Goal: Task Accomplishment & Management: Complete application form

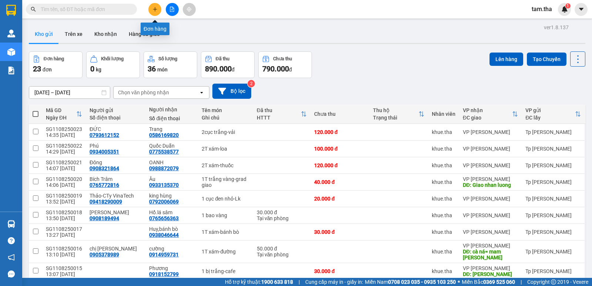
click at [158, 10] on button at bounding box center [154, 9] width 13 height 13
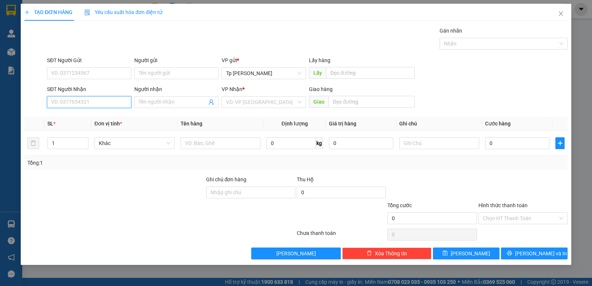
click at [95, 106] on input "SĐT Người Nhận" at bounding box center [89, 102] width 84 height 12
drag, startPoint x: 74, startPoint y: 118, endPoint x: 193, endPoint y: 150, distance: 122.9
click at [77, 118] on div "0792678699 - su hàng" at bounding box center [88, 117] width 75 height 8
type input "0792678699"
type input "su hàng"
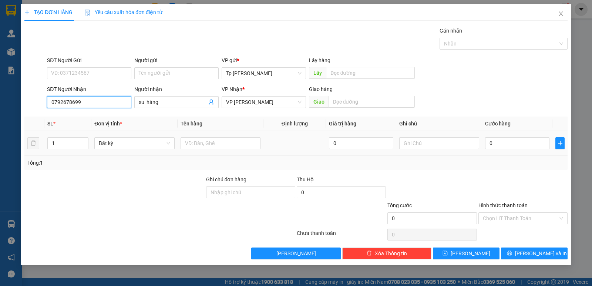
type input "0792678699"
drag, startPoint x: 199, startPoint y: 152, endPoint x: 201, endPoint y: 146, distance: 5.8
click at [199, 152] on td at bounding box center [221, 143] width 86 height 25
click at [201, 146] on input "text" at bounding box center [221, 143] width 80 height 12
type input "1 cục card"
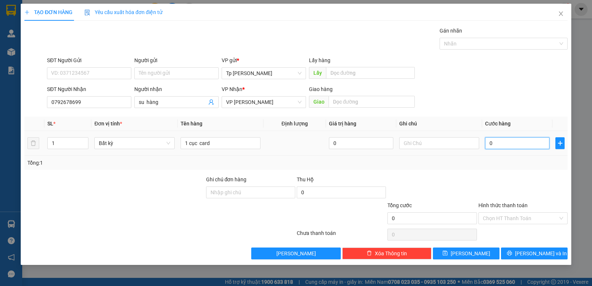
click at [494, 146] on input "0" at bounding box center [517, 143] width 64 height 12
type input "3"
type input "30"
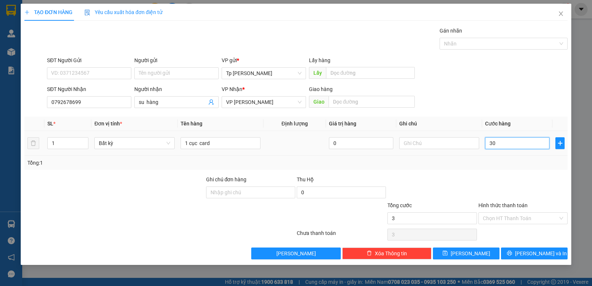
type input "30"
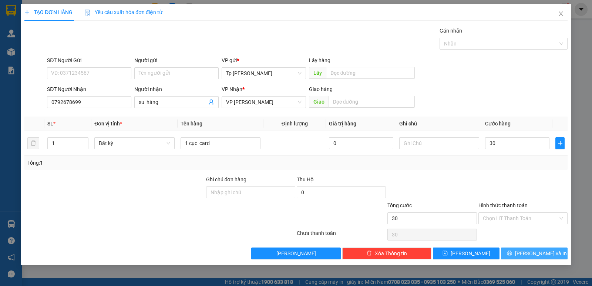
type input "30.000"
drag, startPoint x: 525, startPoint y: 255, endPoint x: 486, endPoint y: 229, distance: 46.9
click at [512, 254] on icon "printer" at bounding box center [509, 252] width 5 height 5
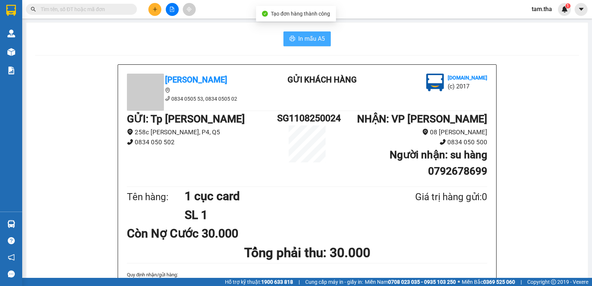
click at [298, 38] on span "In mẫu A5" at bounding box center [311, 38] width 27 height 9
click at [155, 11] on icon "plus" at bounding box center [154, 9] width 5 height 5
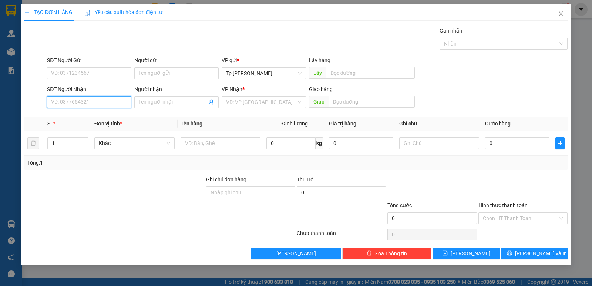
click at [91, 101] on input "SĐT Người Nhận" at bounding box center [89, 102] width 84 height 12
type input "8844"
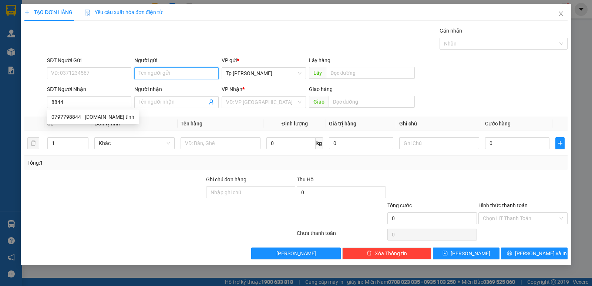
click at [178, 68] on input "Người gửi" at bounding box center [176, 73] width 84 height 12
type input "tiến phát"
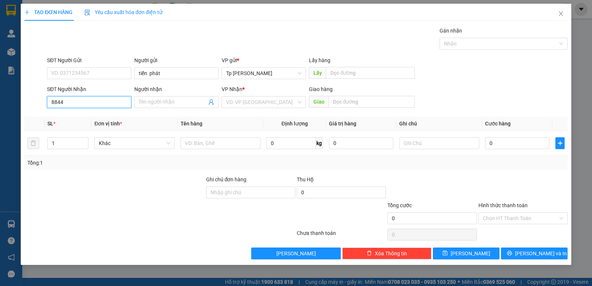
click at [110, 100] on input "8844" at bounding box center [89, 102] width 84 height 12
drag, startPoint x: 92, startPoint y: 117, endPoint x: 126, endPoint y: 125, distance: 34.9
click at [100, 118] on div "0797798844 - [DOMAIN_NAME] tỉnh" at bounding box center [92, 117] width 83 height 8
type input "0797798844"
type input "[DOMAIN_NAME] tỉnh"
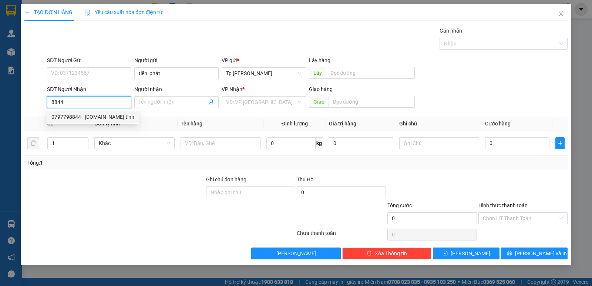
type input "Tận nơi=BV TỉnhNinh Thuan"
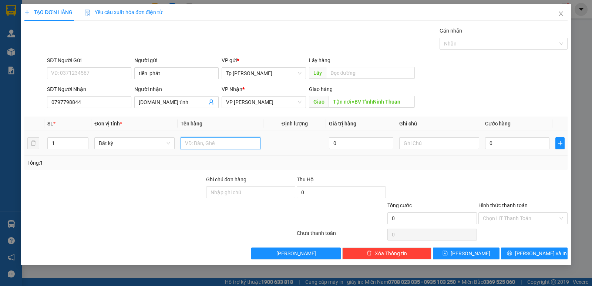
click at [206, 138] on input "text" at bounding box center [221, 143] width 80 height 12
type input "2"
drag, startPoint x: 85, startPoint y: 141, endPoint x: 137, endPoint y: 143, distance: 51.8
click at [97, 141] on tr "2 Bất kỳ 0 0" at bounding box center [295, 143] width 543 height 25
drag, startPoint x: 206, startPoint y: 145, endPoint x: 204, endPoint y: 118, distance: 27.1
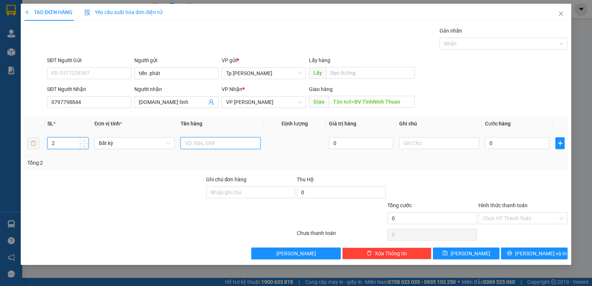
click at [205, 127] on table "SL * Đơn vị tính * Tên hàng Định lượng Giá trị hàng Ghi chú Cước hàng 2 Bất kỳ …" at bounding box center [295, 136] width 543 height 39
type input "1T xám +1T xốp trắng _ VT"
click at [508, 146] on input "0" at bounding box center [517, 143] width 64 height 12
click at [423, 142] on input "text" at bounding box center [439, 143] width 80 height 12
type input "CK sau"
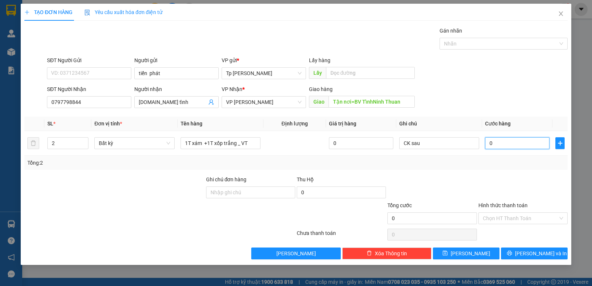
type input "1"
type input "12"
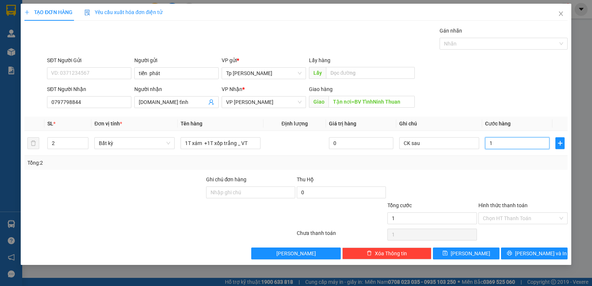
type input "12"
type input "120"
type input "120.000"
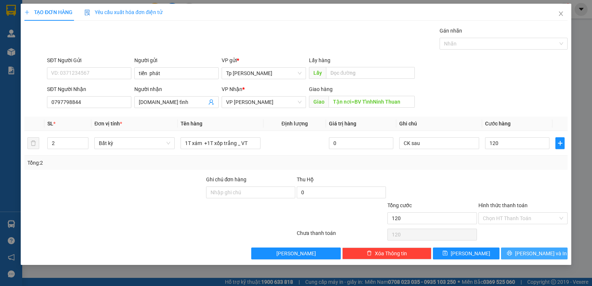
type input "120.000"
click at [519, 253] on button "[PERSON_NAME] và In" at bounding box center [534, 253] width 67 height 12
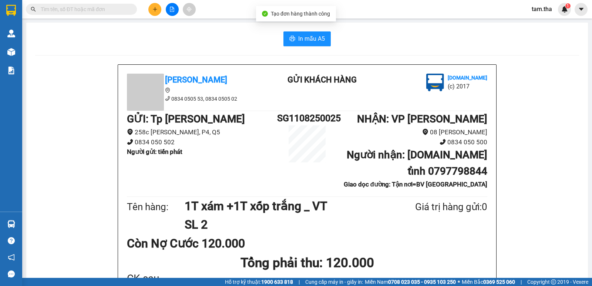
drag, startPoint x: 283, startPoint y: 23, endPoint x: 289, endPoint y: 26, distance: 6.9
click at [291, 34] on button "In mẫu A5" at bounding box center [306, 38] width 47 height 15
click at [303, 43] on span "In mẫu A5" at bounding box center [311, 38] width 27 height 9
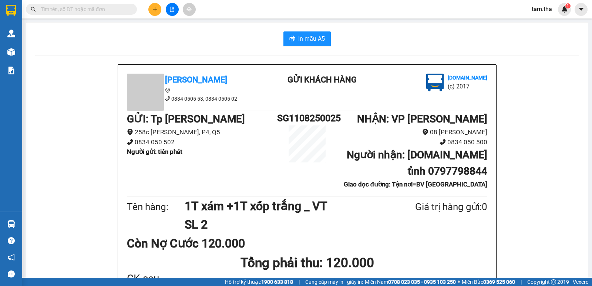
click at [159, 10] on div at bounding box center [171, 9] width 55 height 13
click at [157, 10] on button at bounding box center [154, 9] width 13 height 13
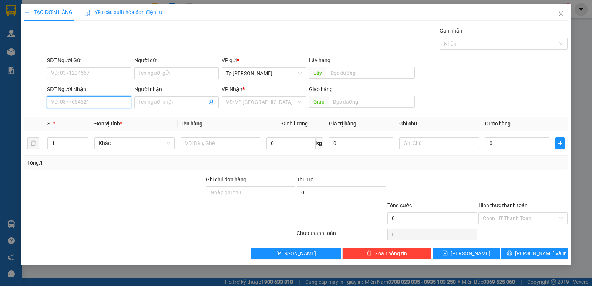
click at [102, 99] on input "SĐT Người Nhận" at bounding box center [89, 102] width 84 height 12
drag, startPoint x: 88, startPoint y: 117, endPoint x: 146, endPoint y: 86, distance: 66.0
click at [97, 114] on div "0985441059 - Chị [DOMAIN_NAME] tỉnh" at bounding box center [96, 117] width 91 height 8
type input "0985441059"
type input "Chị [DOMAIN_NAME] tỉnh"
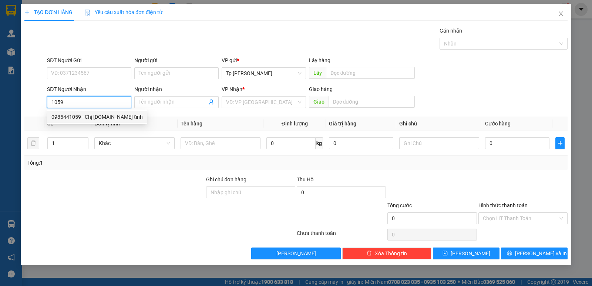
type input "TAN NOIBV tỉnh (P vat tu)"
type input "0985441059"
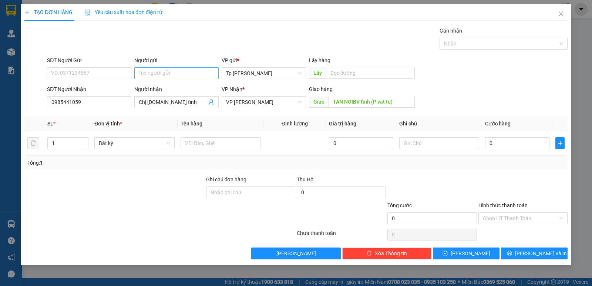
drag, startPoint x: 154, startPoint y: 79, endPoint x: 150, endPoint y: 79, distance: 4.5
click at [151, 79] on div "Người gửi Tên người gửi" at bounding box center [176, 69] width 84 height 26
click at [150, 79] on input "Người gửi" at bounding box center [176, 73] width 84 height 12
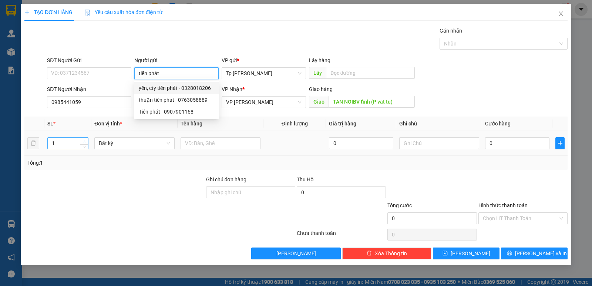
type input "tiến phát"
type input "2"
drag, startPoint x: 86, startPoint y: 139, endPoint x: 162, endPoint y: 148, distance: 76.7
click at [88, 139] on div "2" at bounding box center [67, 143] width 41 height 12
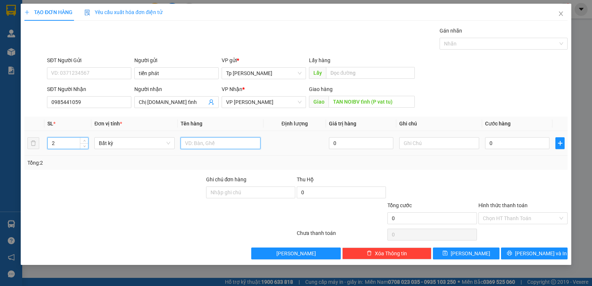
drag, startPoint x: 196, startPoint y: 144, endPoint x: 196, endPoint y: 128, distance: 15.9
click at [196, 135] on td at bounding box center [221, 143] width 86 height 25
type input "1 cây xám bọc niloin +1 T xam sbocj nilon _ VT"
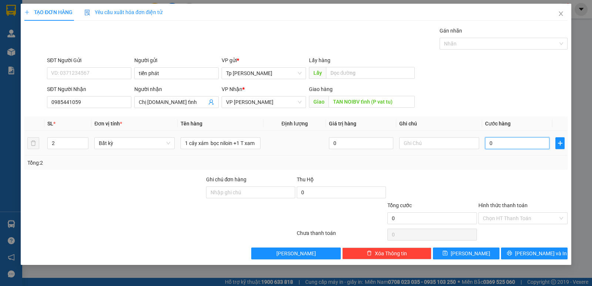
type input "1"
type input "11"
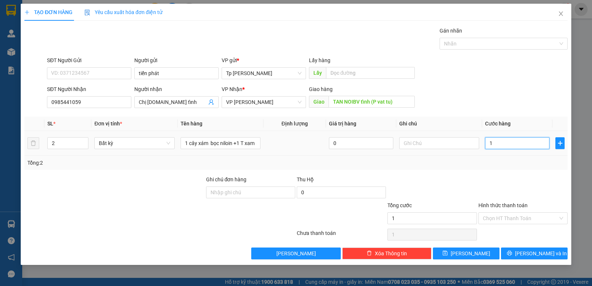
type input "11"
type input "110"
drag, startPoint x: 506, startPoint y: 137, endPoint x: 476, endPoint y: 145, distance: 30.9
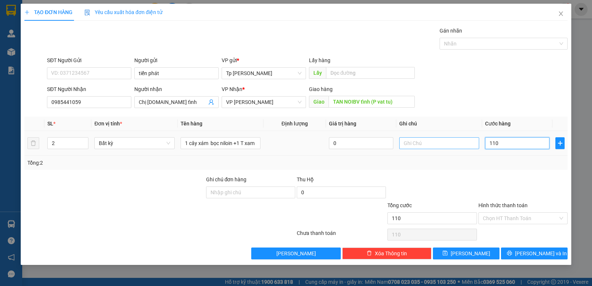
click at [476, 145] on tr "2 Bất kỳ 1 cây xám bọc niloin +1 T xam sbocj nilon _ VT 0 110" at bounding box center [295, 143] width 543 height 25
type input "110.000"
drag, startPoint x: 483, startPoint y: 161, endPoint x: 509, endPoint y: 200, distance: 46.7
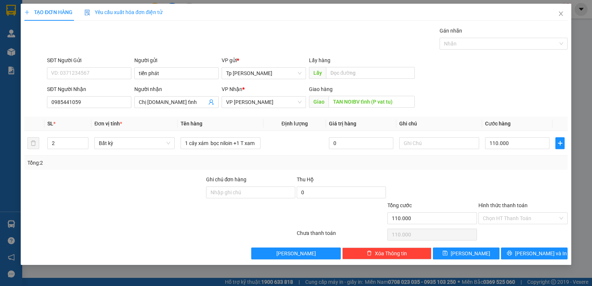
click at [485, 163] on div "Tổng: 2" at bounding box center [295, 163] width 537 height 8
click at [514, 258] on button "[PERSON_NAME] và In" at bounding box center [534, 253] width 67 height 12
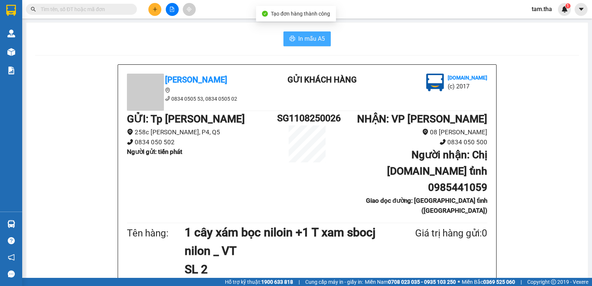
click at [307, 39] on span "In mẫu A5" at bounding box center [311, 38] width 27 height 9
click at [311, 38] on span "In mẫu A5" at bounding box center [311, 38] width 27 height 9
click at [150, 6] on button at bounding box center [154, 9] width 13 height 13
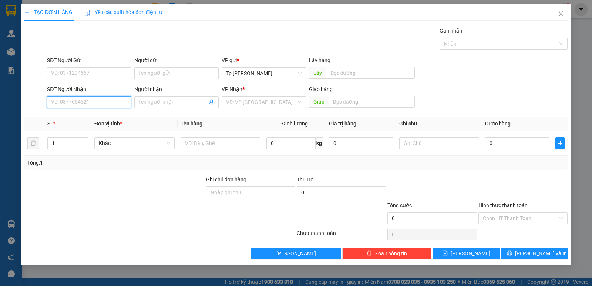
drag, startPoint x: 116, startPoint y: 104, endPoint x: 141, endPoint y: 84, distance: 32.6
click at [118, 101] on input "SĐT Người Nhận" at bounding box center [89, 102] width 84 height 12
type input "0947269292"
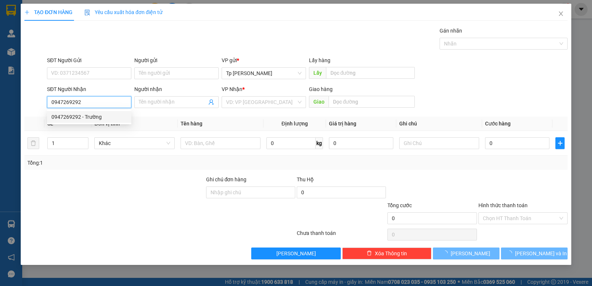
click at [100, 122] on div "0947269292 - Trường" at bounding box center [89, 117] width 84 height 12
type input "Trường"
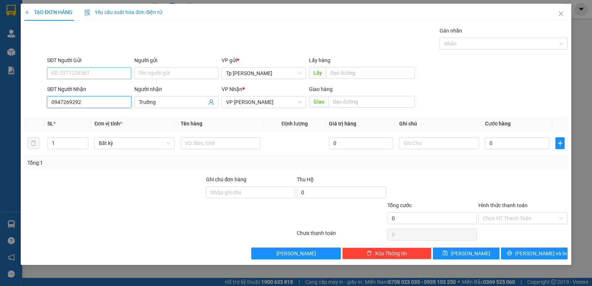
type input "0947269292"
drag, startPoint x: 111, startPoint y: 77, endPoint x: 158, endPoint y: 71, distance: 47.7
click at [121, 75] on input "SĐT Người Gửi" at bounding box center [89, 73] width 84 height 12
click at [160, 71] on input "Người gửi" at bounding box center [176, 73] width 84 height 12
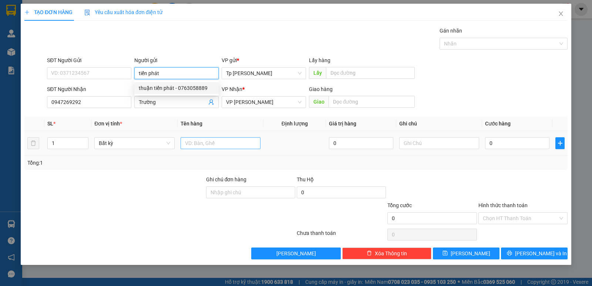
type input "tiến phát"
click at [208, 144] on input "text" at bounding box center [221, 143] width 80 height 12
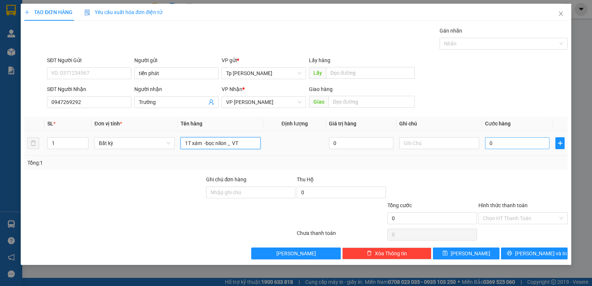
type input "1T xám -bọc nilon _ VT"
type input "3"
type input "30"
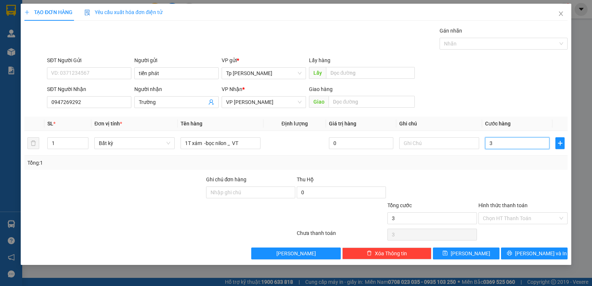
type input "30"
type input "30.000"
drag, startPoint x: 496, startPoint y: 219, endPoint x: 504, endPoint y: 234, distance: 16.7
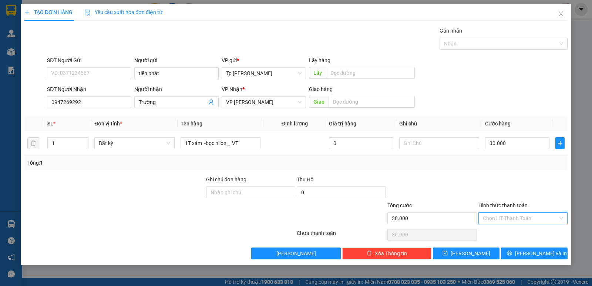
click at [498, 222] on input "Hình thức thanh toán" at bounding box center [520, 218] width 75 height 11
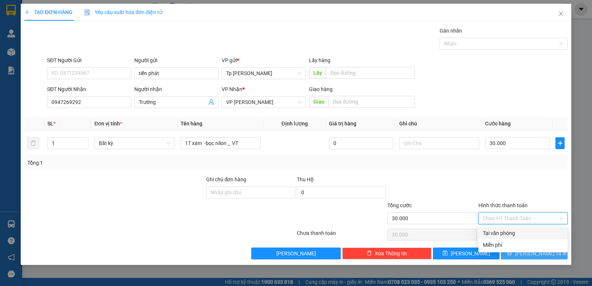
drag, startPoint x: 504, startPoint y: 234, endPoint x: 515, endPoint y: 250, distance: 19.7
click at [504, 235] on div "Tại văn phòng" at bounding box center [523, 233] width 80 height 8
type input "0"
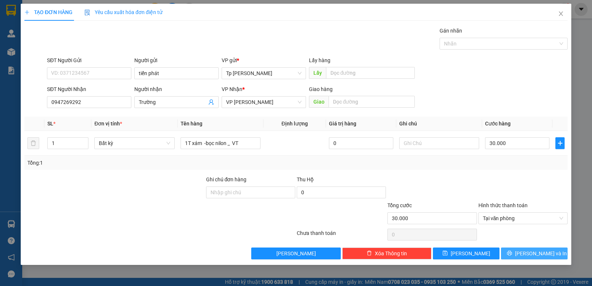
click at [517, 253] on button "[PERSON_NAME] và In" at bounding box center [534, 253] width 67 height 12
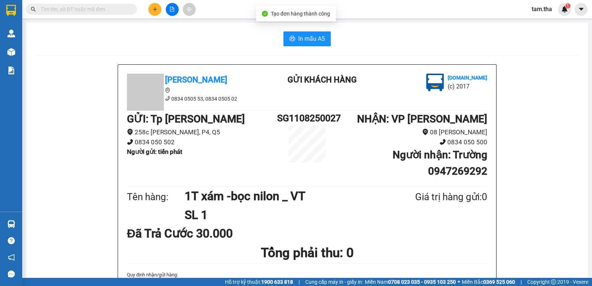
click at [368, 37] on div "In mẫu A5" at bounding box center [307, 38] width 544 height 15
click at [320, 41] on span "In mẫu A5" at bounding box center [311, 38] width 27 height 9
click at [154, 11] on icon "plus" at bounding box center [154, 9] width 5 height 5
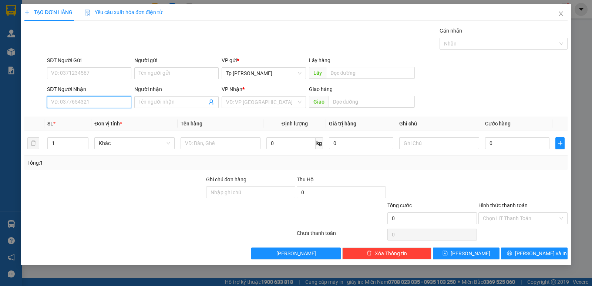
drag, startPoint x: 108, startPoint y: 99, endPoint x: 216, endPoint y: 51, distance: 119.1
click at [109, 98] on input "SĐT Người Nhận" at bounding box center [89, 102] width 84 height 12
type input "0949097696"
drag, startPoint x: 91, startPoint y: 100, endPoint x: 56, endPoint y: 105, distance: 35.6
click at [53, 105] on input "0949097696" at bounding box center [89, 102] width 84 height 12
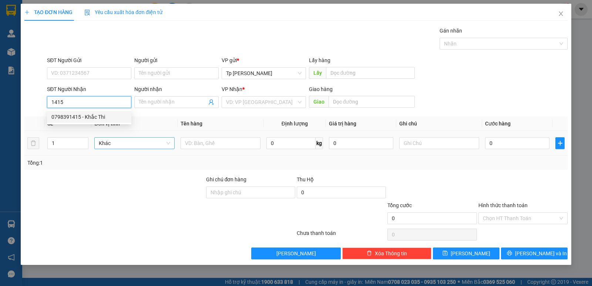
drag, startPoint x: 95, startPoint y: 115, endPoint x: 168, endPoint y: 144, distance: 78.7
click at [102, 119] on div "0798391415 - Khắc Thi" at bounding box center [88, 117] width 75 height 8
type input "0798391415"
type input "Khắc Thi"
type input "0798391415"
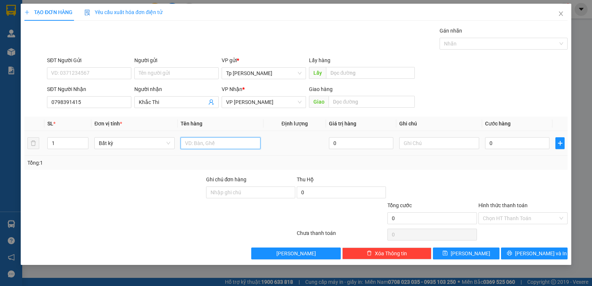
drag, startPoint x: 211, startPoint y: 141, endPoint x: 207, endPoint y: 139, distance: 4.6
click at [208, 140] on input "text" at bounding box center [221, 143] width 80 height 12
drag, startPoint x: 230, startPoint y: 142, endPoint x: 244, endPoint y: 145, distance: 13.9
click at [244, 145] on input "1T xám bọc nilon _ LK" at bounding box center [221, 143] width 80 height 12
type input "1T xám bọc nilon _ card"
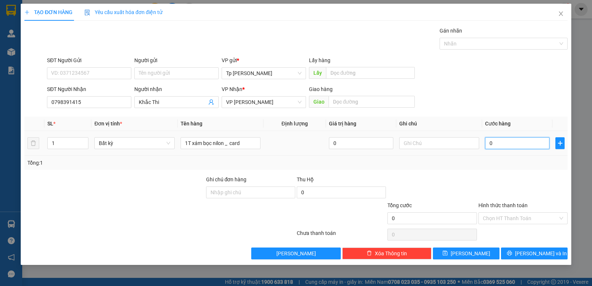
click at [519, 144] on input "0" at bounding box center [517, 143] width 64 height 12
type input "3"
type input "30"
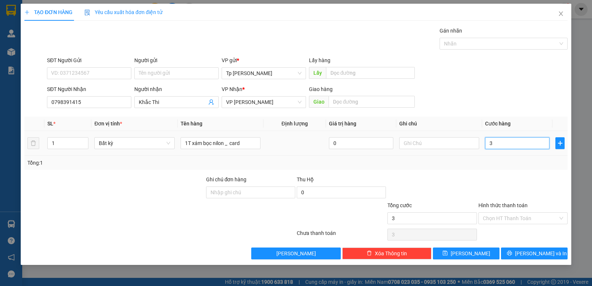
type input "30"
type input "30.000"
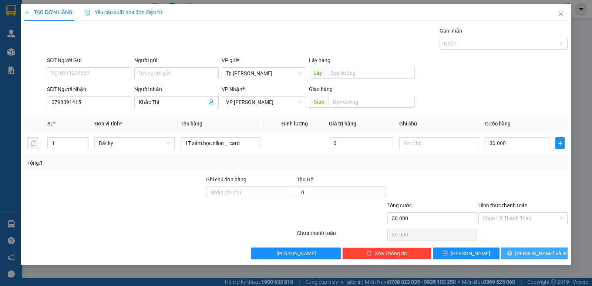
drag, startPoint x: 535, startPoint y: 249, endPoint x: 528, endPoint y: 243, distance: 8.6
click at [533, 249] on span "[PERSON_NAME] và In" at bounding box center [541, 253] width 52 height 8
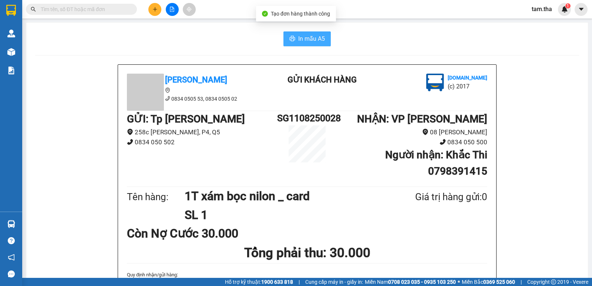
click at [309, 40] on span "In mẫu A5" at bounding box center [311, 38] width 27 height 9
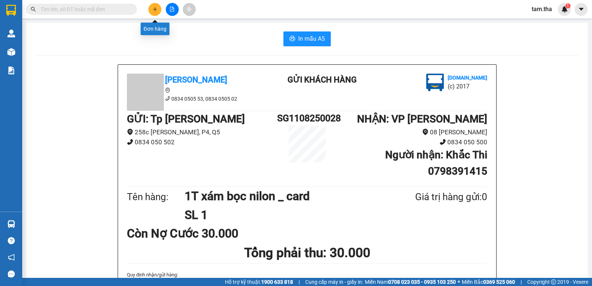
click at [154, 13] on button at bounding box center [154, 9] width 13 height 13
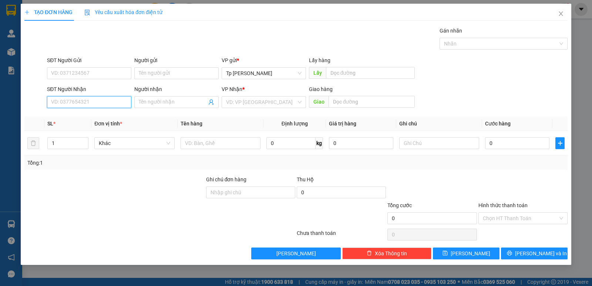
click at [104, 99] on input "SĐT Người Nhận" at bounding box center [89, 102] width 84 height 12
paste input "0949097696"
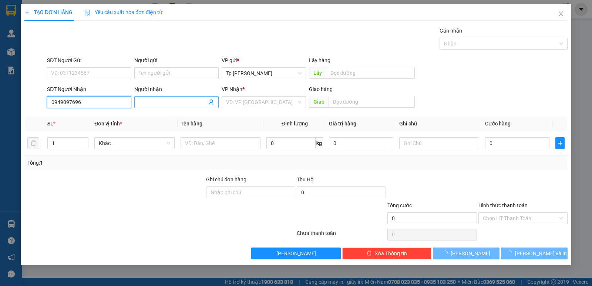
type input "0949097696"
click at [146, 105] on input "Người nhận" at bounding box center [173, 102] width 68 height 8
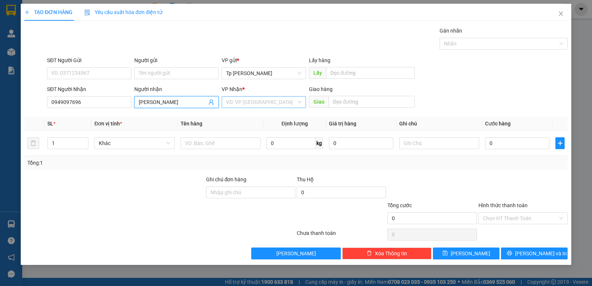
type input "[PERSON_NAME]"
click at [238, 99] on input "search" at bounding box center [261, 102] width 70 height 11
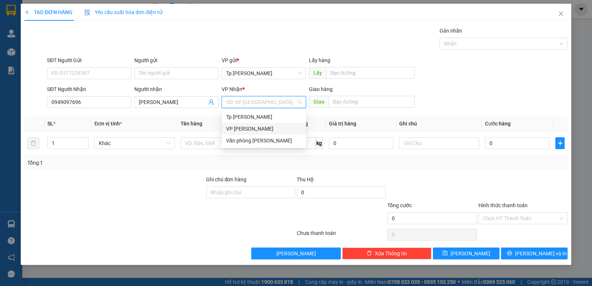
drag, startPoint x: 246, startPoint y: 125, endPoint x: 147, endPoint y: 88, distance: 105.3
click at [245, 125] on div "VP [PERSON_NAME]" at bounding box center [263, 129] width 75 height 8
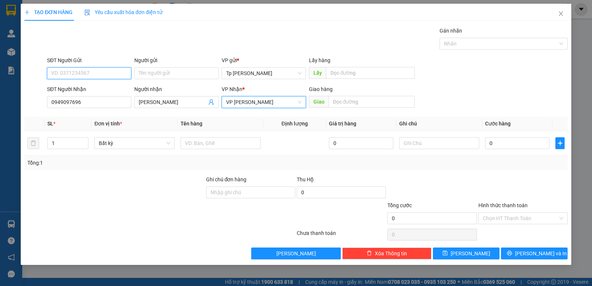
click at [109, 78] on input "SĐT Người Gửi" at bounding box center [89, 73] width 84 height 12
type input "0888388999"
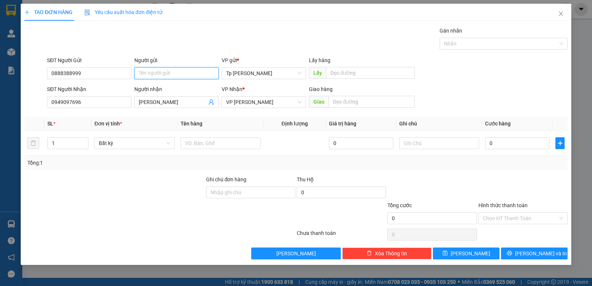
click at [167, 73] on input "Người gửi" at bounding box center [176, 73] width 84 height 12
type input "[PERSON_NAME]"
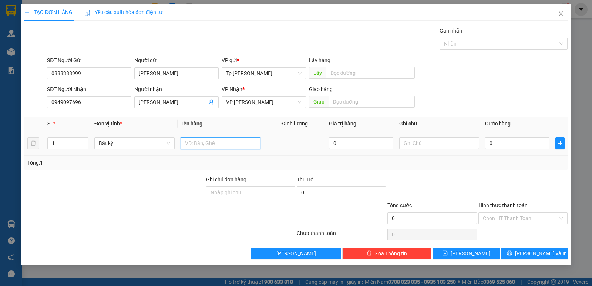
drag, startPoint x: 242, startPoint y: 145, endPoint x: 246, endPoint y: 137, distance: 8.8
click at [242, 145] on input "text" at bounding box center [221, 143] width 80 height 12
type input "1"
type input "7 kiện xám dài _ gỗ"
drag, startPoint x: 26, startPoint y: 145, endPoint x: 102, endPoint y: 131, distance: 78.1
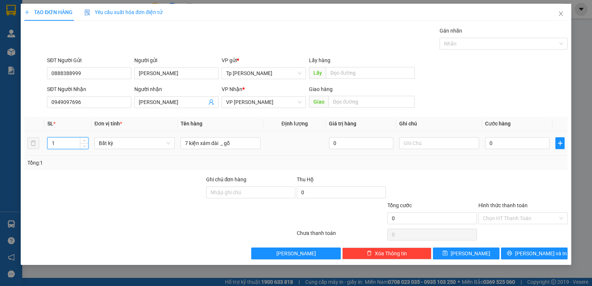
click at [18, 145] on div "TẠO ĐƠN HÀNG Yêu cầu xuất hóa đơn điện tử Transit Pickup Surcharge Ids Transit …" at bounding box center [296, 143] width 592 height 286
type input "7"
click at [508, 139] on input "0" at bounding box center [517, 143] width 64 height 12
click at [513, 144] on input "0" at bounding box center [517, 143] width 64 height 12
type input "04"
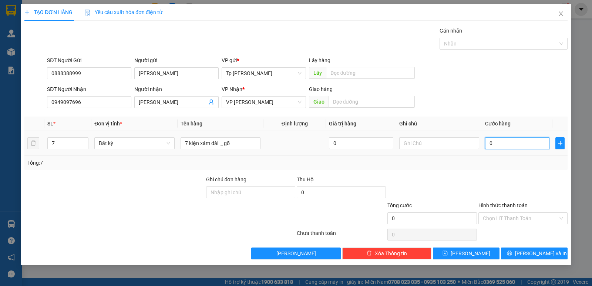
type input "4"
type input "045"
type input "45"
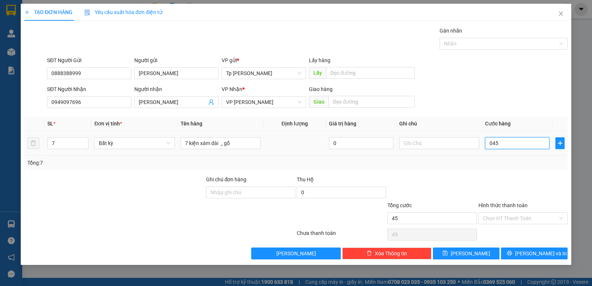
type input "0.450"
type input "450"
type input "450.000"
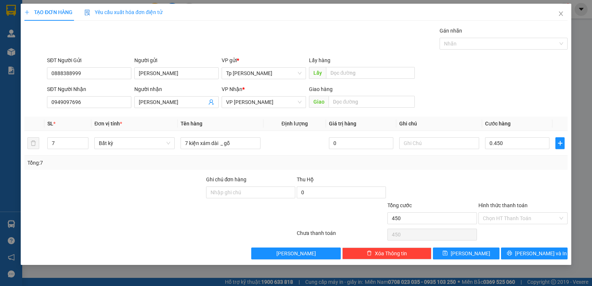
type input "450.000"
drag, startPoint x: 512, startPoint y: 171, endPoint x: 512, endPoint y: 176, distance: 5.2
click at [512, 174] on div "Transit Pickup Surcharge Ids Transit Deliver Surcharge Ids Transit Deliver Surc…" at bounding box center [295, 143] width 543 height 233
drag, startPoint x: 517, startPoint y: 249, endPoint x: 249, endPoint y: 142, distance: 288.6
click at [517, 249] on button "[PERSON_NAME] và In" at bounding box center [534, 253] width 67 height 12
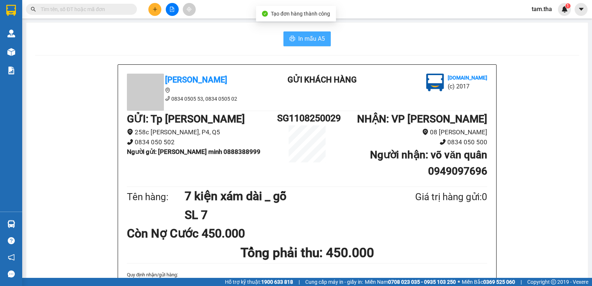
click at [283, 45] on button "In mẫu A5" at bounding box center [306, 38] width 47 height 15
click at [158, 12] on button at bounding box center [154, 9] width 13 height 13
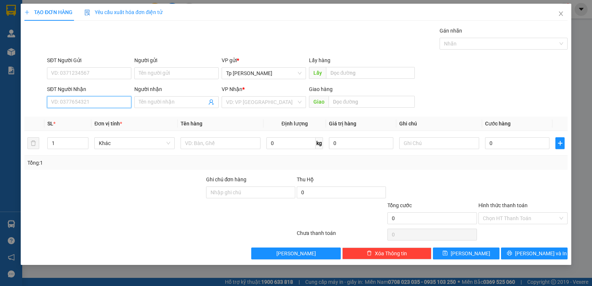
drag, startPoint x: 108, startPoint y: 100, endPoint x: 134, endPoint y: 90, distance: 27.8
click at [108, 100] on input "SĐT Người Nhận" at bounding box center [89, 102] width 84 height 12
drag, startPoint x: 74, startPoint y: 119, endPoint x: 109, endPoint y: 74, distance: 57.8
click at [74, 117] on div "0868639333 - [PERSON_NAME]" at bounding box center [88, 117] width 75 height 8
type input "0868639333"
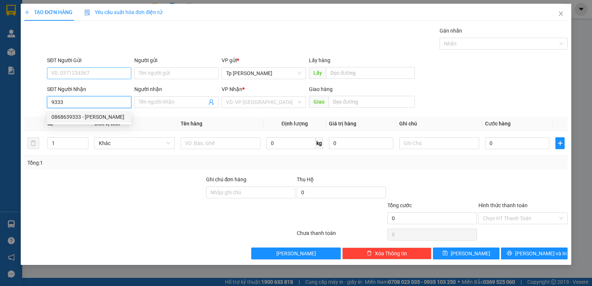
type input "[PERSON_NAME]"
type input "0868639333"
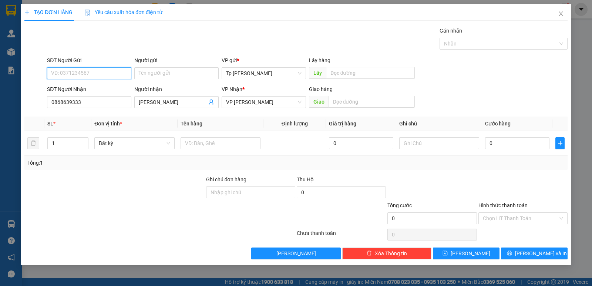
click at [108, 74] on input "SĐT Người Gửi" at bounding box center [89, 73] width 84 height 12
click at [103, 89] on div "0933360052 - Cảm" at bounding box center [88, 88] width 75 height 8
type input "0933360052"
type input "Cảm"
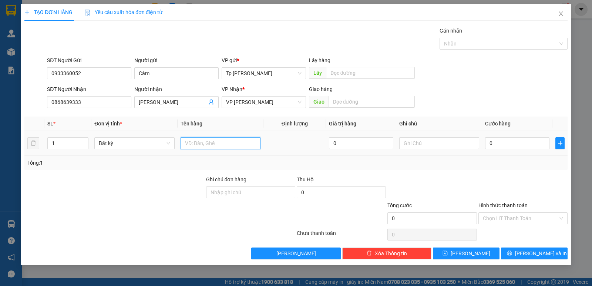
click at [186, 147] on input "text" at bounding box center [221, 143] width 80 height 12
type input "1T xám bọc nilon _ LK"
click at [520, 148] on input "0" at bounding box center [517, 143] width 64 height 12
type input "3"
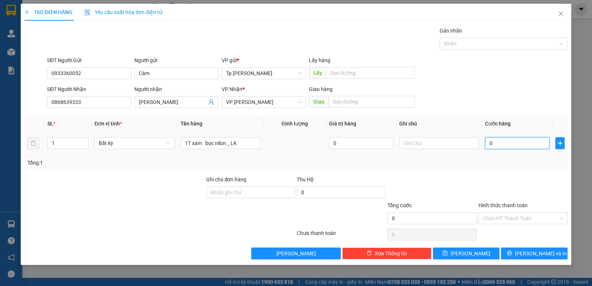
type input "3"
type input "30"
type input "30.000"
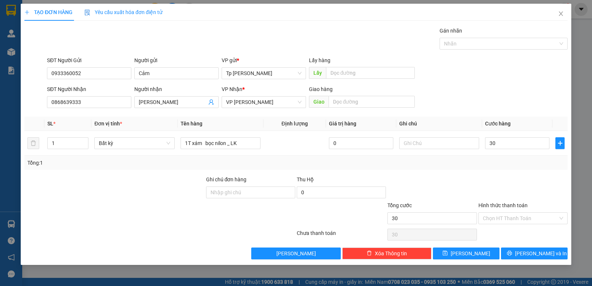
type input "30.000"
drag, startPoint x: 542, startPoint y: 247, endPoint x: 537, endPoint y: 251, distance: 6.0
click at [540, 249] on div "Transit Pickup Surcharge Ids Transit Deliver Surcharge Ids Transit Deliver Surc…" at bounding box center [295, 143] width 543 height 233
click at [525, 250] on button "[PERSON_NAME] và In" at bounding box center [534, 253] width 67 height 12
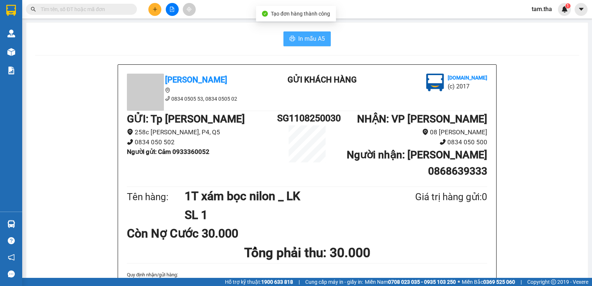
click at [302, 38] on span "In mẫu A5" at bounding box center [311, 38] width 27 height 9
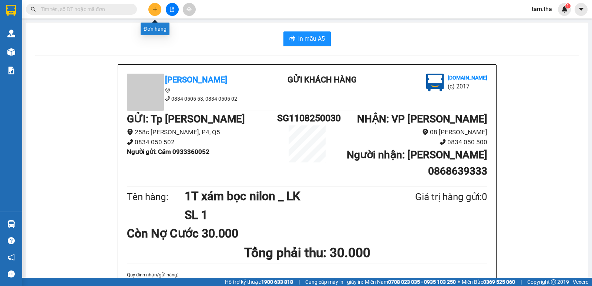
click at [154, 9] on icon "plus" at bounding box center [154, 9] width 5 height 5
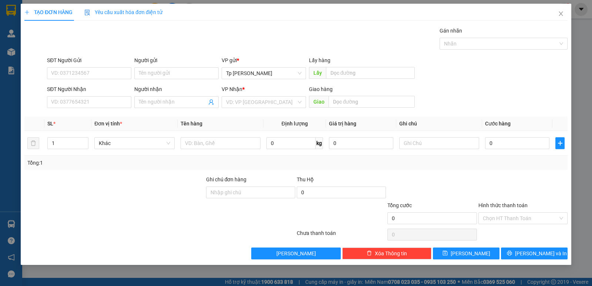
drag, startPoint x: 114, startPoint y: 96, endPoint x: 187, endPoint y: 24, distance: 102.0
click at [127, 86] on div "SĐT Người Nhận" at bounding box center [89, 90] width 84 height 11
click at [107, 103] on input "SĐT Người Nhận" at bounding box center [89, 102] width 84 height 12
click at [224, 142] on input "text" at bounding box center [221, 143] width 80 height 12
click at [77, 104] on input "SĐT Người Nhận" at bounding box center [89, 102] width 84 height 12
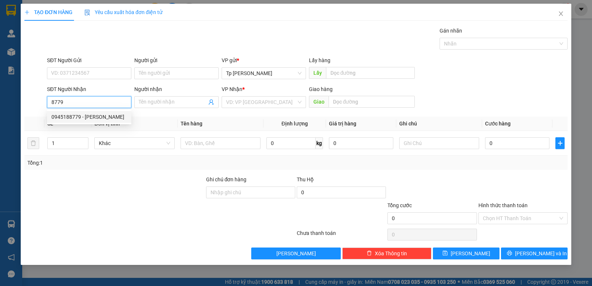
drag, startPoint x: 98, startPoint y: 114, endPoint x: 101, endPoint y: 84, distance: 30.1
click at [98, 112] on div "0945188779 - [PERSON_NAME]" at bounding box center [89, 117] width 84 height 12
type input "0945188779"
type input "[PERSON_NAME]"
type input "0945188779"
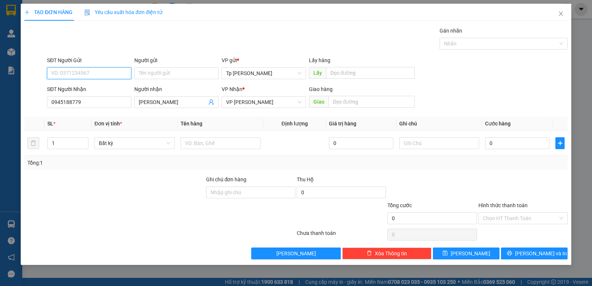
click at [102, 78] on input "SĐT Người Gửi" at bounding box center [89, 73] width 84 height 12
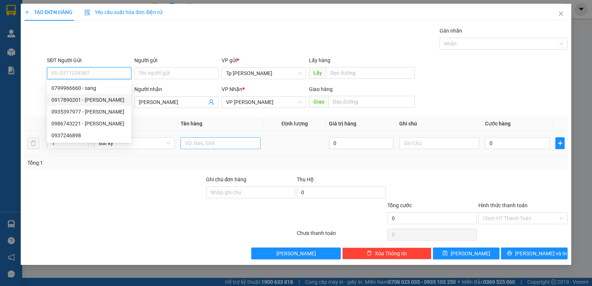
drag, startPoint x: 108, startPoint y: 96, endPoint x: 200, endPoint y: 146, distance: 104.3
click at [108, 97] on div "0917890201 - [PERSON_NAME]" at bounding box center [88, 100] width 75 height 8
type input "0917890201"
type input "[PERSON_NAME]"
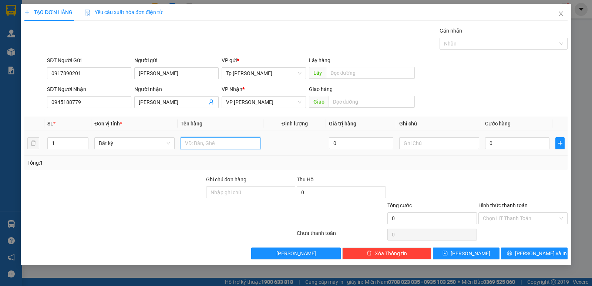
click at [205, 143] on input "text" at bounding box center [221, 143] width 80 height 12
drag, startPoint x: 216, startPoint y: 141, endPoint x: 221, endPoint y: 143, distance: 5.5
click at [221, 143] on input "1T xám _ MPO" at bounding box center [221, 143] width 80 height 12
type input "1T xám _ MP"
click at [486, 144] on input "0" at bounding box center [517, 143] width 64 height 12
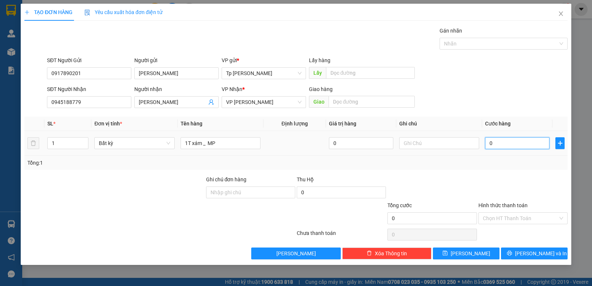
type input "3"
type input "30"
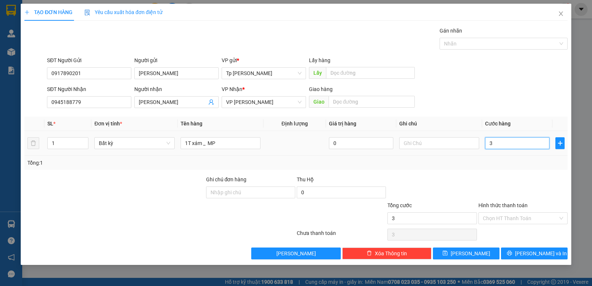
type input "30"
type input "30.000"
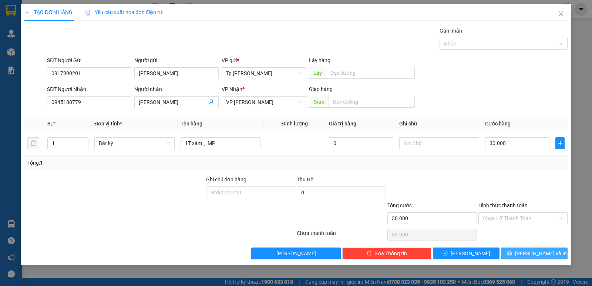
drag, startPoint x: 533, startPoint y: 254, endPoint x: 466, endPoint y: 210, distance: 80.5
click at [530, 254] on span "[PERSON_NAME] và In" at bounding box center [541, 253] width 52 height 8
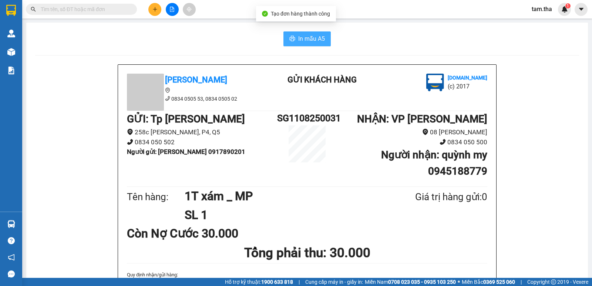
click at [308, 36] on span "In mẫu A5" at bounding box center [311, 38] width 27 height 9
click at [156, 15] on div at bounding box center [171, 9] width 55 height 13
click at [156, 15] on button at bounding box center [154, 9] width 13 height 13
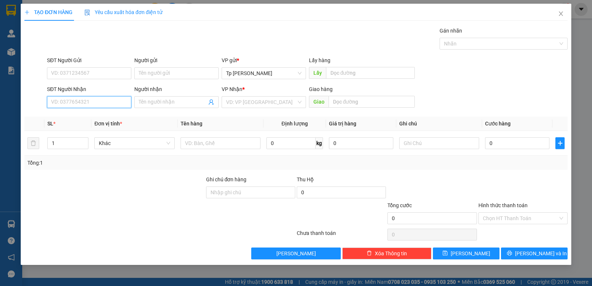
click at [108, 100] on input "SĐT Người Nhận" at bounding box center [89, 102] width 84 height 12
click at [73, 101] on input "09190621859" at bounding box center [89, 102] width 84 height 12
drag, startPoint x: 86, startPoint y: 115, endPoint x: 85, endPoint y: 89, distance: 26.3
click at [86, 110] on div "0919062859 0919062859 - BS HUNG" at bounding box center [89, 116] width 84 height 15
type input "0919062859"
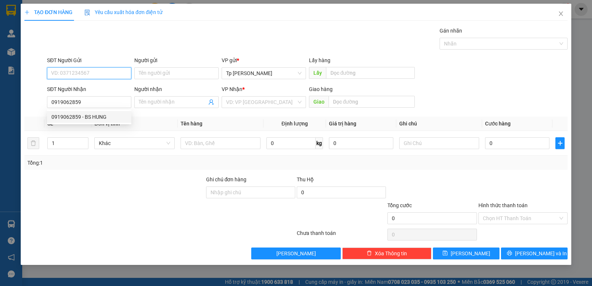
drag, startPoint x: 85, startPoint y: 72, endPoint x: 144, endPoint y: 64, distance: 59.4
click at [86, 72] on input "SĐT Người Gửi" at bounding box center [89, 73] width 84 height 12
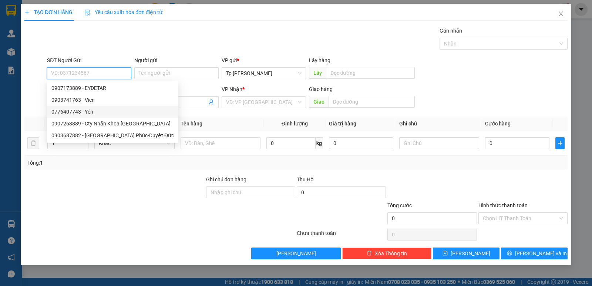
click at [103, 111] on div "0776407743 - Yên" at bounding box center [112, 112] width 122 height 8
type input "0776407743"
type input "Yên"
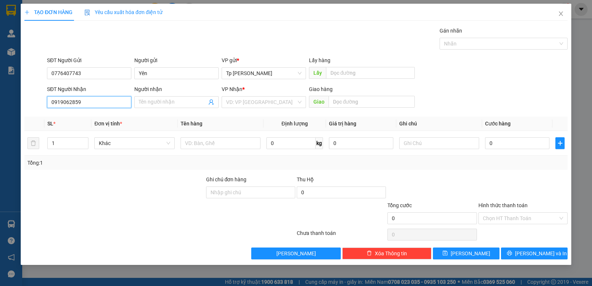
click at [127, 105] on input "0919062859" at bounding box center [89, 102] width 84 height 12
click at [100, 119] on div "0919062859 - BS HUNG" at bounding box center [88, 117] width 75 height 8
type input "BS HUNG"
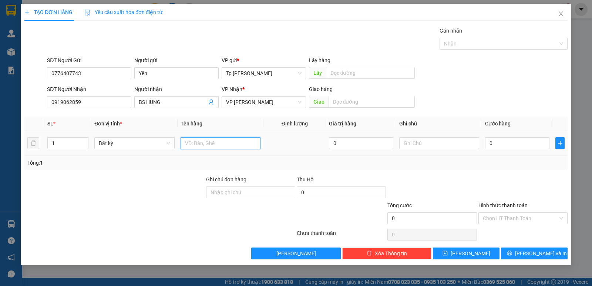
click at [208, 148] on input "text" at bounding box center [221, 143] width 80 height 12
type input "1T xam _ thuốc tây"
click at [492, 145] on input "0" at bounding box center [517, 143] width 64 height 12
type input "3"
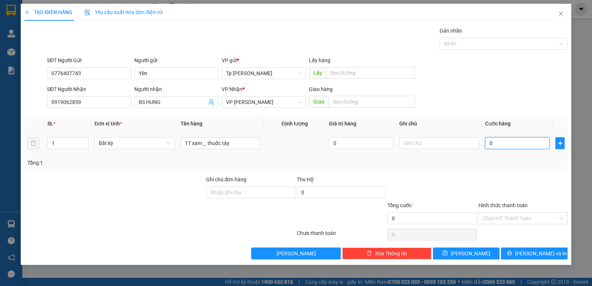
type input "3"
type input "30"
type input "30.000"
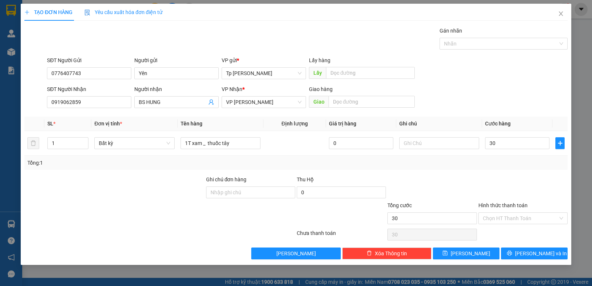
type input "30.000"
drag, startPoint x: 502, startPoint y: 191, endPoint x: 502, endPoint y: 205, distance: 14.1
click at [502, 196] on div at bounding box center [523, 188] width 91 height 26
drag, startPoint x: 507, startPoint y: 218, endPoint x: 508, endPoint y: 223, distance: 4.5
click at [507, 220] on input "Hình thức thanh toán" at bounding box center [520, 218] width 75 height 11
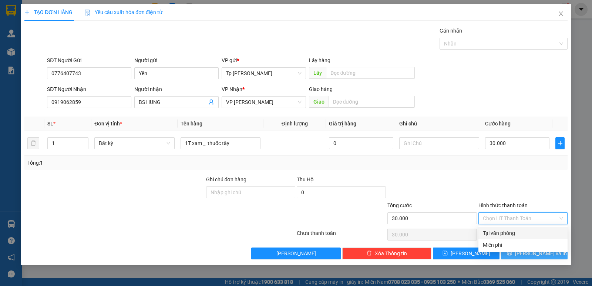
drag, startPoint x: 509, startPoint y: 231, endPoint x: 517, endPoint y: 250, distance: 20.7
click at [510, 234] on div "Tại văn phòng" at bounding box center [523, 233] width 80 height 8
type input "0"
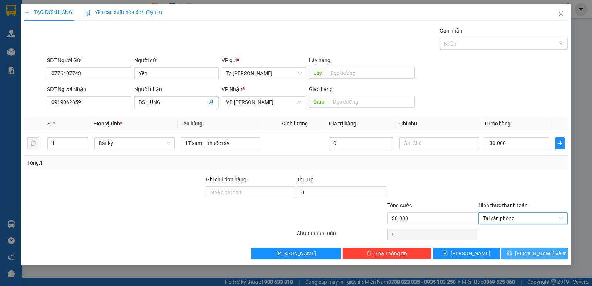
click at [519, 254] on button "[PERSON_NAME] và In" at bounding box center [534, 253] width 67 height 12
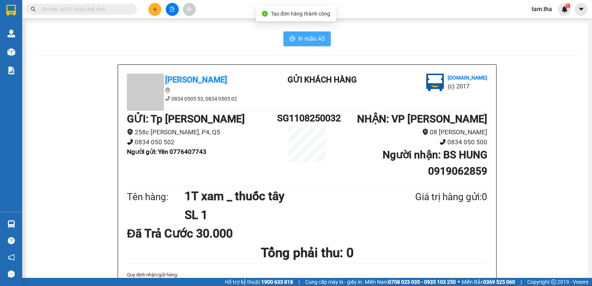
click at [322, 37] on span "In mẫu A5" at bounding box center [311, 38] width 27 height 9
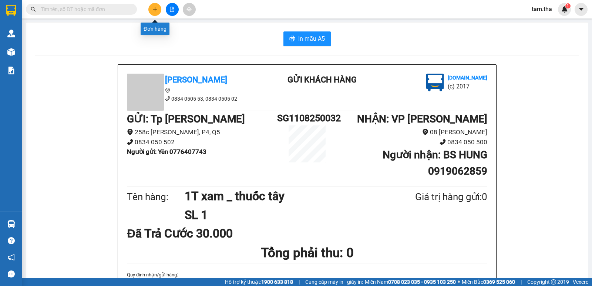
click at [156, 11] on icon "plus" at bounding box center [154, 9] width 5 height 5
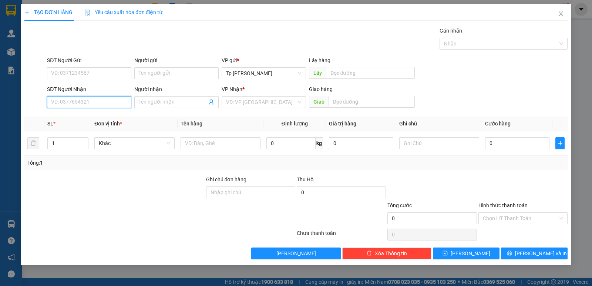
drag, startPoint x: 111, startPoint y: 101, endPoint x: 149, endPoint y: 50, distance: 63.4
click at [112, 99] on input "SĐT Người Nhận" at bounding box center [89, 102] width 84 height 12
type input "0906003003"
click at [560, 18] on span "Close" at bounding box center [560, 14] width 21 height 21
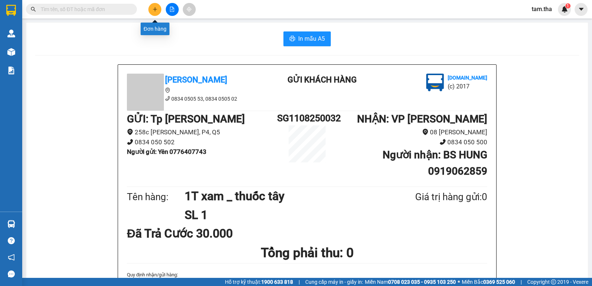
click at [155, 8] on icon "plus" at bounding box center [154, 9] width 5 height 5
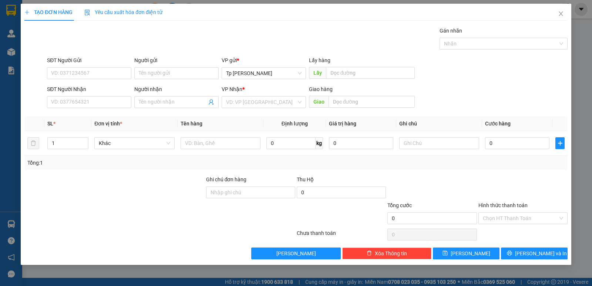
click at [117, 67] on div "SĐT Người Gửi" at bounding box center [89, 61] width 84 height 11
click at [123, 74] on input "SĐT Người Gửi" at bounding box center [89, 73] width 84 height 12
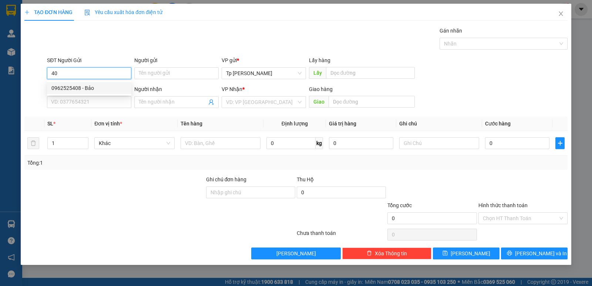
type input "4"
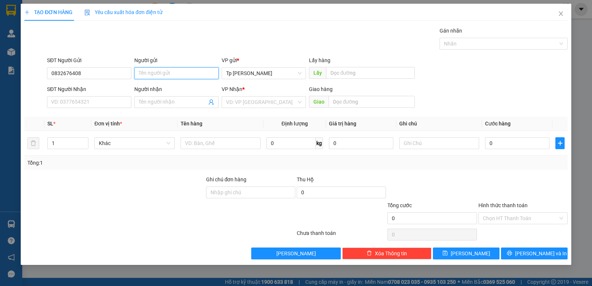
click at [147, 75] on input "Người gửi" at bounding box center [176, 73] width 84 height 12
click at [106, 73] on input "0832676408" at bounding box center [89, 73] width 84 height 12
click at [90, 100] on input "SĐT Người Nhận" at bounding box center [89, 102] width 84 height 12
click at [153, 70] on input "Người gửi" at bounding box center [176, 73] width 84 height 12
click at [108, 74] on input "0832676408" at bounding box center [89, 73] width 84 height 12
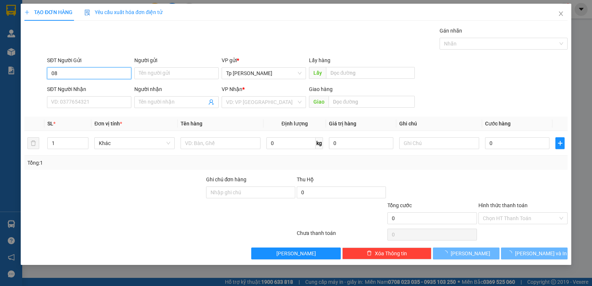
type input "0"
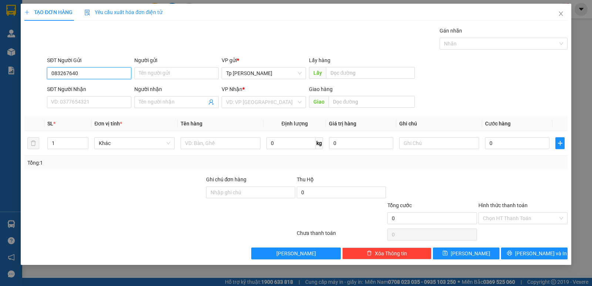
type input "0832676408"
click at [186, 74] on input "Người gửi" at bounding box center [176, 73] width 84 height 12
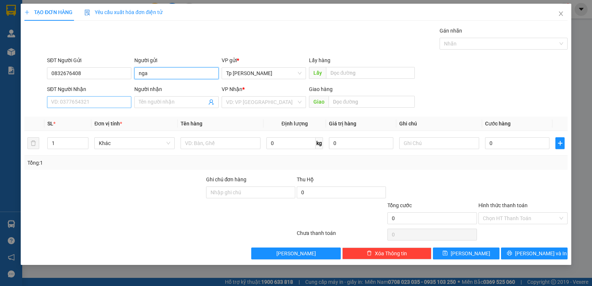
type input "nga"
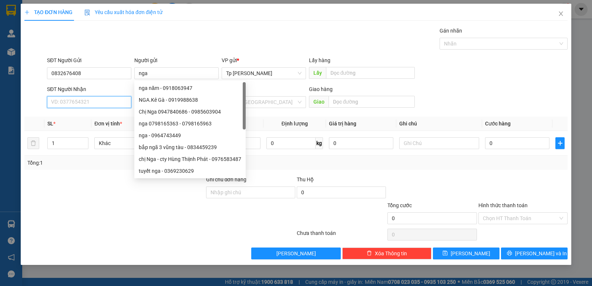
click at [104, 102] on input "SĐT Người Nhận" at bounding box center [89, 102] width 84 height 12
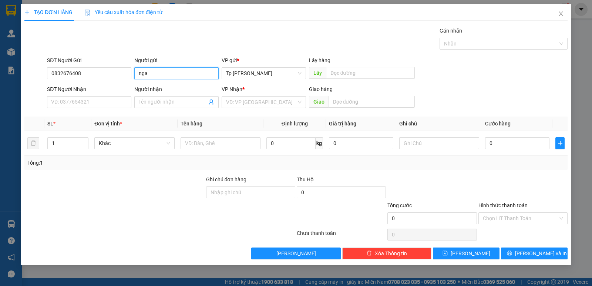
click at [162, 69] on input "nga" at bounding box center [176, 73] width 84 height 12
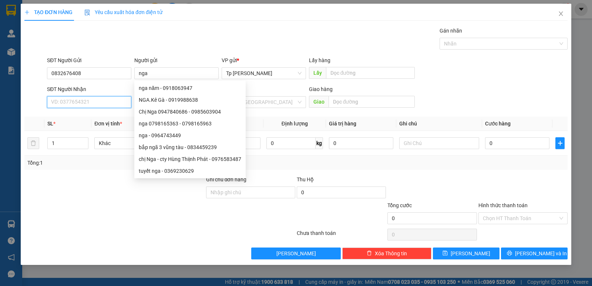
click at [101, 97] on input "SĐT Người Nhận" at bounding box center [89, 102] width 84 height 12
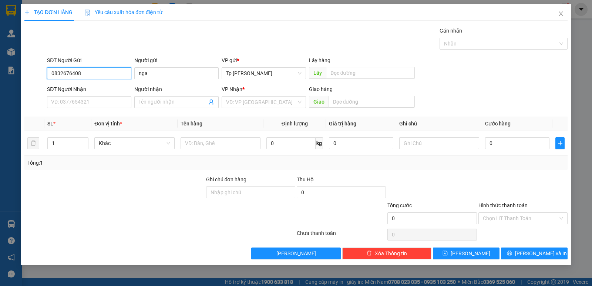
drag, startPoint x: 108, startPoint y: 75, endPoint x: 47, endPoint y: 75, distance: 61.0
click at [47, 75] on input "0832676408" at bounding box center [89, 73] width 84 height 12
click at [84, 105] on input "SĐT Người Nhận" at bounding box center [89, 102] width 84 height 12
paste input "0832676408"
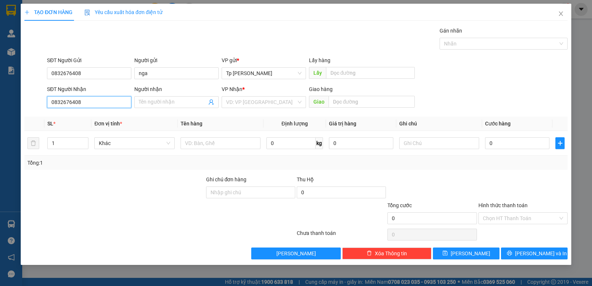
type input "0832676408"
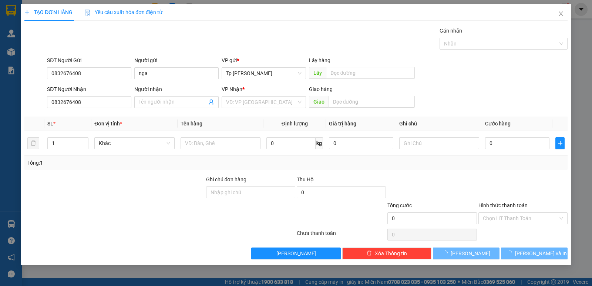
drag, startPoint x: 105, startPoint y: 62, endPoint x: 109, endPoint y: 69, distance: 7.6
click at [105, 63] on div "SĐT Người Gửi" at bounding box center [89, 60] width 84 height 8
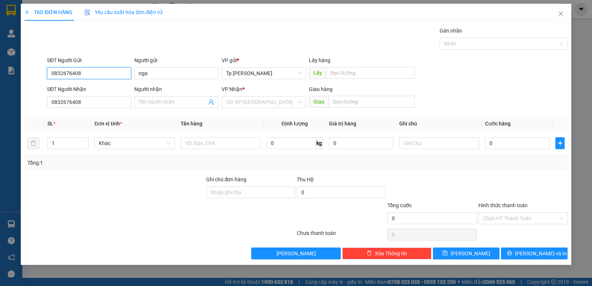
click at [108, 71] on input "0832676408" at bounding box center [89, 73] width 84 height 12
click at [91, 90] on div "0773702535 - [GEOGRAPHIC_DATA]" at bounding box center [92, 88] width 83 height 8
type input "0773702535"
type input "Nga"
type input "0773702535"
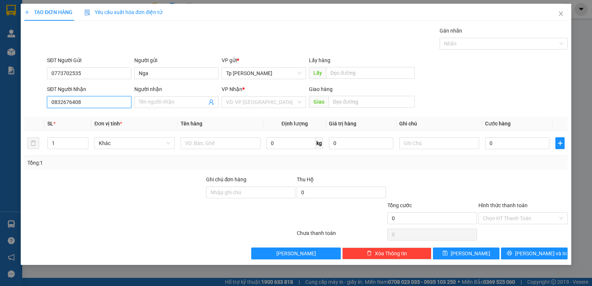
click at [114, 101] on input "0832676408" at bounding box center [89, 102] width 84 height 12
click at [114, 114] on div "0832676408 - Dũng" at bounding box center [88, 117] width 75 height 8
type input "Dũng"
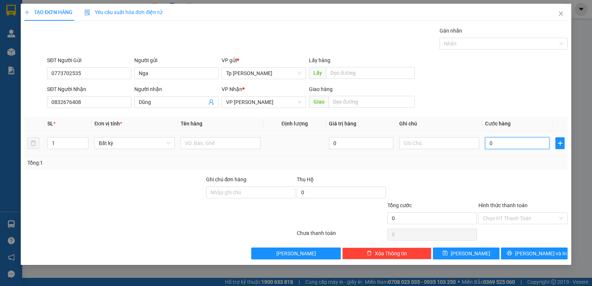
click at [501, 146] on input "0" at bounding box center [517, 143] width 64 height 12
click at [513, 143] on input "0" at bounding box center [517, 143] width 64 height 12
type input "06"
type input "6"
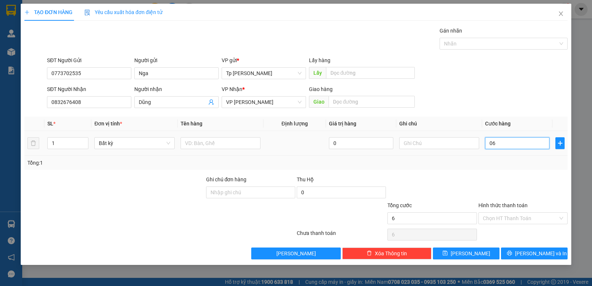
type input "0"
click at [488, 145] on input "0" at bounding box center [517, 143] width 64 height 12
type input "50"
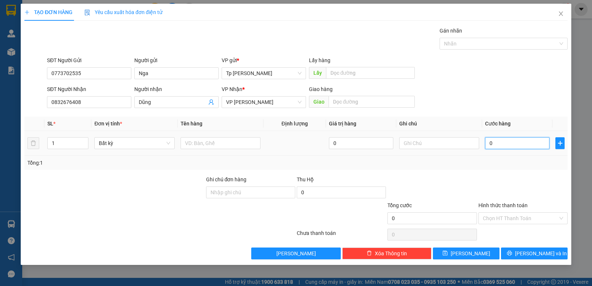
type input "50"
type input "500"
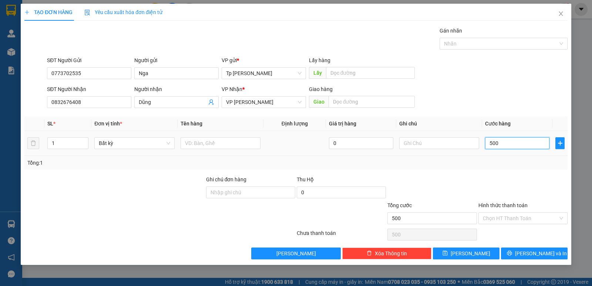
type input "5.000"
type input "50.000"
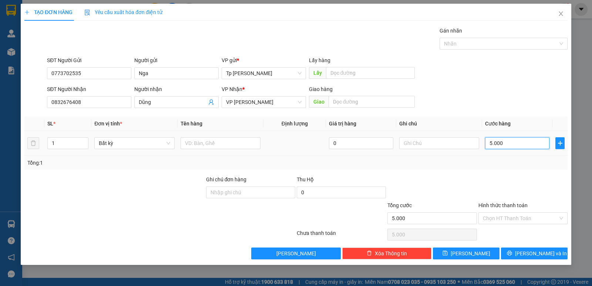
type input "50.000"
click at [219, 139] on input "text" at bounding box center [221, 143] width 80 height 12
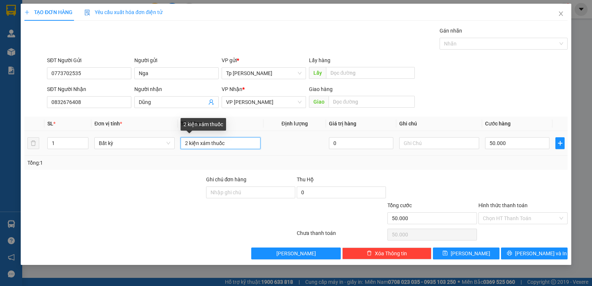
click at [198, 144] on input "2 kiện xám thuốc" at bounding box center [221, 143] width 80 height 12
type input "2t xám thuốc"
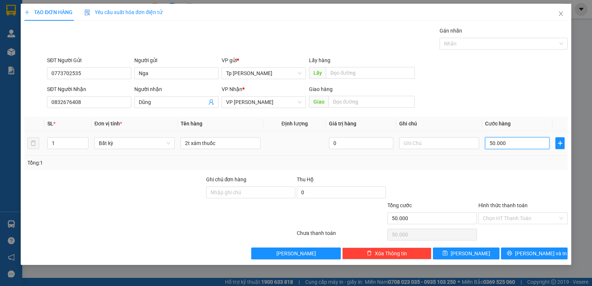
type input "0"
type input "06"
type input "6"
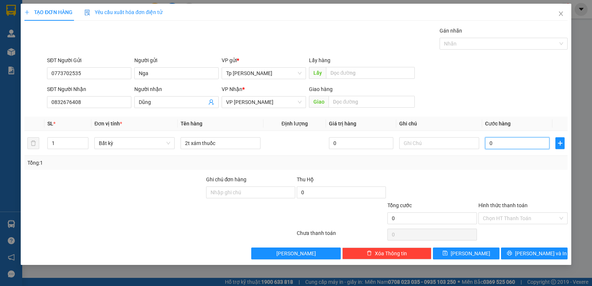
type input "6"
type input "0"
type input "60"
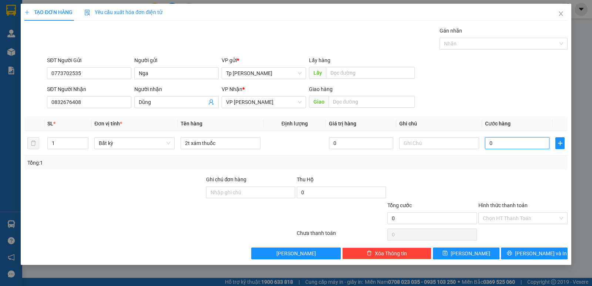
type input "60"
type input "600"
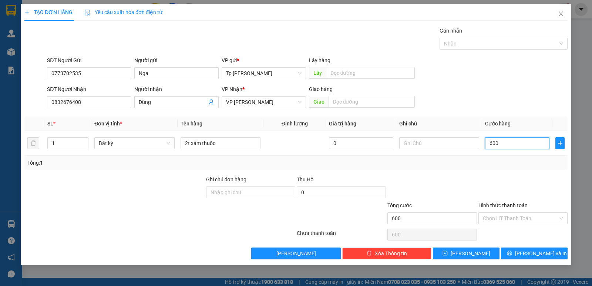
type input "6.000"
type input "60.000"
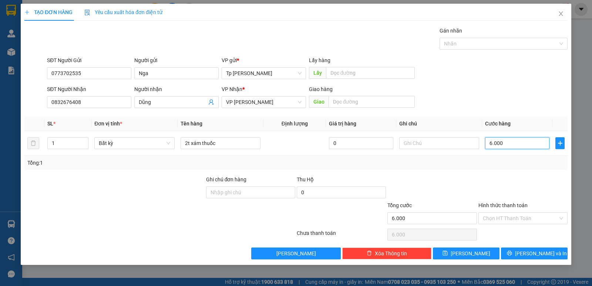
type input "60.000"
click at [533, 249] on span "[PERSON_NAME] và In" at bounding box center [541, 253] width 52 height 8
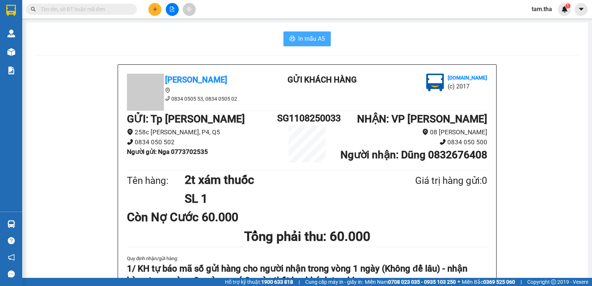
click at [313, 44] on button "In mẫu A5" at bounding box center [306, 38] width 47 height 15
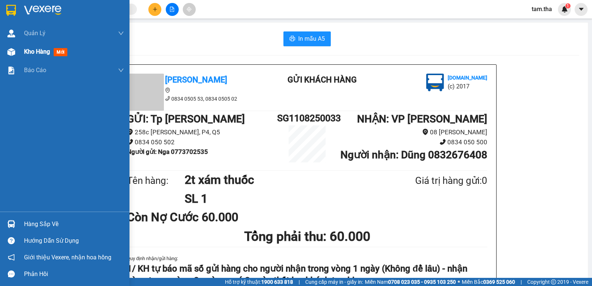
click at [42, 57] on div "Kho hàng mới" at bounding box center [74, 52] width 100 height 18
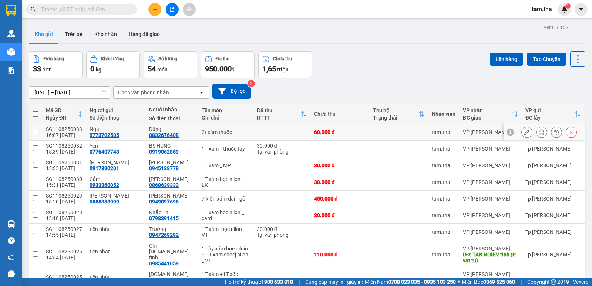
click at [522, 130] on button at bounding box center [527, 132] width 10 height 13
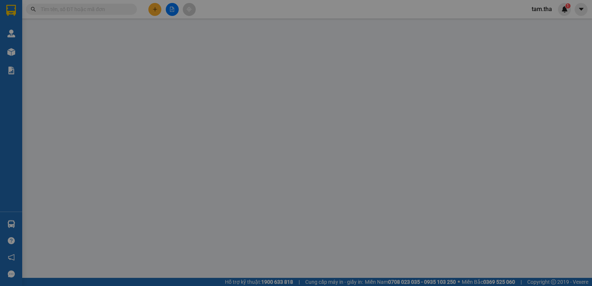
type input "0773702535"
type input "0832676408"
type input "60.000"
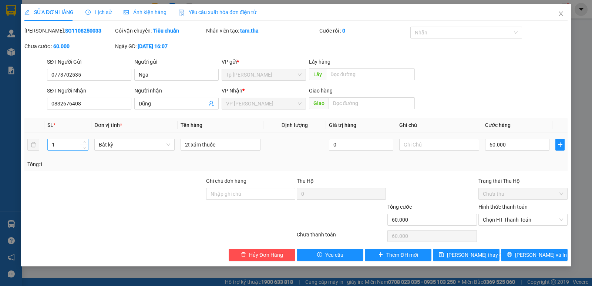
click at [77, 148] on input "1" at bounding box center [68, 144] width 40 height 11
type input "2"
click at [445, 140] on input "text" at bounding box center [439, 145] width 80 height 12
click at [471, 253] on span "[PERSON_NAME] thay đổi" at bounding box center [476, 255] width 59 height 8
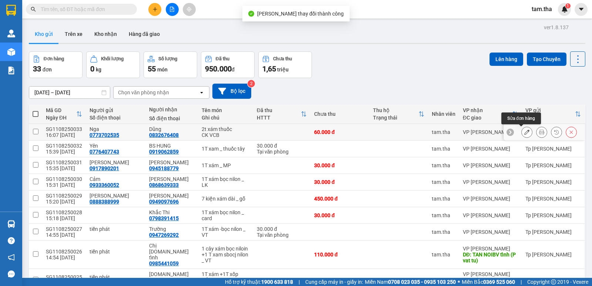
click at [524, 133] on icon at bounding box center [526, 131] width 5 height 5
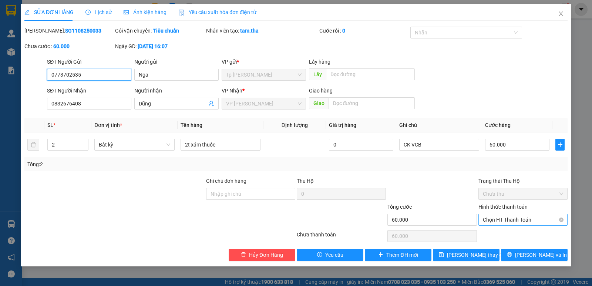
drag, startPoint x: 519, startPoint y: 217, endPoint x: 516, endPoint y: 226, distance: 9.0
click at [517, 219] on span "Chọn HT Thanh Toán" at bounding box center [523, 219] width 80 height 11
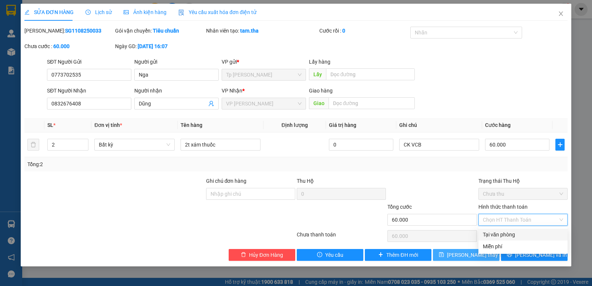
drag, startPoint x: 514, startPoint y: 234, endPoint x: 465, endPoint y: 254, distance: 53.2
click at [507, 239] on div "Tại văn phòng" at bounding box center [522, 235] width 89 height 12
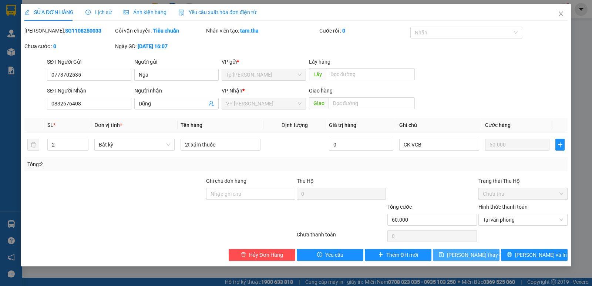
click at [456, 257] on span "[PERSON_NAME] thay đổi" at bounding box center [476, 255] width 59 height 8
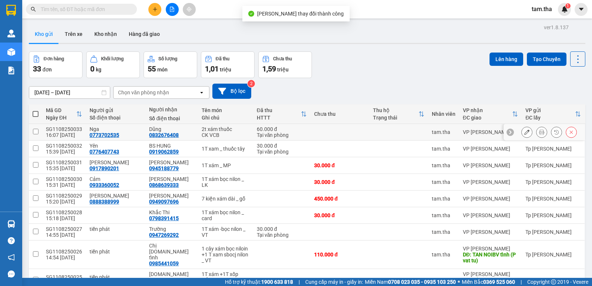
click at [539, 134] on icon at bounding box center [541, 131] width 5 height 5
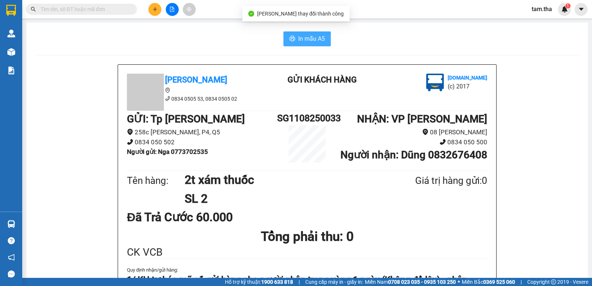
click at [317, 45] on button "In mẫu A5" at bounding box center [306, 38] width 47 height 15
click at [301, 41] on span "In mẫu A5" at bounding box center [311, 38] width 27 height 9
click at [158, 13] on button at bounding box center [154, 9] width 13 height 13
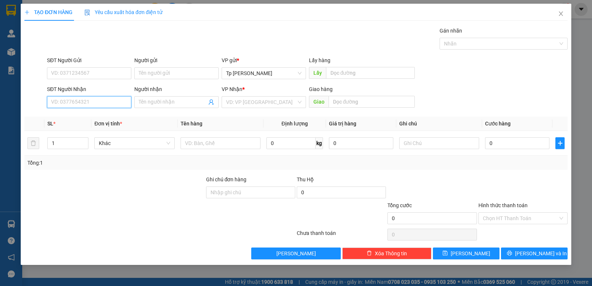
click at [111, 101] on input "SĐT Người Nhận" at bounding box center [89, 102] width 84 height 12
drag, startPoint x: 92, startPoint y: 117, endPoint x: 98, endPoint y: 95, distance: 21.8
click at [92, 115] on div "0916677447 - [PERSON_NAME]" at bounding box center [88, 117] width 75 height 8
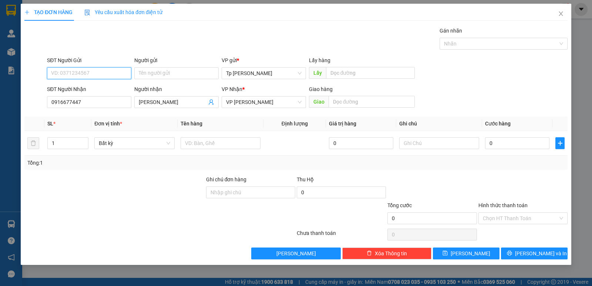
click at [99, 76] on input "SĐT Người Gửi" at bounding box center [89, 73] width 84 height 12
click at [160, 70] on input "Người gửi" at bounding box center [176, 73] width 84 height 12
drag, startPoint x: 289, startPoint y: 139, endPoint x: 285, endPoint y: 139, distance: 4.4
click at [285, 139] on td at bounding box center [294, 143] width 63 height 25
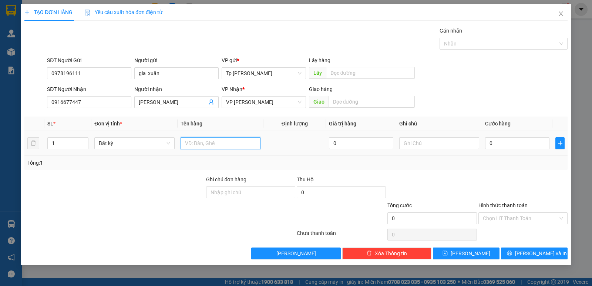
click at [238, 142] on input "text" at bounding box center [221, 143] width 80 height 12
click at [508, 150] on td "0" at bounding box center [517, 143] width 70 height 25
click at [506, 146] on input "0" at bounding box center [517, 143] width 64 height 12
drag, startPoint x: 509, startPoint y: 153, endPoint x: 517, endPoint y: 213, distance: 60.5
click at [508, 161] on div "SL * Đơn vị tính * Tên hàng Định lượng Giá trị hàng Ghi chú Cước hàng 1 Bất kỳ …" at bounding box center [295, 143] width 543 height 53
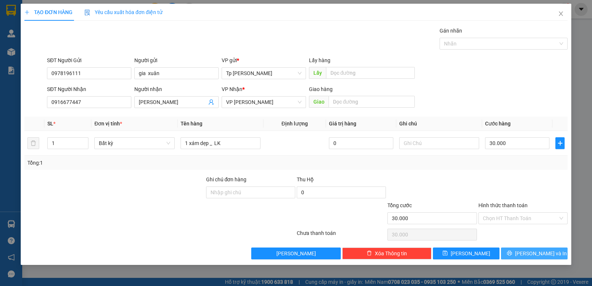
click at [529, 257] on div "Transit Pickup Surcharge Ids Transit Deliver Surcharge Ids Transit Deliver Surc…" at bounding box center [295, 143] width 543 height 233
click at [529, 257] on span "[PERSON_NAME] và In" at bounding box center [541, 253] width 52 height 8
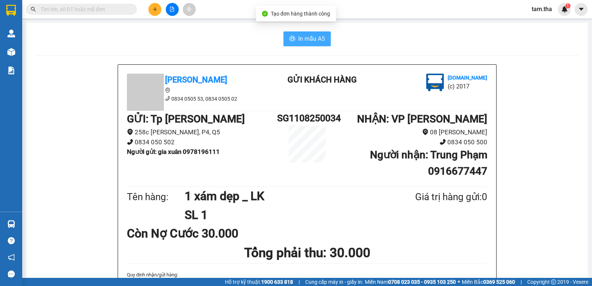
click at [304, 45] on button "In mẫu A5" at bounding box center [306, 38] width 47 height 15
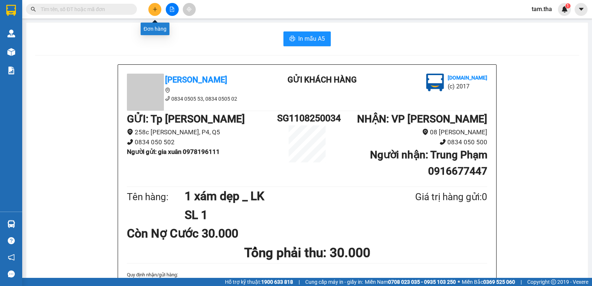
click at [150, 8] on button at bounding box center [154, 9] width 13 height 13
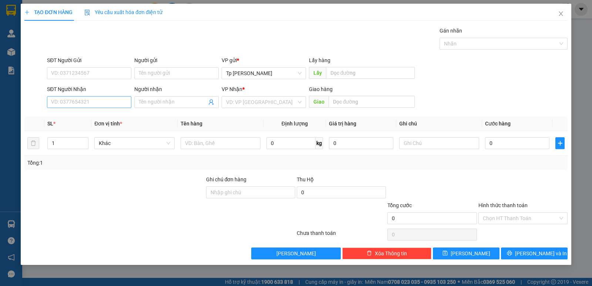
drag, startPoint x: 81, startPoint y: 109, endPoint x: 82, endPoint y: 103, distance: 6.0
click at [81, 107] on div "SĐT Người Nhận VD: 0377654321" at bounding box center [89, 98] width 84 height 26
drag, startPoint x: 105, startPoint y: 102, endPoint x: 107, endPoint y: 118, distance: 16.3
click at [106, 102] on input "SĐT Người Nhận" at bounding box center [89, 102] width 84 height 12
drag, startPoint x: 84, startPoint y: 140, endPoint x: 89, endPoint y: 141, distance: 5.7
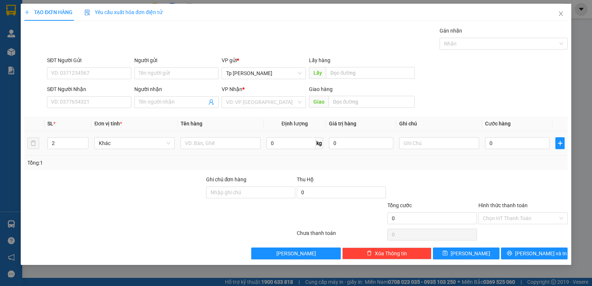
click at [84, 140] on icon "up" at bounding box center [84, 140] width 3 height 3
click at [212, 142] on input "text" at bounding box center [221, 143] width 80 height 12
click at [86, 140] on span "up" at bounding box center [84, 141] width 4 height 4
click at [91, 101] on input "SĐT Người Nhận" at bounding box center [89, 102] width 84 height 12
drag, startPoint x: 91, startPoint y: 103, endPoint x: 0, endPoint y: 104, distance: 90.6
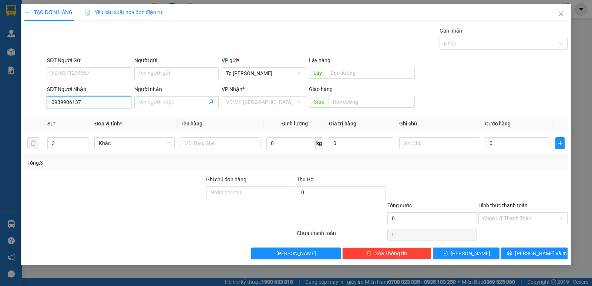
click at [0, 104] on div "TẠO ĐƠN HÀNG Yêu cầu xuất hóa đơn điện tử Transit Pickup Surcharge Ids Transit …" at bounding box center [296, 143] width 592 height 286
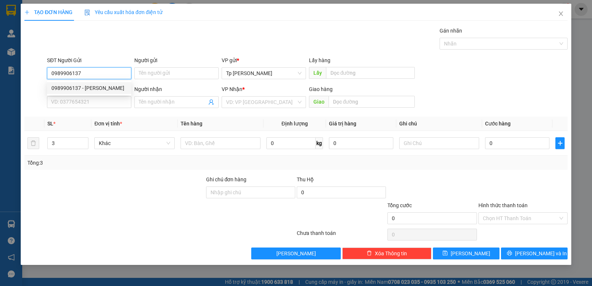
click at [100, 85] on div "0989906137 - [PERSON_NAME]" at bounding box center [88, 88] width 75 height 8
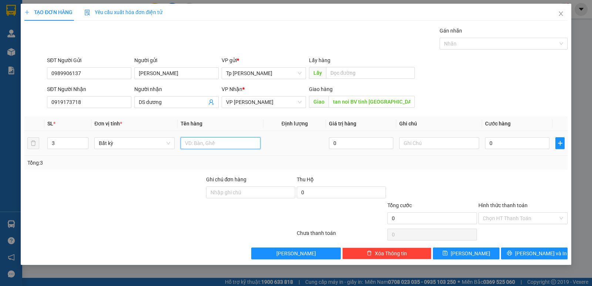
drag, startPoint x: 194, startPoint y: 141, endPoint x: 190, endPoint y: 133, distance: 8.5
click at [192, 139] on input "text" at bounding box center [221, 143] width 80 height 12
drag, startPoint x: 529, startPoint y: 169, endPoint x: 461, endPoint y: 147, distance: 71.1
click at [511, 166] on div "Tổng: 3" at bounding box center [295, 163] width 543 height 14
click at [452, 142] on input "text" at bounding box center [439, 143] width 80 height 12
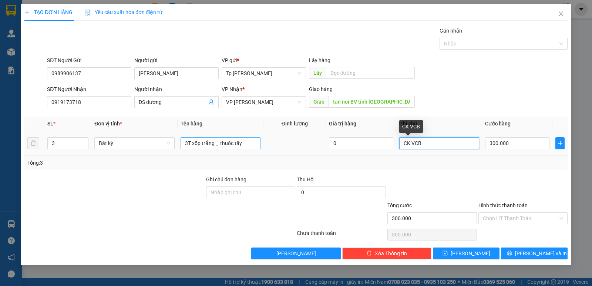
drag, startPoint x: 442, startPoint y: 146, endPoint x: 250, endPoint y: 138, distance: 192.9
click at [253, 141] on tr "3 Bất kỳ 3T xốp trắng _ thuốc tây 0 CK VCB 300.000" at bounding box center [295, 143] width 543 height 25
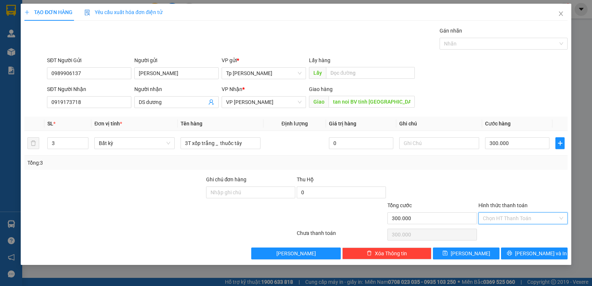
drag, startPoint x: 495, startPoint y: 217, endPoint x: 495, endPoint y: 227, distance: 10.4
click at [493, 217] on input "Hình thức thanh toán" at bounding box center [520, 218] width 75 height 11
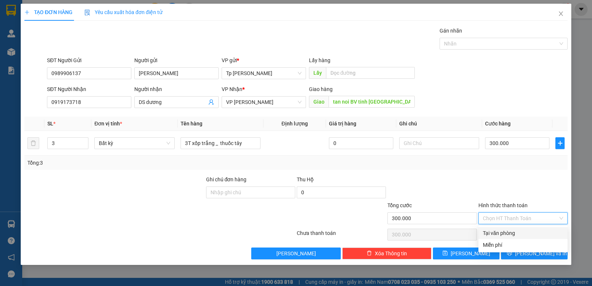
click at [499, 234] on div "Tại văn phòng" at bounding box center [523, 233] width 80 height 8
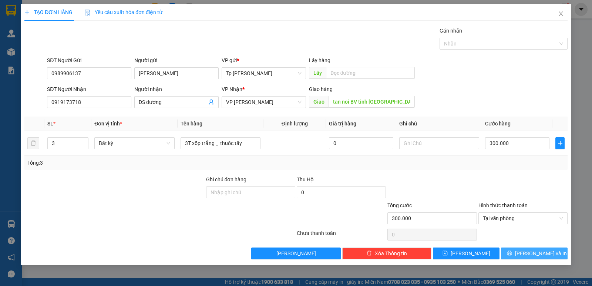
click at [520, 250] on button "[PERSON_NAME] và In" at bounding box center [534, 253] width 67 height 12
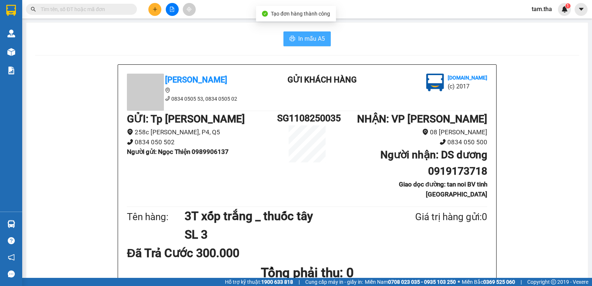
click at [323, 35] on button "In mẫu A5" at bounding box center [306, 38] width 47 height 15
click at [312, 42] on span "In mẫu A5" at bounding box center [311, 38] width 27 height 9
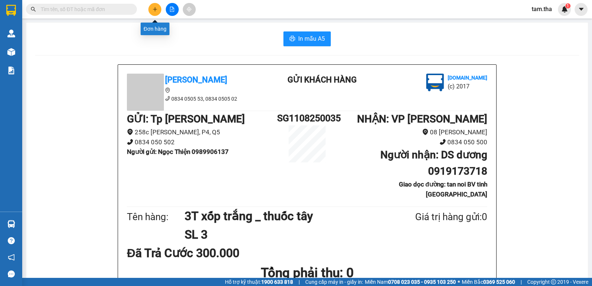
click at [155, 5] on button at bounding box center [154, 9] width 13 height 13
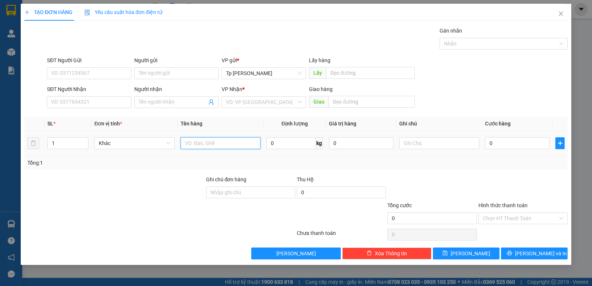
click at [219, 145] on input "text" at bounding box center [221, 143] width 80 height 12
click at [204, 144] on input "1 bị trắn _ hồ sơ" at bounding box center [221, 143] width 80 height 12
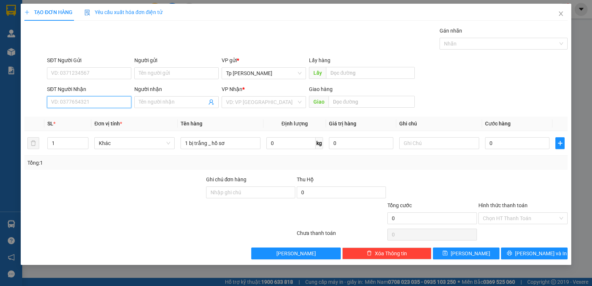
click at [116, 104] on input "SĐT Người Nhận" at bounding box center [89, 102] width 84 height 12
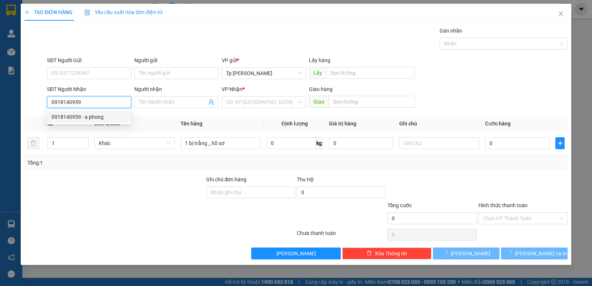
click at [115, 112] on div "0918140959 - a phong" at bounding box center [89, 117] width 84 height 12
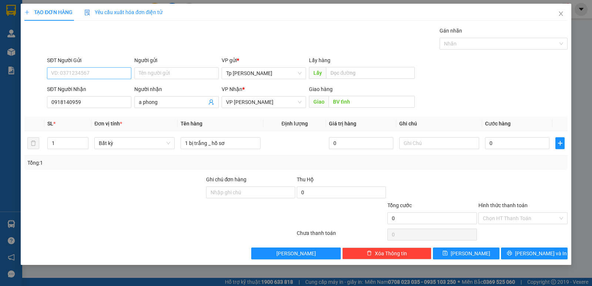
drag, startPoint x: 117, startPoint y: 81, endPoint x: 117, endPoint y: 74, distance: 7.0
click at [117, 80] on div "SĐT Người Gửi VD: 0371234567" at bounding box center [89, 69] width 84 height 26
click at [117, 74] on input "SĐT Người Gửi" at bounding box center [89, 73] width 84 height 12
click at [108, 90] on div "0902544900 - Tiến" at bounding box center [88, 88] width 75 height 8
drag, startPoint x: 515, startPoint y: 167, endPoint x: 517, endPoint y: 210, distance: 43.7
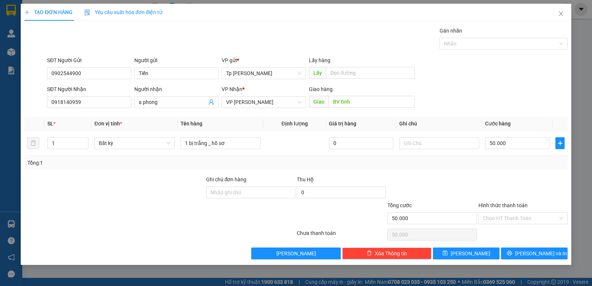
click at [513, 181] on div "Transit Pickup Surcharge Ids Transit Deliver Surcharge Ids Transit Deliver Surc…" at bounding box center [295, 143] width 543 height 233
drag, startPoint x: 517, startPoint y: 210, endPoint x: 516, endPoint y: 215, distance: 5.2
click at [516, 212] on div "Hình thức thanh toán" at bounding box center [522, 206] width 89 height 11
click at [516, 215] on input "Hình thức thanh toán" at bounding box center [520, 218] width 75 height 11
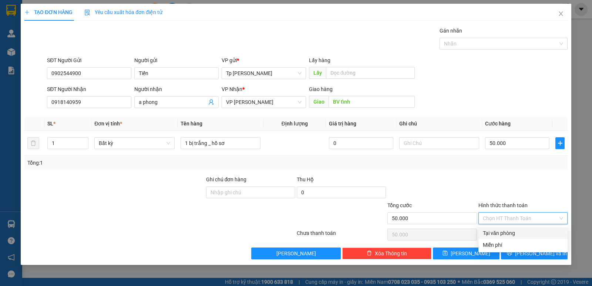
click at [502, 227] on div "Tại văn phòng" at bounding box center [522, 233] width 89 height 12
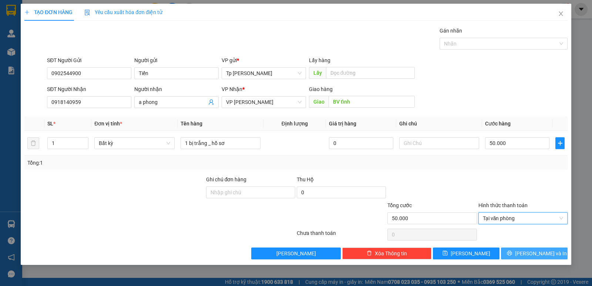
drag, startPoint x: 510, startPoint y: 250, endPoint x: 457, endPoint y: 198, distance: 74.0
click at [509, 249] on button "[PERSON_NAME] và In" at bounding box center [534, 253] width 67 height 12
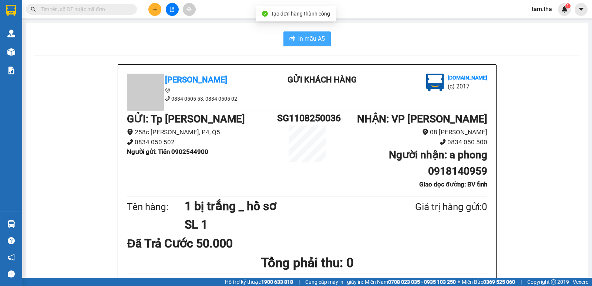
click at [308, 41] on span "In mẫu A5" at bounding box center [311, 38] width 27 height 9
click at [156, 10] on icon "plus" at bounding box center [154, 9] width 5 height 5
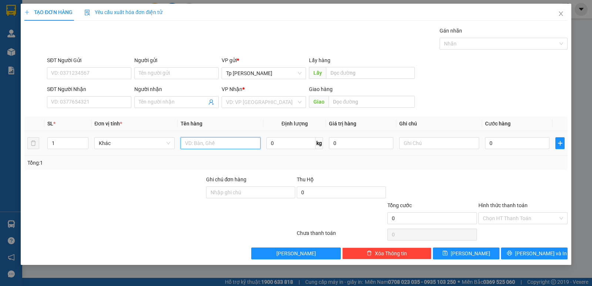
click at [210, 144] on input "text" at bounding box center [221, 143] width 80 height 12
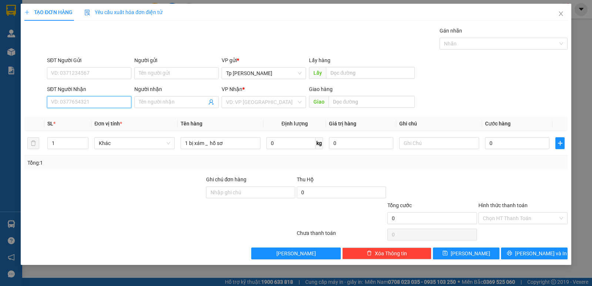
click at [92, 105] on input "SĐT Người Nhận" at bounding box center [89, 102] width 84 height 12
click at [102, 117] on div "0979168211 - [PERSON_NAME]" at bounding box center [88, 117] width 75 height 8
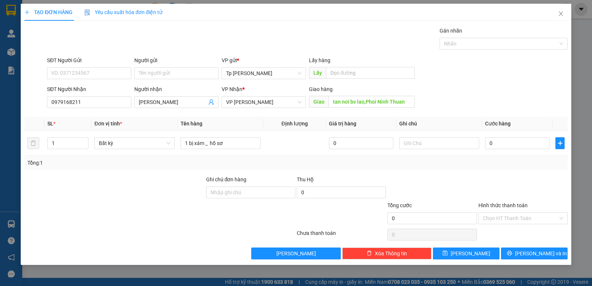
click at [102, 65] on div "SĐT Người Gửi" at bounding box center [89, 61] width 84 height 11
click at [100, 68] on input "SĐT Người Gửi" at bounding box center [89, 73] width 84 height 12
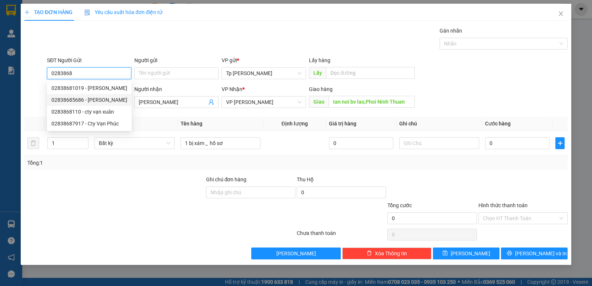
drag, startPoint x: 97, startPoint y: 97, endPoint x: 233, endPoint y: 113, distance: 136.7
click at [98, 98] on div "02838685686 - [PERSON_NAME]" at bounding box center [89, 100] width 76 height 8
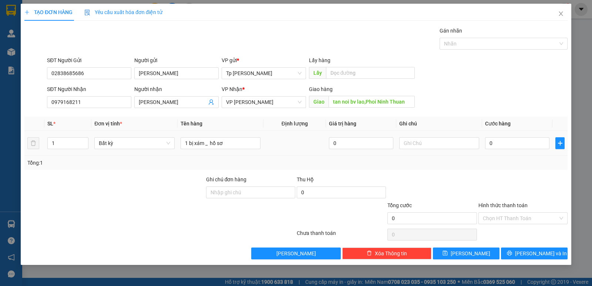
click at [480, 148] on td at bounding box center [439, 143] width 86 height 25
click at [494, 143] on input "0" at bounding box center [517, 143] width 64 height 12
drag, startPoint x: 510, startPoint y: 184, endPoint x: 519, endPoint y: 212, distance: 29.3
click at [510, 191] on div at bounding box center [523, 188] width 91 height 26
drag, startPoint x: 518, startPoint y: 214, endPoint x: 514, endPoint y: 224, distance: 10.6
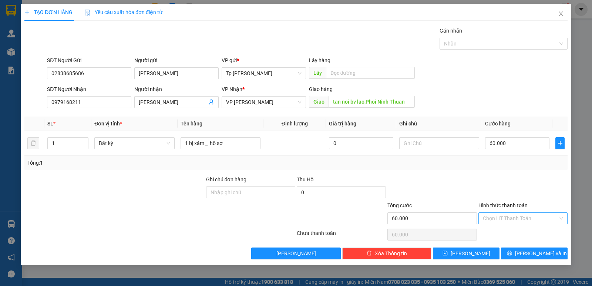
click at [517, 218] on input "Hình thức thanh toán" at bounding box center [520, 218] width 75 height 11
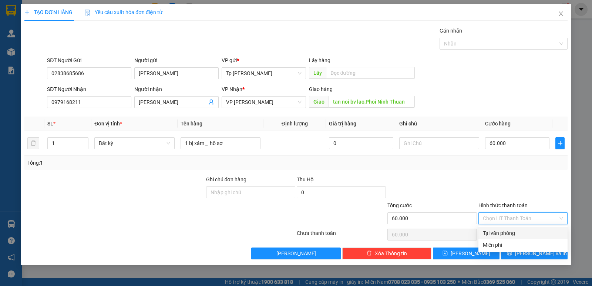
drag, startPoint x: 511, startPoint y: 231, endPoint x: 516, endPoint y: 237, distance: 7.9
click at [511, 233] on div "Tại văn phòng" at bounding box center [523, 233] width 80 height 8
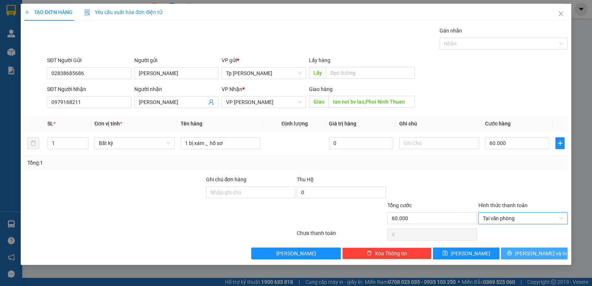
click at [523, 250] on button "[PERSON_NAME] và In" at bounding box center [534, 253] width 67 height 12
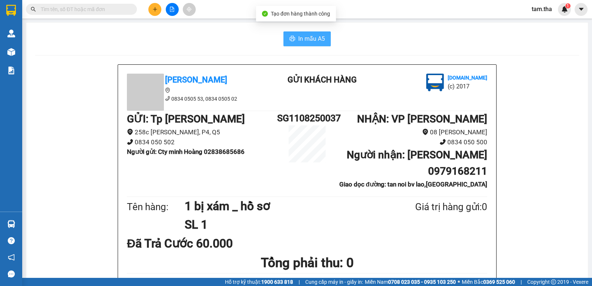
click at [317, 43] on span "In mẫu A5" at bounding box center [311, 38] width 27 height 9
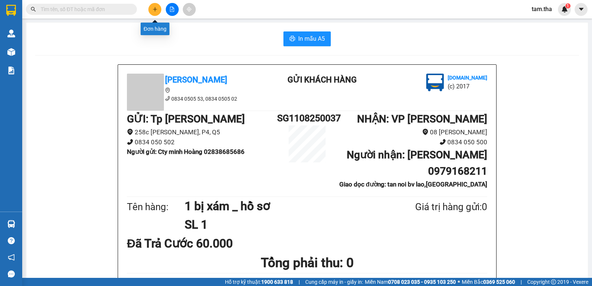
click at [156, 8] on icon "plus" at bounding box center [154, 9] width 5 height 5
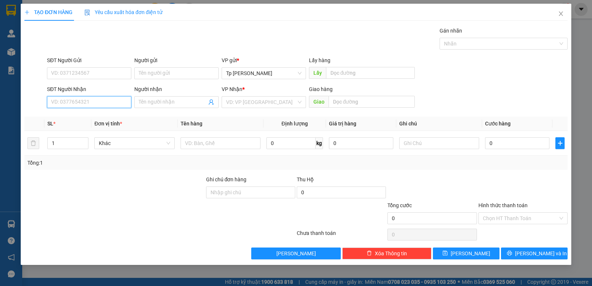
click at [122, 96] on input "SĐT Người Nhận" at bounding box center [89, 102] width 84 height 12
click at [108, 119] on div "0914142353 - [GEOGRAPHIC_DATA]" at bounding box center [92, 117] width 83 height 8
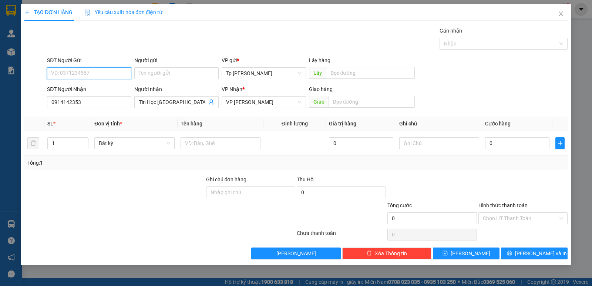
click at [112, 69] on input "SĐT Người Gửi" at bounding box center [89, 73] width 84 height 12
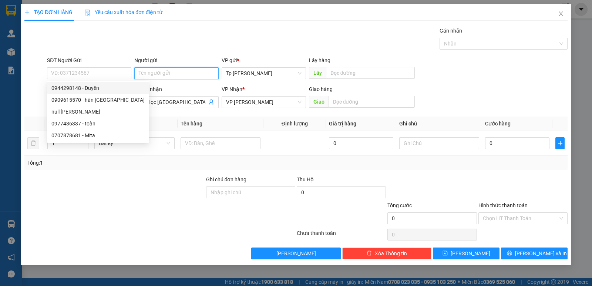
click at [153, 75] on input "Người gửi" at bounding box center [176, 73] width 84 height 12
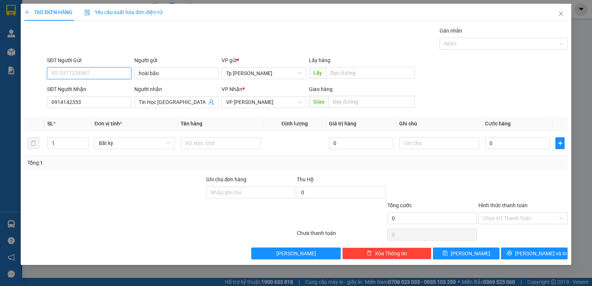
click at [100, 77] on input "SĐT Người Gửi" at bounding box center [89, 73] width 84 height 12
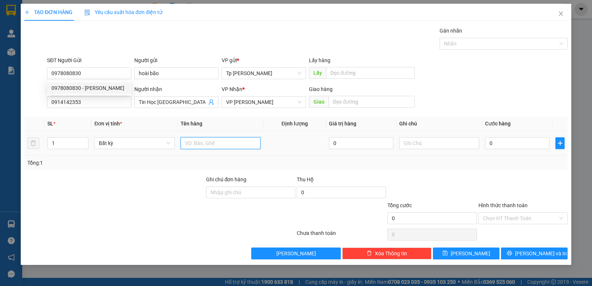
click at [211, 143] on input "text" at bounding box center [221, 143] width 80 height 12
click at [509, 151] on td "0" at bounding box center [517, 143] width 70 height 25
click at [509, 148] on input "0" at bounding box center [517, 143] width 64 height 12
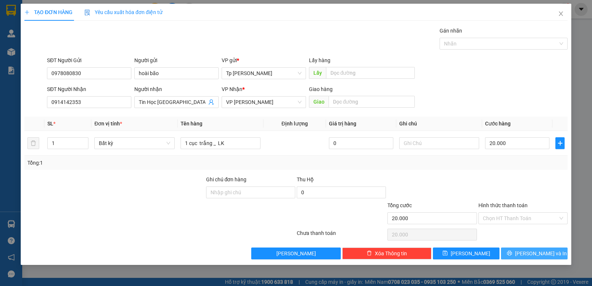
drag, startPoint x: 535, startPoint y: 253, endPoint x: 421, endPoint y: 186, distance: 132.3
click at [530, 252] on span "[PERSON_NAME] và In" at bounding box center [541, 253] width 52 height 8
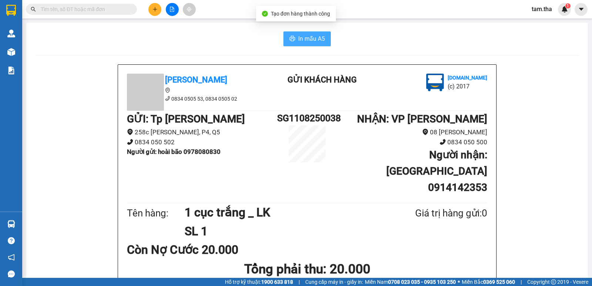
click at [294, 37] on button "In mẫu A5" at bounding box center [306, 38] width 47 height 15
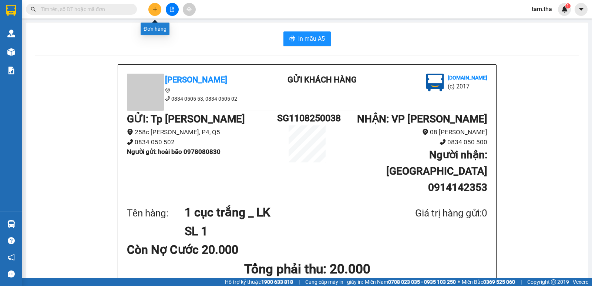
click at [152, 6] on button at bounding box center [154, 9] width 13 height 13
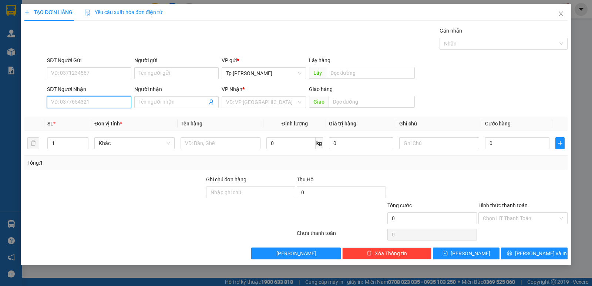
click at [92, 105] on input "SĐT Người Nhận" at bounding box center [89, 102] width 84 height 12
drag, startPoint x: 100, startPoint y: 113, endPoint x: 113, endPoint y: 78, distance: 37.6
click at [101, 112] on div "0917717791 - Chị Thu.Thai Hoa" at bounding box center [89, 117] width 84 height 12
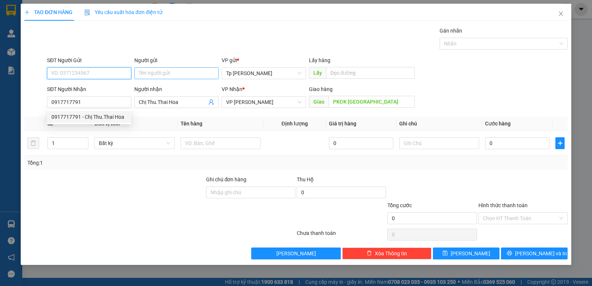
drag, startPoint x: 113, startPoint y: 75, endPoint x: 158, endPoint y: 72, distance: 44.8
click at [114, 74] on input "SĐT Người Gửi" at bounding box center [89, 73] width 84 height 12
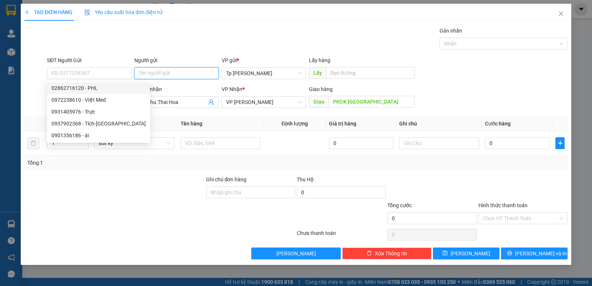
click at [159, 75] on input "Người gửi" at bounding box center [176, 73] width 84 height 12
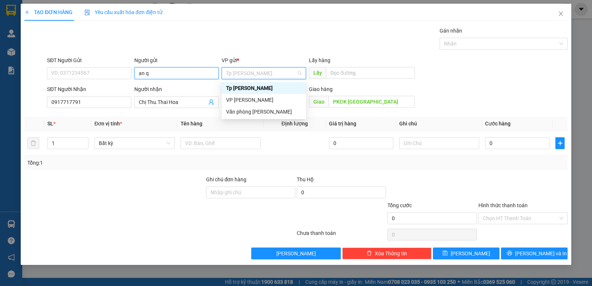
click at [159, 75] on input "an q" at bounding box center [176, 73] width 84 height 12
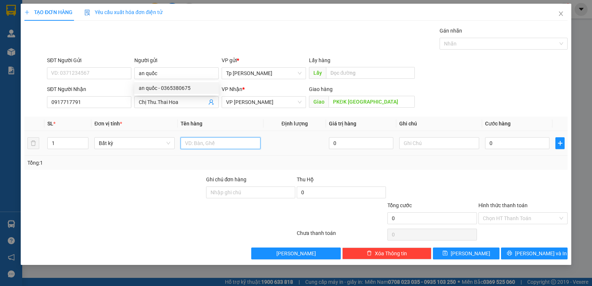
click at [257, 142] on input "text" at bounding box center [221, 143] width 80 height 12
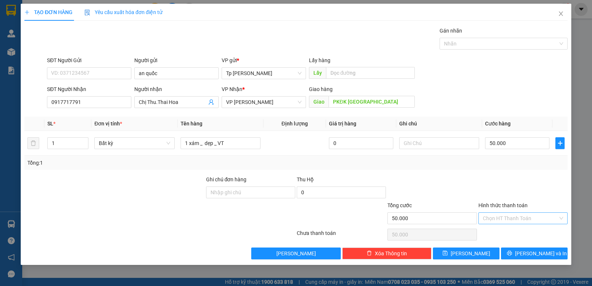
click at [525, 223] on input "Hình thức thanh toán" at bounding box center [520, 218] width 75 height 11
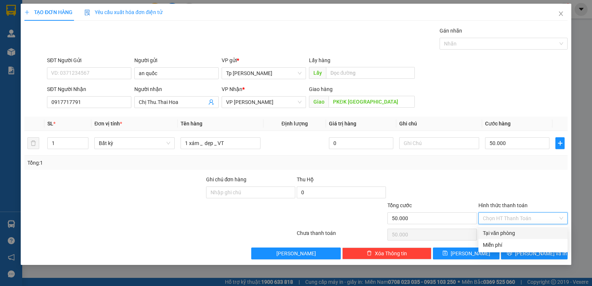
drag, startPoint x: 517, startPoint y: 233, endPoint x: 521, endPoint y: 242, distance: 9.3
click at [517, 234] on div "Tại văn phòng" at bounding box center [523, 233] width 80 height 8
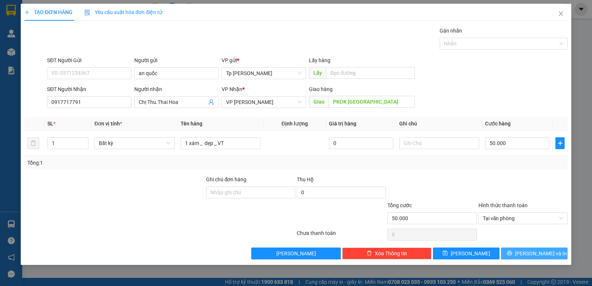
click at [525, 247] on button "[PERSON_NAME] và In" at bounding box center [534, 253] width 67 height 12
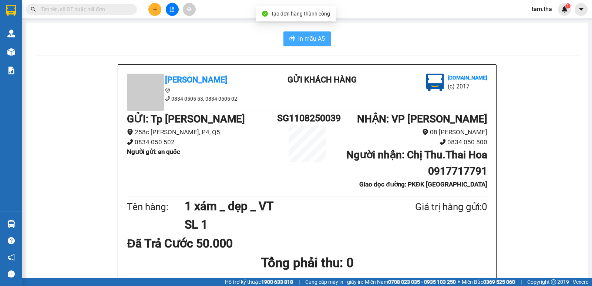
click at [302, 37] on span "In mẫu A5" at bounding box center [311, 38] width 27 height 9
click at [156, 10] on button at bounding box center [154, 9] width 13 height 13
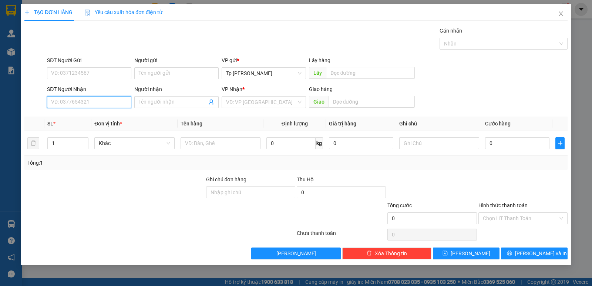
click at [96, 106] on input "SĐT Người Nhận" at bounding box center [89, 102] width 84 height 12
drag, startPoint x: 100, startPoint y: 112, endPoint x: 95, endPoint y: 68, distance: 45.0
click at [100, 112] on div "0375585257 - Thảo BV sài gòn" at bounding box center [89, 117] width 84 height 12
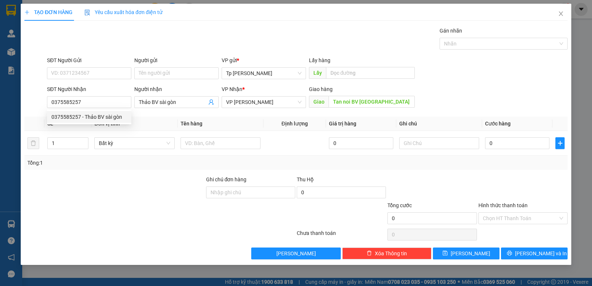
click at [95, 67] on div "SĐT Người Gửi" at bounding box center [89, 61] width 84 height 11
click at [96, 73] on input "SĐT Người Gửi" at bounding box center [89, 73] width 84 height 12
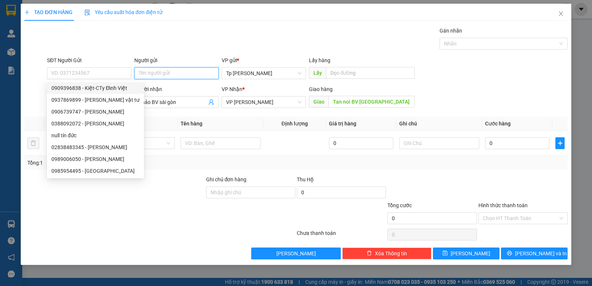
click at [156, 74] on input "Người gửi" at bounding box center [176, 73] width 84 height 12
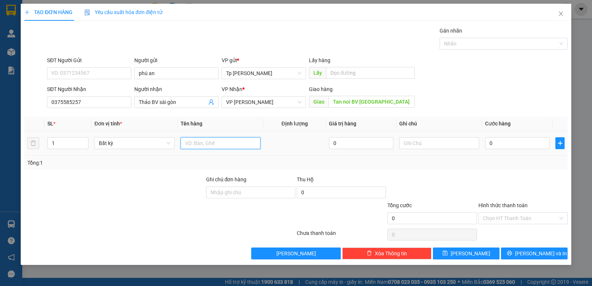
drag, startPoint x: 222, startPoint y: 147, endPoint x: 223, endPoint y: 143, distance: 4.1
click at [223, 146] on input "text" at bounding box center [221, 143] width 80 height 12
click at [516, 219] on input "Hình thức thanh toán" at bounding box center [520, 218] width 75 height 11
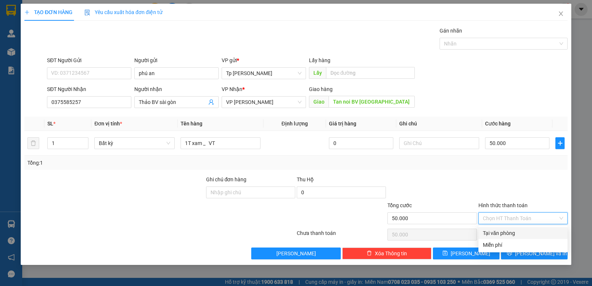
click at [518, 230] on div "Tại văn phòng" at bounding box center [523, 233] width 80 height 8
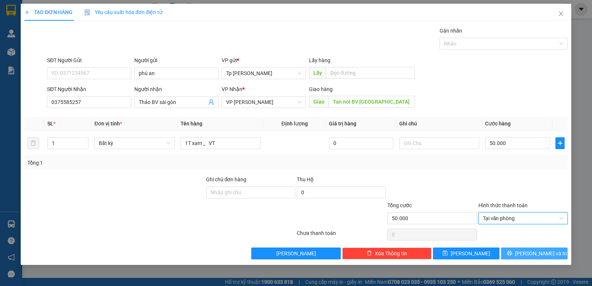
click at [525, 249] on button "[PERSON_NAME] và In" at bounding box center [534, 253] width 67 height 12
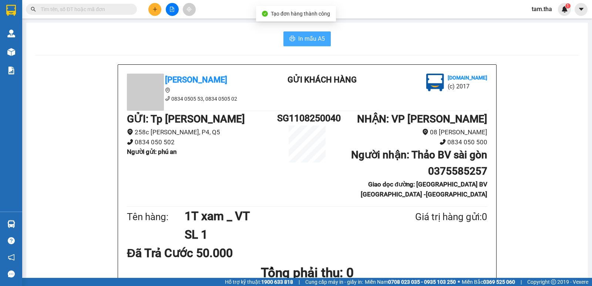
click at [307, 38] on span "In mẫu A5" at bounding box center [311, 38] width 27 height 9
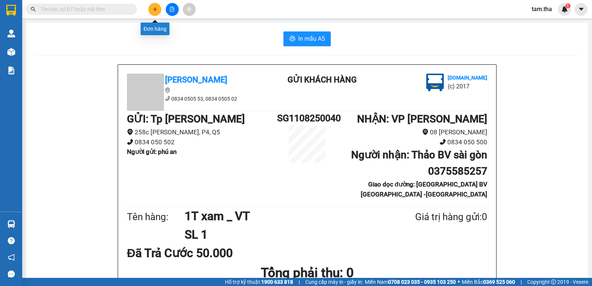
click at [152, 9] on button at bounding box center [154, 9] width 13 height 13
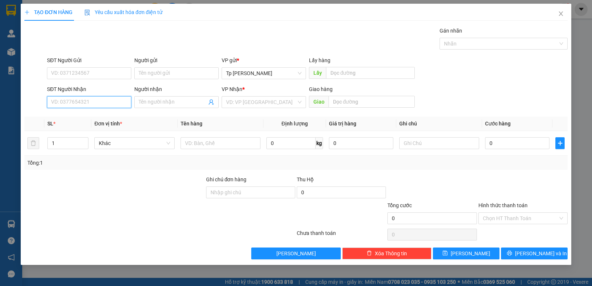
click at [95, 105] on input "SĐT Người Nhận" at bounding box center [89, 102] width 84 height 12
click at [94, 121] on div "0908563664 0908563664 - [PERSON_NAME]" at bounding box center [89, 116] width 84 height 15
drag, startPoint x: 96, startPoint y: 104, endPoint x: 96, endPoint y: 121, distance: 17.8
click at [96, 108] on div "SĐT Người Nhận 3664" at bounding box center [89, 98] width 84 height 26
drag, startPoint x: 95, startPoint y: 121, endPoint x: 103, endPoint y: 112, distance: 11.3
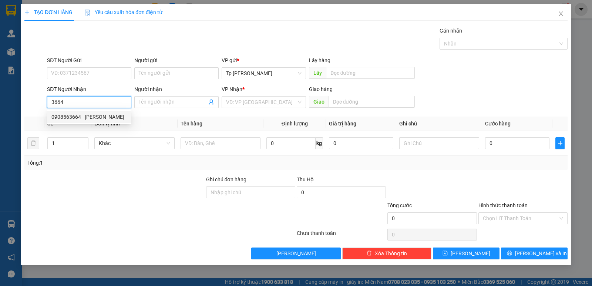
click at [97, 119] on div "0908563664 - [PERSON_NAME]" at bounding box center [88, 117] width 75 height 8
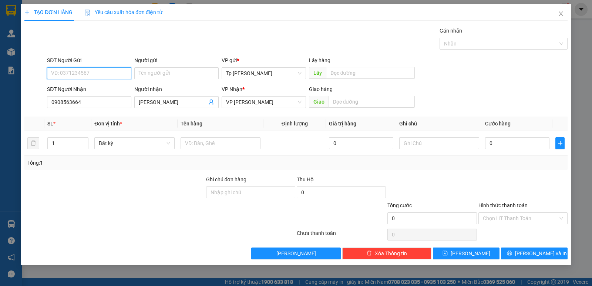
click at [110, 78] on input "SĐT Người Gửi" at bounding box center [89, 73] width 84 height 12
drag, startPoint x: 93, startPoint y: 89, endPoint x: 115, endPoint y: 100, distance: 23.8
click at [100, 92] on div "0911912378 - ninh" at bounding box center [89, 88] width 84 height 12
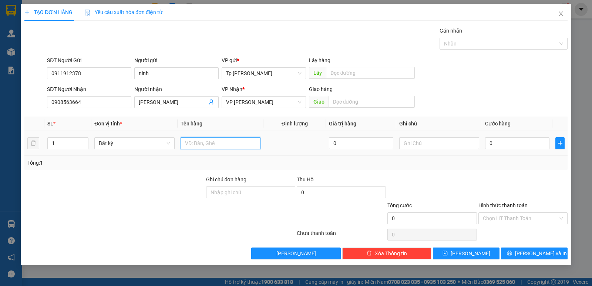
click at [198, 144] on input "text" at bounding box center [221, 143] width 80 height 12
click at [512, 142] on input "0" at bounding box center [517, 143] width 64 height 12
click at [516, 222] on input "Hình thức thanh toán" at bounding box center [520, 218] width 75 height 11
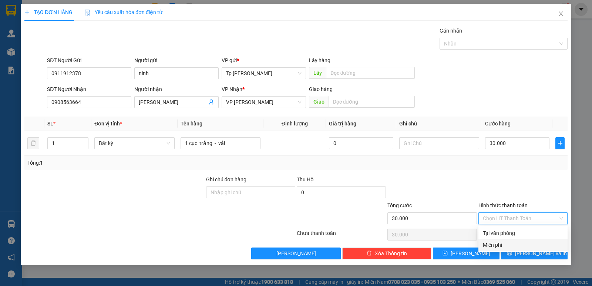
click at [515, 236] on div "Tại văn phòng" at bounding box center [522, 233] width 89 height 12
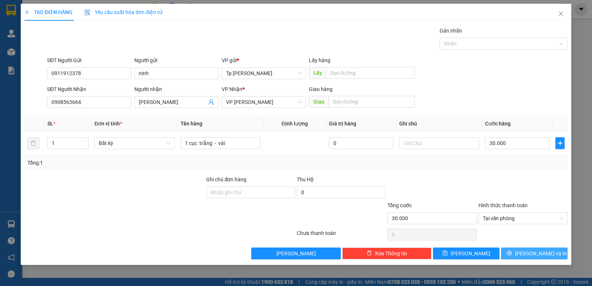
click at [512, 252] on icon "printer" at bounding box center [509, 253] width 5 height 5
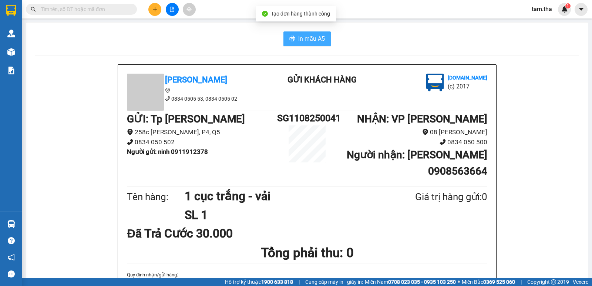
click at [317, 32] on button "In mẫu A5" at bounding box center [306, 38] width 47 height 15
click at [157, 11] on icon "plus" at bounding box center [154, 9] width 5 height 5
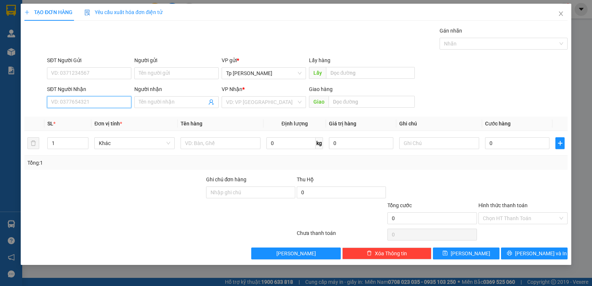
click at [98, 103] on input "SĐT Người Nhận" at bounding box center [89, 102] width 84 height 12
click at [75, 115] on div "0971088907 - CTY ANH QUÂN" at bounding box center [88, 117] width 75 height 8
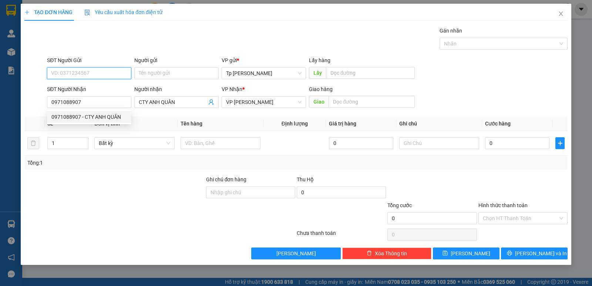
click at [94, 74] on input "SĐT Người Gửi" at bounding box center [89, 73] width 84 height 12
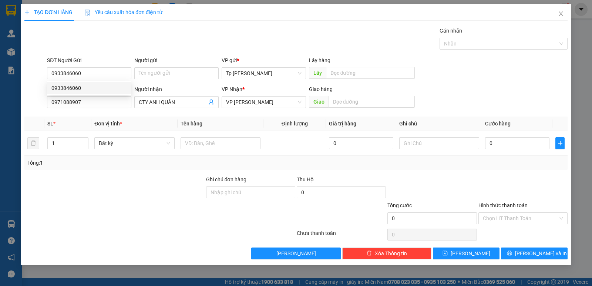
click at [91, 94] on div "0933846060 0933846060" at bounding box center [89, 88] width 84 height 15
drag, startPoint x: 91, startPoint y: 92, endPoint x: 155, endPoint y: 123, distance: 71.3
click at [91, 91] on div "SĐT Người Nhận" at bounding box center [89, 89] width 84 height 8
click at [91, 96] on input "0971088907" at bounding box center [89, 102] width 84 height 12
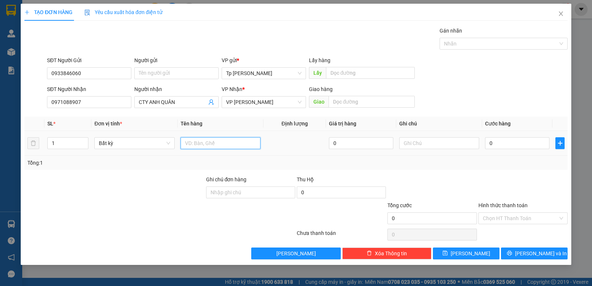
click at [225, 139] on input "text" at bounding box center [221, 143] width 80 height 12
click at [504, 192] on div at bounding box center [523, 188] width 91 height 26
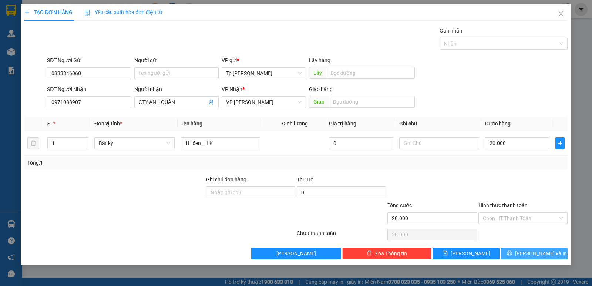
drag, startPoint x: 521, startPoint y: 257, endPoint x: 495, endPoint y: 211, distance: 52.5
click at [518, 257] on button "[PERSON_NAME] và In" at bounding box center [534, 253] width 67 height 12
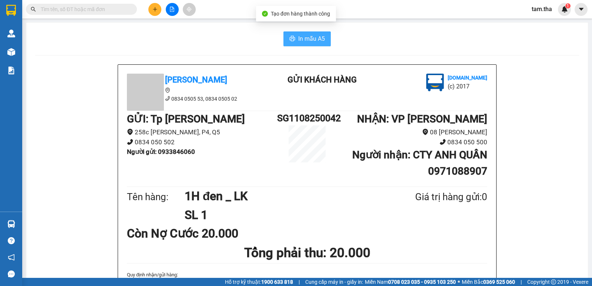
click at [293, 39] on button "In mẫu A5" at bounding box center [306, 38] width 47 height 15
click at [151, 9] on button at bounding box center [154, 9] width 13 height 13
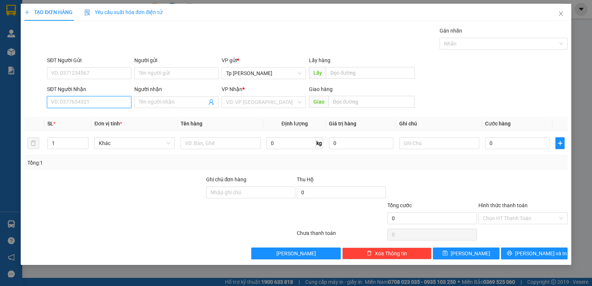
click at [99, 100] on input "SĐT Người Nhận" at bounding box center [89, 102] width 84 height 12
drag, startPoint x: 98, startPoint y: 116, endPoint x: 111, endPoint y: 98, distance: 22.3
click at [106, 107] on body "Kết quả tìm kiếm ( 0 ) Bộ lọc No Data tam.tha 1 Quản [PERSON_NAME] lý khách hàn…" at bounding box center [296, 143] width 592 height 286
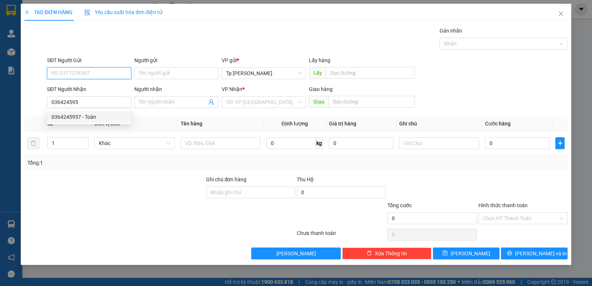
click at [112, 73] on input "SĐT Người Gửi" at bounding box center [89, 73] width 84 height 12
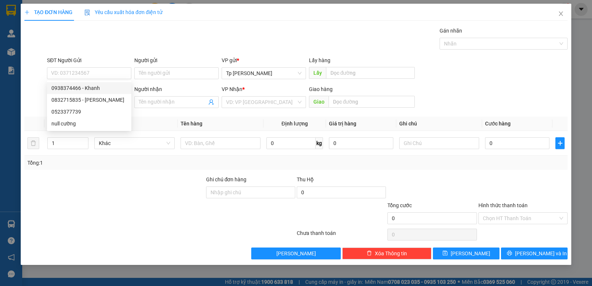
drag, startPoint x: 134, startPoint y: 50, endPoint x: 131, endPoint y: 59, distance: 9.5
click at [133, 53] on div "Transit Pickup Surcharge Ids Transit Deliver Surcharge Ids Transit Deliver Surc…" at bounding box center [295, 143] width 543 height 233
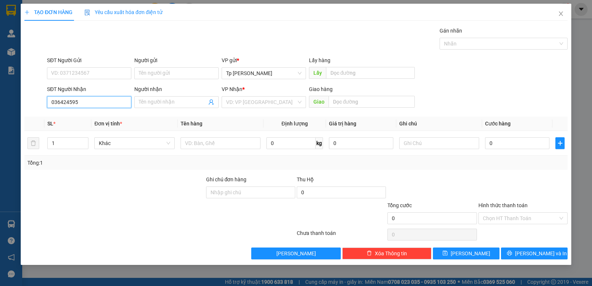
drag, startPoint x: 102, startPoint y: 105, endPoint x: 99, endPoint y: 115, distance: 10.0
click at [100, 106] on input "036424595" at bounding box center [89, 102] width 84 height 12
drag, startPoint x: 101, startPoint y: 120, endPoint x: 105, endPoint y: 97, distance: 23.2
click at [101, 119] on div "0364245957 - Toàn" at bounding box center [88, 117] width 75 height 8
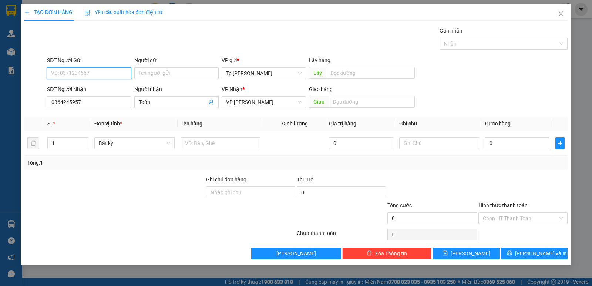
click at [106, 68] on input "SĐT Người Gửi" at bounding box center [89, 73] width 84 height 12
drag, startPoint x: 78, startPoint y: 84, endPoint x: 139, endPoint y: 76, distance: 61.1
click at [86, 84] on div "0523377739" at bounding box center [89, 88] width 84 height 12
click at [177, 69] on input "Người gửi" at bounding box center [176, 73] width 84 height 12
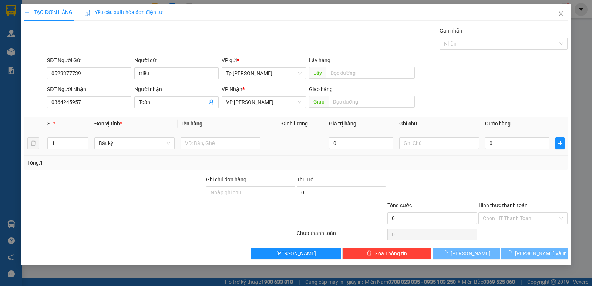
click at [249, 151] on td at bounding box center [221, 143] width 86 height 25
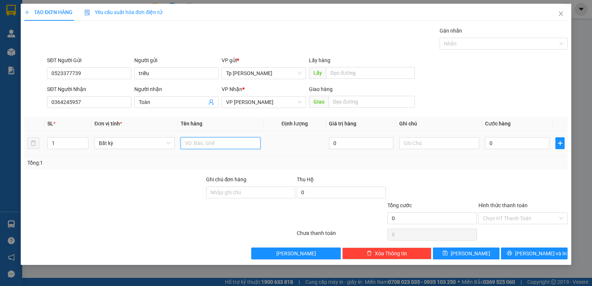
click at [247, 146] on input "text" at bounding box center [221, 143] width 80 height 12
click at [545, 146] on input "0" at bounding box center [517, 143] width 64 height 12
drag, startPoint x: 536, startPoint y: 162, endPoint x: 536, endPoint y: 171, distance: 9.3
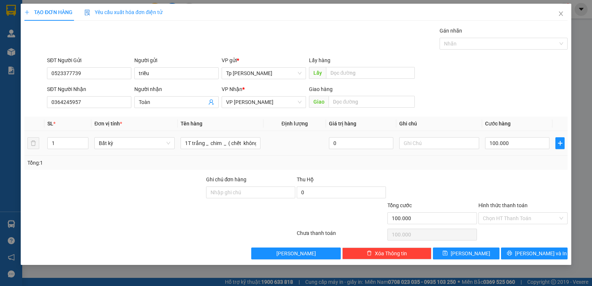
click at [536, 168] on div "Tổng: 1" at bounding box center [295, 163] width 543 height 14
click at [536, 248] on div "Transit Pickup Surcharge Ids Transit Deliver Surcharge Ids Transit Deliver Surc…" at bounding box center [295, 143] width 543 height 233
click at [535, 254] on span "[PERSON_NAME] và In" at bounding box center [541, 253] width 52 height 8
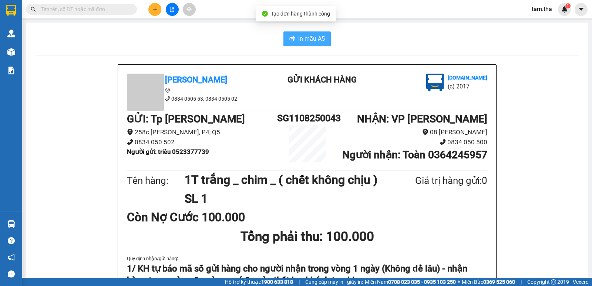
click at [311, 41] on span "In mẫu A5" at bounding box center [311, 38] width 27 height 9
click at [150, 11] on button at bounding box center [154, 9] width 13 height 13
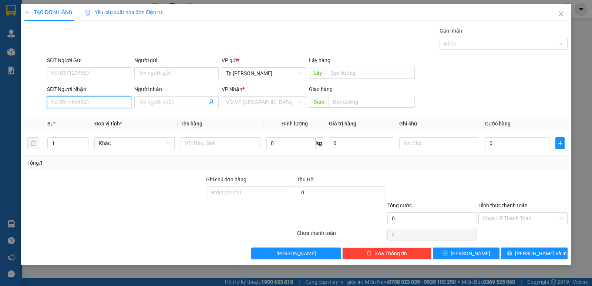
click at [97, 108] on div "SĐT Người Nhận VD: 0377654321" at bounding box center [89, 98] width 84 height 26
paste input "0906891083"
click at [190, 103] on input "Người nhận" at bounding box center [173, 102] width 68 height 8
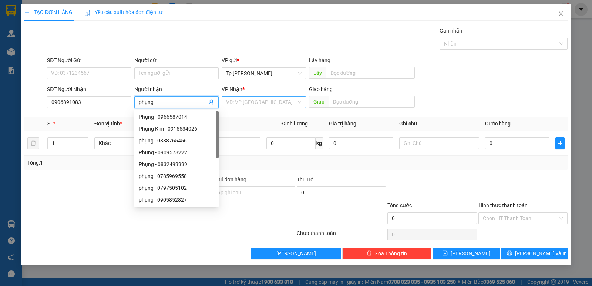
drag, startPoint x: 243, startPoint y: 97, endPoint x: 246, endPoint y: 105, distance: 8.0
click at [243, 98] on input "search" at bounding box center [261, 102] width 70 height 11
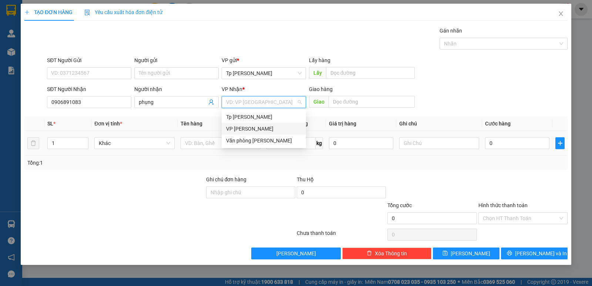
drag, startPoint x: 260, startPoint y: 130, endPoint x: 238, endPoint y: 132, distance: 22.2
click at [253, 131] on div "VP [PERSON_NAME]" at bounding box center [263, 129] width 75 height 8
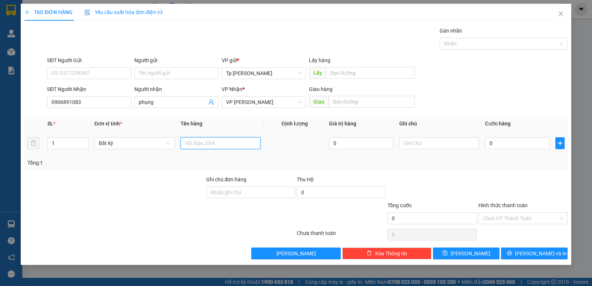
click at [212, 143] on input "text" at bounding box center [221, 143] width 80 height 12
click at [532, 146] on input "0" at bounding box center [517, 143] width 64 height 12
drag, startPoint x: 519, startPoint y: 145, endPoint x: 513, endPoint y: 151, distance: 8.6
click at [518, 145] on input "0" at bounding box center [517, 143] width 64 height 12
click at [496, 166] on div "Tổng: 1" at bounding box center [295, 163] width 537 height 8
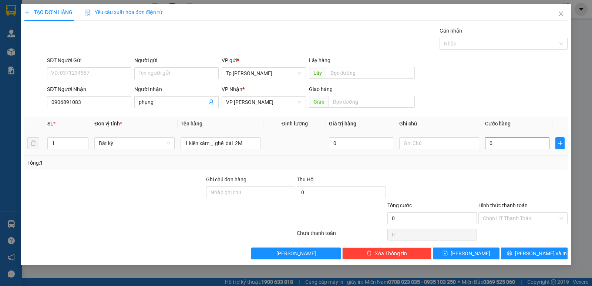
drag, startPoint x: 504, startPoint y: 133, endPoint x: 504, endPoint y: 143, distance: 10.0
click at [504, 134] on td "0" at bounding box center [517, 143] width 70 height 25
click at [504, 143] on input "0" at bounding box center [517, 143] width 64 height 12
drag, startPoint x: 509, startPoint y: 179, endPoint x: 513, endPoint y: 213, distance: 34.0
click at [510, 182] on div at bounding box center [523, 188] width 91 height 26
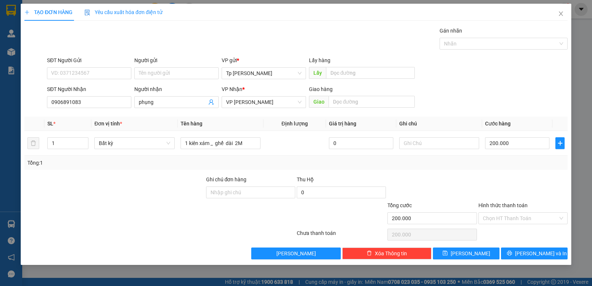
drag, startPoint x: 516, startPoint y: 219, endPoint x: 516, endPoint y: 225, distance: 6.7
click at [516, 220] on input "Hình thức thanh toán" at bounding box center [520, 218] width 75 height 11
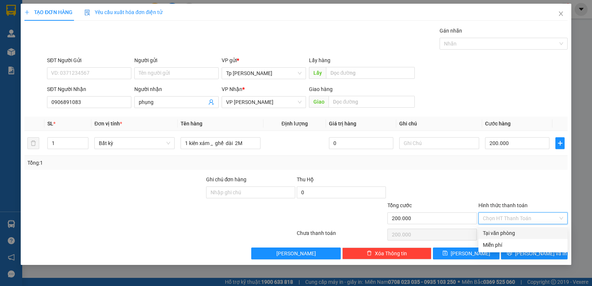
click at [516, 228] on div "Tại văn phòng" at bounding box center [522, 233] width 89 height 12
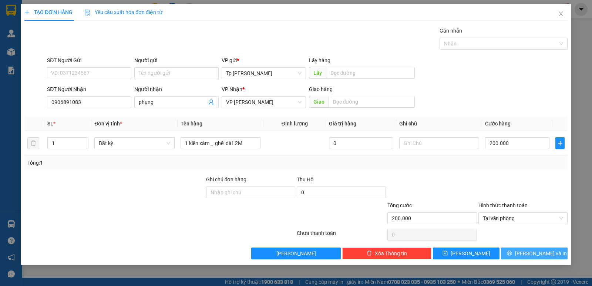
click at [521, 249] on button "[PERSON_NAME] và In" at bounding box center [534, 253] width 67 height 12
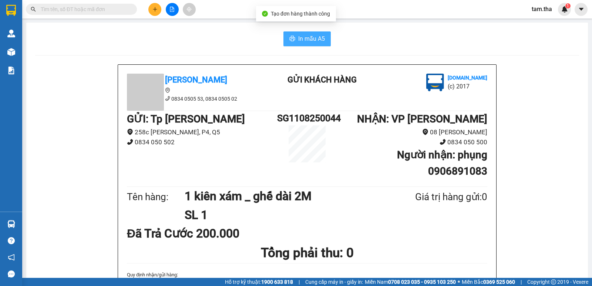
click at [289, 38] on icon "printer" at bounding box center [292, 39] width 6 height 6
click at [152, 10] on button at bounding box center [154, 9] width 13 height 13
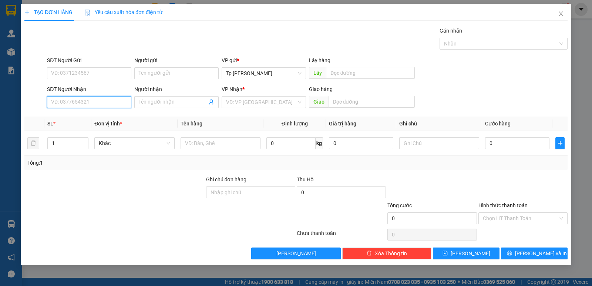
click at [93, 100] on input "SĐT Người Nhận" at bounding box center [89, 102] width 84 height 12
drag, startPoint x: 115, startPoint y: 111, endPoint x: 114, endPoint y: 91, distance: 19.7
click at [114, 112] on div "0358714346 - [PERSON_NAME]" at bounding box center [89, 117] width 84 height 12
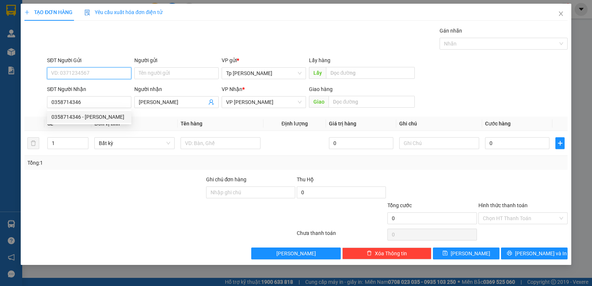
click at [107, 70] on input "SĐT Người Gửi" at bounding box center [89, 73] width 84 height 12
click at [109, 88] on div "0356300112 - duyên" at bounding box center [88, 88] width 75 height 8
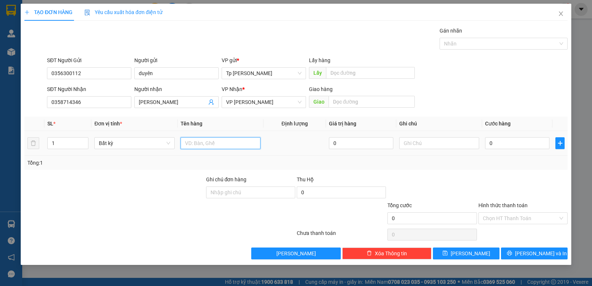
click at [209, 143] on input "text" at bounding box center [221, 143] width 80 height 12
drag, startPoint x: 535, startPoint y: 244, endPoint x: 531, endPoint y: 247, distance: 5.1
click at [533, 245] on div "Transit Pickup Surcharge Ids Transit Deliver Surcharge Ids Transit Deliver Surc…" at bounding box center [295, 143] width 543 height 233
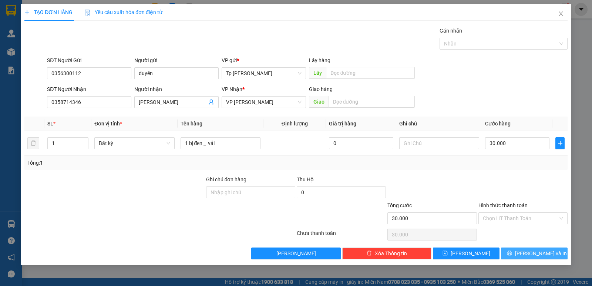
click at [530, 248] on button "[PERSON_NAME] và In" at bounding box center [534, 253] width 67 height 12
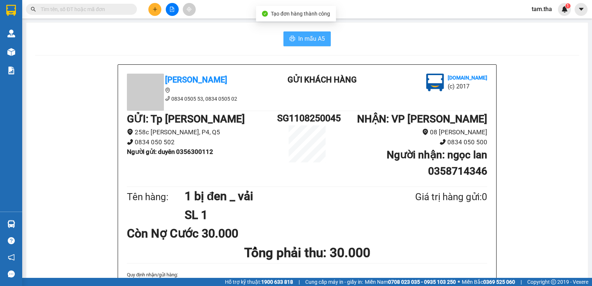
click at [319, 41] on span "In mẫu A5" at bounding box center [311, 38] width 27 height 9
click at [151, 11] on button at bounding box center [154, 9] width 13 height 13
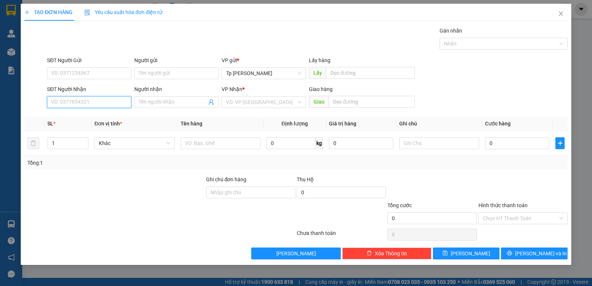
drag, startPoint x: 71, startPoint y: 105, endPoint x: 91, endPoint y: 102, distance: 20.2
click at [81, 104] on input "SĐT Người Nhận" at bounding box center [89, 102] width 84 height 12
click at [231, 132] on td at bounding box center [221, 143] width 86 height 25
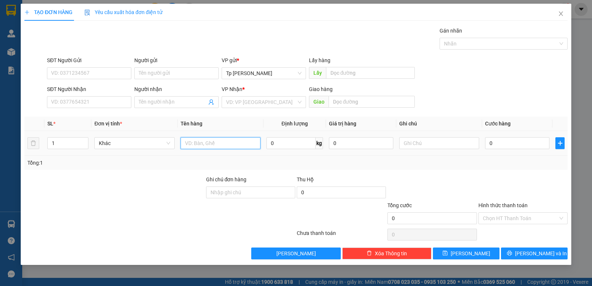
click at [228, 138] on input "text" at bounding box center [221, 143] width 80 height 12
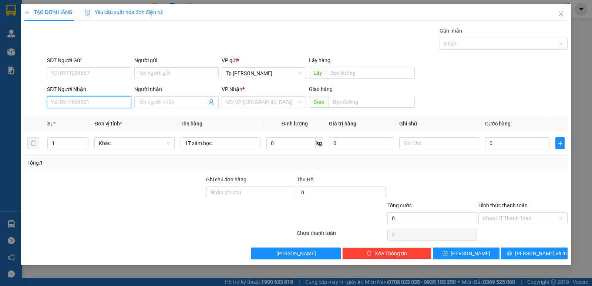
click at [80, 106] on input "SĐT Người Nhận" at bounding box center [89, 102] width 84 height 12
drag, startPoint x: 73, startPoint y: 118, endPoint x: 90, endPoint y: 84, distance: 38.4
click at [73, 117] on div "0385508174 - A Lâm" at bounding box center [88, 117] width 75 height 8
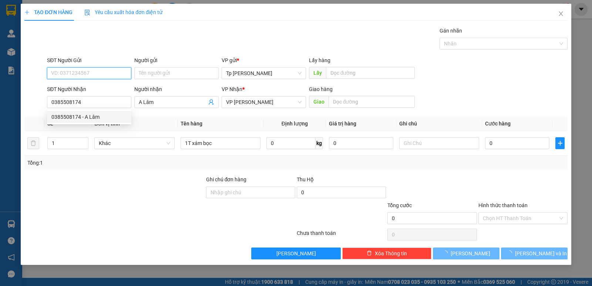
click at [91, 77] on input "SĐT Người Gửi" at bounding box center [89, 73] width 84 height 12
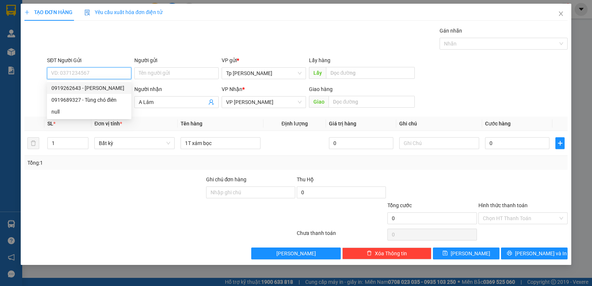
drag, startPoint x: 106, startPoint y: 92, endPoint x: 243, endPoint y: 137, distance: 144.1
click at [107, 92] on div "0919262643 - [PERSON_NAME]" at bounding box center [88, 88] width 75 height 8
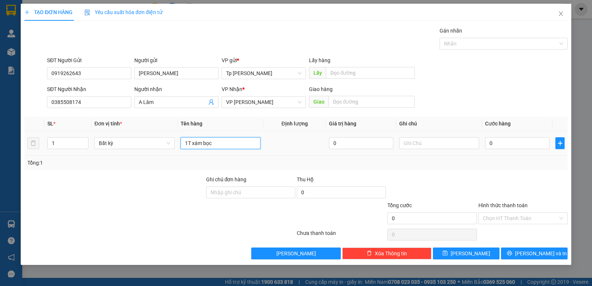
click at [242, 138] on input "1T xám bọc" at bounding box center [221, 143] width 80 height 12
click at [542, 246] on div "Transit Pickup Surcharge Ids Transit Deliver Surcharge Ids Transit Deliver Surc…" at bounding box center [295, 143] width 543 height 233
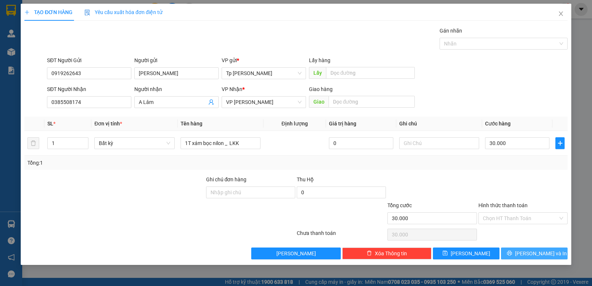
click at [540, 247] on div "Transit Pickup Surcharge Ids Transit Deliver Surcharge Ids Transit Deliver Surc…" at bounding box center [295, 143] width 543 height 233
click at [540, 248] on button "[PERSON_NAME] và In" at bounding box center [534, 253] width 67 height 12
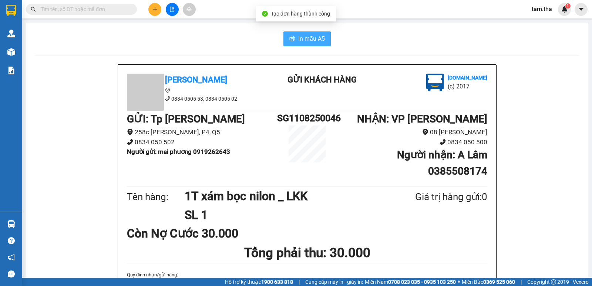
click at [318, 38] on span "In mẫu A5" at bounding box center [311, 38] width 27 height 9
click at [159, 12] on button at bounding box center [154, 9] width 13 height 13
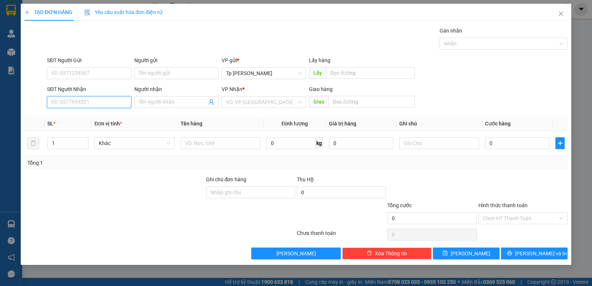
drag, startPoint x: 128, startPoint y: 105, endPoint x: 171, endPoint y: 95, distance: 44.6
click at [129, 104] on input "SĐT Người Nhận" at bounding box center [89, 102] width 84 height 12
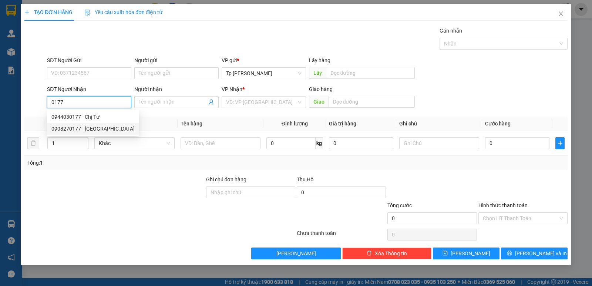
drag, startPoint x: 96, startPoint y: 127, endPoint x: 110, endPoint y: 69, distance: 59.0
click at [96, 125] on div "0908270177 - [GEOGRAPHIC_DATA]" at bounding box center [92, 129] width 83 height 8
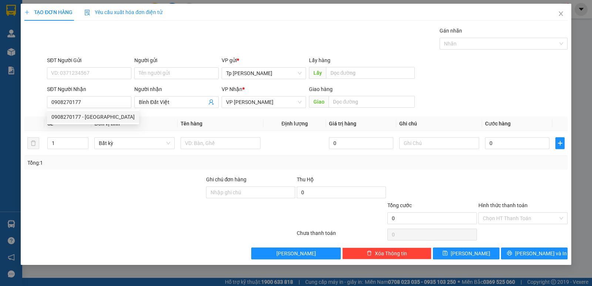
click at [110, 64] on div "SĐT Người Gửi" at bounding box center [89, 60] width 84 height 8
click at [110, 67] on input "SĐT Người Gửi" at bounding box center [89, 73] width 84 height 12
click at [108, 71] on input "SĐT Người Gửi" at bounding box center [89, 73] width 84 height 12
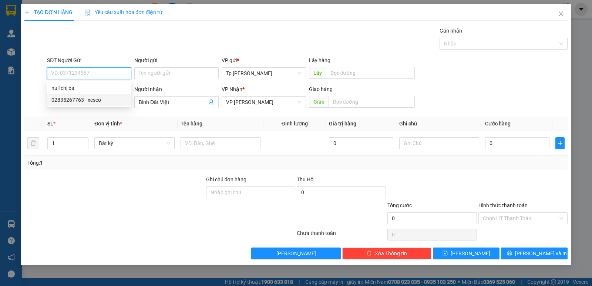
drag, startPoint x: 109, startPoint y: 100, endPoint x: 193, endPoint y: 121, distance: 86.7
click at [109, 101] on div "02835267763 - xesco" at bounding box center [88, 100] width 75 height 8
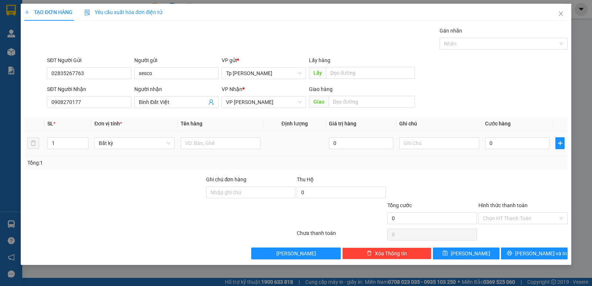
drag, startPoint x: 199, startPoint y: 136, endPoint x: 198, endPoint y: 141, distance: 5.3
click at [199, 136] on div at bounding box center [221, 143] width 80 height 15
drag, startPoint x: 198, startPoint y: 141, endPoint x: 193, endPoint y: 141, distance: 5.2
click at [195, 141] on input "text" at bounding box center [221, 143] width 80 height 12
click at [83, 140] on icon "up" at bounding box center [84, 141] width 3 height 3
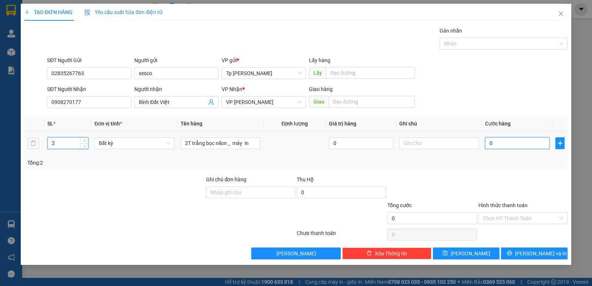
click at [497, 145] on input "0" at bounding box center [517, 143] width 64 height 12
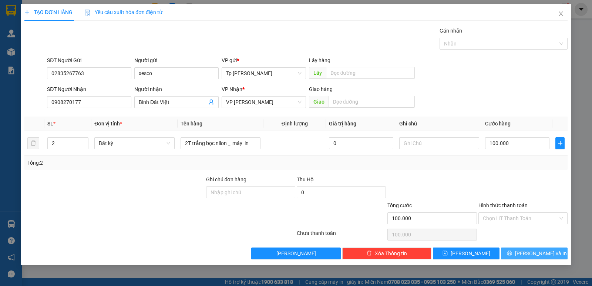
click at [521, 247] on button "[PERSON_NAME] và In" at bounding box center [534, 253] width 67 height 12
click at [520, 249] on button "[PERSON_NAME] và In" at bounding box center [534, 253] width 67 height 12
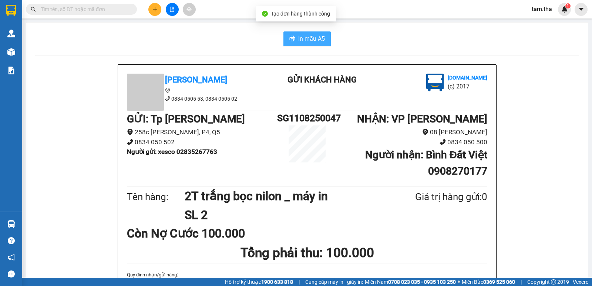
click at [315, 43] on span "In mẫu A5" at bounding box center [311, 38] width 27 height 9
click at [155, 7] on icon "plus" at bounding box center [154, 9] width 5 height 5
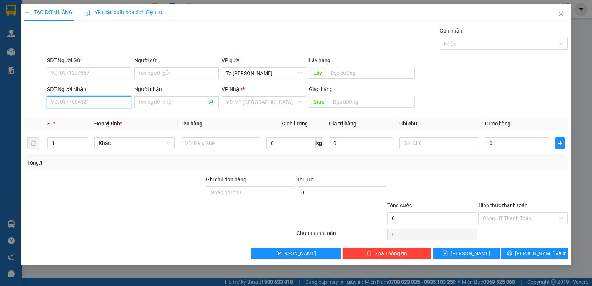
click at [104, 105] on input "SĐT Người Nhận" at bounding box center [89, 102] width 84 height 12
click at [87, 118] on div "0908982277 - MK thiên quang" at bounding box center [92, 117] width 83 height 8
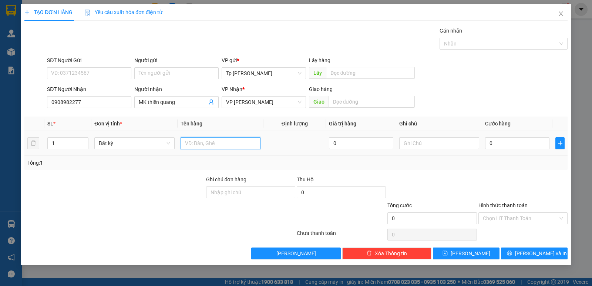
click at [230, 141] on input "text" at bounding box center [221, 143] width 80 height 12
click at [507, 139] on input "0" at bounding box center [517, 143] width 64 height 12
click at [523, 220] on input "Hình thức thanh toán" at bounding box center [520, 218] width 75 height 11
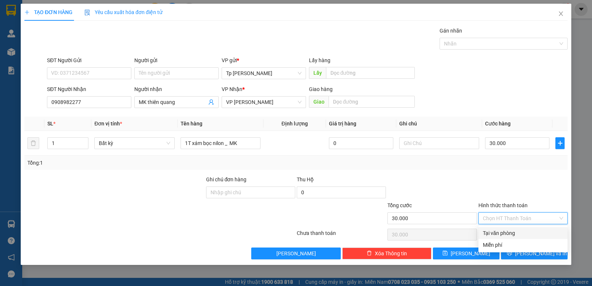
drag, startPoint x: 522, startPoint y: 229, endPoint x: 523, endPoint y: 240, distance: 11.5
click at [521, 232] on div "Tại văn phòng" at bounding box center [523, 233] width 80 height 8
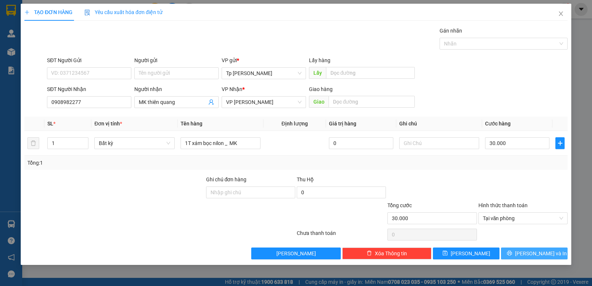
click at [526, 251] on button "[PERSON_NAME] và In" at bounding box center [534, 253] width 67 height 12
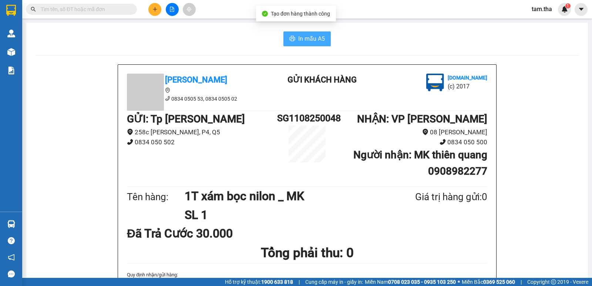
click at [313, 37] on span "In mẫu A5" at bounding box center [311, 38] width 27 height 9
click at [157, 4] on button at bounding box center [154, 9] width 13 height 13
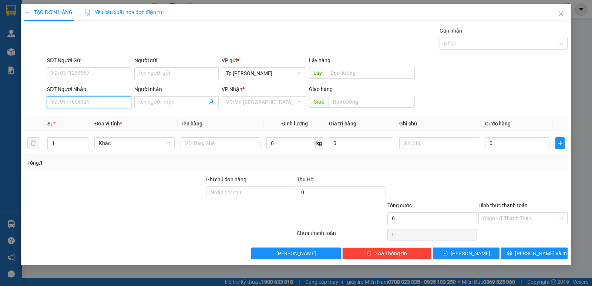
click at [118, 100] on input "SĐT Người Nhận" at bounding box center [89, 102] width 84 height 12
drag, startPoint x: 92, startPoint y: 116, endPoint x: 106, endPoint y: 69, distance: 49.1
click at [92, 114] on div "0788444420 - [GEOGRAPHIC_DATA]" at bounding box center [92, 117] width 83 height 8
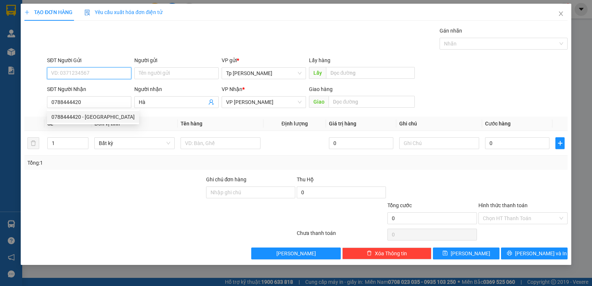
click at [106, 69] on input "SĐT Người Gửi" at bounding box center [89, 73] width 84 height 12
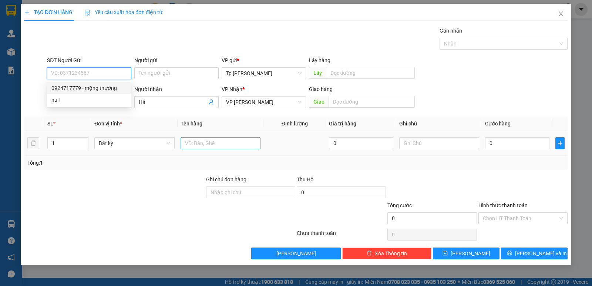
drag, startPoint x: 108, startPoint y: 86, endPoint x: 208, endPoint y: 139, distance: 112.2
click at [109, 87] on div "0924717779 - mộng thường" at bounding box center [88, 88] width 75 height 8
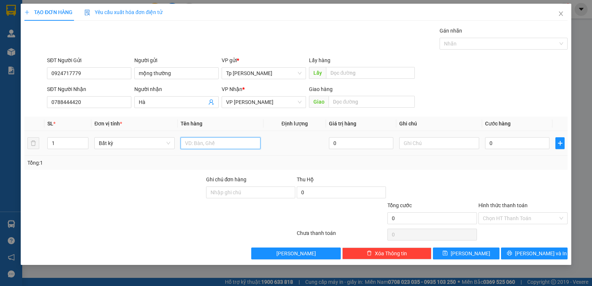
click at [208, 139] on input "text" at bounding box center [221, 143] width 80 height 12
click at [504, 145] on input "0" at bounding box center [517, 143] width 64 height 12
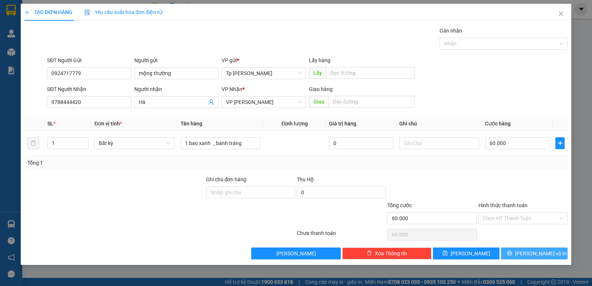
drag, startPoint x: 519, startPoint y: 249, endPoint x: 390, endPoint y: 140, distance: 169.0
click at [515, 248] on button "[PERSON_NAME] và In" at bounding box center [534, 253] width 67 height 12
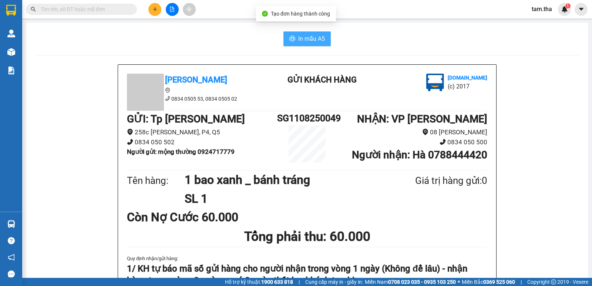
click at [319, 39] on span "In mẫu A5" at bounding box center [311, 38] width 27 height 9
click at [149, 13] on button at bounding box center [154, 9] width 13 height 13
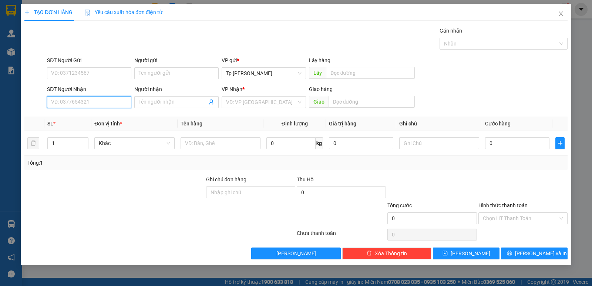
click at [111, 101] on input "SĐT Người Nhận" at bounding box center [89, 102] width 84 height 12
drag, startPoint x: 91, startPoint y: 117, endPoint x: 99, endPoint y: 90, distance: 28.1
click at [92, 114] on div "0908446577 - [PERSON_NAME]" at bounding box center [88, 117] width 75 height 8
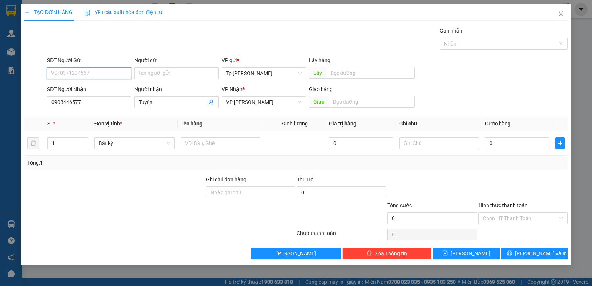
click at [102, 79] on input "SĐT Người Gửi" at bounding box center [89, 73] width 84 height 12
drag, startPoint x: 101, startPoint y: 89, endPoint x: 188, endPoint y: 143, distance: 102.3
click at [107, 94] on div "0908448128 0908448128 - QUỲNH" at bounding box center [89, 88] width 84 height 15
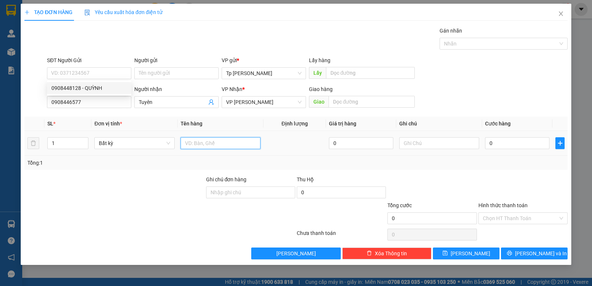
click at [213, 148] on input "text" at bounding box center [221, 143] width 80 height 12
click at [523, 146] on input "0" at bounding box center [517, 143] width 64 height 12
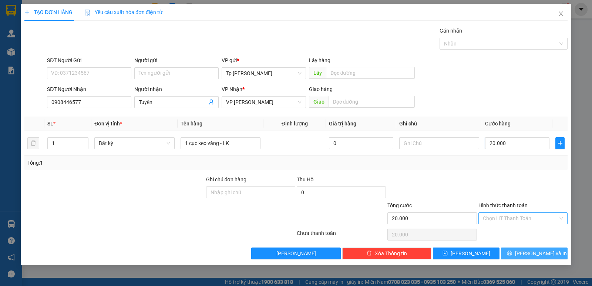
drag, startPoint x: 528, startPoint y: 254, endPoint x: 495, endPoint y: 216, distance: 50.1
click at [524, 254] on button "[PERSON_NAME] và In" at bounding box center [534, 253] width 67 height 12
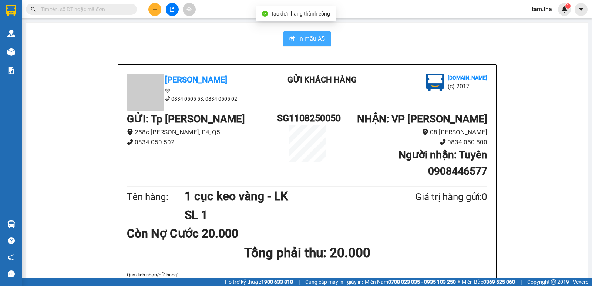
click at [307, 37] on span "In mẫu A5" at bounding box center [311, 38] width 27 height 9
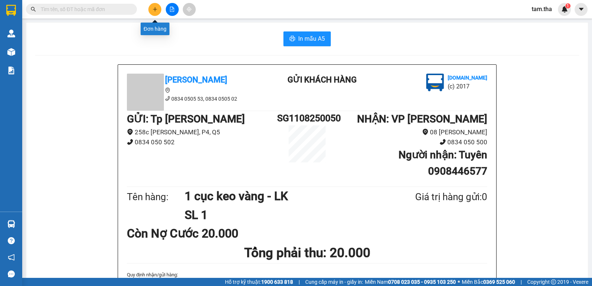
click at [155, 7] on icon "plus" at bounding box center [154, 9] width 5 height 5
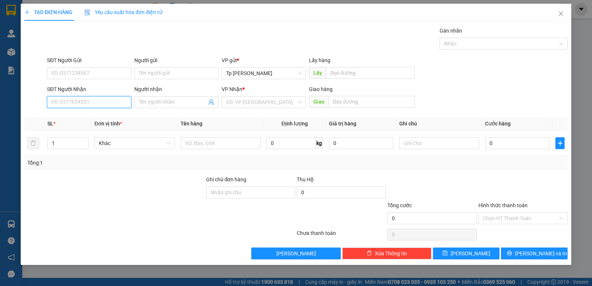
click at [118, 103] on input "SĐT Người Nhận" at bounding box center [89, 102] width 84 height 12
drag, startPoint x: 92, startPoint y: 118, endPoint x: 238, endPoint y: 155, distance: 150.5
click at [104, 119] on div "0943509977 - cô sau [PERSON_NAME]" at bounding box center [95, 117] width 89 height 8
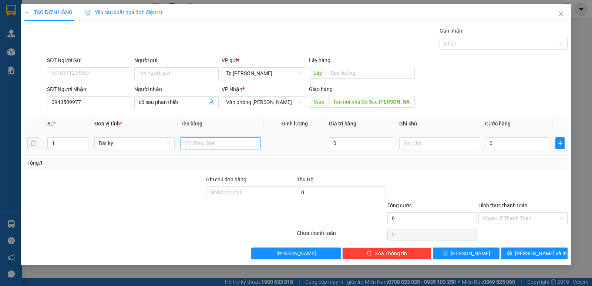
click at [225, 148] on input "text" at bounding box center [221, 143] width 80 height 12
click at [541, 145] on input "0" at bounding box center [517, 143] width 64 height 12
drag, startPoint x: 222, startPoint y: 144, endPoint x: 232, endPoint y: 144, distance: 9.2
click at [232, 144] on input "1 bao xanh _ VVP" at bounding box center [221, 143] width 80 height 12
click at [490, 143] on input "0" at bounding box center [517, 143] width 64 height 12
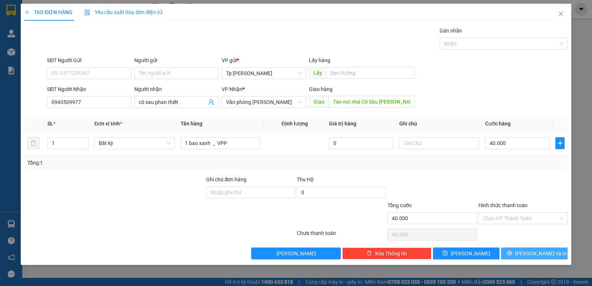
drag, startPoint x: 542, startPoint y: 256, endPoint x: 516, endPoint y: 230, distance: 36.9
click at [543, 254] on span "[PERSON_NAME] và In" at bounding box center [541, 253] width 52 height 8
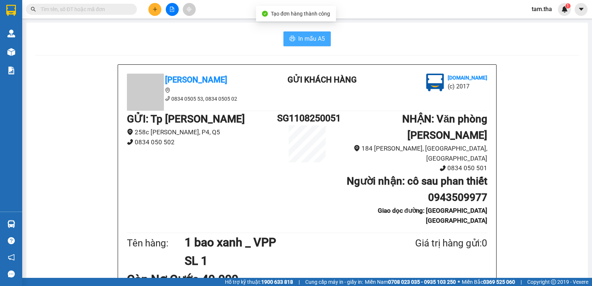
click at [303, 33] on button "In mẫu A5" at bounding box center [306, 38] width 47 height 15
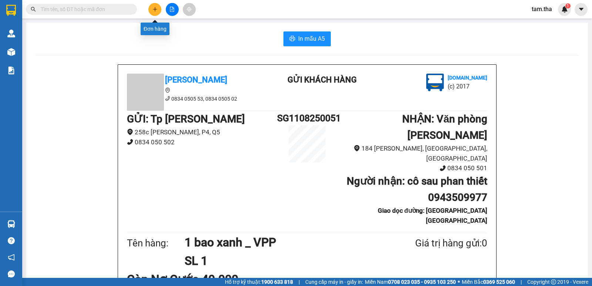
click at [156, 13] on button at bounding box center [154, 9] width 13 height 13
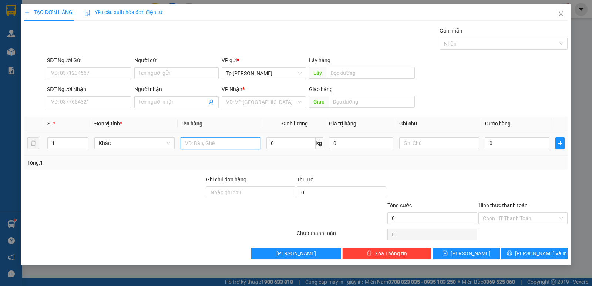
click at [193, 145] on input "text" at bounding box center [221, 143] width 80 height 12
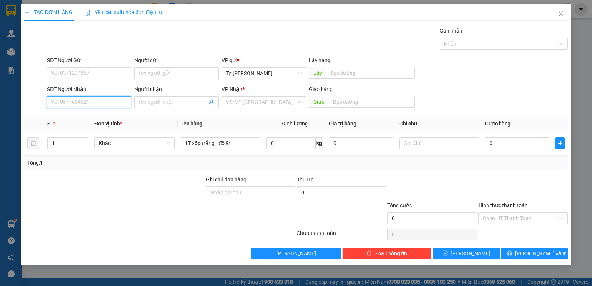
click at [96, 102] on input "SĐT Người Nhận" at bounding box center [89, 102] width 84 height 12
drag, startPoint x: 122, startPoint y: 117, endPoint x: 116, endPoint y: 96, distance: 22.4
click at [120, 112] on div "0971631162 - [DOMAIN_NAME] Na" at bounding box center [92, 117] width 90 height 12
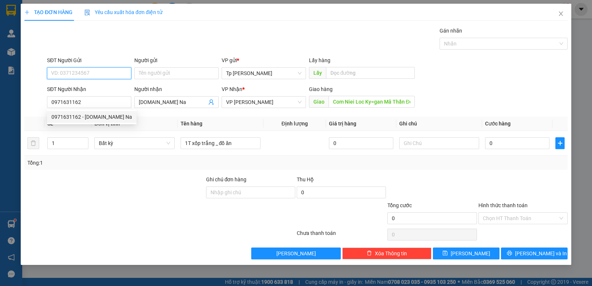
click at [113, 69] on input "SĐT Người Gửi" at bounding box center [89, 73] width 84 height 12
drag, startPoint x: 108, startPoint y: 88, endPoint x: 288, endPoint y: 118, distance: 182.6
click at [116, 88] on div "0336899890 - Mai" at bounding box center [88, 88] width 75 height 8
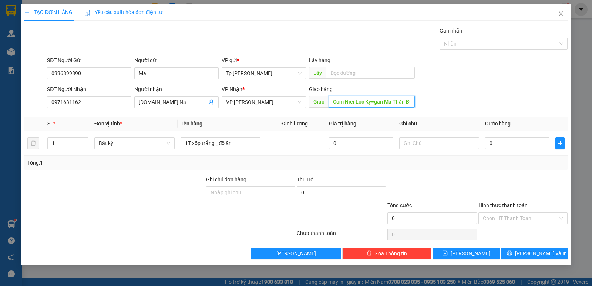
click at [355, 101] on input "Com Niei Loc Ky=gan Mã Thần Đồng-Cà Ná-" at bounding box center [371, 102] width 87 height 12
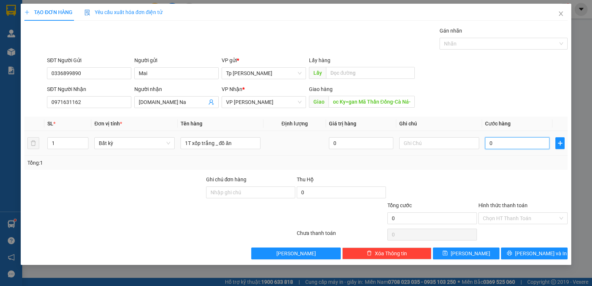
click at [506, 139] on input "0" at bounding box center [517, 143] width 64 height 12
drag, startPoint x: 502, startPoint y: 162, endPoint x: 524, endPoint y: 220, distance: 62.2
click at [501, 164] on div "Tổng: 1" at bounding box center [295, 163] width 537 height 8
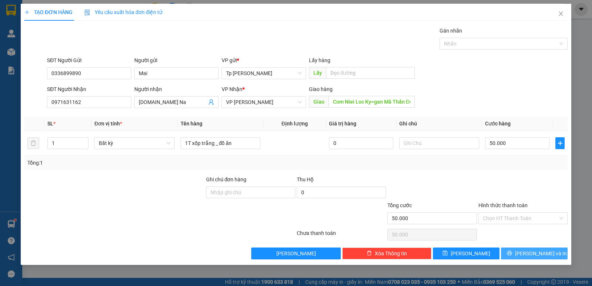
drag, startPoint x: 533, startPoint y: 252, endPoint x: 387, endPoint y: 164, distance: 170.5
click at [533, 253] on span "[PERSON_NAME] và In" at bounding box center [541, 253] width 52 height 8
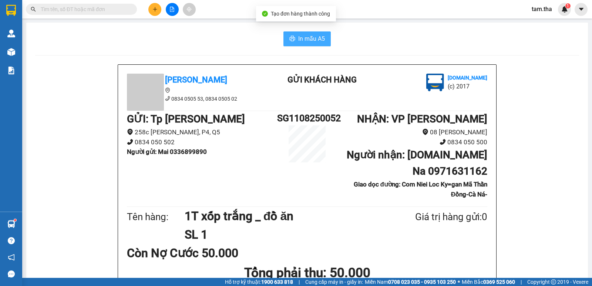
click at [311, 40] on span "In mẫu A5" at bounding box center [311, 38] width 27 height 9
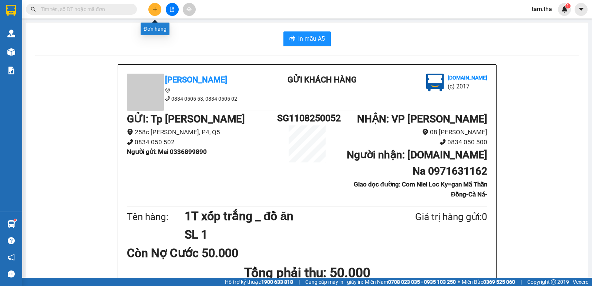
click at [151, 9] on button at bounding box center [154, 9] width 13 height 13
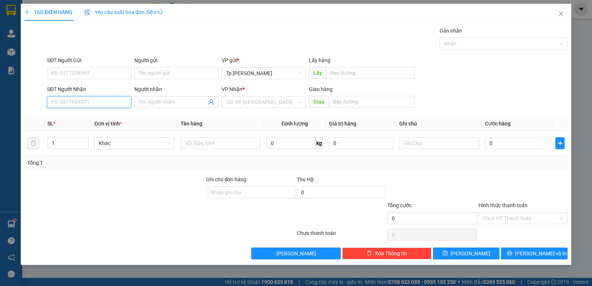
click at [94, 101] on input "SĐT Người Nhận" at bounding box center [89, 102] width 84 height 12
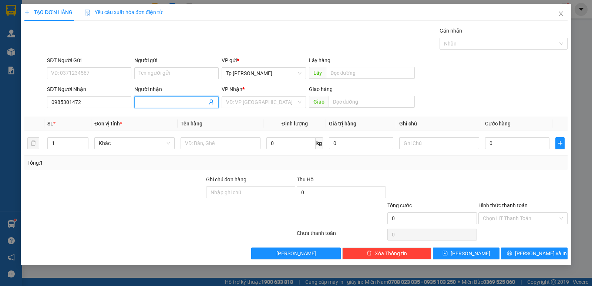
click at [162, 107] on span at bounding box center [176, 102] width 84 height 12
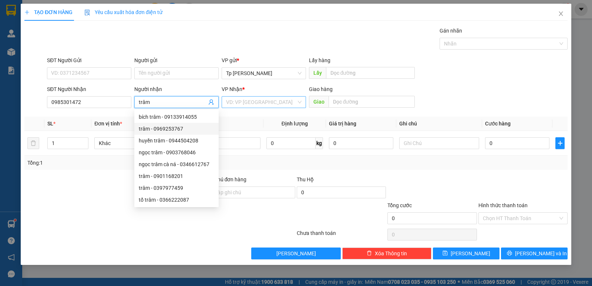
click at [235, 106] on input "search" at bounding box center [261, 102] width 70 height 11
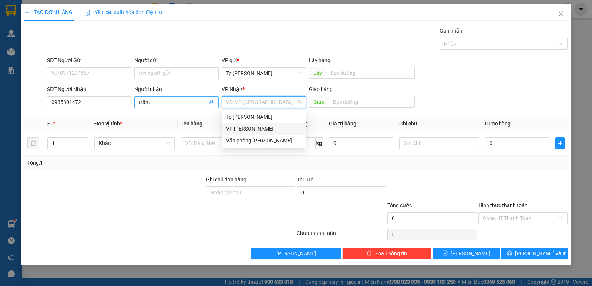
drag, startPoint x: 249, startPoint y: 130, endPoint x: 166, endPoint y: 105, distance: 85.8
click at [235, 126] on div "VP [PERSON_NAME]" at bounding box center [263, 129] width 75 height 8
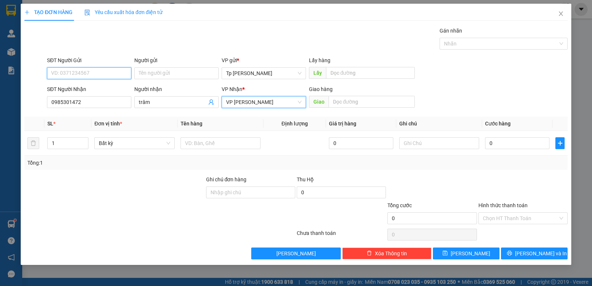
click at [111, 74] on input "SĐT Người Gửi" at bounding box center [89, 73] width 84 height 12
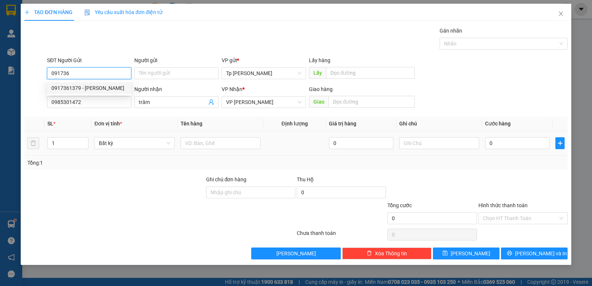
drag, startPoint x: 86, startPoint y: 91, endPoint x: 203, endPoint y: 150, distance: 131.3
click at [91, 94] on div "0917361379 0917361379 - [PERSON_NAME]" at bounding box center [89, 88] width 84 height 15
click at [226, 149] on div at bounding box center [221, 143] width 80 height 15
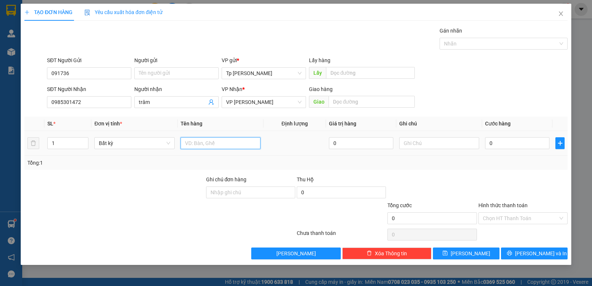
click at [226, 146] on input "text" at bounding box center [221, 143] width 80 height 12
click at [526, 147] on input "0" at bounding box center [517, 143] width 64 height 12
drag, startPoint x: 517, startPoint y: 145, endPoint x: 483, endPoint y: 150, distance: 35.2
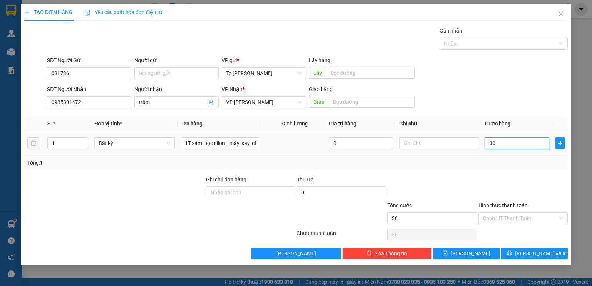
click at [486, 150] on div "30" at bounding box center [517, 143] width 64 height 15
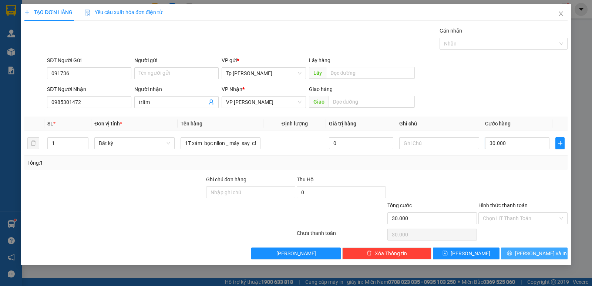
drag, startPoint x: 519, startPoint y: 252, endPoint x: 510, endPoint y: 251, distance: 8.9
click at [518, 252] on button "[PERSON_NAME] và In" at bounding box center [534, 253] width 67 height 12
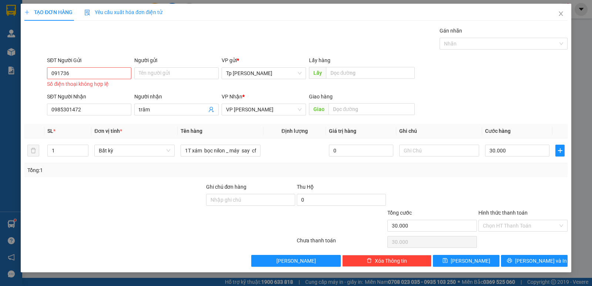
click at [72, 80] on div "Số điện thoại không hợp lệ" at bounding box center [89, 84] width 84 height 9
click at [83, 78] on input "091736" at bounding box center [89, 73] width 84 height 12
click at [94, 84] on div "0917361379 - [PERSON_NAME]" at bounding box center [88, 88] width 75 height 8
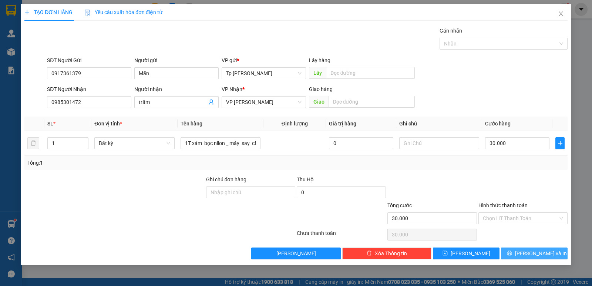
drag, startPoint x: 514, startPoint y: 252, endPoint x: 394, endPoint y: 171, distance: 145.3
click at [513, 252] on button "[PERSON_NAME] và In" at bounding box center [534, 253] width 67 height 12
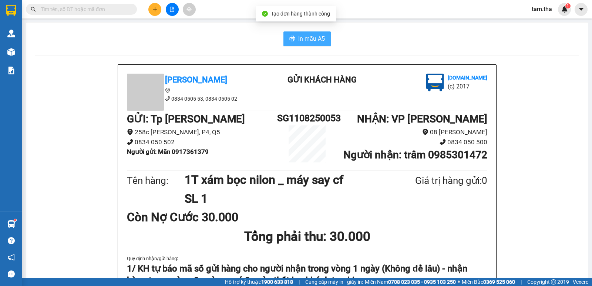
click at [289, 40] on icon "printer" at bounding box center [292, 39] width 6 height 6
click at [156, 12] on button at bounding box center [154, 9] width 13 height 13
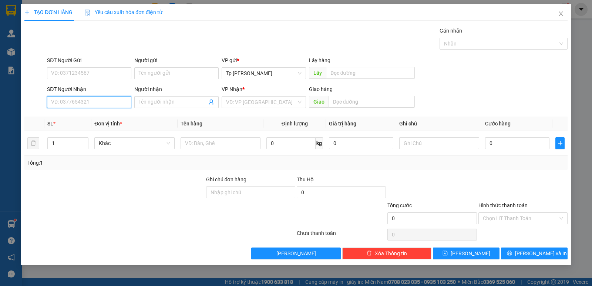
drag, startPoint x: 107, startPoint y: 99, endPoint x: 206, endPoint y: 39, distance: 115.6
click at [108, 100] on input "SĐT Người Nhận" at bounding box center [89, 102] width 84 height 12
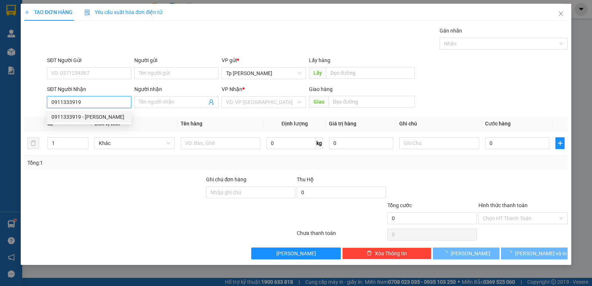
drag, startPoint x: 91, startPoint y: 121, endPoint x: 105, endPoint y: 84, distance: 38.9
click at [91, 118] on div "0911333919 - [PERSON_NAME]" at bounding box center [88, 117] width 75 height 8
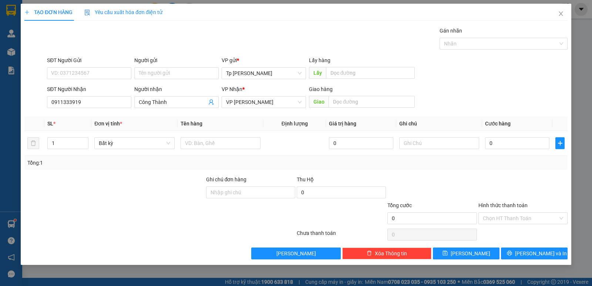
click at [102, 66] on div "SĐT Người Gửi" at bounding box center [89, 61] width 84 height 11
click at [102, 71] on input "SĐT Người Gửi" at bounding box center [89, 73] width 84 height 12
click at [68, 71] on input "090836267" at bounding box center [89, 73] width 84 height 12
click at [234, 140] on input "text" at bounding box center [221, 143] width 80 height 12
click at [487, 144] on input "0" at bounding box center [517, 143] width 64 height 12
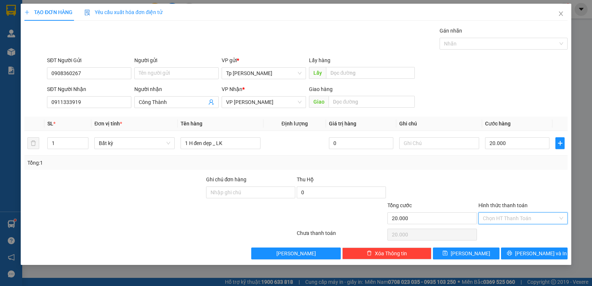
drag, startPoint x: 514, startPoint y: 216, endPoint x: 510, endPoint y: 226, distance: 10.8
click at [513, 216] on input "Hình thức thanh toán" at bounding box center [520, 218] width 75 height 11
click at [537, 254] on span "[PERSON_NAME] và In" at bounding box center [541, 253] width 52 height 8
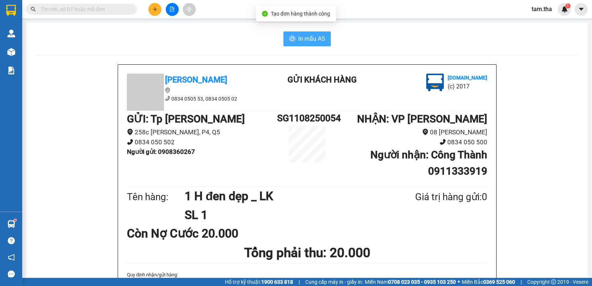
click at [301, 46] on button "In mẫu A5" at bounding box center [306, 38] width 47 height 15
click at [159, 8] on button at bounding box center [154, 9] width 13 height 13
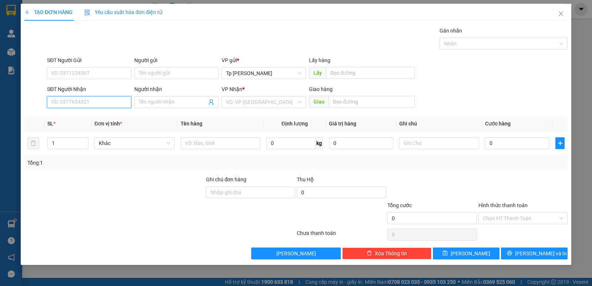
drag, startPoint x: 119, startPoint y: 101, endPoint x: 270, endPoint y: 28, distance: 167.1
click at [120, 100] on input "SĐT Người Nhận" at bounding box center [89, 102] width 84 height 12
click at [104, 112] on div "0908857657 - thảo.LienHuong" at bounding box center [89, 117] width 84 height 12
click at [100, 65] on div "SĐT Người Gửi" at bounding box center [89, 61] width 84 height 11
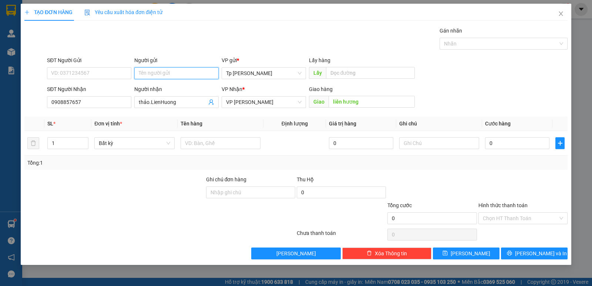
click at [177, 71] on input "Người gửi" at bounding box center [176, 73] width 84 height 12
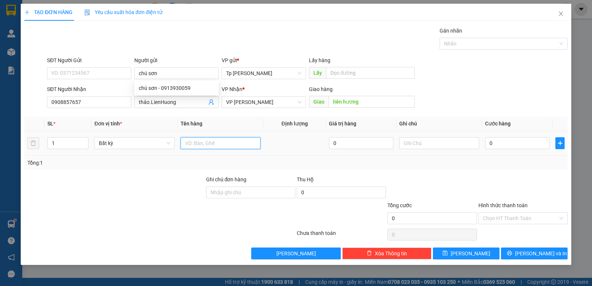
click at [250, 144] on input "text" at bounding box center [221, 143] width 80 height 12
click at [495, 142] on input "0" at bounding box center [517, 143] width 64 height 12
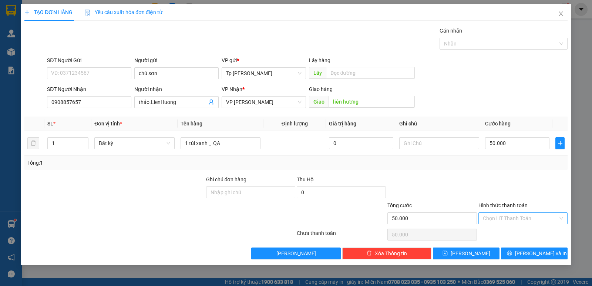
drag, startPoint x: 505, startPoint y: 213, endPoint x: 504, endPoint y: 222, distance: 9.7
click at [504, 214] on input "Hình thức thanh toán" at bounding box center [520, 218] width 75 height 11
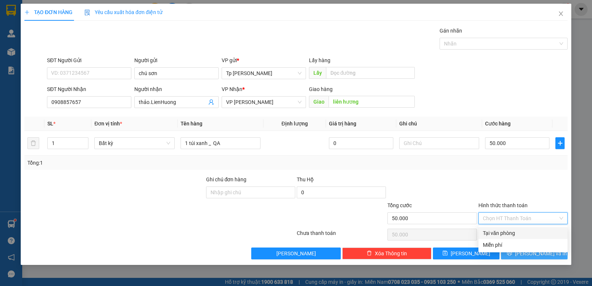
drag, startPoint x: 505, startPoint y: 231, endPoint x: 515, endPoint y: 250, distance: 21.5
click at [506, 233] on div "Tại văn phòng" at bounding box center [523, 233] width 80 height 8
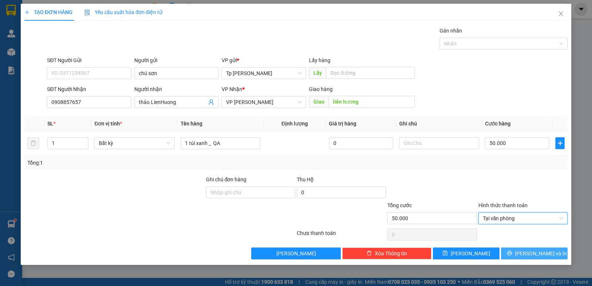
click at [515, 250] on button "[PERSON_NAME] và In" at bounding box center [534, 253] width 67 height 12
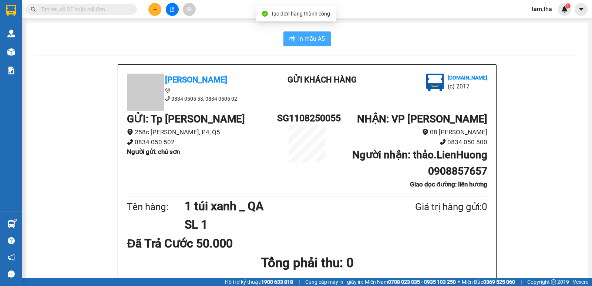
click at [307, 42] on span "In mẫu A5" at bounding box center [311, 38] width 27 height 9
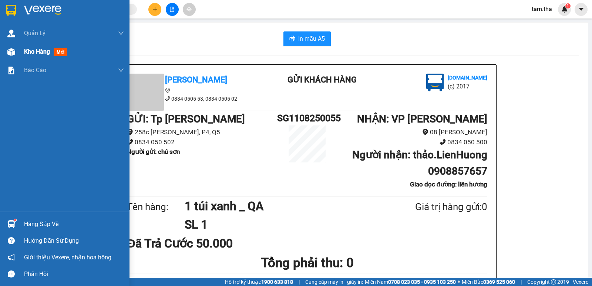
click at [16, 52] on div at bounding box center [11, 51] width 13 height 13
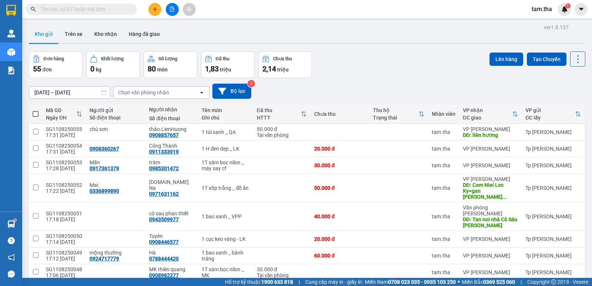
click at [171, 96] on div "Chọn văn phòng nhận" at bounding box center [156, 93] width 85 height 12
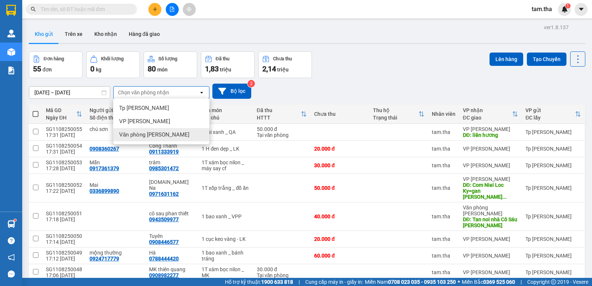
click at [173, 142] on ul "Tp [PERSON_NAME] VP [PERSON_NAME] Văn phòng [PERSON_NAME]" at bounding box center [161, 121] width 96 height 46
click at [173, 138] on div "Văn phòng [PERSON_NAME]" at bounding box center [161, 134] width 96 height 13
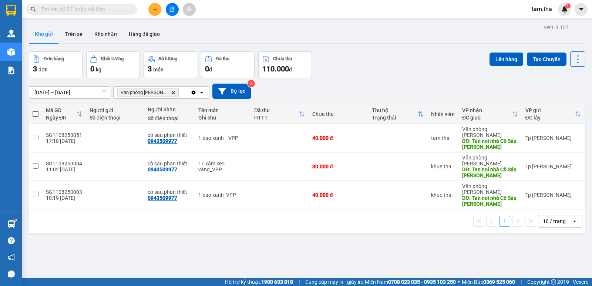
click at [190, 92] on div "Văn phòng [PERSON_NAME] Delete" at bounding box center [152, 93] width 77 height 12
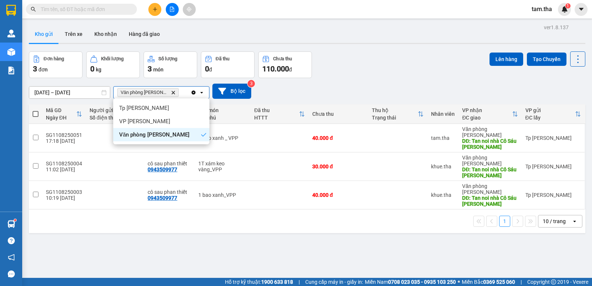
click at [193, 92] on icon "Clear all" at bounding box center [194, 92] width 4 height 4
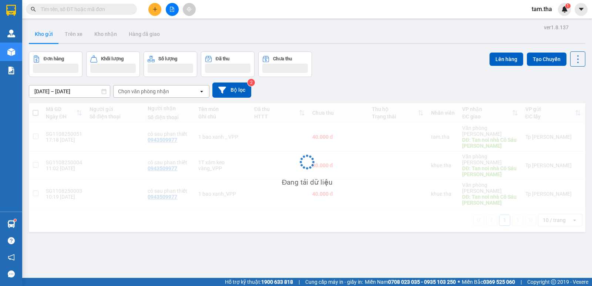
click at [151, 10] on button at bounding box center [154, 9] width 13 height 13
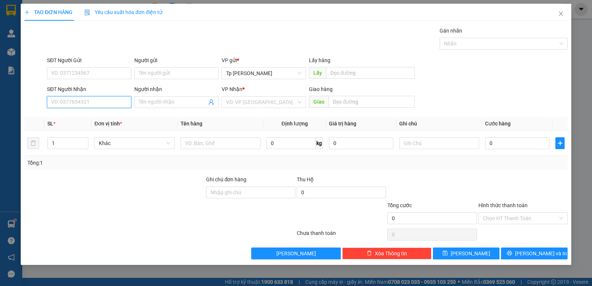
drag, startPoint x: 103, startPoint y: 101, endPoint x: 138, endPoint y: 83, distance: 39.2
click at [104, 100] on input "SĐT Người Nhận" at bounding box center [89, 102] width 84 height 12
click at [173, 104] on input "Người nhận" at bounding box center [173, 102] width 68 height 8
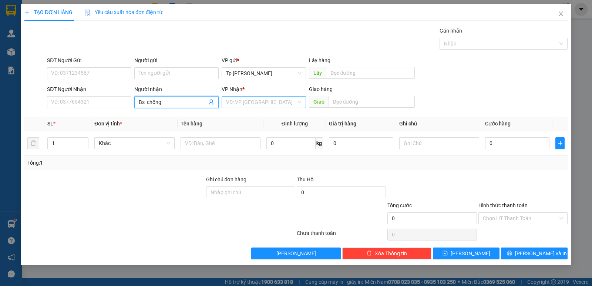
click at [254, 102] on input "search" at bounding box center [261, 102] width 70 height 11
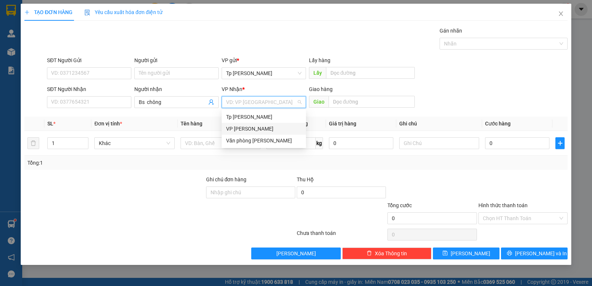
click at [257, 125] on div "VP [PERSON_NAME]" at bounding box center [264, 129] width 84 height 12
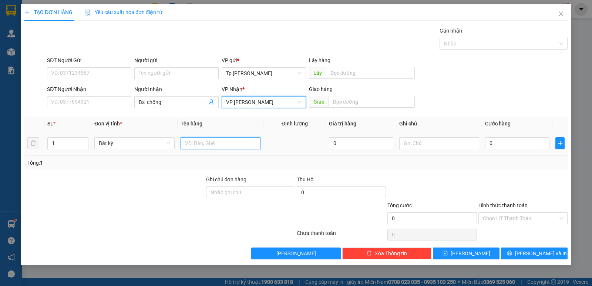
click at [221, 146] on input "text" at bounding box center [221, 143] width 80 height 12
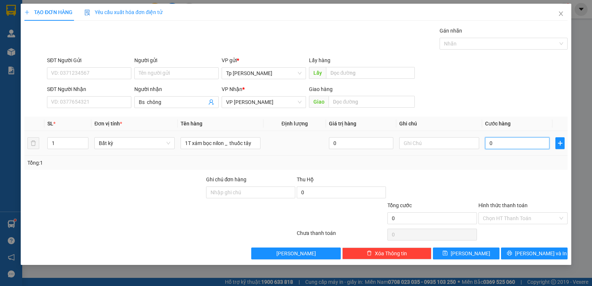
click at [492, 146] on input "0" at bounding box center [517, 143] width 64 height 12
drag, startPoint x: 191, startPoint y: 74, endPoint x: 201, endPoint y: 84, distance: 13.9
click at [201, 84] on form "SĐT Người Gửi VD: 0371234567 Người gửi Tên người gửi VP gửi * [PERSON_NAME] Lấy…" at bounding box center [295, 83] width 543 height 55
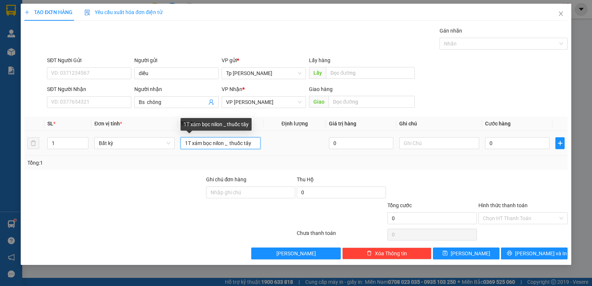
click at [186, 142] on input "1T xám bọc nilon _ thuốc tây" at bounding box center [221, 143] width 80 height 12
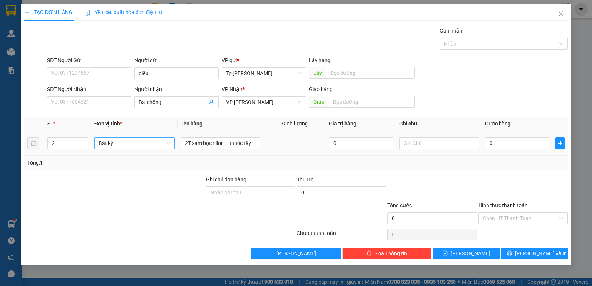
drag, startPoint x: 82, startPoint y: 138, endPoint x: 118, endPoint y: 144, distance: 36.7
click at [84, 139] on span "Increase Value" at bounding box center [84, 141] width 8 height 6
click at [533, 140] on input "0" at bounding box center [517, 143] width 64 height 12
click at [543, 249] on span "[PERSON_NAME] và In" at bounding box center [541, 253] width 52 height 8
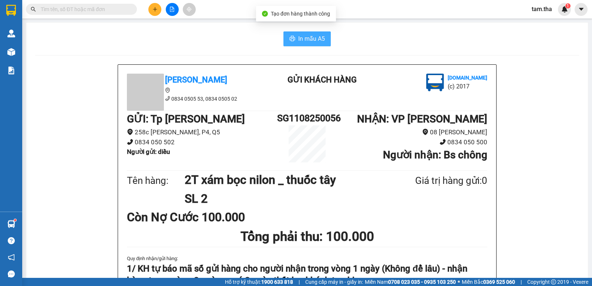
click at [305, 37] on span "In mẫu A5" at bounding box center [311, 38] width 27 height 9
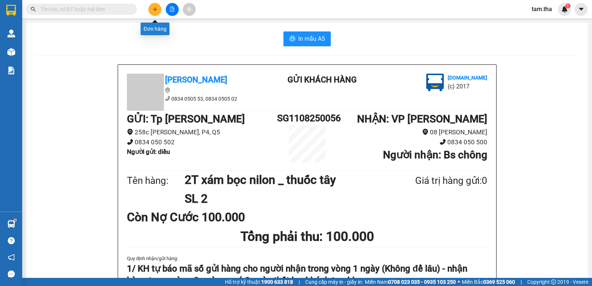
click at [155, 9] on icon "plus" at bounding box center [155, 9] width 0 height 4
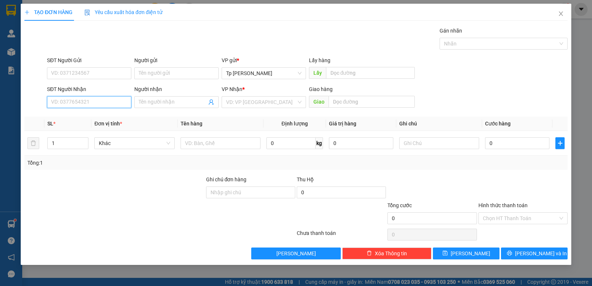
click at [113, 97] on input "SĐT Người Nhận" at bounding box center [89, 102] width 84 height 12
click at [96, 116] on div "0988872079 - OANH" at bounding box center [88, 117] width 75 height 8
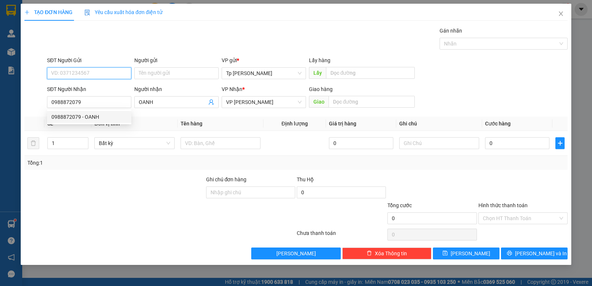
click at [119, 77] on input "SĐT Người Gửi" at bounding box center [89, 73] width 84 height 12
click at [110, 98] on div "0933617215 - Nam" at bounding box center [88, 100] width 75 height 8
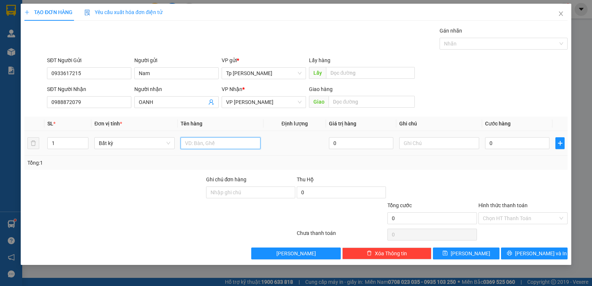
click at [216, 144] on input "text" at bounding box center [221, 143] width 80 height 12
click at [533, 137] on input "0" at bounding box center [517, 143] width 64 height 12
drag, startPoint x: 501, startPoint y: 170, endPoint x: 495, endPoint y: 182, distance: 13.4
click at [498, 172] on div "Transit Pickup Surcharge Ids Transit Deliver Surcharge Ids Transit Deliver Surc…" at bounding box center [295, 143] width 543 height 233
click at [499, 219] on input "Hình thức thanh toán" at bounding box center [520, 218] width 75 height 11
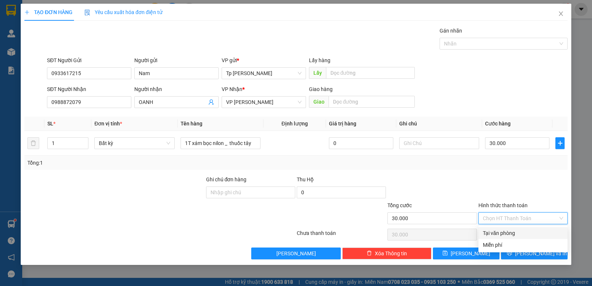
click at [505, 235] on div "Tại văn phòng" at bounding box center [523, 233] width 80 height 8
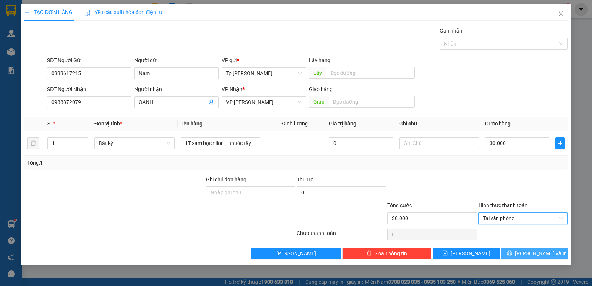
drag, startPoint x: 517, startPoint y: 249, endPoint x: 501, endPoint y: 240, distance: 18.7
click at [514, 247] on button "[PERSON_NAME] và In" at bounding box center [534, 253] width 67 height 12
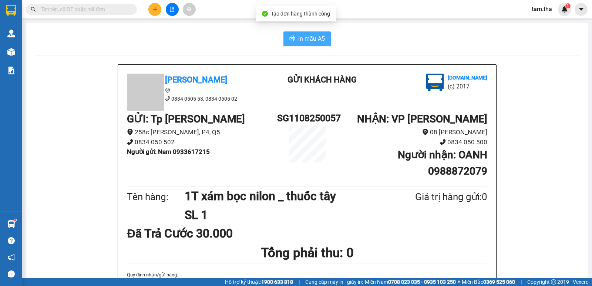
click at [310, 42] on span "In mẫu A5" at bounding box center [311, 38] width 27 height 9
click at [152, 8] on button at bounding box center [154, 9] width 13 height 13
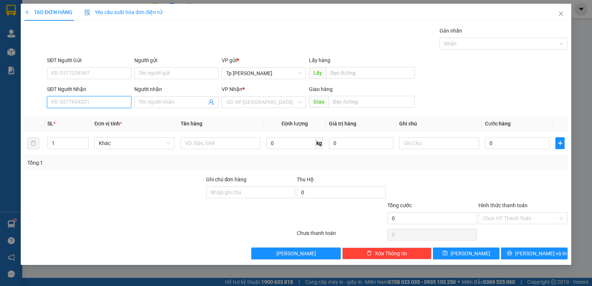
drag, startPoint x: 97, startPoint y: 102, endPoint x: 120, endPoint y: 70, distance: 39.2
click at [97, 101] on input "SĐT Người Nhận" at bounding box center [89, 102] width 84 height 12
drag, startPoint x: 116, startPoint y: 116, endPoint x: 108, endPoint y: 63, distance: 53.8
click at [115, 116] on div "0908198698 - [PERSON_NAME]" at bounding box center [88, 117] width 75 height 8
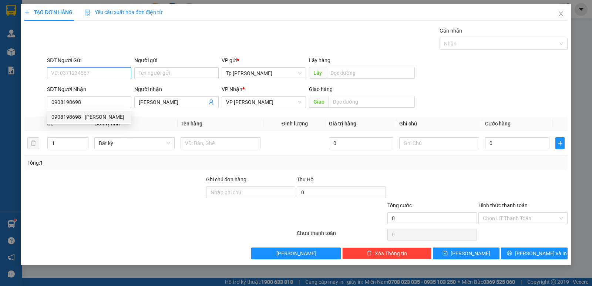
drag, startPoint x: 107, startPoint y: 60, endPoint x: 106, endPoint y: 71, distance: 10.8
click at [106, 64] on div "SĐT Người Gửi" at bounding box center [89, 60] width 84 height 8
click at [106, 67] on input "SĐT Người Gửi" at bounding box center [89, 73] width 84 height 12
click at [104, 72] on input "SĐT Người Gửi" at bounding box center [89, 73] width 84 height 12
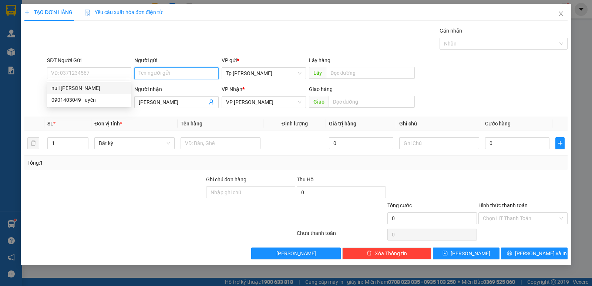
click at [156, 74] on input "Người gửi" at bounding box center [176, 73] width 84 height 12
drag, startPoint x: 165, startPoint y: 71, endPoint x: 170, endPoint y: 71, distance: 5.2
click at [170, 71] on input "không gianb" at bounding box center [176, 73] width 84 height 12
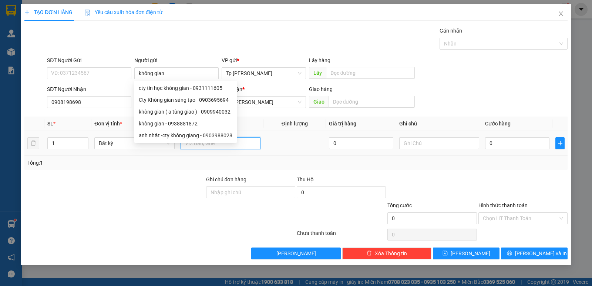
click at [252, 145] on input "text" at bounding box center [221, 143] width 80 height 12
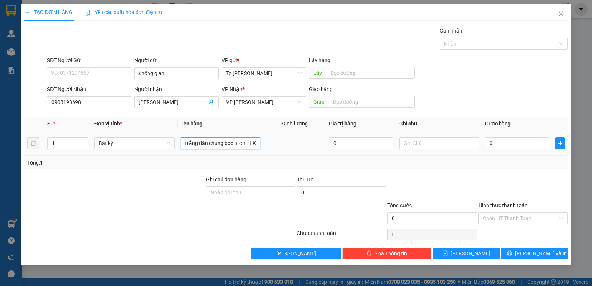
scroll to position [0, 18]
click at [521, 139] on input "0" at bounding box center [517, 143] width 64 height 12
drag, startPoint x: 521, startPoint y: 139, endPoint x: 475, endPoint y: 148, distance: 47.0
click at [475, 148] on tr "1 Bất kỳ 1 kiện trắng dán chung bọc nilon _ LK 0 30" at bounding box center [295, 143] width 543 height 25
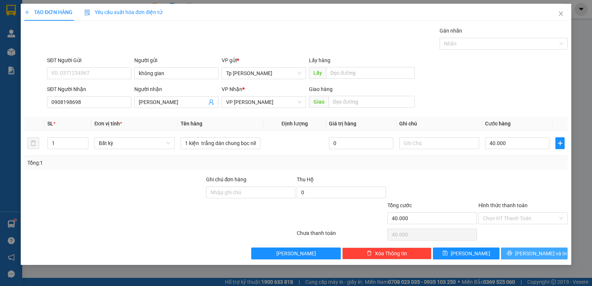
drag, startPoint x: 536, startPoint y: 249, endPoint x: 547, endPoint y: 244, distance: 12.4
click at [538, 248] on button "[PERSON_NAME] và In" at bounding box center [534, 253] width 67 height 12
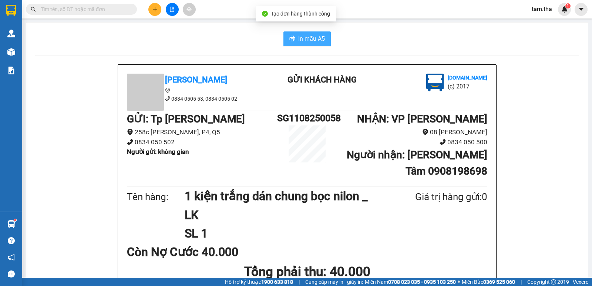
click at [324, 43] on button "In mẫu A5" at bounding box center [306, 38] width 47 height 15
click at [151, 14] on button at bounding box center [154, 9] width 13 height 13
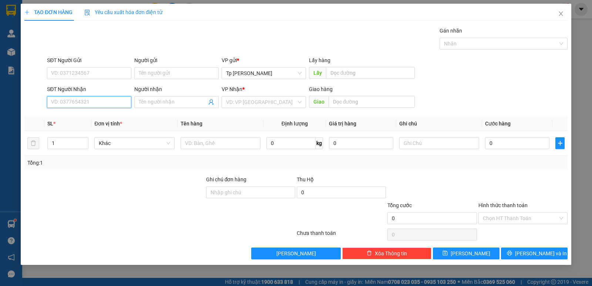
click at [102, 97] on input "SĐT Người Nhận" at bounding box center [89, 102] width 84 height 12
drag, startPoint x: 93, startPoint y: 115, endPoint x: 94, endPoint y: 110, distance: 5.3
click at [94, 113] on div "0916755119 - Sơn(TH HP)" at bounding box center [88, 117] width 75 height 8
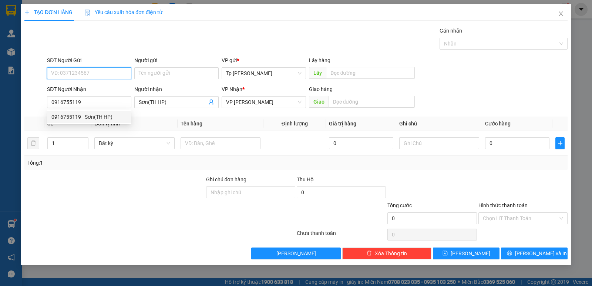
click at [89, 70] on input "SĐT Người Gửi" at bounding box center [89, 73] width 84 height 12
drag, startPoint x: 97, startPoint y: 101, endPoint x: 89, endPoint y: 105, distance: 8.8
click at [97, 102] on div "0902569783 - [GEOGRAPHIC_DATA]" at bounding box center [99, 100] width 97 height 8
drag, startPoint x: 83, startPoint y: 138, endPoint x: 92, endPoint y: 139, distance: 9.1
click at [82, 138] on span "Increase Value" at bounding box center [84, 141] width 8 height 6
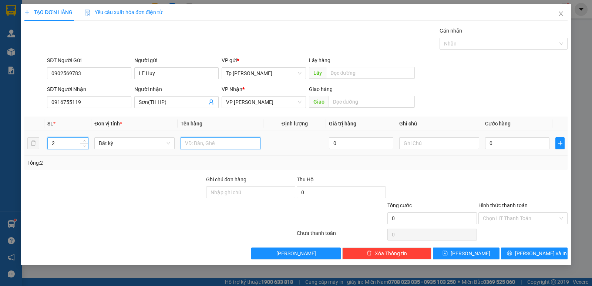
click at [220, 143] on input "text" at bounding box center [221, 143] width 80 height 12
click at [502, 149] on div "0" at bounding box center [517, 143] width 64 height 15
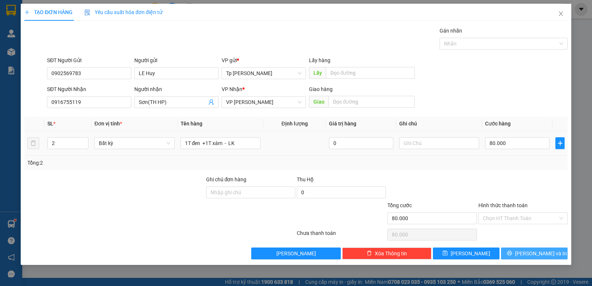
drag, startPoint x: 532, startPoint y: 248, endPoint x: 373, endPoint y: 135, distance: 195.3
click at [532, 248] on button "[PERSON_NAME] và In" at bounding box center [534, 253] width 67 height 12
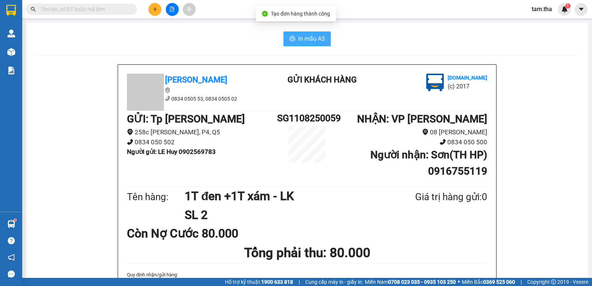
click at [300, 35] on span "In mẫu A5" at bounding box center [311, 38] width 27 height 9
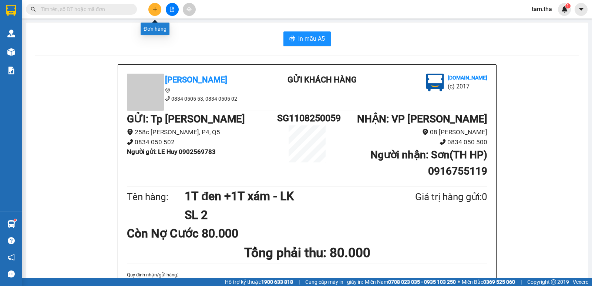
click at [154, 13] on button at bounding box center [154, 9] width 13 height 13
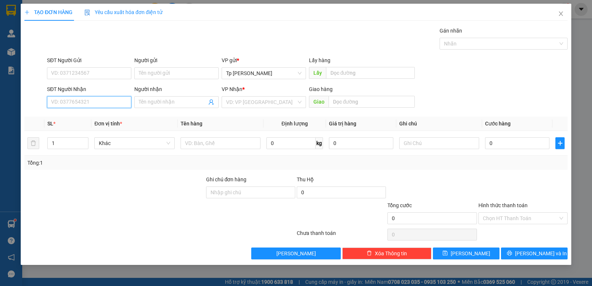
click at [94, 100] on input "SĐT Người Nhận" at bounding box center [89, 102] width 84 height 12
click at [94, 120] on div "0834890929 - [PERSON_NAME]" at bounding box center [88, 117] width 75 height 8
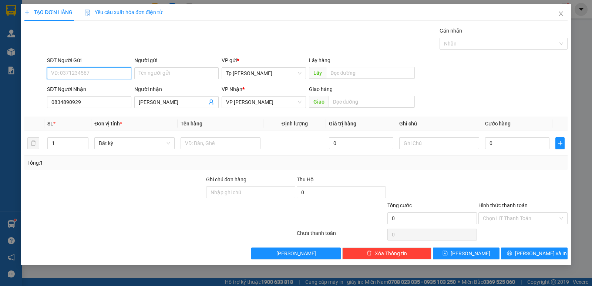
click at [109, 75] on input "SĐT Người Gửi" at bounding box center [89, 73] width 84 height 12
click at [84, 109] on div "0896900375 - đường" at bounding box center [88, 112] width 75 height 8
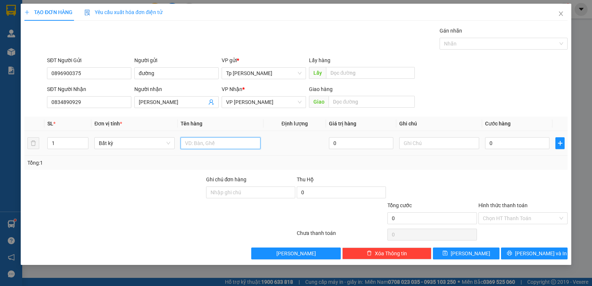
click at [237, 138] on input "text" at bounding box center [221, 143] width 80 height 12
click at [237, 138] on input "1 kiện trắng bọc nilon _" at bounding box center [221, 143] width 80 height 12
click at [523, 147] on input "0" at bounding box center [517, 143] width 64 height 12
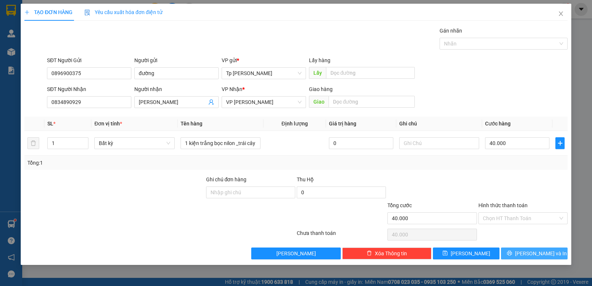
click at [544, 252] on span "[PERSON_NAME] và In" at bounding box center [541, 253] width 52 height 8
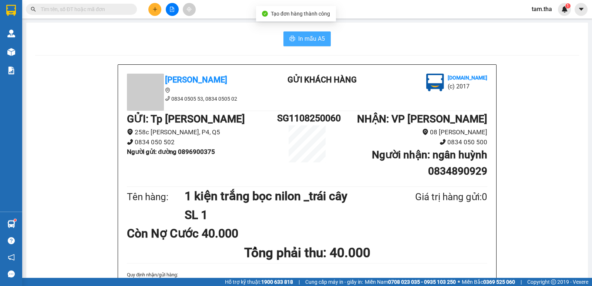
click at [303, 38] on span "In mẫu A5" at bounding box center [311, 38] width 27 height 9
click at [154, 8] on icon "plus" at bounding box center [154, 9] width 5 height 5
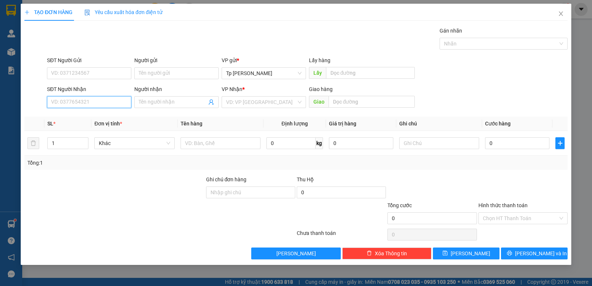
drag, startPoint x: 114, startPoint y: 97, endPoint x: 121, endPoint y: 96, distance: 6.7
click at [116, 97] on input "SĐT Người Nhận" at bounding box center [89, 102] width 84 height 12
drag, startPoint x: 102, startPoint y: 114, endPoint x: 118, endPoint y: 127, distance: 20.0
click at [102, 117] on div "0373364802 - [PERSON_NAME](NK việt đức)" at bounding box center [102, 117] width 103 height 8
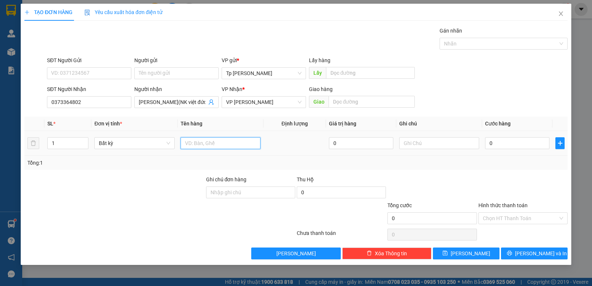
click at [192, 143] on input "text" at bounding box center [221, 143] width 80 height 12
click at [503, 143] on input "0" at bounding box center [517, 143] width 64 height 12
click at [411, 146] on input "text" at bounding box center [439, 143] width 80 height 12
click at [503, 211] on div "Hình thức thanh toán" at bounding box center [522, 206] width 89 height 11
click at [506, 220] on input "Hình thức thanh toán" at bounding box center [520, 218] width 75 height 11
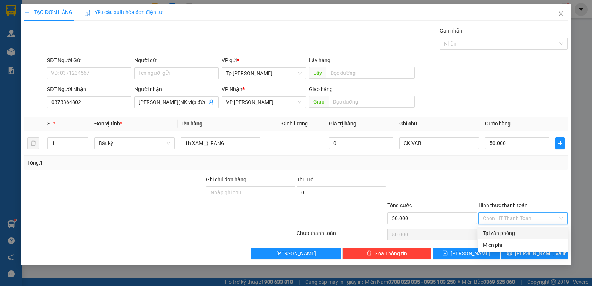
click at [516, 237] on div "Tại văn phòng" at bounding box center [523, 233] width 80 height 8
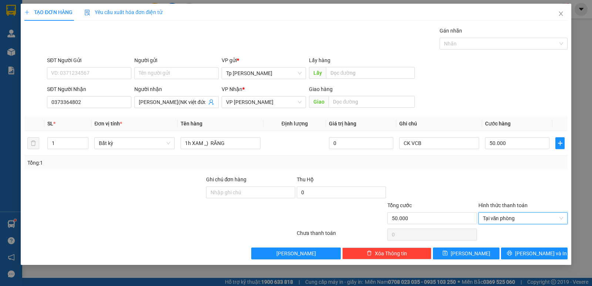
click at [527, 263] on div "TẠO ĐƠN HÀNG Yêu cầu xuất hóa đơn điện tử Transit Pickup Surcharge Ids Transit …" at bounding box center [296, 134] width 550 height 261
click at [526, 258] on button "[PERSON_NAME] và In" at bounding box center [534, 253] width 67 height 12
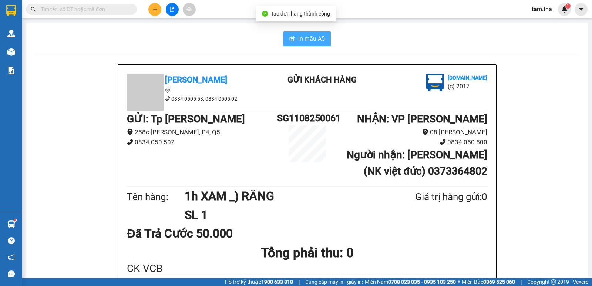
click at [308, 31] on button "In mẫu A5" at bounding box center [306, 38] width 47 height 15
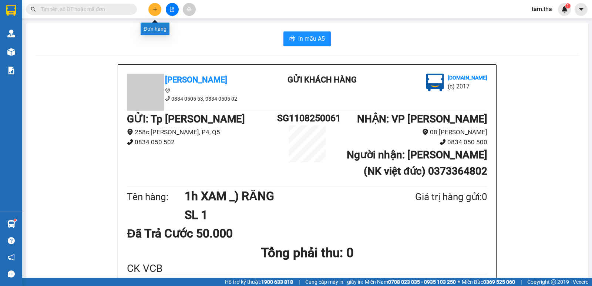
click at [150, 12] on button at bounding box center [154, 9] width 13 height 13
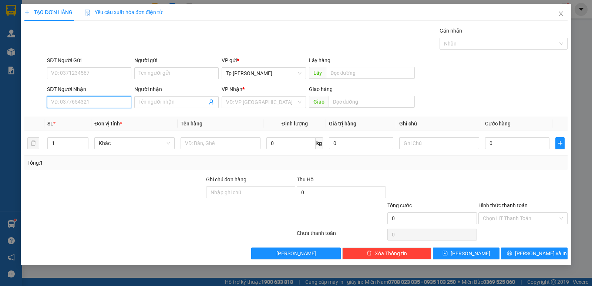
click at [85, 99] on input "SĐT Người Nhận" at bounding box center [89, 102] width 84 height 12
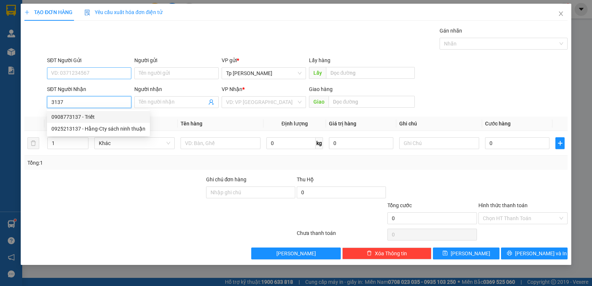
drag, startPoint x: 91, startPoint y: 118, endPoint x: 98, endPoint y: 78, distance: 41.4
click at [93, 116] on div "0908773137 - Triết" at bounding box center [98, 117] width 94 height 8
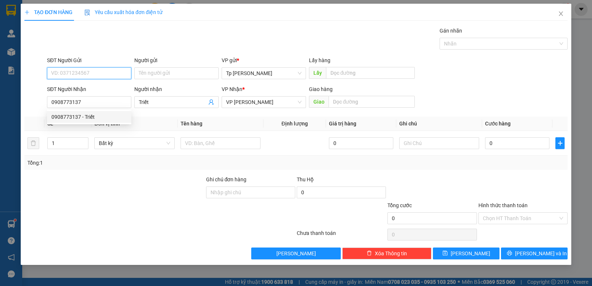
click at [96, 74] on input "SĐT Người Gửi" at bounding box center [89, 73] width 84 height 12
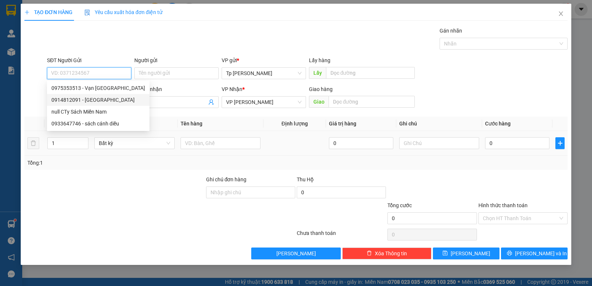
drag, startPoint x: 108, startPoint y: 103, endPoint x: 168, endPoint y: 135, distance: 67.5
click at [108, 105] on div "0914812091 - [GEOGRAPHIC_DATA]" at bounding box center [98, 100] width 102 height 12
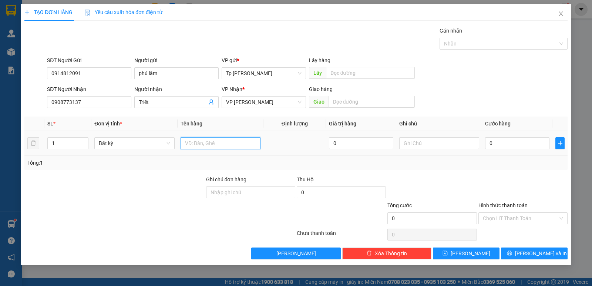
click at [184, 142] on input "text" at bounding box center [221, 143] width 80 height 12
click at [500, 149] on div "0" at bounding box center [517, 143] width 64 height 15
click at [499, 148] on input "0" at bounding box center [517, 143] width 64 height 12
drag, startPoint x: 499, startPoint y: 148, endPoint x: 472, endPoint y: 148, distance: 27.4
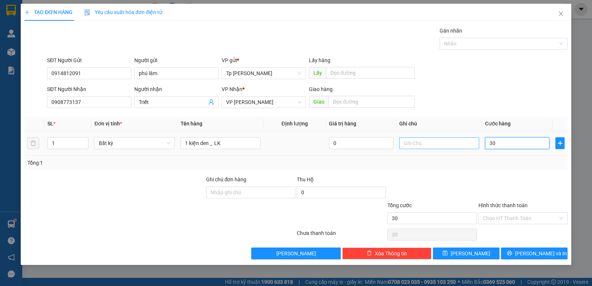
click at [472, 148] on tr "1 Bất kỳ 1 kiện den _ LK 0 30" at bounding box center [295, 143] width 543 height 25
click at [522, 155] on td "60" at bounding box center [517, 143] width 70 height 25
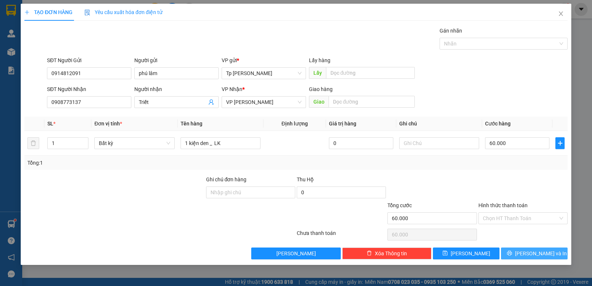
drag, startPoint x: 537, startPoint y: 254, endPoint x: 388, endPoint y: 114, distance: 204.4
click at [538, 253] on span "[PERSON_NAME] và In" at bounding box center [541, 253] width 52 height 8
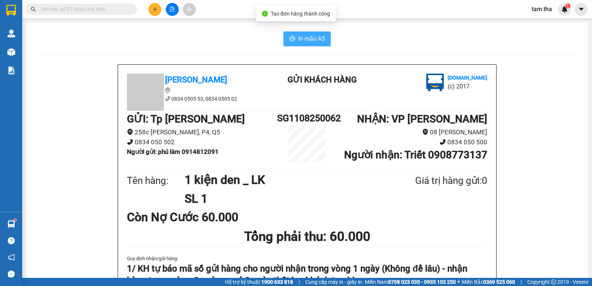
click at [308, 40] on span "In mẫu A5" at bounding box center [311, 38] width 27 height 9
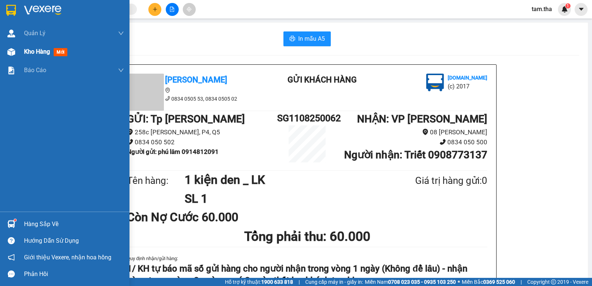
click at [8, 57] on div at bounding box center [11, 51] width 13 height 13
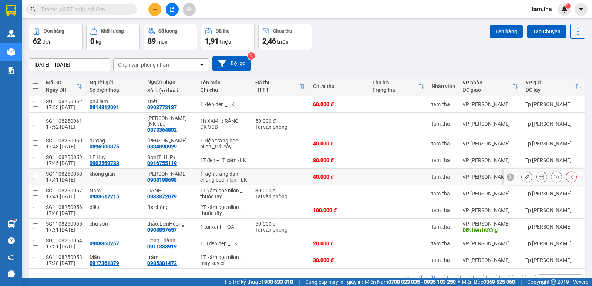
scroll to position [43, 0]
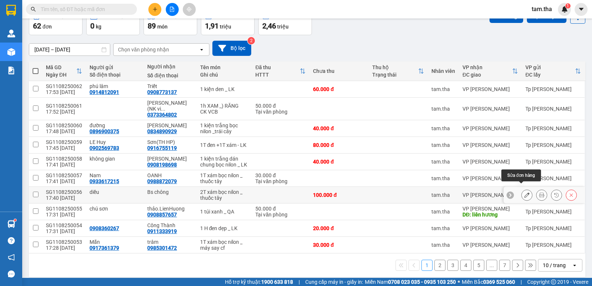
click at [524, 192] on icon at bounding box center [526, 194] width 5 height 5
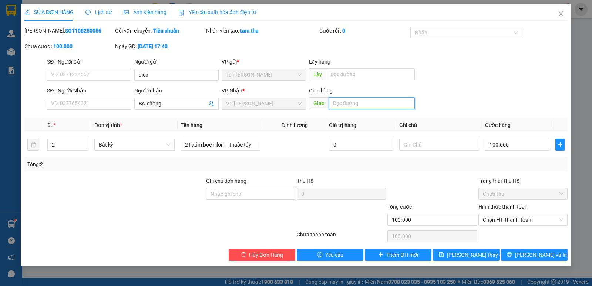
click at [383, 105] on input "text" at bounding box center [371, 103] width 87 height 12
click at [465, 254] on span "[PERSON_NAME] thay đổi" at bounding box center [476, 255] width 59 height 8
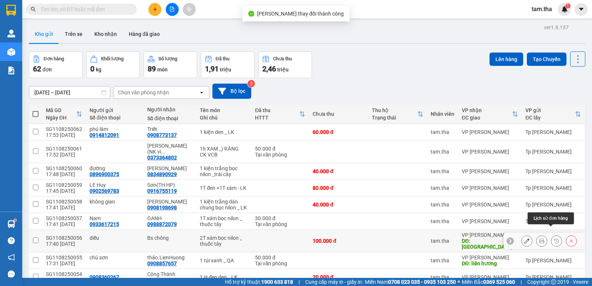
click at [537, 235] on button at bounding box center [541, 241] width 10 height 13
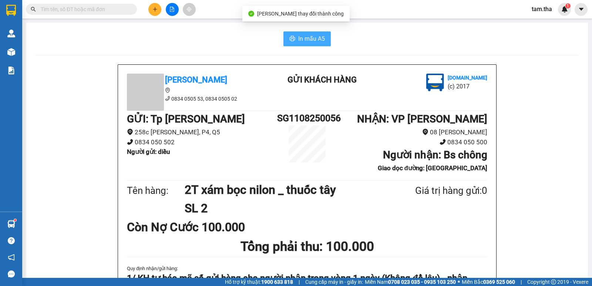
click at [308, 39] on span "In mẫu A5" at bounding box center [311, 38] width 27 height 9
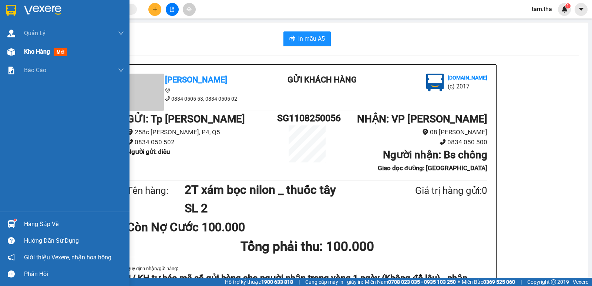
click at [38, 57] on div "Kho hàng mới" at bounding box center [74, 52] width 100 height 18
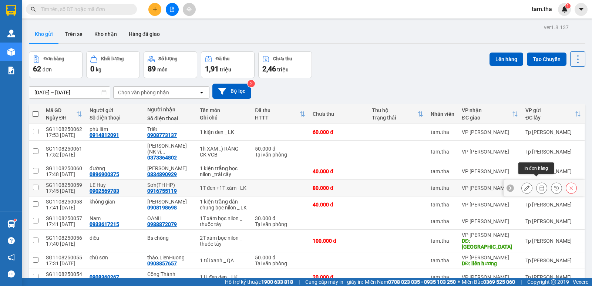
click at [540, 184] on button at bounding box center [541, 188] width 10 height 13
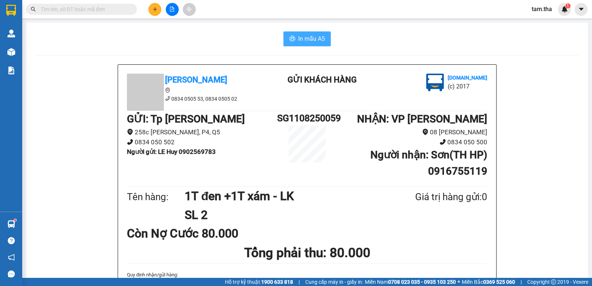
click at [298, 42] on span "In mẫu A5" at bounding box center [311, 38] width 27 height 9
click at [157, 13] on button at bounding box center [154, 9] width 13 height 13
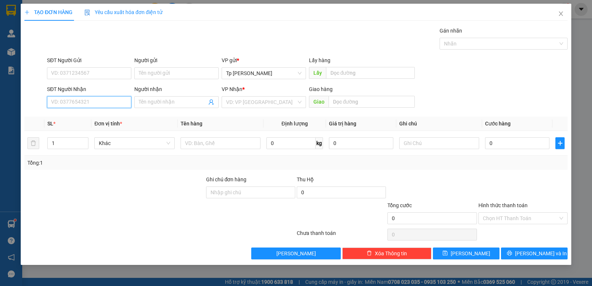
click at [102, 100] on input "SĐT Người Nhận" at bounding box center [89, 102] width 84 height 12
drag, startPoint x: 93, startPoint y: 114, endPoint x: 337, endPoint y: 160, distance: 248.9
click at [100, 116] on div "0914852856 - nghệ thương" at bounding box center [88, 117] width 75 height 8
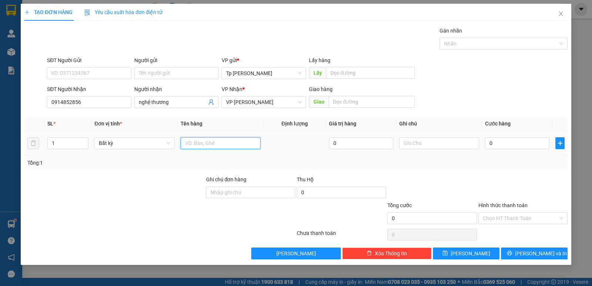
click at [255, 137] on input "text" at bounding box center [221, 143] width 80 height 12
click at [486, 138] on div "0" at bounding box center [517, 143] width 64 height 15
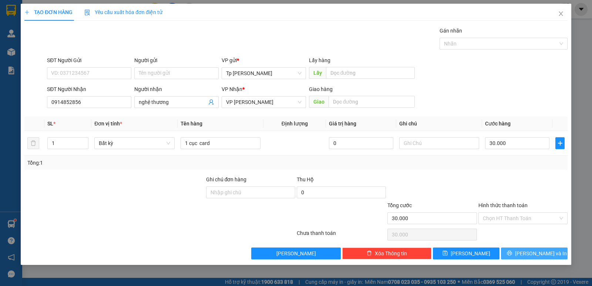
drag, startPoint x: 508, startPoint y: 251, endPoint x: 424, endPoint y: 185, distance: 106.4
click at [509, 250] on button "[PERSON_NAME] và In" at bounding box center [534, 253] width 67 height 12
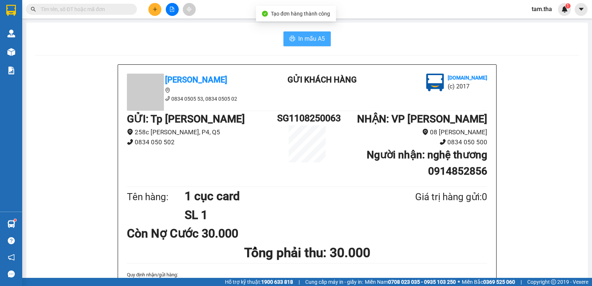
click at [316, 45] on button "In mẫu A5" at bounding box center [306, 38] width 47 height 15
click at [155, 10] on icon "plus" at bounding box center [154, 9] width 5 height 5
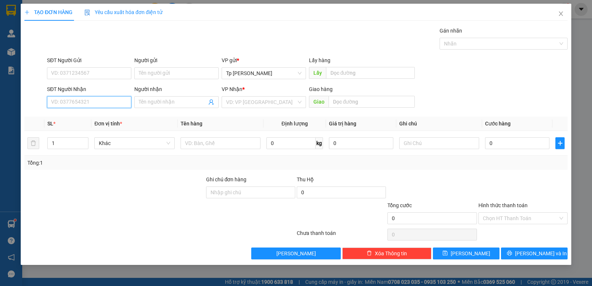
click at [94, 104] on input "SĐT Người Nhận" at bounding box center [89, 102] width 84 height 12
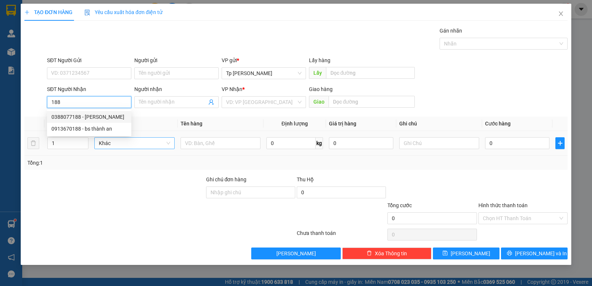
drag, startPoint x: 93, startPoint y: 116, endPoint x: 172, endPoint y: 141, distance: 82.6
click at [97, 117] on div "0388077188 - [PERSON_NAME]" at bounding box center [88, 117] width 75 height 8
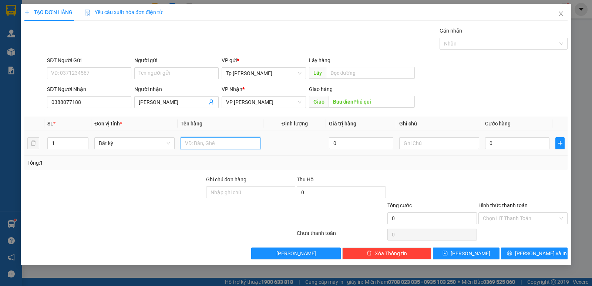
drag, startPoint x: 189, startPoint y: 142, endPoint x: 189, endPoint y: 139, distance: 3.7
click at [189, 140] on input "text" at bounding box center [221, 143] width 80 height 12
click at [505, 139] on input "0" at bounding box center [517, 143] width 64 height 12
drag, startPoint x: 199, startPoint y: 140, endPoint x: 242, endPoint y: 133, distance: 43.1
click at [242, 137] on input "1 cục card" at bounding box center [221, 143] width 80 height 12
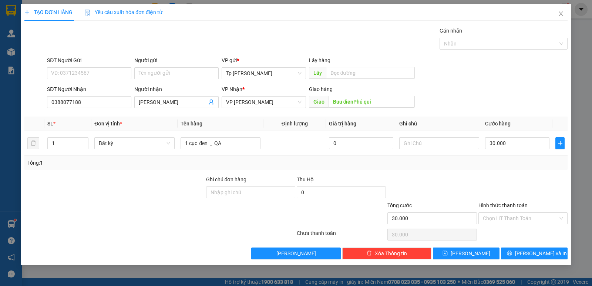
drag, startPoint x: 497, startPoint y: 169, endPoint x: 512, endPoint y: 198, distance: 32.1
click at [498, 175] on div "Transit Pickup Surcharge Ids Transit Deliver Surcharge Ids Transit Deliver Surc…" at bounding box center [295, 143] width 543 height 233
drag, startPoint x: 540, startPoint y: 250, endPoint x: 347, endPoint y: 131, distance: 226.2
click at [538, 249] on span "[PERSON_NAME] và In" at bounding box center [541, 253] width 52 height 8
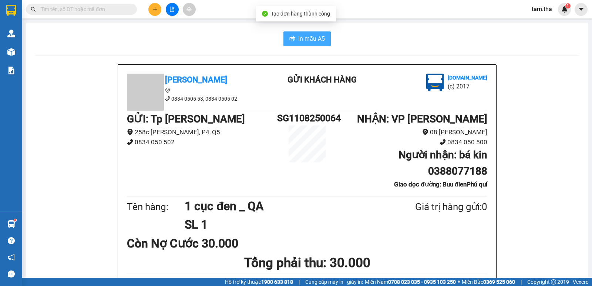
click at [308, 36] on span "In mẫu A5" at bounding box center [311, 38] width 27 height 9
click at [156, 10] on icon "plus" at bounding box center [154, 9] width 5 height 5
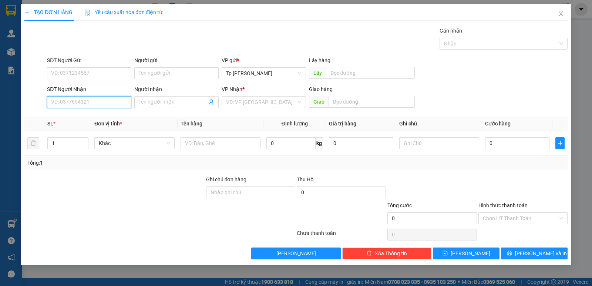
click at [104, 104] on input "SĐT Người Nhận" at bounding box center [89, 102] width 84 height 12
click at [110, 114] on div "0971088907 - CTY ANH QUÂN" at bounding box center [88, 117] width 75 height 8
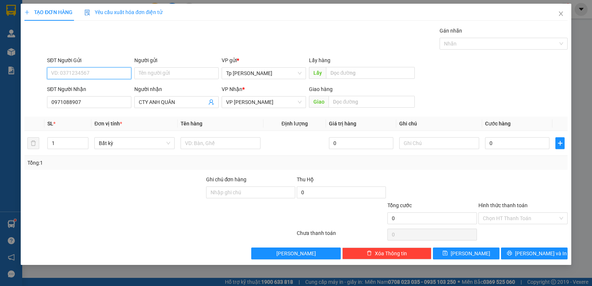
click at [108, 79] on input "SĐT Người Gửi" at bounding box center [89, 73] width 84 height 12
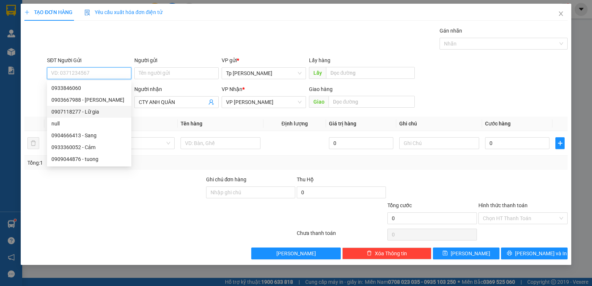
drag, startPoint x: 103, startPoint y: 114, endPoint x: 218, endPoint y: 175, distance: 130.3
click at [103, 114] on div "0907118277 - Lữ gia" at bounding box center [88, 112] width 75 height 8
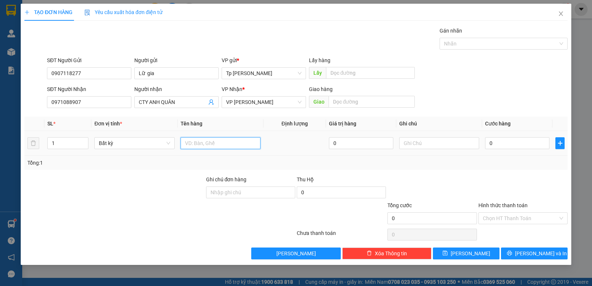
click at [212, 145] on input "text" at bounding box center [221, 143] width 80 height 12
click at [528, 140] on input "0" at bounding box center [517, 143] width 64 height 12
click at [526, 246] on div "Transit Pickup Surcharge Ids Transit Deliver Surcharge Ids Transit Deliver Surc…" at bounding box center [295, 143] width 543 height 233
click at [527, 247] on div "Transit Pickup Surcharge Ids Transit Deliver Surcharge Ids Transit Deliver Surc…" at bounding box center [295, 143] width 543 height 233
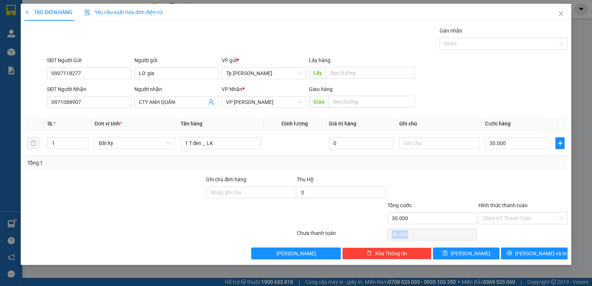
click at [527, 247] on div "Transit Pickup Surcharge Ids Transit Deliver Surcharge Ids Transit Deliver Surc…" at bounding box center [295, 143] width 543 height 233
click at [527, 248] on button "[PERSON_NAME] và In" at bounding box center [534, 253] width 67 height 12
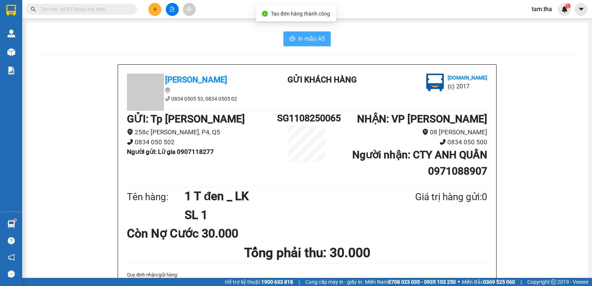
click at [320, 45] on button "In mẫu A5" at bounding box center [306, 38] width 47 height 15
click at [152, 9] on icon "plus" at bounding box center [154, 9] width 5 height 5
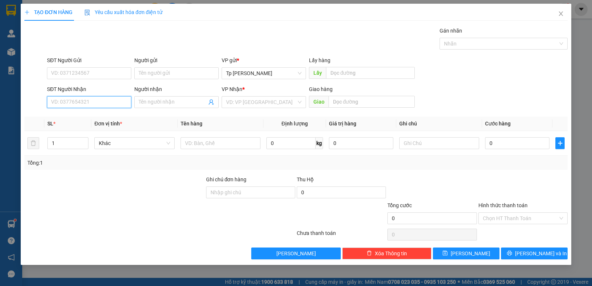
click at [92, 103] on input "SĐT Người Nhận" at bounding box center [89, 102] width 84 height 12
click at [101, 115] on div "0909316387 - Chiêu" at bounding box center [88, 117] width 75 height 8
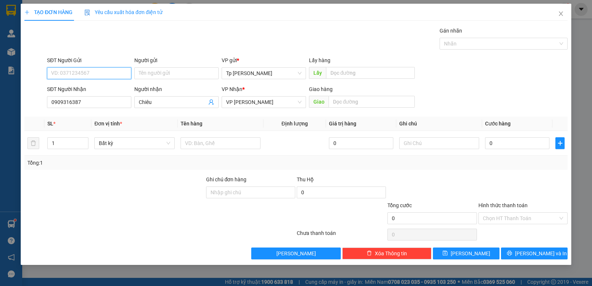
click at [100, 74] on input "SĐT Người Gửi" at bounding box center [89, 73] width 84 height 12
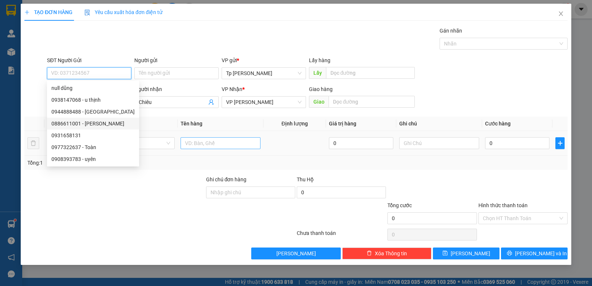
drag, startPoint x: 104, startPoint y: 121, endPoint x: 193, endPoint y: 148, distance: 92.9
click at [105, 122] on div "0886611001 - [PERSON_NAME]" at bounding box center [92, 123] width 83 height 8
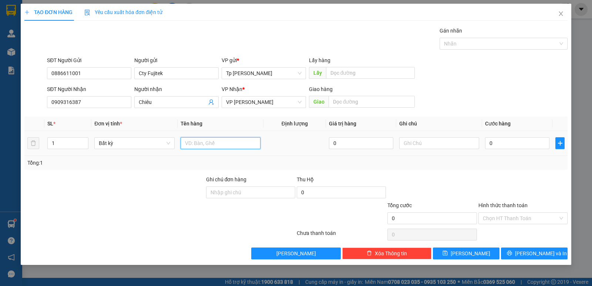
drag, startPoint x: 201, startPoint y: 148, endPoint x: 207, endPoint y: 136, distance: 13.6
click at [202, 147] on input "text" at bounding box center [221, 143] width 80 height 12
drag, startPoint x: 207, startPoint y: 146, endPoint x: 229, endPoint y: 148, distance: 22.6
click at [229, 148] on input "1T xám _ LK" at bounding box center [221, 143] width 80 height 12
click at [529, 144] on input "0" at bounding box center [517, 143] width 64 height 12
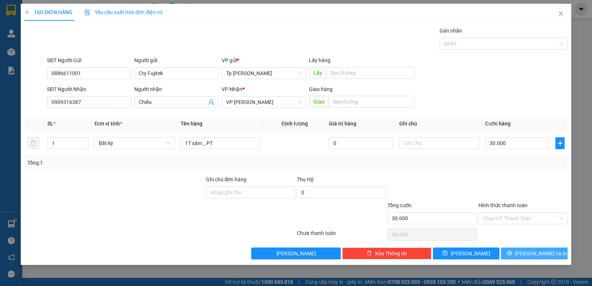
click at [509, 254] on button "[PERSON_NAME] và In" at bounding box center [534, 253] width 67 height 12
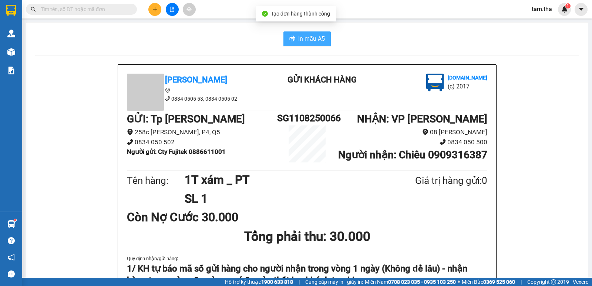
click at [309, 37] on span "In mẫu A5" at bounding box center [311, 38] width 27 height 9
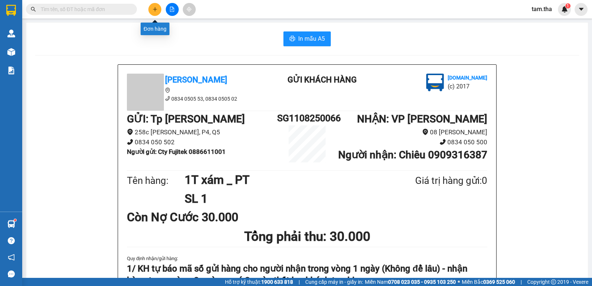
click at [155, 10] on icon "plus" at bounding box center [154, 9] width 5 height 5
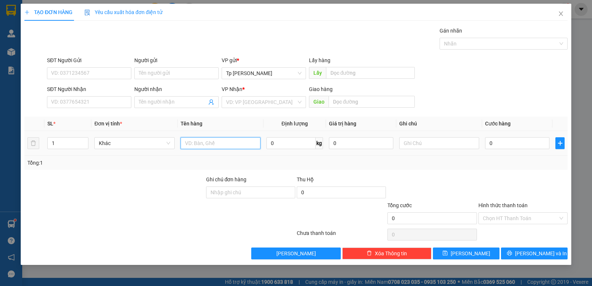
click at [218, 145] on input "text" at bounding box center [221, 143] width 80 height 12
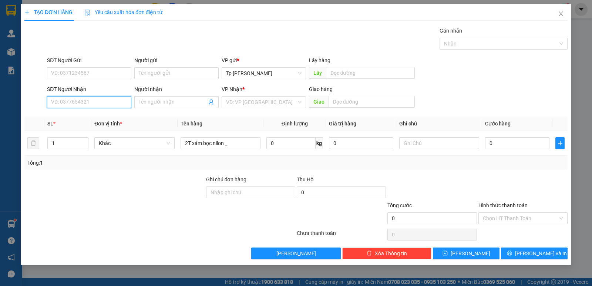
click at [113, 97] on input "SĐT Người Nhận" at bounding box center [89, 102] width 84 height 12
drag, startPoint x: 117, startPoint y: 118, endPoint x: 112, endPoint y: 70, distance: 49.1
click at [117, 117] on div "0793831768 - [PERSON_NAME]" at bounding box center [88, 117] width 75 height 8
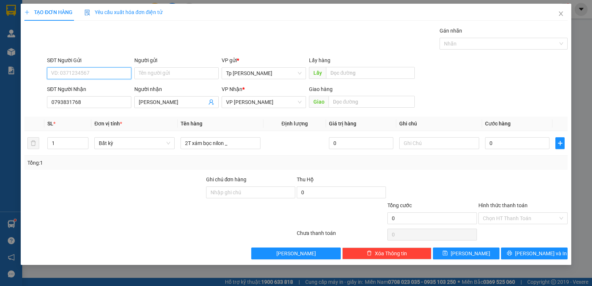
click at [110, 68] on input "SĐT Người Gửi" at bounding box center [89, 73] width 84 height 12
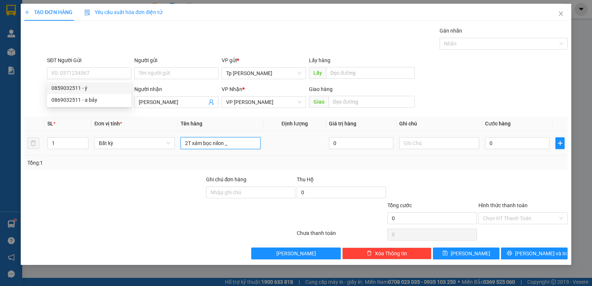
click at [237, 146] on input "2T xám bọc nilon _" at bounding box center [221, 143] width 80 height 12
click at [82, 138] on span "Increase Value" at bounding box center [84, 141] width 8 height 7
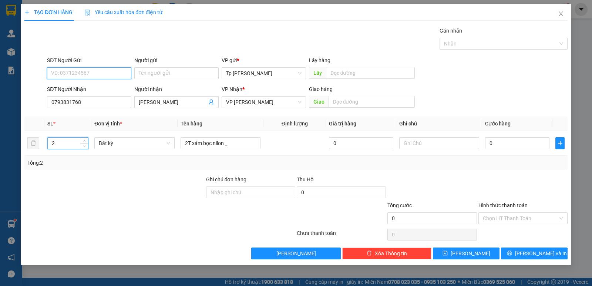
click at [95, 75] on input "SĐT Người Gửi" at bounding box center [89, 73] width 84 height 12
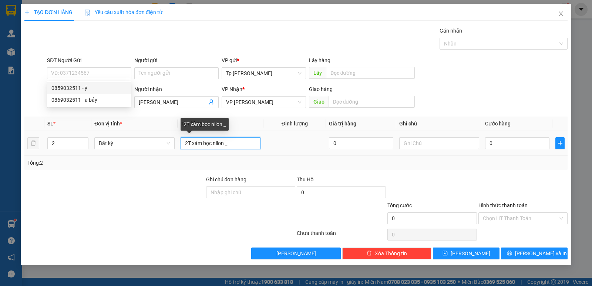
click at [242, 142] on input "2T xám bọc nilon _" at bounding box center [221, 143] width 80 height 12
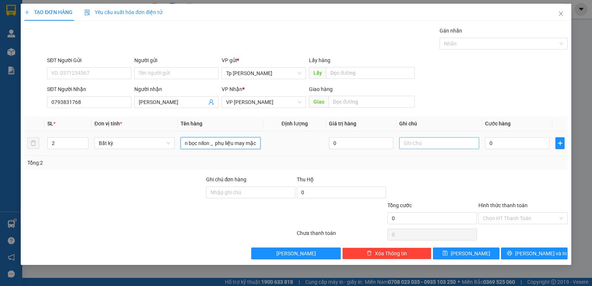
scroll to position [0, 17]
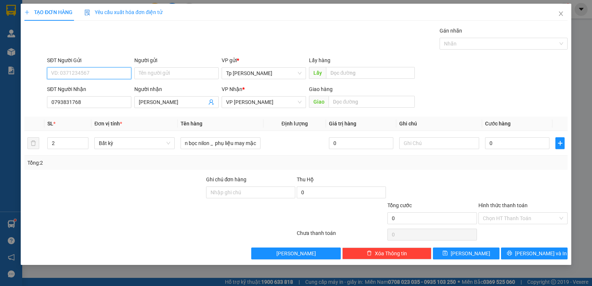
click at [84, 74] on input "SĐT Người Gửi" at bounding box center [89, 73] width 84 height 12
drag, startPoint x: 97, startPoint y: 103, endPoint x: 101, endPoint y: 102, distance: 3.7
click at [98, 102] on div "0869032511 - a bảy" at bounding box center [88, 100] width 75 height 8
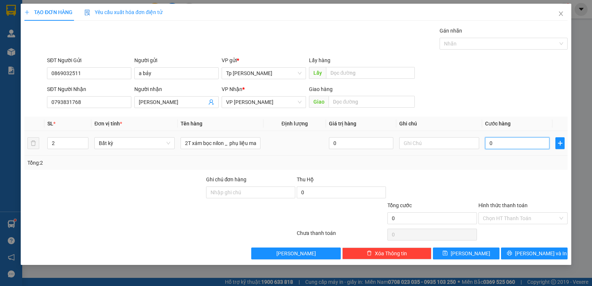
click at [512, 143] on input "0" at bounding box center [517, 143] width 64 height 12
drag, startPoint x: 492, startPoint y: 190, endPoint x: 500, endPoint y: 215, distance: 26.0
click at [492, 192] on div at bounding box center [523, 188] width 91 height 26
click at [499, 218] on input "Hình thức thanh toán" at bounding box center [520, 218] width 75 height 11
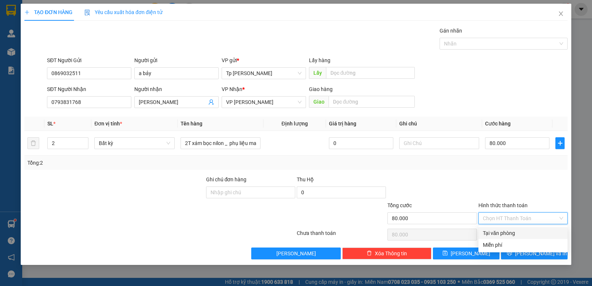
drag, startPoint x: 507, startPoint y: 229, endPoint x: 513, endPoint y: 241, distance: 13.3
click at [506, 232] on div "Tại văn phòng" at bounding box center [523, 233] width 80 height 8
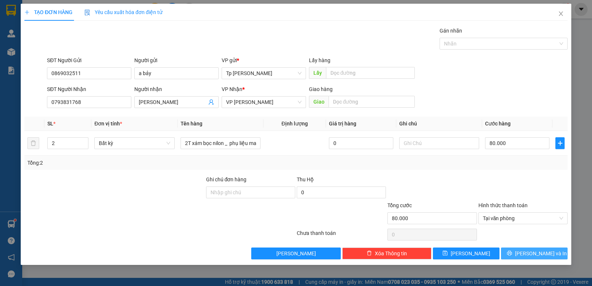
click at [529, 250] on span "[PERSON_NAME] và In" at bounding box center [541, 253] width 52 height 8
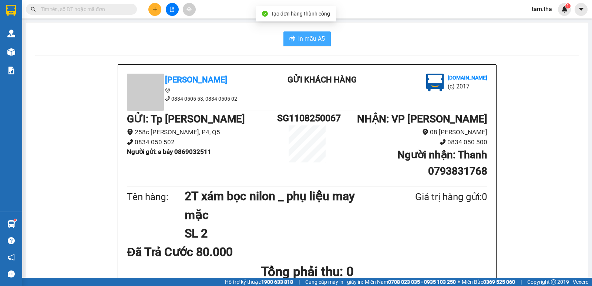
click at [320, 37] on span "In mẫu A5" at bounding box center [311, 38] width 27 height 9
click at [305, 44] on button "In mẫu A5" at bounding box center [306, 38] width 47 height 15
click at [151, 10] on button at bounding box center [154, 9] width 13 height 13
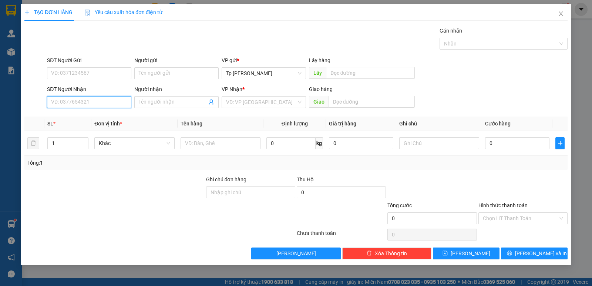
click at [92, 97] on input "SĐT Người Nhận" at bounding box center [89, 102] width 84 height 12
drag, startPoint x: 77, startPoint y: 115, endPoint x: 74, endPoint y: 86, distance: 28.6
click at [79, 115] on div "0978494878 - Phuong.Tiến Đạt" at bounding box center [88, 117] width 75 height 8
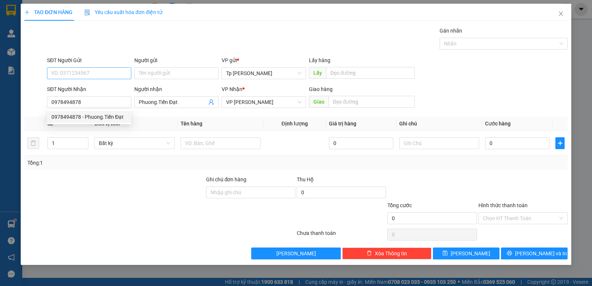
drag, startPoint x: 74, startPoint y: 80, endPoint x: 73, endPoint y: 76, distance: 4.3
click at [73, 78] on div "SĐT Người Gửi VD: 0371234567" at bounding box center [89, 69] width 84 height 26
click at [72, 74] on input "SĐT Người Gửi" at bounding box center [89, 73] width 84 height 12
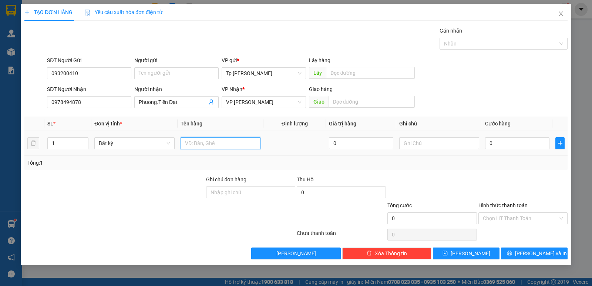
click at [226, 144] on input "text" at bounding box center [221, 143] width 80 height 12
click at [525, 144] on input "0" at bounding box center [517, 143] width 64 height 12
drag, startPoint x: 505, startPoint y: 140, endPoint x: 490, endPoint y: 143, distance: 15.0
click at [490, 143] on input "320" at bounding box center [517, 143] width 64 height 12
drag, startPoint x: 539, startPoint y: 253, endPoint x: 422, endPoint y: 150, distance: 155.9
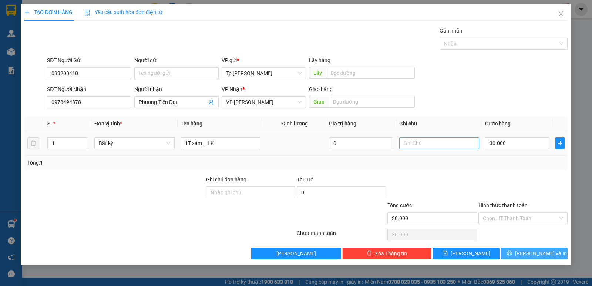
click at [539, 251] on span "[PERSON_NAME] và In" at bounding box center [541, 253] width 52 height 8
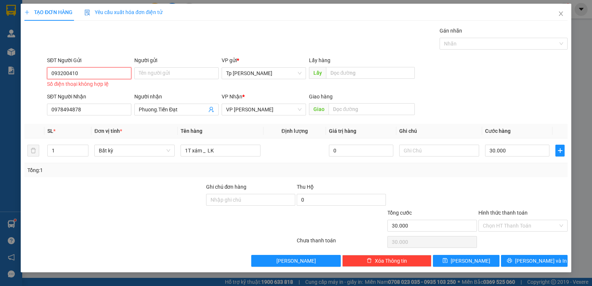
click at [93, 73] on input "093200410" at bounding box center [89, 73] width 84 height 12
click at [63, 71] on input "093200410" at bounding box center [89, 73] width 84 height 12
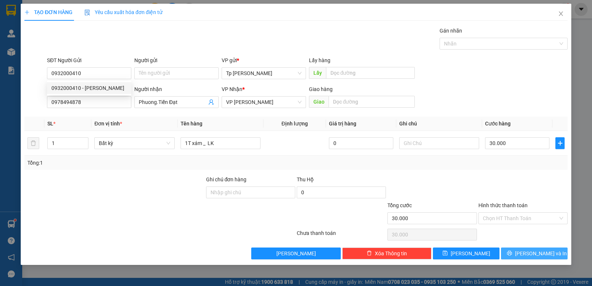
click at [518, 249] on button "[PERSON_NAME] và In" at bounding box center [534, 253] width 67 height 12
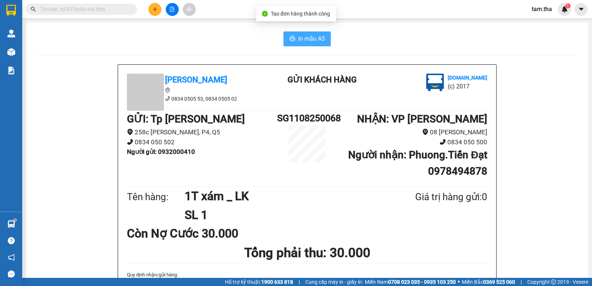
click at [288, 44] on button "In mẫu A5" at bounding box center [306, 38] width 47 height 15
drag, startPoint x: 157, startPoint y: 3, endPoint x: 156, endPoint y: 10, distance: 7.0
click at [156, 3] on div at bounding box center [171, 9] width 55 height 13
click at [156, 13] on button at bounding box center [154, 9] width 13 height 13
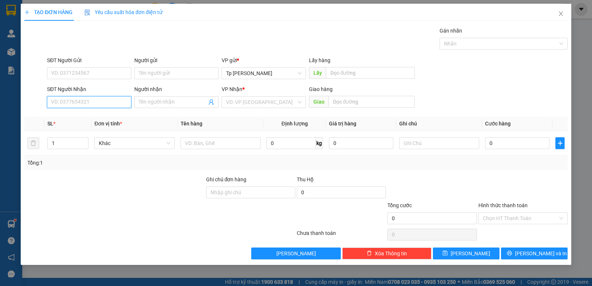
drag, startPoint x: 117, startPoint y: 105, endPoint x: 136, endPoint y: 83, distance: 28.8
click at [116, 105] on input "SĐT Người Nhận" at bounding box center [89, 102] width 84 height 12
click at [113, 113] on div "0988990547 - Tùng" at bounding box center [89, 117] width 84 height 12
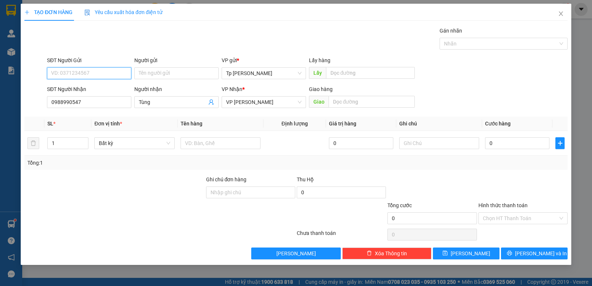
click at [115, 77] on input "SĐT Người Gửi" at bounding box center [89, 73] width 84 height 12
click at [115, 88] on div "0896642489 - [PERSON_NAME]" at bounding box center [88, 88] width 75 height 8
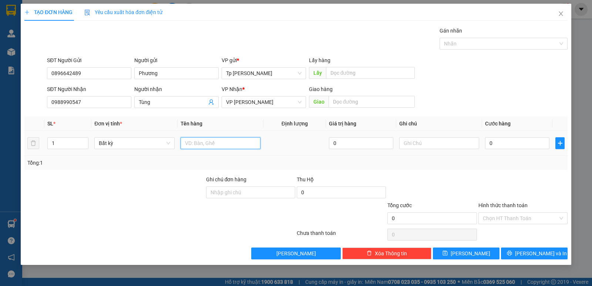
drag, startPoint x: 208, startPoint y: 139, endPoint x: 246, endPoint y: 146, distance: 38.1
click at [209, 139] on input "text" at bounding box center [221, 143] width 80 height 12
click at [528, 142] on input "0" at bounding box center [517, 143] width 64 height 12
click at [532, 174] on div "Transit Pickup Surcharge Ids Transit Deliver Surcharge Ids Transit Deliver Surc…" at bounding box center [295, 143] width 543 height 233
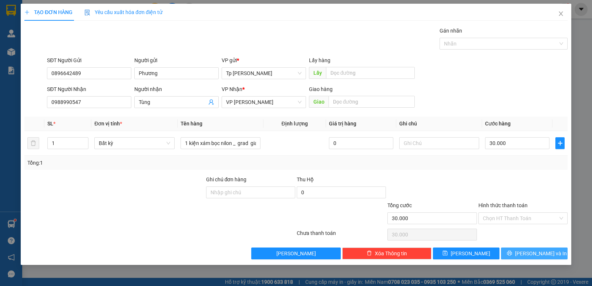
drag, startPoint x: 550, startPoint y: 253, endPoint x: 535, endPoint y: 241, distance: 19.5
click at [546, 251] on button "[PERSON_NAME] và In" at bounding box center [534, 253] width 67 height 12
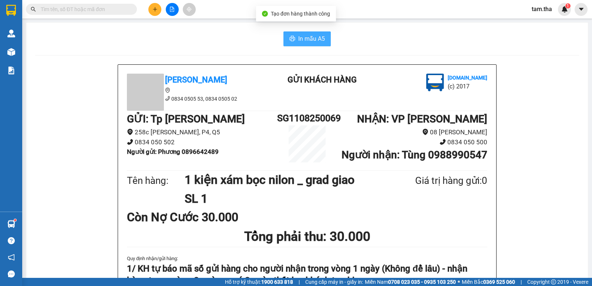
click at [307, 34] on button "In mẫu A5" at bounding box center [306, 38] width 47 height 15
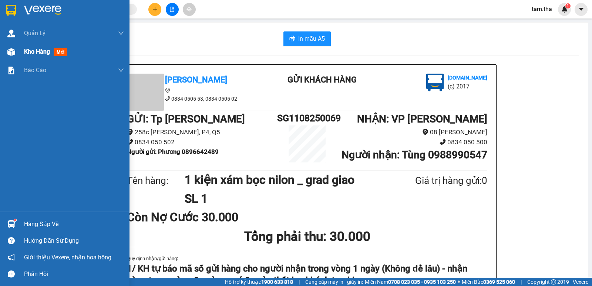
click at [24, 54] on div "Kho hàng mới" at bounding box center [64, 52] width 129 height 18
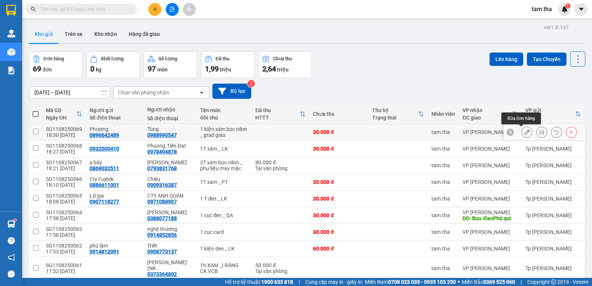
drag, startPoint x: 525, startPoint y: 130, endPoint x: 520, endPoint y: 130, distance: 5.2
click at [522, 130] on button at bounding box center [527, 132] width 10 height 13
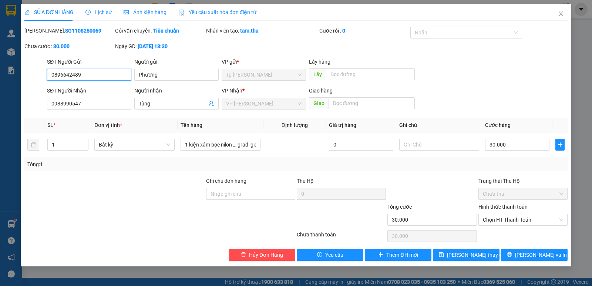
drag, startPoint x: 106, startPoint y: 76, endPoint x: 19, endPoint y: 81, distance: 86.7
click at [19, 81] on div "SỬA ĐƠN HÀNG Lịch sử Ảnh kiện hàng Yêu cầu xuất hóa đơn điện tử Total Paid Fee …" at bounding box center [296, 143] width 592 height 286
drag, startPoint x: 175, startPoint y: 77, endPoint x: 76, endPoint y: 91, distance: 99.4
click at [67, 78] on div "SĐT Người Gửi VD: 0371234567 Người gửi Phương VP gửi * Tp Hồ Chí Minh Lấy hàng …" at bounding box center [306, 71] width 523 height 26
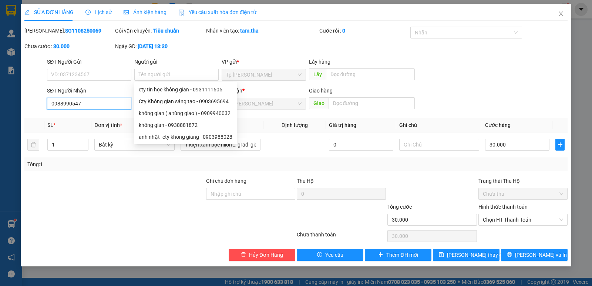
drag, startPoint x: 87, startPoint y: 101, endPoint x: 74, endPoint y: 110, distance: 15.9
click at [33, 108] on div "SĐT Người Nhận 0988990547 0988990547 Người nhận Tùng VP Nhận * VP Phan Rang Gia…" at bounding box center [296, 100] width 544 height 26
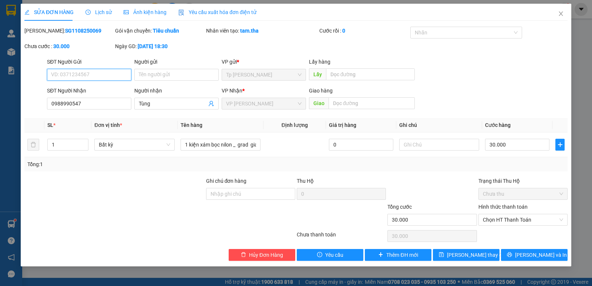
paste input "0988990547"
type input "0988990547"
click at [146, 73] on input "Người gửi" at bounding box center [176, 75] width 84 height 12
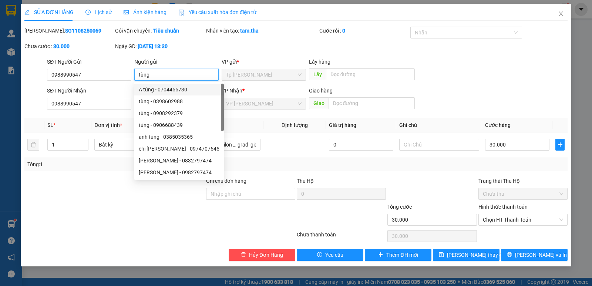
type input "tùng"
click at [276, 53] on div "Mã ĐH: SG1108250069 Gói vận chuyển: Tiêu chuẩn Nhân viên tạo: tam.tha Cước rồi …" at bounding box center [296, 42] width 544 height 31
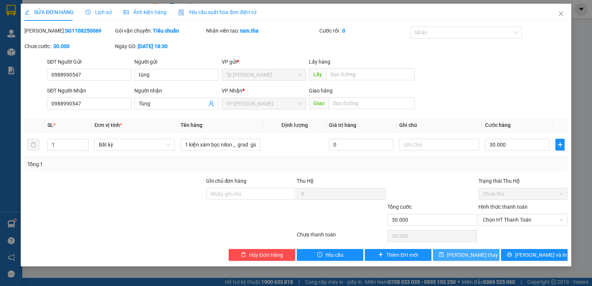
click at [489, 257] on button "[PERSON_NAME] thay đổi" at bounding box center [466, 255] width 67 height 12
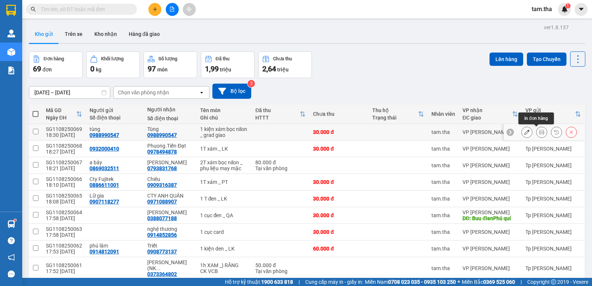
click at [536, 129] on button at bounding box center [541, 132] width 10 height 13
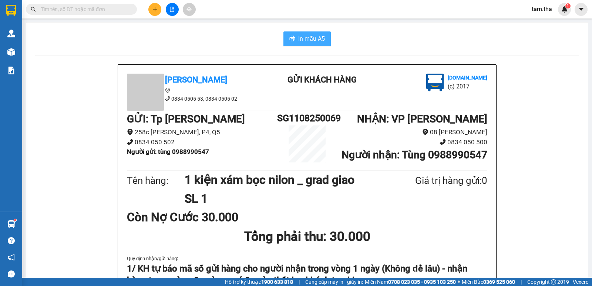
click at [313, 38] on span "In mẫu A5" at bounding box center [311, 38] width 27 height 9
click at [155, 9] on icon "plus" at bounding box center [154, 9] width 5 height 5
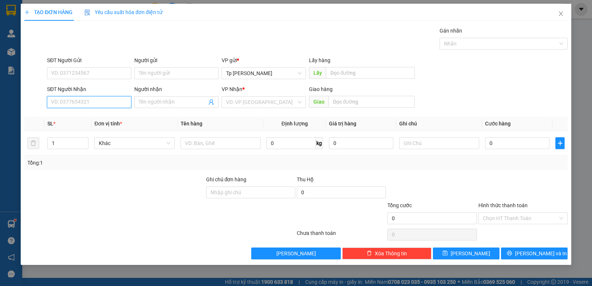
drag, startPoint x: 77, startPoint y: 103, endPoint x: 165, endPoint y: 56, distance: 99.5
click at [82, 96] on div "SĐT Người Nhận VD: 0377654321" at bounding box center [89, 98] width 84 height 26
click at [101, 120] on div "0903755304 - phương tiến đạt" at bounding box center [89, 117] width 84 height 12
type input "0903755304"
type input "phương tiến đạt"
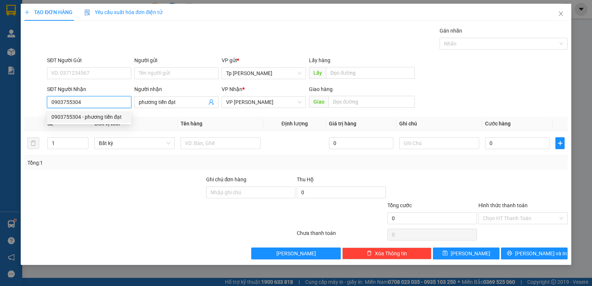
type input "0903755304"
drag, startPoint x: 117, startPoint y: 63, endPoint x: 110, endPoint y: 70, distance: 9.2
click at [115, 64] on div "SĐT Người Gửi" at bounding box center [89, 60] width 84 height 8
click at [115, 67] on input "SĐT Người Gửi" at bounding box center [89, 73] width 84 height 12
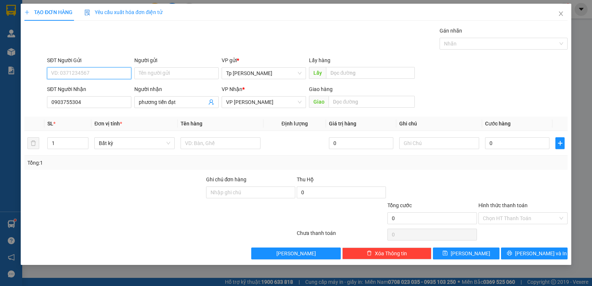
click at [107, 69] on input "SĐT Người Gửi" at bounding box center [89, 73] width 84 height 12
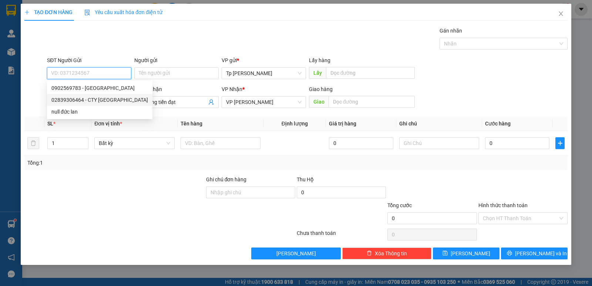
drag, startPoint x: 107, startPoint y: 97, endPoint x: 124, endPoint y: 108, distance: 20.4
click at [109, 102] on div "02839306464 - CTY [GEOGRAPHIC_DATA]" at bounding box center [99, 100] width 97 height 8
type input "02839306464"
type input "CTY Đức Lan"
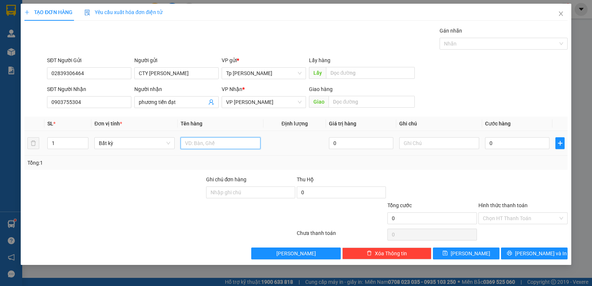
click at [215, 149] on input "text" at bounding box center [221, 143] width 80 height 12
type input "1T xám _ LK"
click at [499, 144] on input "0" at bounding box center [517, 143] width 64 height 12
type input "3"
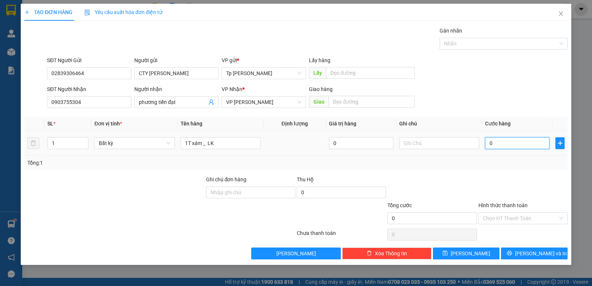
type input "3"
type input "30"
type input "30.000"
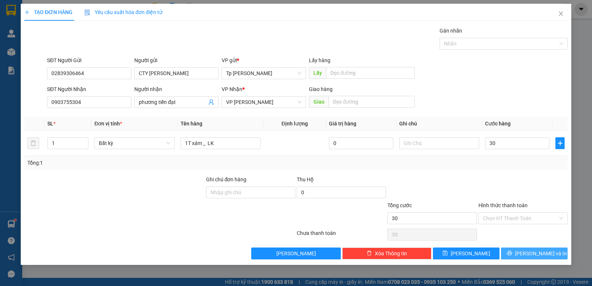
type input "30.000"
drag, startPoint x: 519, startPoint y: 251, endPoint x: 343, endPoint y: 88, distance: 240.3
click at [518, 250] on button "[PERSON_NAME] và In" at bounding box center [534, 253] width 67 height 12
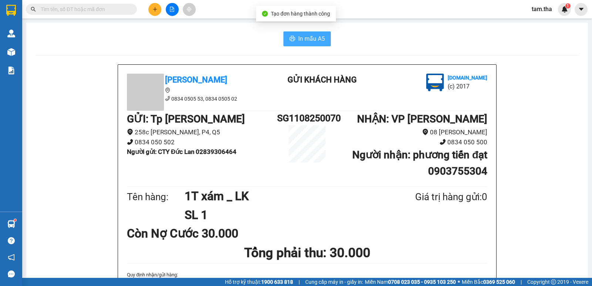
click at [289, 41] on icon "printer" at bounding box center [292, 39] width 6 height 6
click at [160, 11] on button at bounding box center [154, 9] width 13 height 13
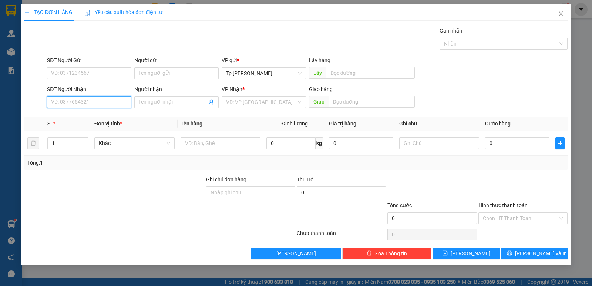
click at [125, 101] on input "SĐT Người Nhận" at bounding box center [89, 102] width 84 height 12
paste input "0588373149"
type input "0588373149"
click at [159, 104] on input "Người nhận" at bounding box center [173, 102] width 68 height 8
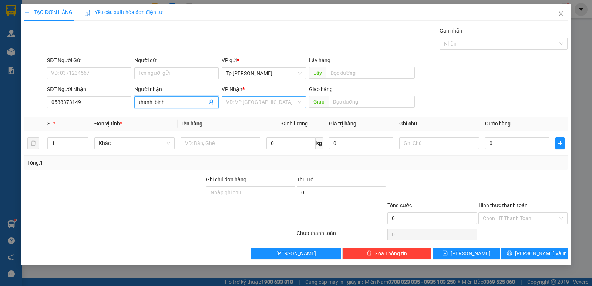
type input "thanh bình"
click at [244, 105] on input "search" at bounding box center [261, 102] width 70 height 11
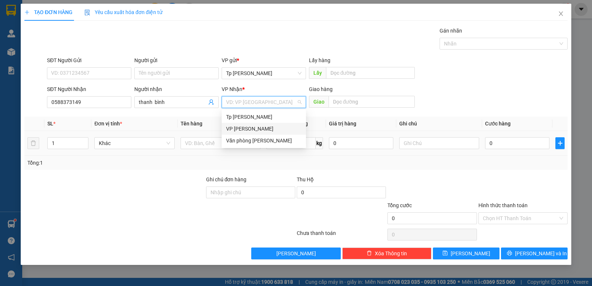
drag, startPoint x: 249, startPoint y: 126, endPoint x: 189, endPoint y: 155, distance: 66.7
click at [240, 129] on div "VP [PERSON_NAME]" at bounding box center [263, 129] width 75 height 8
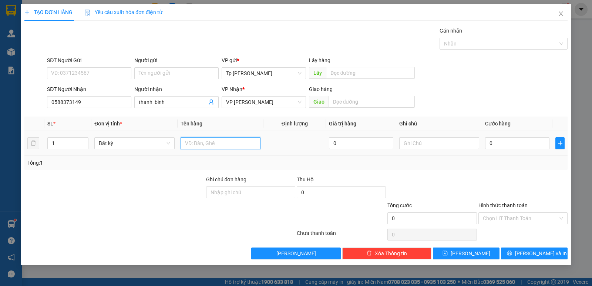
click at [196, 145] on input "text" at bounding box center [221, 143] width 80 height 12
type input "1 xe máy _ ( 85E1_ 23048) _ đi theo khách"
click at [491, 138] on input "0" at bounding box center [517, 143] width 64 height 12
click at [508, 223] on input "Hình thức thanh toán" at bounding box center [520, 218] width 75 height 11
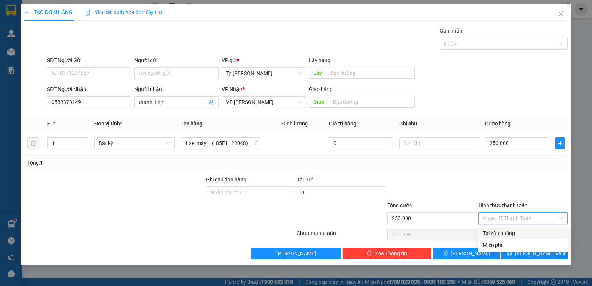
drag, startPoint x: 514, startPoint y: 232, endPoint x: 518, endPoint y: 243, distance: 11.6
click at [514, 233] on div "Tại văn phòng" at bounding box center [523, 233] width 80 height 8
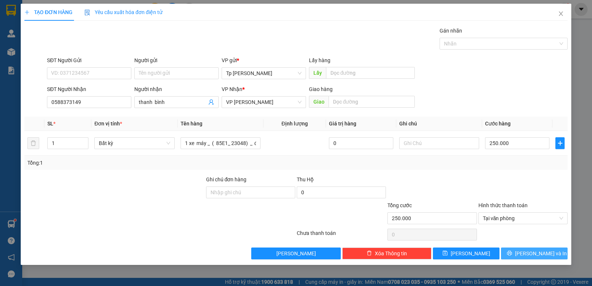
drag, startPoint x: 523, startPoint y: 249, endPoint x: 519, endPoint y: 252, distance: 5.0
click at [522, 249] on button "[PERSON_NAME] và In" at bounding box center [534, 253] width 67 height 12
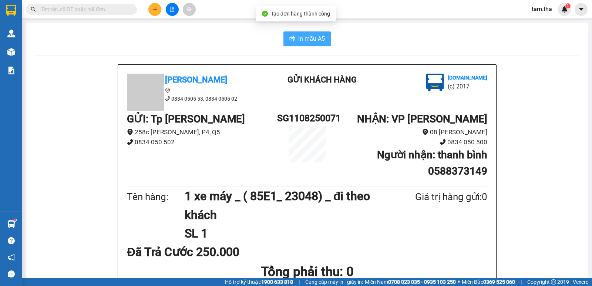
click at [308, 36] on span "In mẫu A5" at bounding box center [311, 38] width 27 height 9
click at [156, 12] on button at bounding box center [154, 9] width 13 height 13
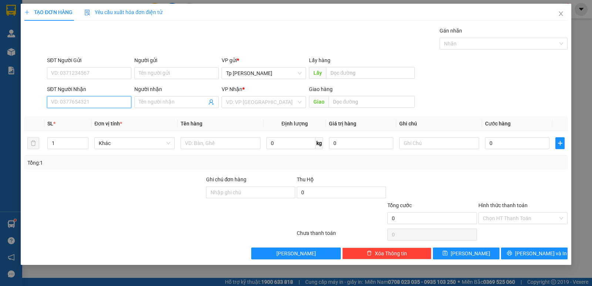
drag, startPoint x: 102, startPoint y: 101, endPoint x: 225, endPoint y: 66, distance: 126.9
click at [102, 100] on input "SĐT Người Nhận" at bounding box center [89, 102] width 84 height 12
type input "0785626116"
drag, startPoint x: 92, startPoint y: 112, endPoint x: 168, endPoint y: 122, distance: 76.1
click at [94, 113] on div "0785626116 - Trang" at bounding box center [89, 117] width 84 height 12
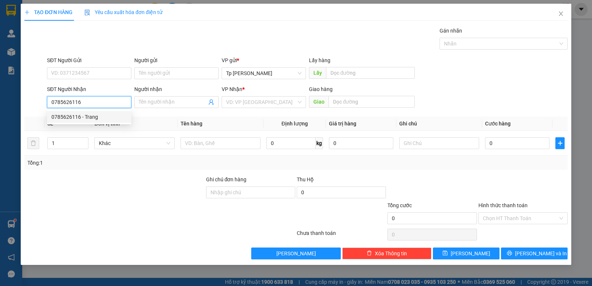
type input "Trang"
type input "0785626116"
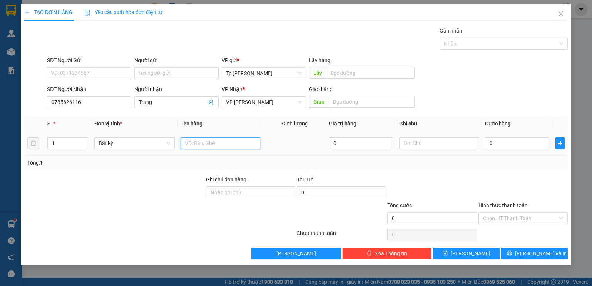
drag, startPoint x: 225, startPoint y: 142, endPoint x: 229, endPoint y: 141, distance: 4.1
click at [229, 141] on input "text" at bounding box center [221, 143] width 80 height 12
type input "1 cuộn xám _ bánh mì"
click at [499, 139] on input "0" at bounding box center [517, 143] width 64 height 12
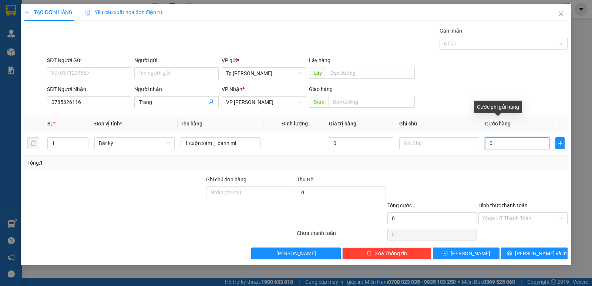
type input "2"
type input "20"
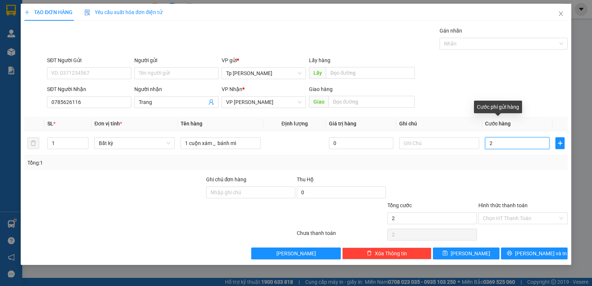
type input "20"
click at [508, 170] on div "Transit Pickup Surcharge Ids Transit Deliver Surcharge Ids Transit Deliver Surc…" at bounding box center [295, 143] width 543 height 233
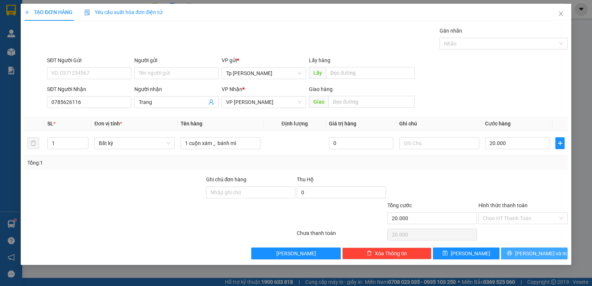
click at [503, 256] on button "[PERSON_NAME] và In" at bounding box center [534, 253] width 67 height 12
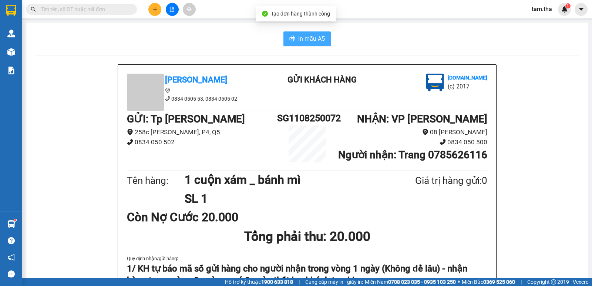
click at [307, 38] on span "In mẫu A5" at bounding box center [311, 38] width 27 height 9
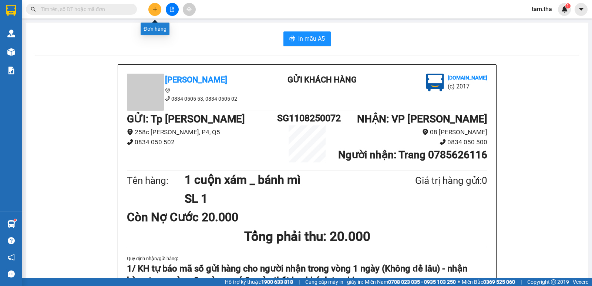
click at [151, 10] on button at bounding box center [154, 9] width 13 height 13
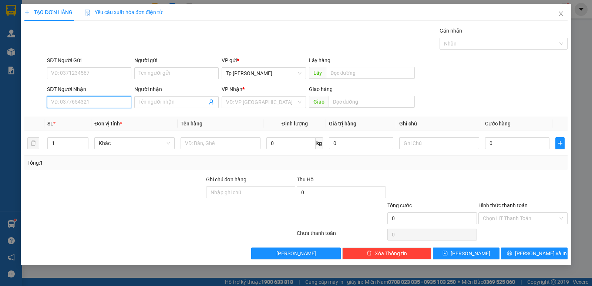
click at [98, 100] on input "SĐT Người Nhận" at bounding box center [89, 102] width 84 height 12
click at [142, 104] on input "Người nhận" at bounding box center [173, 102] width 68 height 8
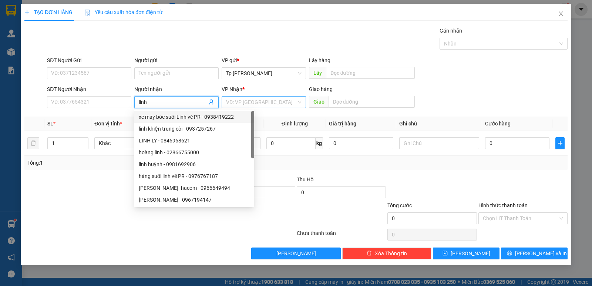
type input "linh"
click at [239, 101] on input "search" at bounding box center [261, 102] width 70 height 11
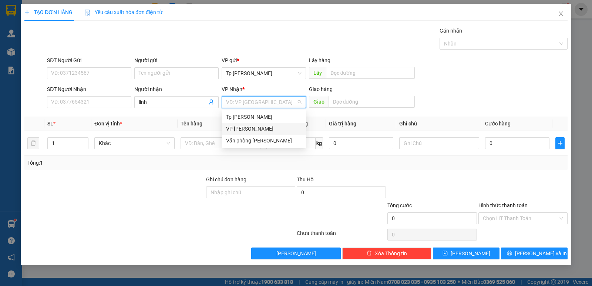
click at [249, 127] on div "VP [PERSON_NAME]" at bounding box center [263, 129] width 75 height 8
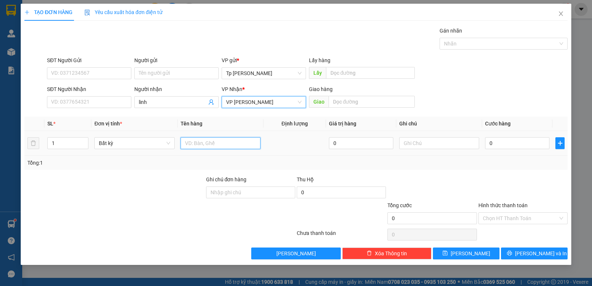
click at [225, 141] on input "text" at bounding box center [221, 143] width 80 height 12
type input "1 cây xám"
drag, startPoint x: 492, startPoint y: 146, endPoint x: 486, endPoint y: 143, distance: 6.0
click at [491, 146] on input "0" at bounding box center [517, 143] width 64 height 12
type input "4"
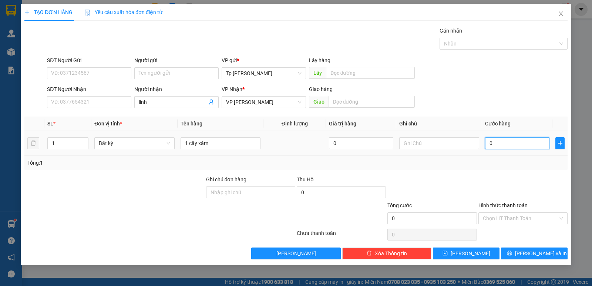
type input "4"
type input "40"
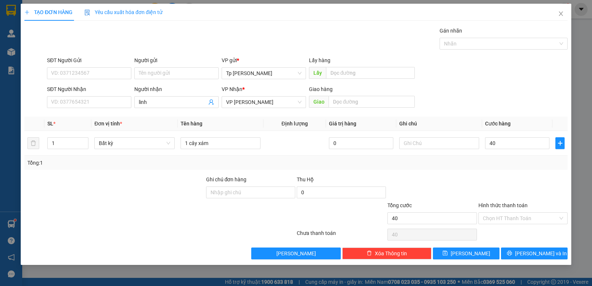
type input "40.000"
drag, startPoint x: 526, startPoint y: 247, endPoint x: 357, endPoint y: 48, distance: 260.3
click at [521, 243] on div "Transit Pickup Surcharge Ids Transit Deliver Surcharge Ids Transit Deliver Surc…" at bounding box center [295, 143] width 543 height 233
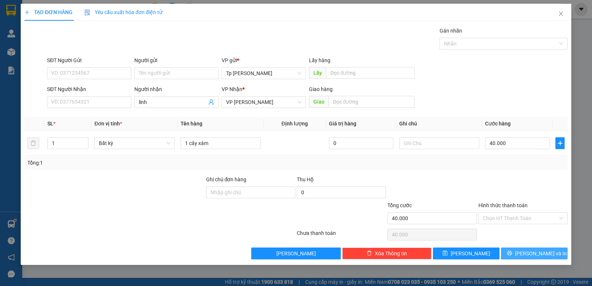
drag, startPoint x: 518, startPoint y: 249, endPoint x: 481, endPoint y: 229, distance: 42.9
click at [517, 249] on button "[PERSON_NAME] và In" at bounding box center [534, 253] width 67 height 12
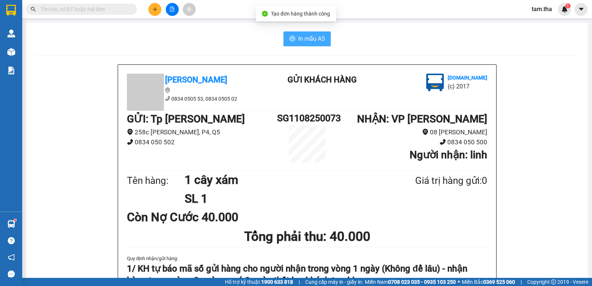
click at [308, 44] on button "In mẫu A5" at bounding box center [306, 38] width 47 height 15
click at [156, 10] on icon "plus" at bounding box center [154, 9] width 5 height 5
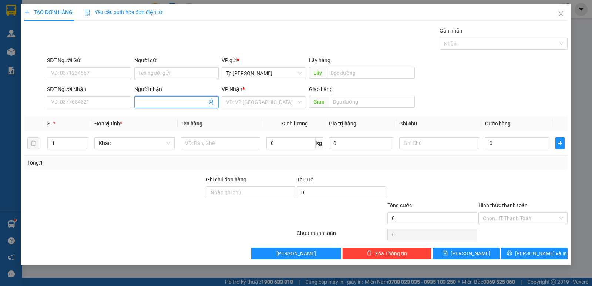
click at [142, 100] on input "Người nhận" at bounding box center [173, 102] width 68 height 8
type input "cửu"
click at [230, 102] on input "search" at bounding box center [261, 102] width 70 height 11
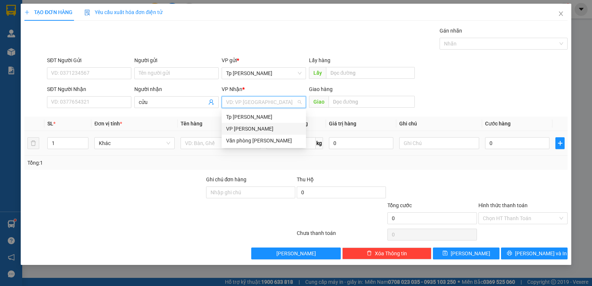
drag, startPoint x: 238, startPoint y: 132, endPoint x: 221, endPoint y: 135, distance: 17.0
click at [236, 131] on div "VP [PERSON_NAME]" at bounding box center [263, 129] width 75 height 8
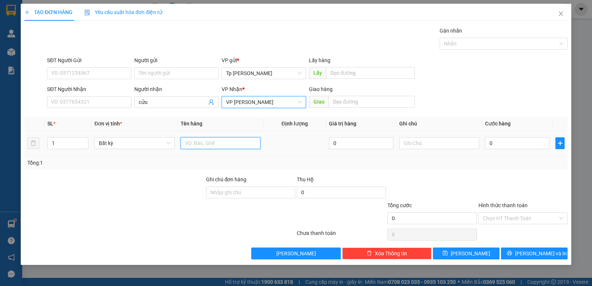
drag, startPoint x: 211, startPoint y: 139, endPoint x: 204, endPoint y: 134, distance: 9.2
click at [204, 134] on td at bounding box center [221, 143] width 86 height 25
type input "1 cây xám"
type input "3"
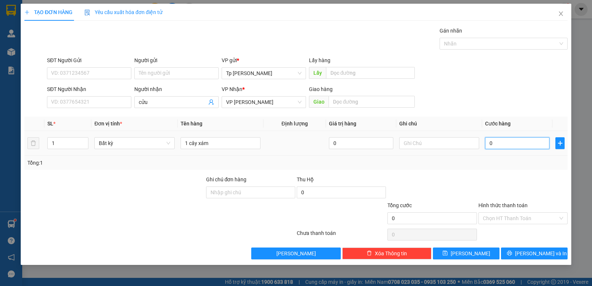
type input "3"
type input "30"
type input "30.000"
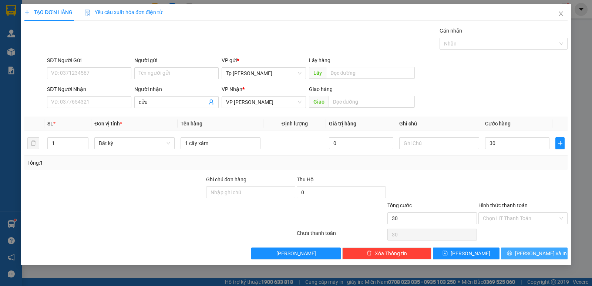
type input "30.000"
drag, startPoint x: 543, startPoint y: 250, endPoint x: 344, endPoint y: 145, distance: 224.7
click at [529, 245] on div "Transit Pickup Surcharge Ids Transit Deliver Surcharge Ids Transit Deliver Surc…" at bounding box center [295, 143] width 543 height 233
click at [309, 40] on div "Gói vận chuyển * Tiêu chuẩn Gán nhãn Nhãn" at bounding box center [306, 40] width 523 height 26
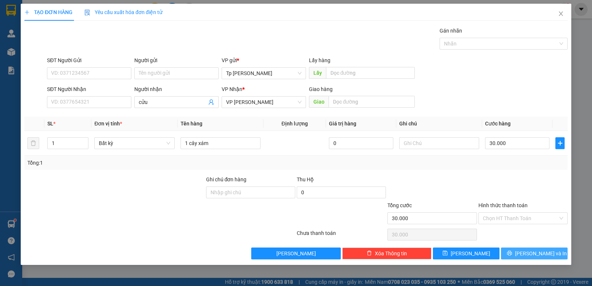
click at [517, 254] on button "[PERSON_NAME] và In" at bounding box center [534, 253] width 67 height 12
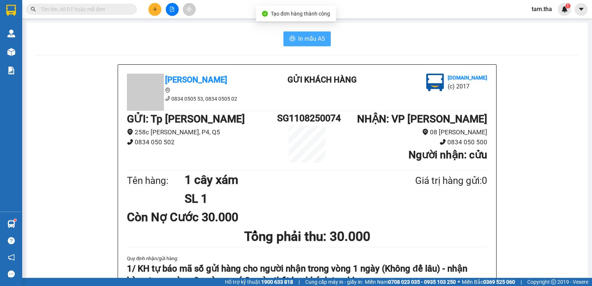
click at [302, 43] on span "In mẫu A5" at bounding box center [311, 38] width 27 height 9
click at [149, 9] on button at bounding box center [154, 9] width 13 height 13
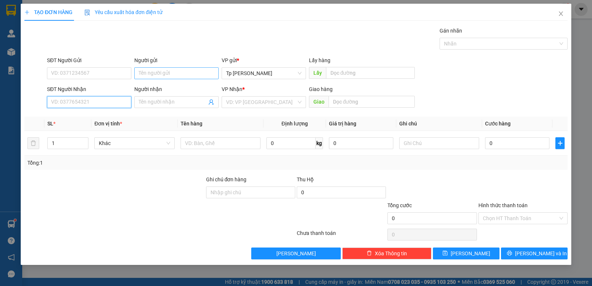
drag, startPoint x: 126, startPoint y: 101, endPoint x: 150, endPoint y: 77, distance: 34.3
click at [124, 101] on input "SĐT Người Nhận" at bounding box center [89, 102] width 84 height 12
drag, startPoint x: 97, startPoint y: 118, endPoint x: 186, endPoint y: 147, distance: 93.1
click at [101, 119] on div "0914852856 - nghệ thương" at bounding box center [88, 117] width 75 height 8
type input "0914852856"
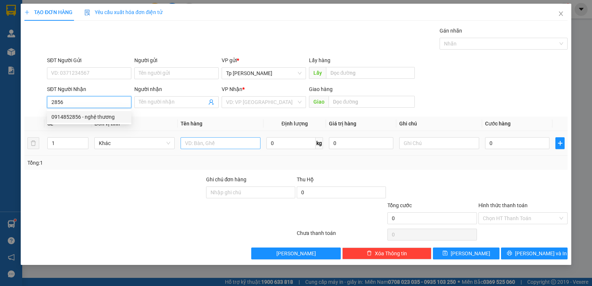
type input "nghệ thương"
type input "0914852856"
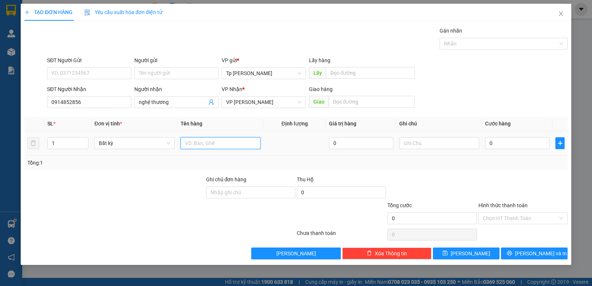
click at [199, 146] on input "text" at bounding box center [221, 143] width 80 height 12
drag, startPoint x: 237, startPoint y: 142, endPoint x: 249, endPoint y: 143, distance: 11.5
click at [249, 143] on input "1 cục đen keo vàng _ LK" at bounding box center [221, 143] width 80 height 12
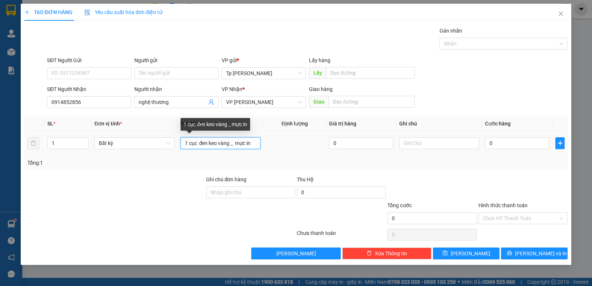
type input "1 cục đen keo vàng _ mực in"
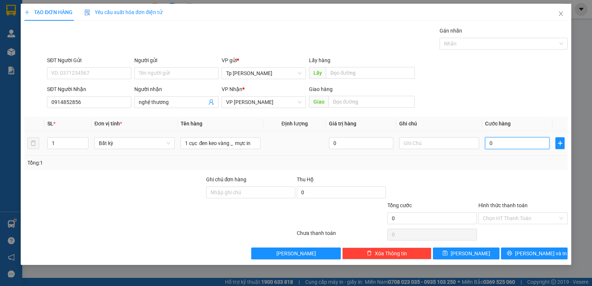
click at [498, 145] on input "0" at bounding box center [517, 143] width 64 height 12
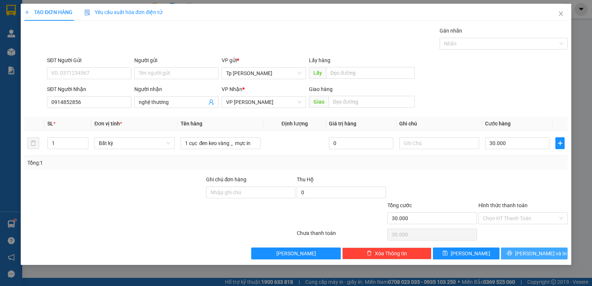
drag, startPoint x: 538, startPoint y: 256, endPoint x: 435, endPoint y: 160, distance: 140.3
click at [534, 249] on button "[PERSON_NAME] và In" at bounding box center [534, 253] width 67 height 12
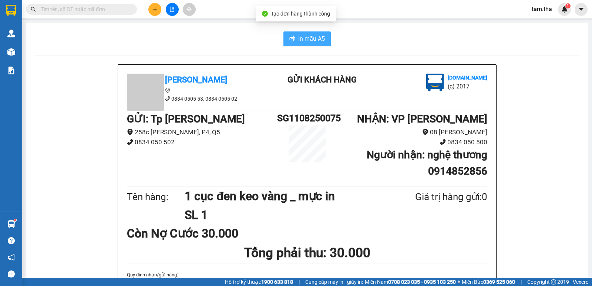
click at [323, 40] on button "In mẫu A5" at bounding box center [306, 38] width 47 height 15
click at [158, 11] on button at bounding box center [154, 9] width 13 height 13
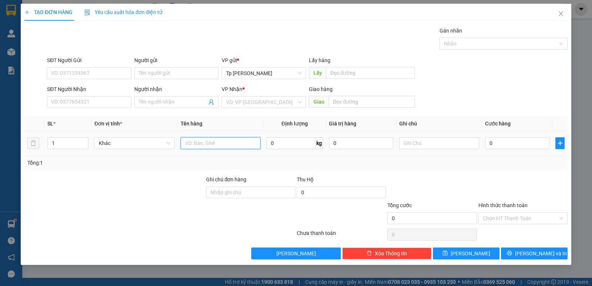
click at [196, 146] on input "text" at bounding box center [221, 143] width 80 height 12
type input "1T xốp vàng +2T xám _ QA"
click at [82, 141] on span "Increase Value" at bounding box center [84, 141] width 8 height 7
type input "3"
click at [82, 141] on span "Increase Value" at bounding box center [84, 141] width 8 height 7
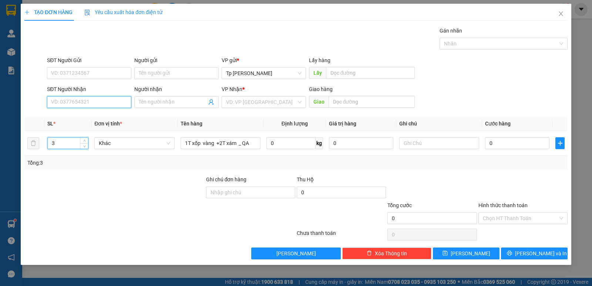
click at [86, 104] on input "SĐT Người Nhận" at bounding box center [89, 102] width 84 height 12
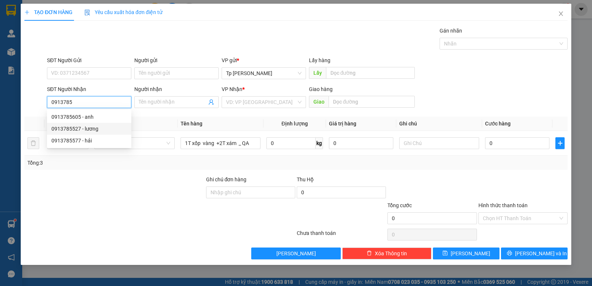
drag, startPoint x: 94, startPoint y: 131, endPoint x: 105, endPoint y: 83, distance: 49.1
click at [94, 131] on div "0913785527 - lương" at bounding box center [88, 129] width 75 height 8
type input "0913785527"
type input "lương"
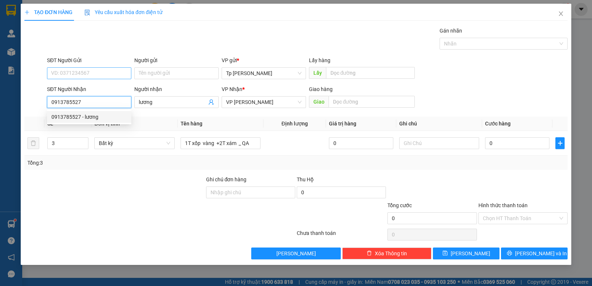
type input "0913785527"
click at [107, 76] on input "SĐT Người Gửi" at bounding box center [89, 73] width 84 height 12
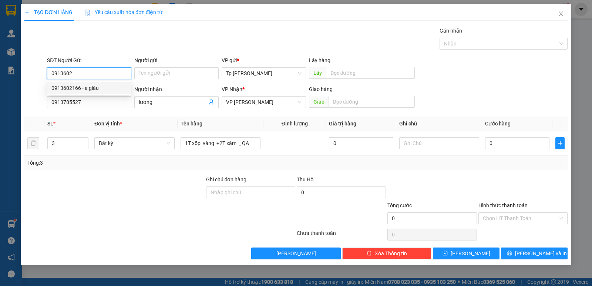
drag, startPoint x: 113, startPoint y: 87, endPoint x: 418, endPoint y: 105, distance: 305.7
click at [114, 88] on div "0913602166 - a giầu" at bounding box center [88, 88] width 75 height 8
type input "0913602166"
type input "a giầu"
type input "0913602166"
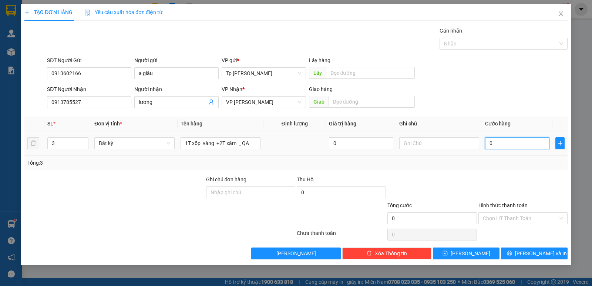
click at [517, 139] on input "0" at bounding box center [517, 143] width 64 height 12
type input "1"
type input "13"
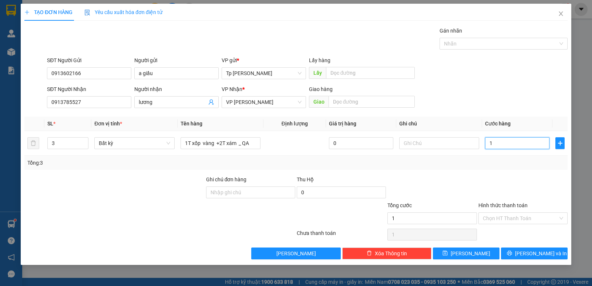
type input "13"
type input "130"
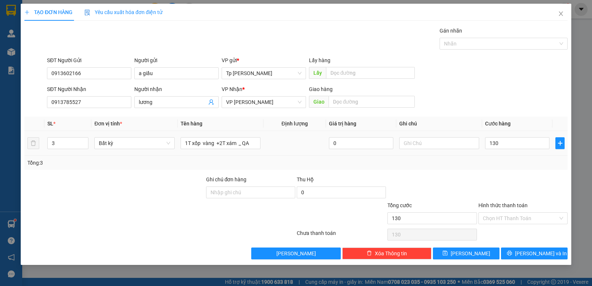
type input "130.000"
drag, startPoint x: 500, startPoint y: 158, endPoint x: 519, endPoint y: 228, distance: 72.3
click at [499, 162] on div "Tổng: 3" at bounding box center [295, 163] width 543 height 14
click at [510, 221] on input "Hình thức thanh toán" at bounding box center [520, 218] width 75 height 11
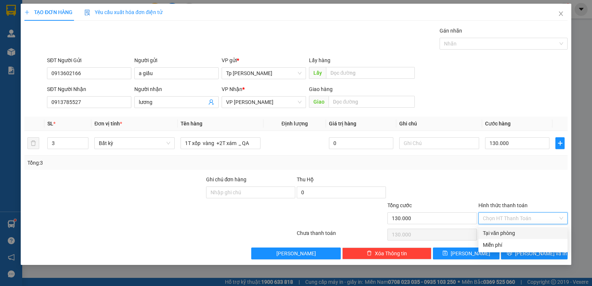
click at [512, 228] on div "Tại văn phòng" at bounding box center [522, 233] width 89 height 12
type input "0"
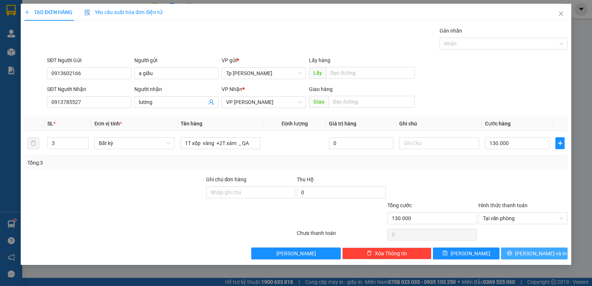
click at [516, 248] on button "[PERSON_NAME] và In" at bounding box center [534, 253] width 67 height 12
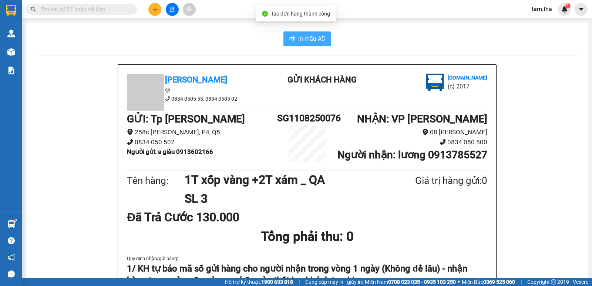
click at [321, 40] on button "In mẫu A5" at bounding box center [306, 38] width 47 height 15
click at [321, 40] on span "In mẫu A5" at bounding box center [311, 38] width 27 height 9
click at [151, 13] on button at bounding box center [154, 9] width 13 height 13
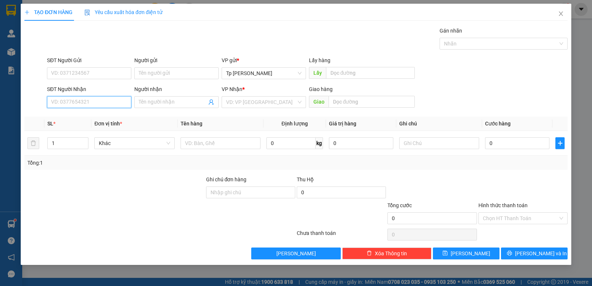
click at [91, 100] on input "SĐT Người Nhận" at bounding box center [89, 102] width 84 height 12
drag, startPoint x: 84, startPoint y: 115, endPoint x: 87, endPoint y: 99, distance: 15.8
click at [85, 108] on body "Kết quả tìm kiếm ( 0 ) Bộ lọc No Data tam.tha 1 Quản [PERSON_NAME] lý khách hàn…" at bounding box center [296, 143] width 592 height 286
type input "9051"
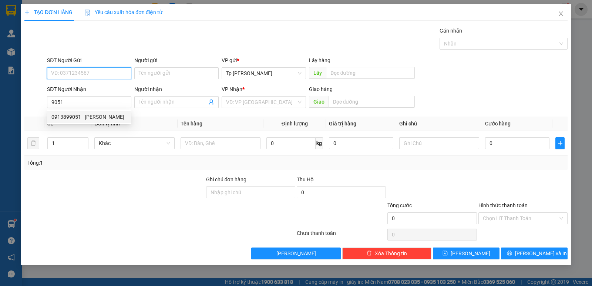
click at [92, 74] on input "SĐT Người Gửi" at bounding box center [89, 73] width 84 height 12
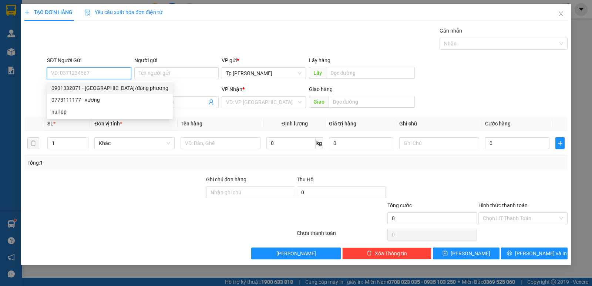
click at [103, 88] on div "0901332871 - HỮU PHƯỚC/đông phương" at bounding box center [109, 88] width 117 height 8
type input "0901332871"
type input "HỮU PHƯỚC/đông phương"
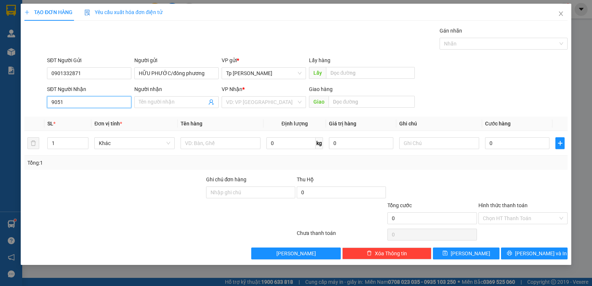
drag, startPoint x: 105, startPoint y: 107, endPoint x: 87, endPoint y: 113, distance: 18.7
click at [105, 107] on input "9051" at bounding box center [89, 102] width 84 height 12
click at [90, 119] on div "0913899051 - Ngọc Tý" at bounding box center [88, 117] width 75 height 8
type input "0913899051"
type input "Ngọc Tý"
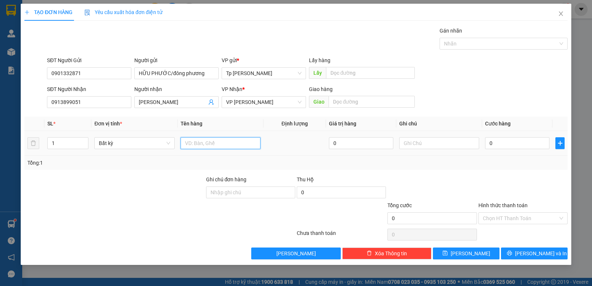
click at [206, 147] on input "text" at bounding box center [221, 143] width 80 height 12
type input "1H xám bọc n"
click at [523, 148] on input "0" at bounding box center [517, 143] width 64 height 12
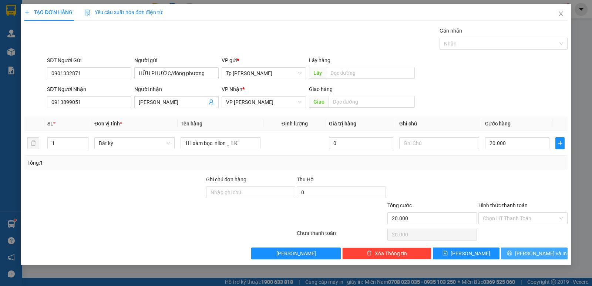
drag, startPoint x: 549, startPoint y: 255, endPoint x: 378, endPoint y: 124, distance: 215.3
click at [548, 255] on button "[PERSON_NAME] và In" at bounding box center [534, 253] width 67 height 12
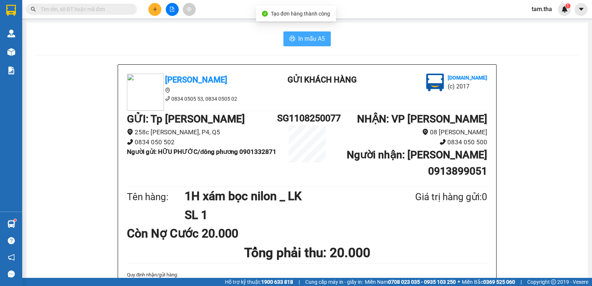
click at [303, 38] on span "In mẫu A5" at bounding box center [311, 38] width 27 height 9
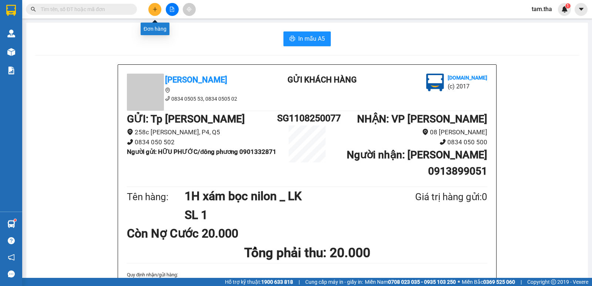
click at [154, 12] on button at bounding box center [154, 9] width 13 height 13
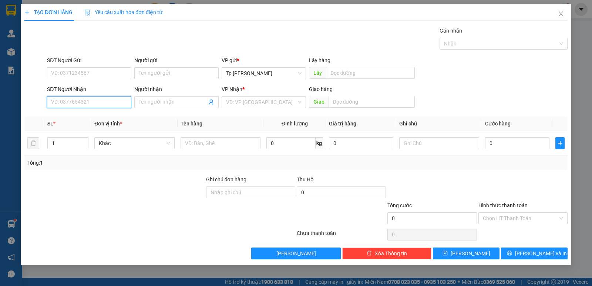
drag, startPoint x: 89, startPoint y: 101, endPoint x: 136, endPoint y: 67, distance: 57.9
click at [89, 100] on input "SĐT Người Nhận" at bounding box center [89, 102] width 84 height 12
click at [107, 69] on input "SĐT Người Gửi" at bounding box center [89, 73] width 84 height 12
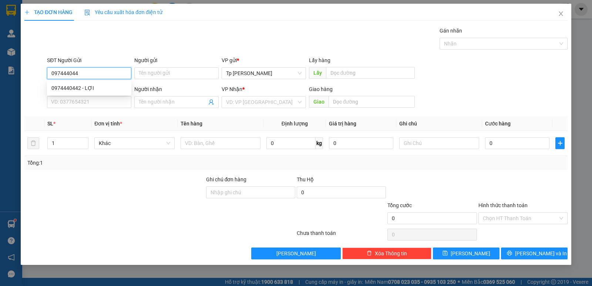
type input "0974440442"
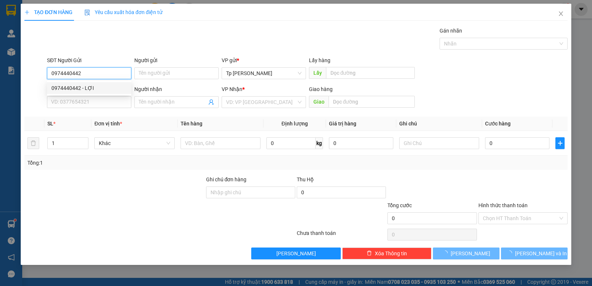
click at [106, 88] on div "0974440442 - LỢI" at bounding box center [88, 88] width 75 height 8
type input "LỢI"
type input "0902577097"
type input "Khoanh BV"
type input "BV tỉnh"
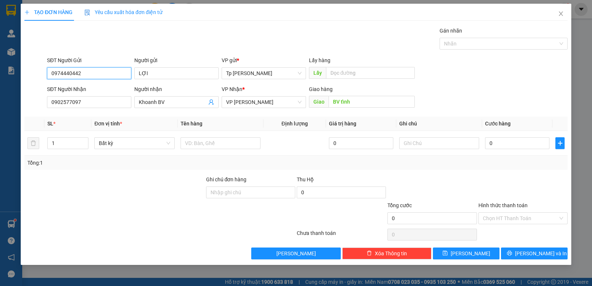
type input "0974440442"
drag, startPoint x: 13, startPoint y: 105, endPoint x: 28, endPoint y: 114, distance: 17.4
click at [0, 114] on div "TẠO ĐƠN HÀNG Yêu cầu xuất hóa đơn điện tử Transit Pickup Surcharge Ids Transit …" at bounding box center [296, 143] width 592 height 286
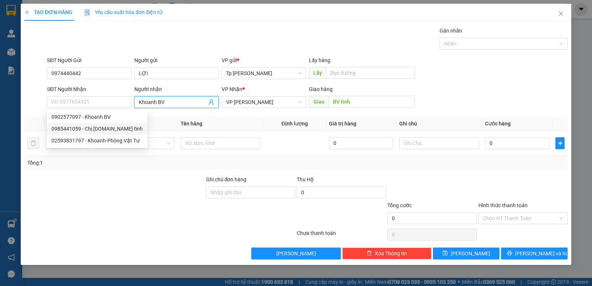
drag, startPoint x: 184, startPoint y: 101, endPoint x: 52, endPoint y: 95, distance: 132.5
click at [52, 95] on div "SĐT Người Nhận VD: 0377654321 Người nhận Khoanh BV Khoanh BV VP Nhận * VP Phan …" at bounding box center [306, 98] width 523 height 26
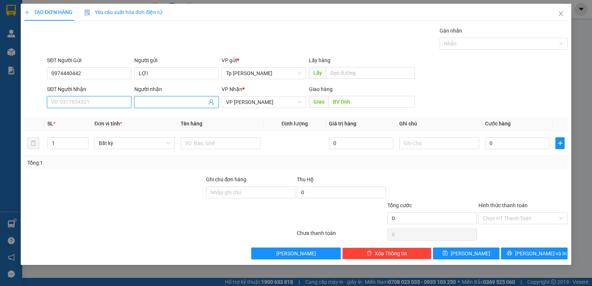
drag, startPoint x: 101, startPoint y: 104, endPoint x: 182, endPoint y: 104, distance: 80.3
click at [106, 104] on input "SĐT Người Nhận" at bounding box center [89, 102] width 84 height 12
type input "0379338838"
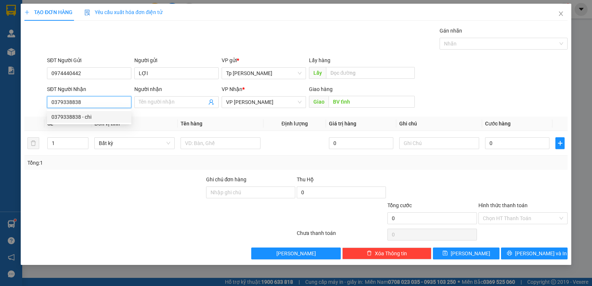
click at [92, 119] on div "0379338838 - chi" at bounding box center [88, 117] width 75 height 8
type input "chi"
type input "0379338838"
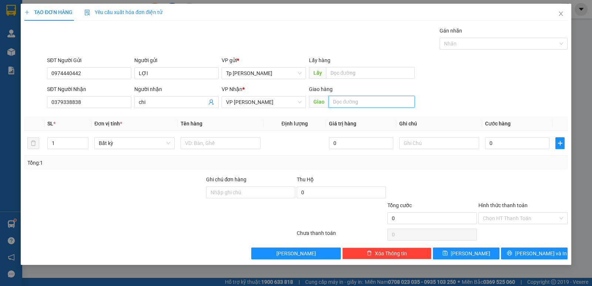
click at [342, 98] on input "text" at bounding box center [371, 102] width 87 height 12
type input "b"
type input "BV đa khoa ninh thuận"
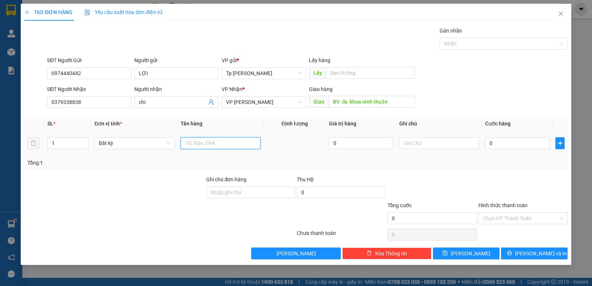
click at [194, 146] on input "text" at bounding box center [221, 143] width 80 height 12
type input "1 bị trắng _ hồ sơ"
click at [543, 141] on input "0" at bounding box center [517, 143] width 64 height 12
drag, startPoint x: 530, startPoint y: 177, endPoint x: 531, endPoint y: 185, distance: 8.1
click at [531, 185] on div at bounding box center [523, 188] width 91 height 26
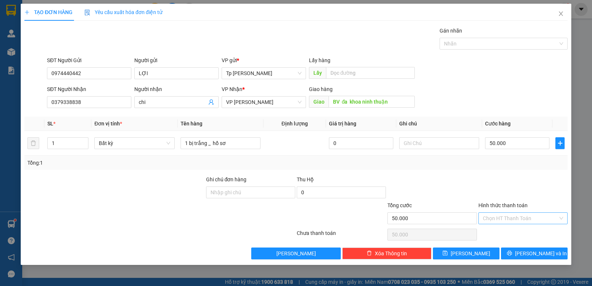
click at [523, 227] on div "Transit Pickup Surcharge Ids Transit Deliver Surcharge Ids Transit Deliver Surc…" at bounding box center [295, 143] width 543 height 233
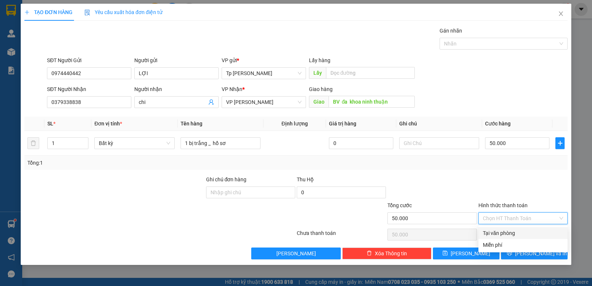
drag, startPoint x: 529, startPoint y: 223, endPoint x: 514, endPoint y: 238, distance: 20.9
click at [513, 235] on div "Tại văn phòng" at bounding box center [523, 233] width 80 height 8
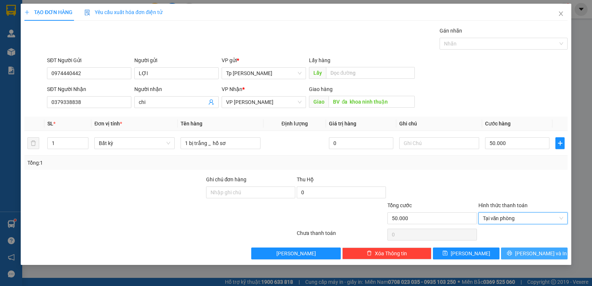
click at [512, 252] on icon "printer" at bounding box center [509, 252] width 5 height 5
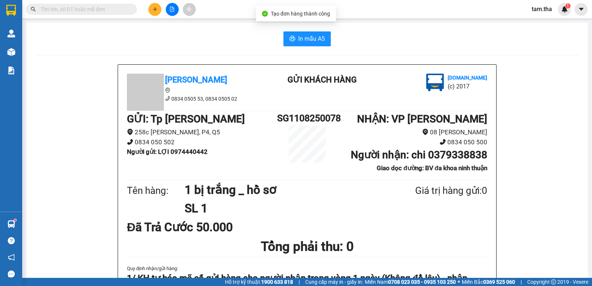
click at [287, 43] on button "In mẫu A5" at bounding box center [306, 38] width 47 height 15
click at [154, 11] on icon "plus" at bounding box center [154, 9] width 5 height 5
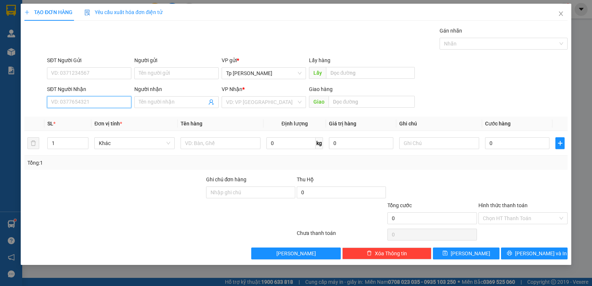
click at [97, 104] on input "SĐT Người Nhận" at bounding box center [89, 102] width 84 height 12
click at [92, 111] on div "0338579376 - hậu" at bounding box center [89, 117] width 84 height 12
type input "0338579376"
type input "hậu"
type input "0338579376"
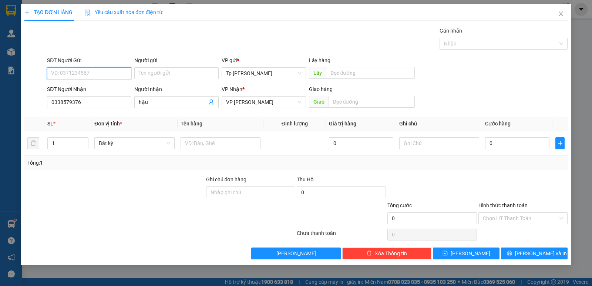
click at [106, 78] on input "SĐT Người Gửi" at bounding box center [89, 73] width 84 height 12
click at [110, 85] on div "0927677860 - thư" at bounding box center [88, 88] width 75 height 8
type input "0927677860"
type input "thư"
click at [82, 138] on span "Increase Value" at bounding box center [84, 141] width 8 height 7
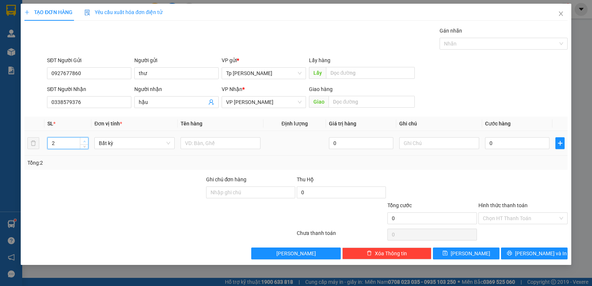
type input "3"
click at [82, 138] on span "Increase Value" at bounding box center [84, 141] width 8 height 7
click at [202, 136] on div at bounding box center [221, 143] width 80 height 15
click at [205, 141] on input "text" at bounding box center [221, 143] width 80 height 12
type input "2T xám +1 bao trắng _ đồ ăn"
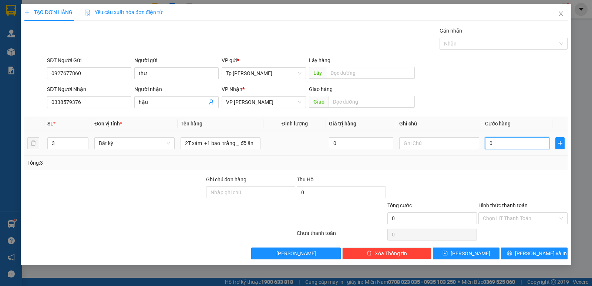
drag, startPoint x: 502, startPoint y: 144, endPoint x: 512, endPoint y: 123, distance: 23.8
click at [502, 144] on input "0" at bounding box center [517, 143] width 64 height 12
drag, startPoint x: 517, startPoint y: 185, endPoint x: 504, endPoint y: 228, distance: 44.9
click at [516, 189] on div at bounding box center [523, 188] width 91 height 26
drag, startPoint x: 499, startPoint y: 221, endPoint x: 501, endPoint y: 225, distance: 4.5
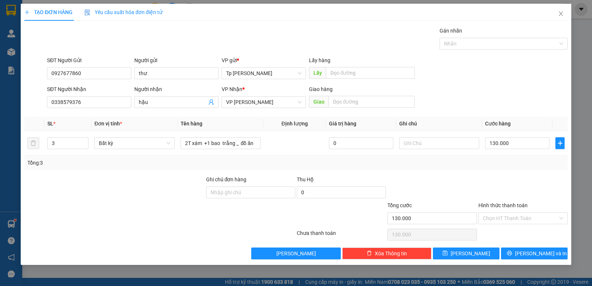
click at [499, 221] on input "Hình thức thanh toán" at bounding box center [520, 218] width 75 height 11
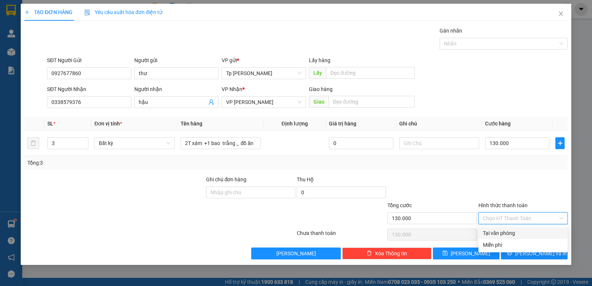
click at [502, 229] on div "Tại văn phòng" at bounding box center [523, 233] width 80 height 8
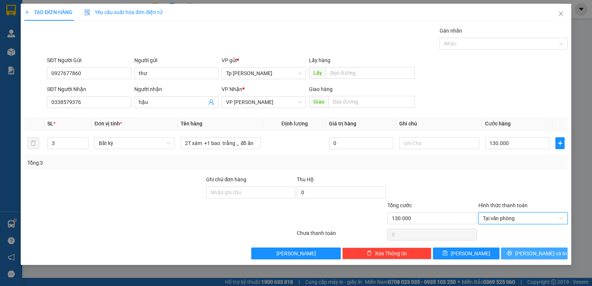
click at [523, 250] on button "[PERSON_NAME] và In" at bounding box center [534, 253] width 67 height 12
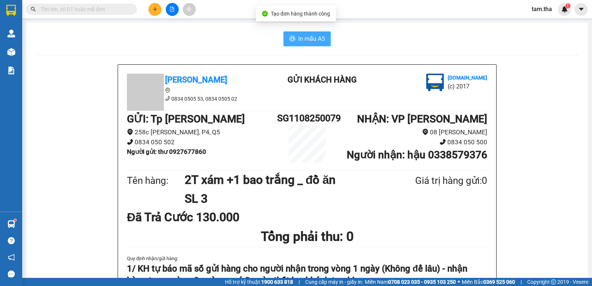
click at [320, 38] on span "In mẫu A5" at bounding box center [311, 38] width 27 height 9
click at [289, 37] on icon "printer" at bounding box center [292, 39] width 6 height 6
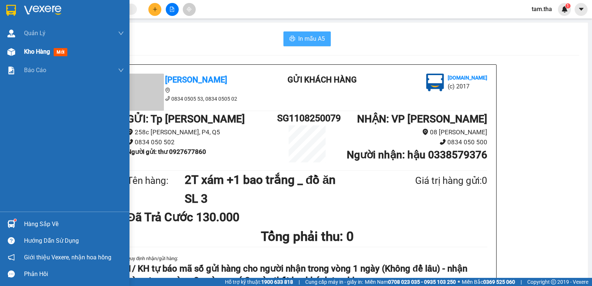
click at [28, 58] on div "Kho hàng mới" at bounding box center [74, 52] width 100 height 18
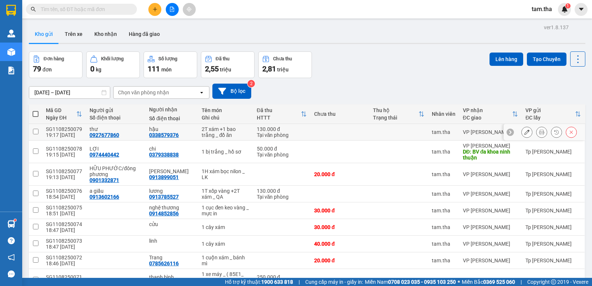
click at [524, 132] on icon at bounding box center [526, 131] width 5 height 5
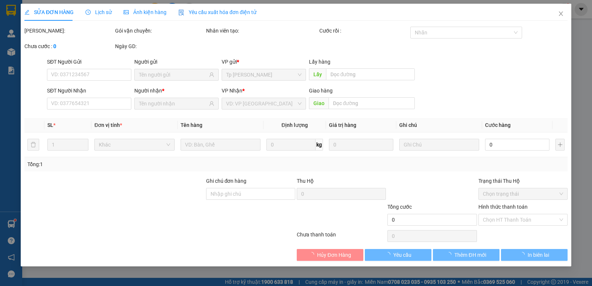
type input "0927677860"
type input "0338579376"
type input "130.000"
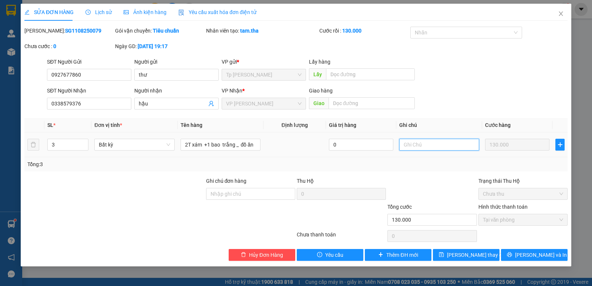
click at [430, 145] on input "text" at bounding box center [439, 145] width 80 height 12
type input "CK VCB"
click at [469, 257] on span "[PERSON_NAME] thay đổi" at bounding box center [476, 255] width 59 height 8
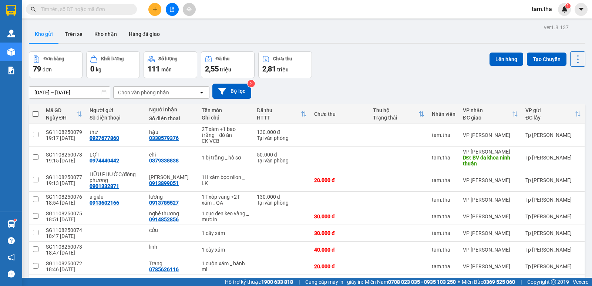
click at [114, 10] on input "text" at bounding box center [84, 9] width 87 height 8
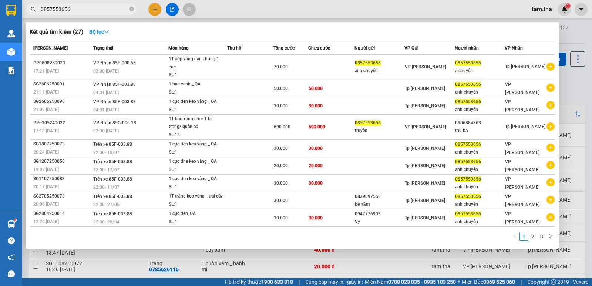
type input "0857553656"
click at [152, 12] on div at bounding box center [296, 143] width 592 height 286
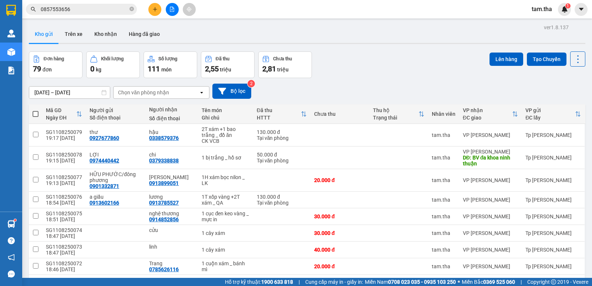
click at [154, 10] on icon "plus" at bounding box center [154, 9] width 5 height 5
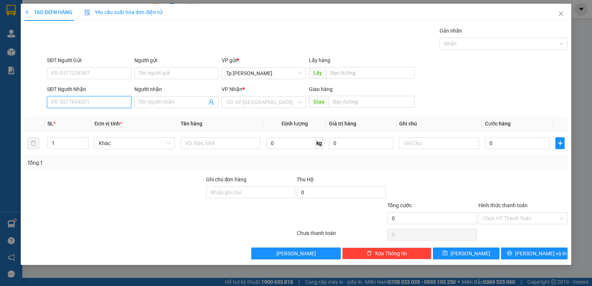
click at [93, 102] on input "SĐT Người Nhận" at bounding box center [89, 102] width 84 height 12
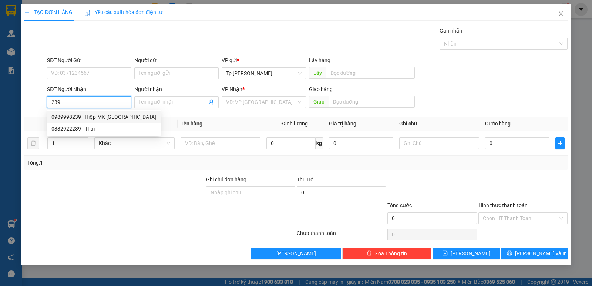
click at [95, 116] on div "0989998239 - Hiệp-MK Sài Gòn" at bounding box center [103, 117] width 105 height 8
type input "0989998239"
type input "Hiệp-MK Sài Gòn"
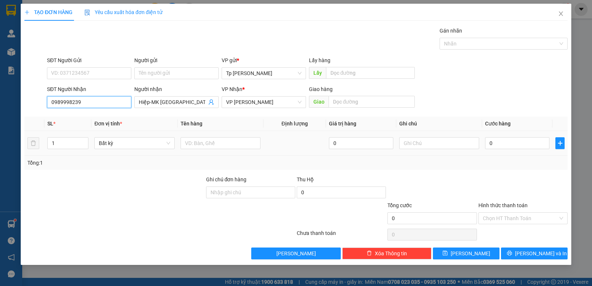
type input "0989998239"
click at [192, 137] on div at bounding box center [221, 143] width 80 height 15
click at [201, 143] on input "text" at bounding box center [221, 143] width 80 height 12
type input "1H trắng _ MK"
type input "2"
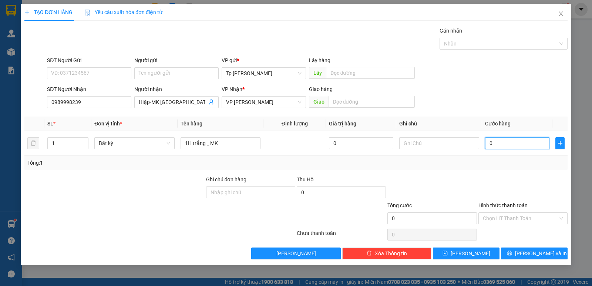
type input "2"
type input "20"
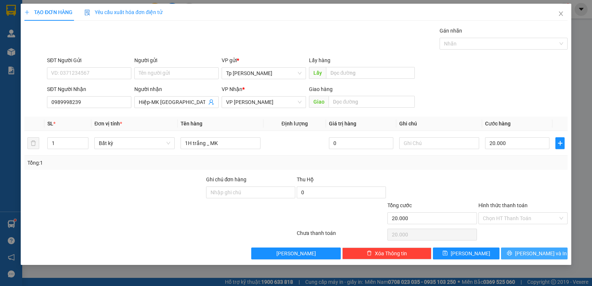
drag, startPoint x: 522, startPoint y: 249, endPoint x: 449, endPoint y: 190, distance: 94.0
click at [522, 249] on button "[PERSON_NAME] và In" at bounding box center [534, 253] width 67 height 12
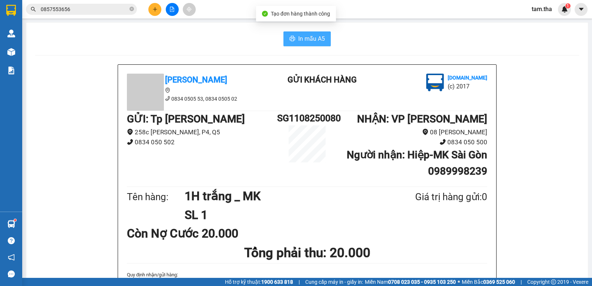
click at [300, 33] on button "In mẫu A5" at bounding box center [306, 38] width 47 height 15
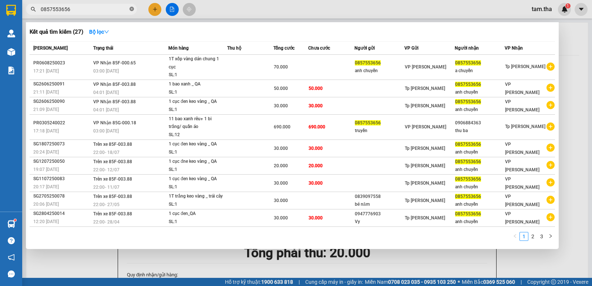
click at [132, 11] on icon "close-circle" at bounding box center [131, 9] width 4 height 4
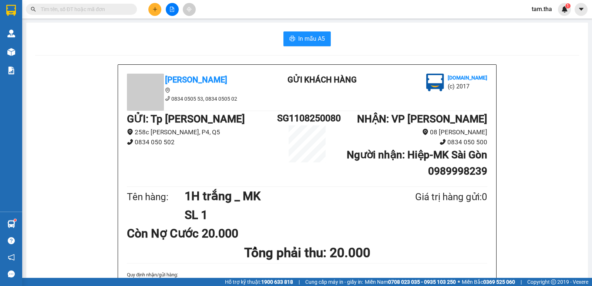
click at [124, 6] on input "text" at bounding box center [84, 9] width 87 height 8
click at [152, 5] on button at bounding box center [154, 9] width 13 height 13
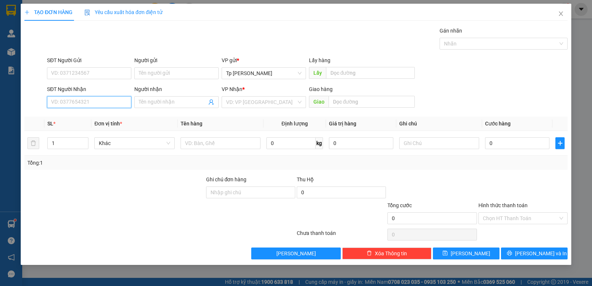
click at [117, 97] on input "SĐT Người Nhận" at bounding box center [89, 102] width 84 height 12
drag, startPoint x: 105, startPoint y: 118, endPoint x: 105, endPoint y: 83, distance: 34.8
click at [105, 115] on div "0933135370 - Âu" at bounding box center [88, 117] width 75 height 8
type input "0933135370"
type input "Âu"
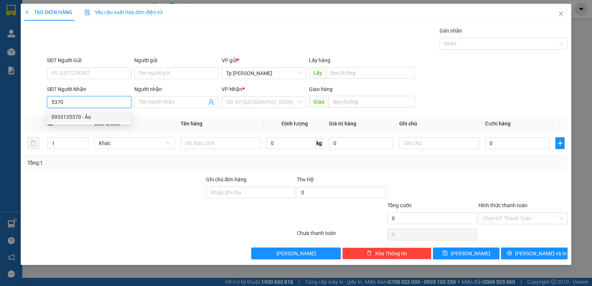
type input "Giao nhan luong"
type input "0933135370"
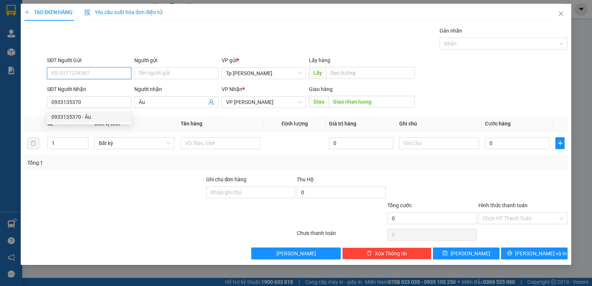
click at [105, 75] on input "SĐT Người Gửi" at bounding box center [89, 73] width 84 height 12
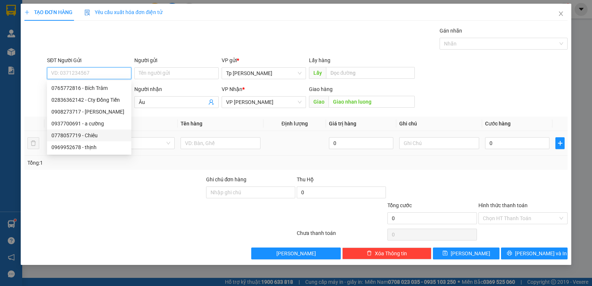
drag, startPoint x: 107, startPoint y: 134, endPoint x: 179, endPoint y: 146, distance: 73.2
click at [109, 136] on div "0778057719 - Chiêu" at bounding box center [88, 135] width 75 height 8
type input "0778057719"
type input "Chiêu"
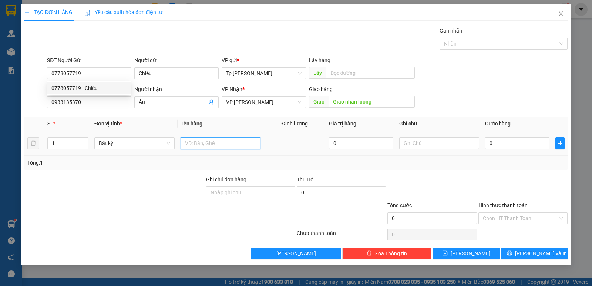
click at [197, 141] on input "text" at bounding box center [221, 143] width 80 height 12
type input "1T xám _ grad giao"
click at [496, 149] on div "0" at bounding box center [517, 143] width 64 height 15
click at [496, 146] on input "0" at bounding box center [517, 143] width 64 height 12
drag, startPoint x: 496, startPoint y: 153, endPoint x: 498, endPoint y: 158, distance: 5.3
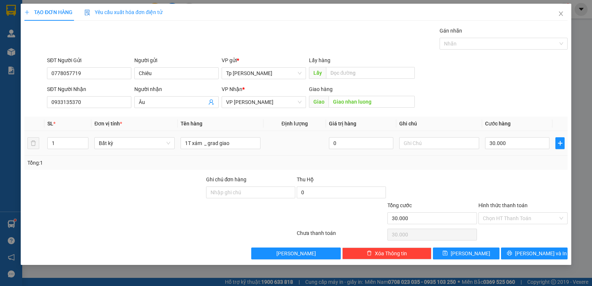
click at [497, 155] on td "30.000" at bounding box center [517, 143] width 70 height 25
click at [520, 249] on button "[PERSON_NAME] và In" at bounding box center [534, 253] width 67 height 12
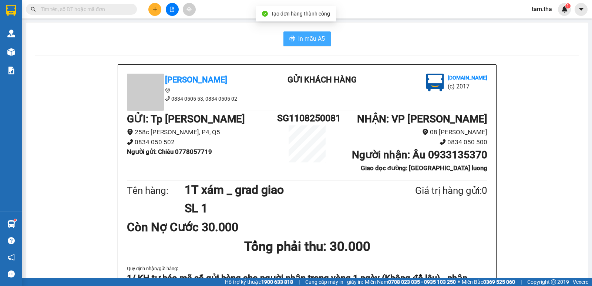
click at [307, 36] on span "In mẫu A5" at bounding box center [311, 38] width 27 height 9
click at [151, 8] on button at bounding box center [154, 9] width 13 height 13
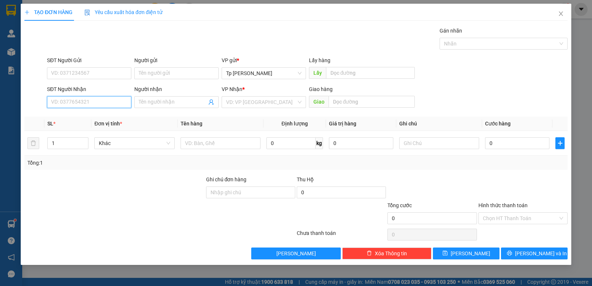
click at [88, 103] on input "SĐT Người Nhận" at bounding box center [89, 102] width 84 height 12
drag, startPoint x: 111, startPoint y: 112, endPoint x: 142, endPoint y: 95, distance: 35.8
click at [110, 112] on div "0933120386 - kim nhị" at bounding box center [89, 117] width 84 height 12
type input "0933120386"
type input "kim nhị"
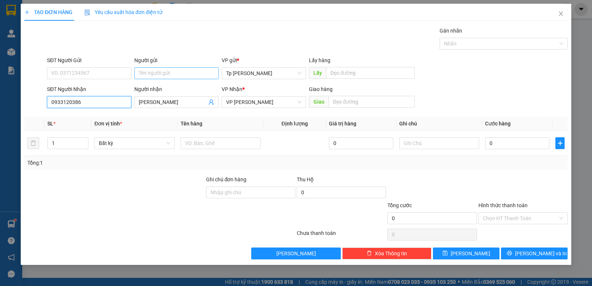
type input "0933120386"
click at [151, 77] on input "Người gửi" at bounding box center [176, 73] width 84 height 12
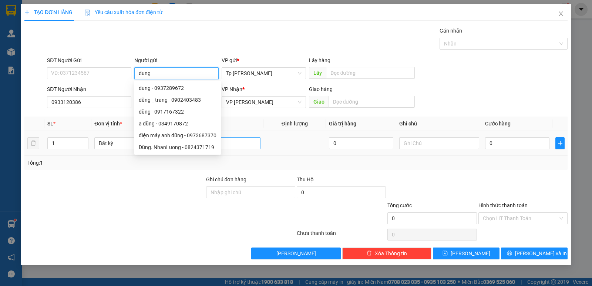
type input "dung"
click at [247, 146] on input "text" at bounding box center [221, 143] width 80 height 12
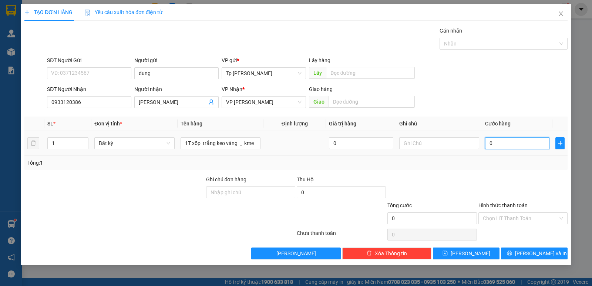
click at [497, 142] on input "0" at bounding box center [517, 143] width 64 height 12
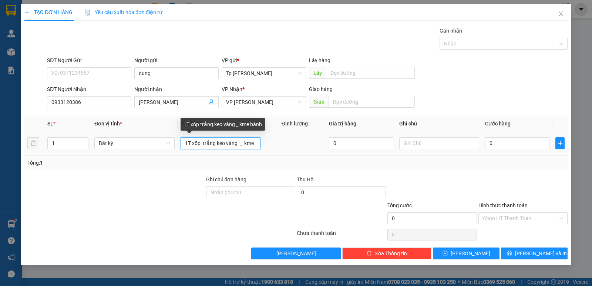
drag, startPoint x: 250, startPoint y: 146, endPoint x: 240, endPoint y: 146, distance: 10.7
click at [240, 146] on input "1T xốp trắng keo vàng _ kme bánh" at bounding box center [221, 143] width 80 height 12
type input "1T xốp trắng keo vàng _ kem bánh"
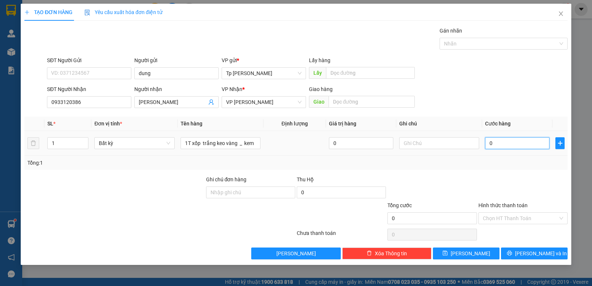
click at [488, 146] on input "0" at bounding box center [517, 143] width 64 height 12
type input "5"
type input "50"
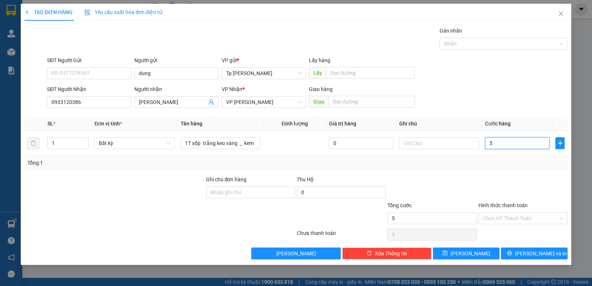
type input "50"
type input "50.000"
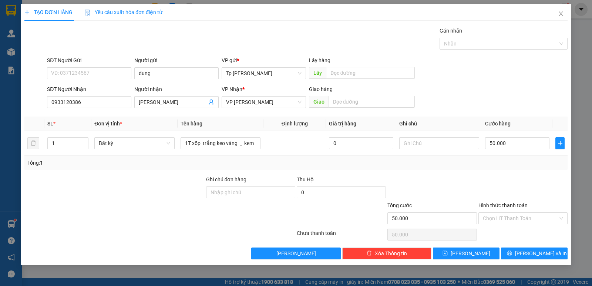
click at [488, 160] on div "Tổng: 1" at bounding box center [295, 163] width 537 height 8
click at [517, 253] on button "[PERSON_NAME] và In" at bounding box center [534, 253] width 67 height 12
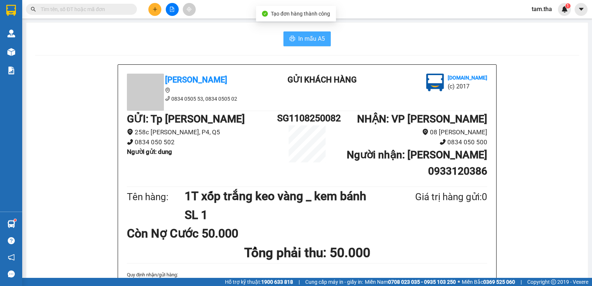
click at [298, 42] on span "In mẫu A5" at bounding box center [311, 38] width 27 height 9
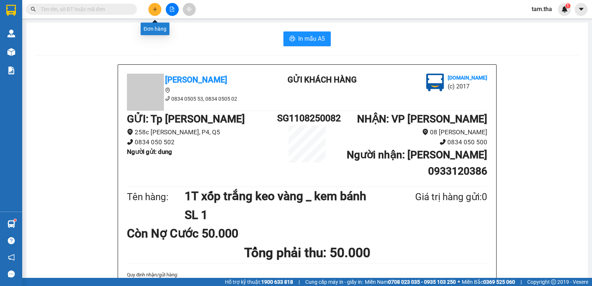
click at [150, 11] on button at bounding box center [154, 9] width 13 height 13
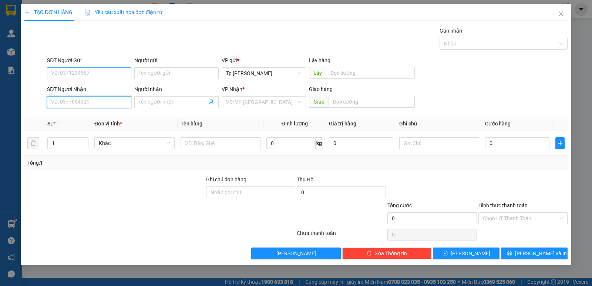
drag, startPoint x: 85, startPoint y: 101, endPoint x: 112, endPoint y: 75, distance: 37.4
click at [85, 100] on input "SĐT Người Nhận" at bounding box center [89, 102] width 84 height 12
click at [102, 71] on input "SĐT Người Gửi" at bounding box center [89, 73] width 84 height 12
type input "0935057449"
click at [104, 101] on input "SĐT Người Nhận" at bounding box center [89, 102] width 84 height 12
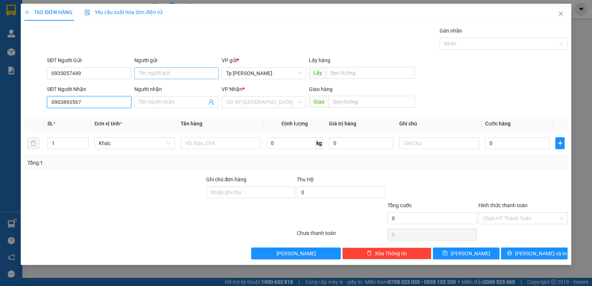
type input "0903893567"
click at [161, 70] on input "Người gửi" at bounding box center [176, 73] width 84 height 12
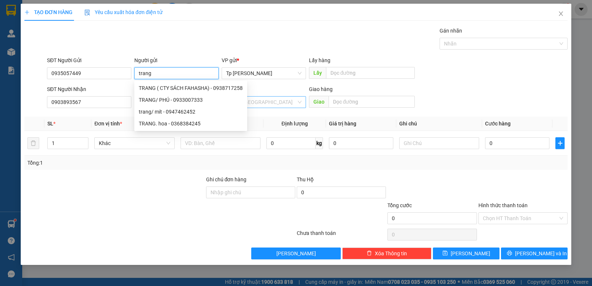
type input "trang"
drag, startPoint x: 252, startPoint y: 100, endPoint x: 257, endPoint y: 108, distance: 9.1
click at [253, 100] on input "search" at bounding box center [261, 102] width 70 height 11
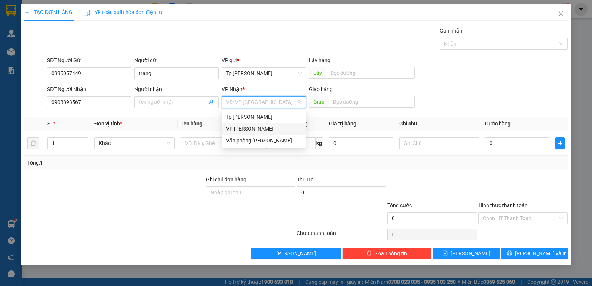
drag, startPoint x: 261, startPoint y: 127, endPoint x: 246, endPoint y: 127, distance: 14.8
click at [260, 127] on div "VP [PERSON_NAME]" at bounding box center [263, 129] width 75 height 8
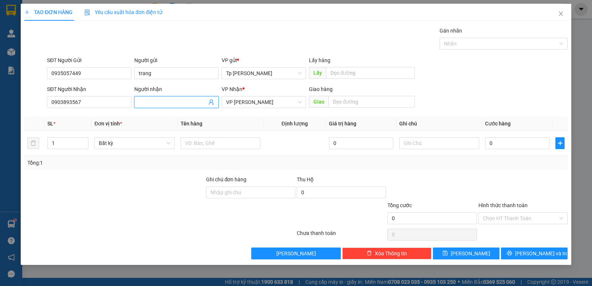
click at [183, 106] on input "Người nhận" at bounding box center [173, 102] width 68 height 8
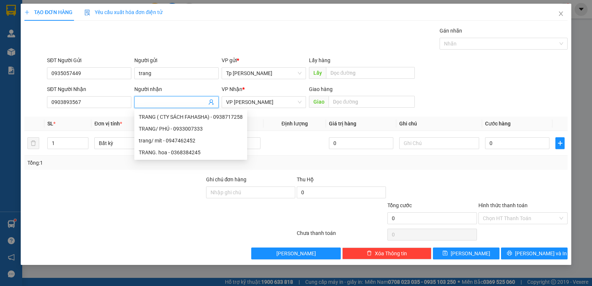
type input "d"
type input "đ"
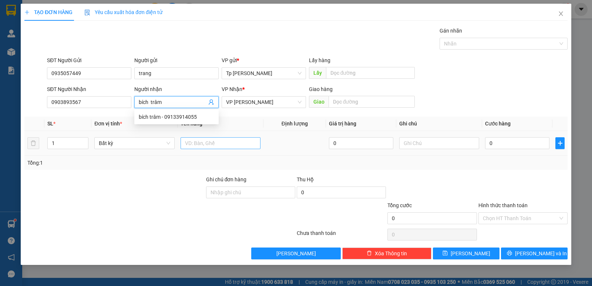
type input "bích trâm"
click at [246, 145] on input "text" at bounding box center [221, 143] width 80 height 12
type input "1 bị đen _"
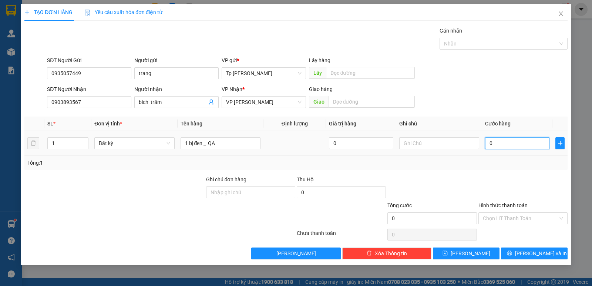
click at [538, 143] on input "0" at bounding box center [517, 143] width 64 height 12
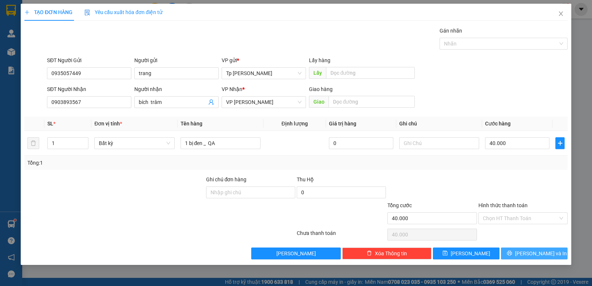
click at [535, 257] on span "[PERSON_NAME] và In" at bounding box center [541, 253] width 52 height 8
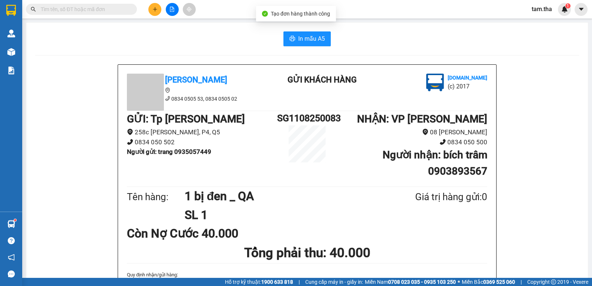
click at [304, 39] on span "In mẫu A5" at bounding box center [311, 38] width 27 height 9
click at [159, 8] on button at bounding box center [154, 9] width 13 height 13
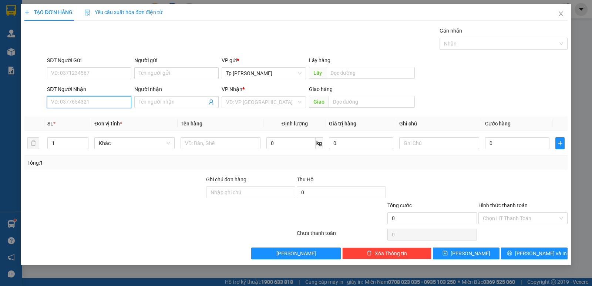
drag, startPoint x: 90, startPoint y: 101, endPoint x: 205, endPoint y: 52, distance: 124.8
click at [91, 100] on input "SĐT Người Nhận" at bounding box center [89, 102] width 84 height 12
drag, startPoint x: 74, startPoint y: 101, endPoint x: 69, endPoint y: 101, distance: 4.8
click at [69, 101] on input "0765815018" at bounding box center [89, 102] width 84 height 12
type input "0765815518"
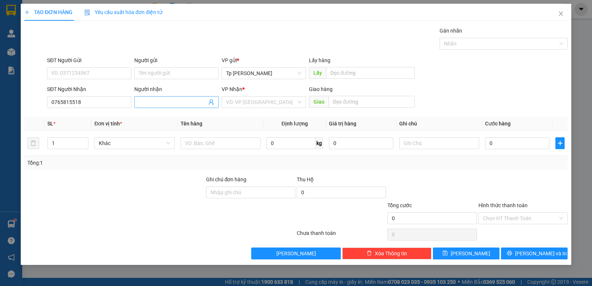
click at [169, 104] on input "Người nhận" at bounding box center [173, 102] width 68 height 8
type input "r"
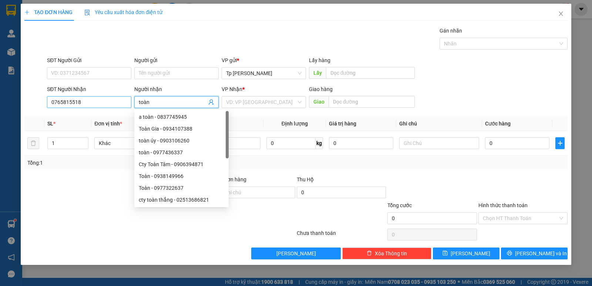
type input "toàn"
drag, startPoint x: 119, startPoint y: 102, endPoint x: 45, endPoint y: 104, distance: 74.8
click at [45, 104] on div "SĐT Người Nhận 0765815518 Người nhận toàn VP Nhận * VD: VP Sài Gòn Giao hàng Gi…" at bounding box center [296, 98] width 544 height 26
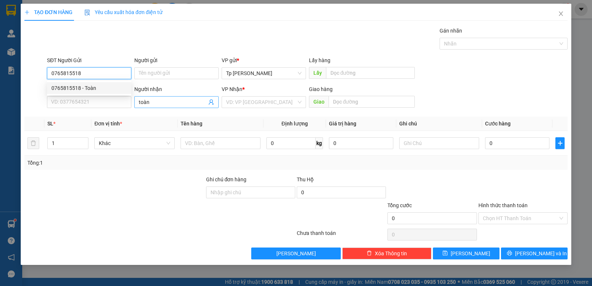
type input "0765815518"
drag, startPoint x: 155, startPoint y: 106, endPoint x: 129, endPoint y: 104, distance: 26.7
click at [127, 104] on div "SĐT Người Nhận VD: 0377654321 Người nhận toàn toàn VP Nhận * VD: VP Sài Gòn Gia…" at bounding box center [306, 98] width 523 height 26
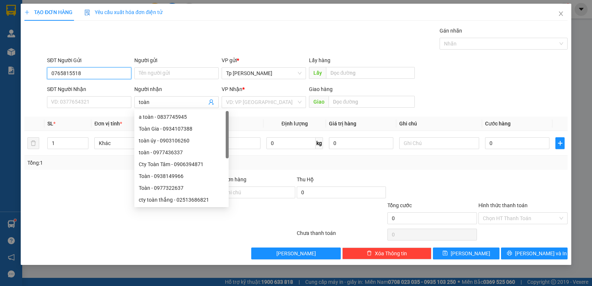
click at [83, 70] on input "0765815518" at bounding box center [89, 73] width 84 height 12
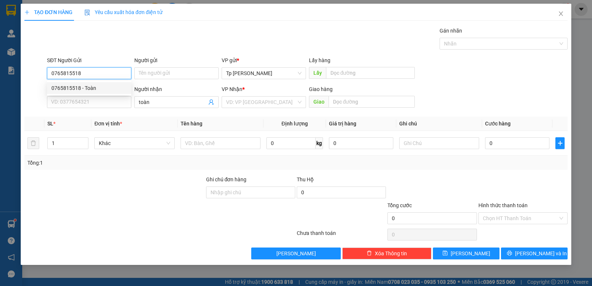
click at [92, 88] on div "0765815518 - Toàn" at bounding box center [88, 88] width 75 height 8
type input "Toàn"
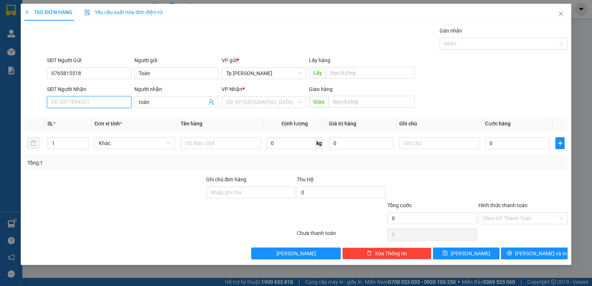
click at [99, 97] on input "SĐT Người Nhận" at bounding box center [89, 102] width 84 height 12
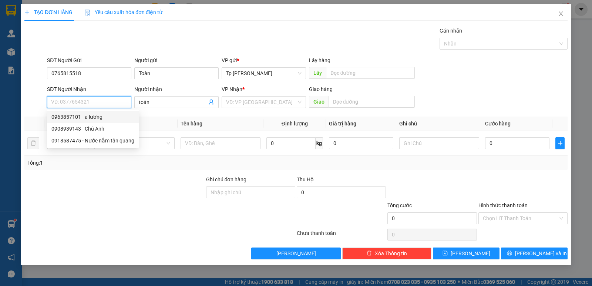
drag, startPoint x: 107, startPoint y: 119, endPoint x: 159, endPoint y: 125, distance: 52.9
click at [117, 121] on div "0963857101 - a lương" at bounding box center [93, 117] width 92 height 12
type input "0963857101"
type input "a lương"
type input "Gần mắm bé bầu ( đêm nhận luôn )"
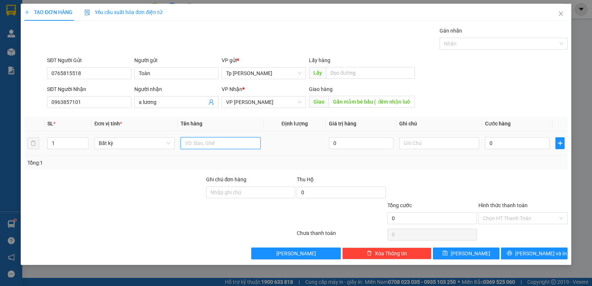
click at [250, 139] on input "text" at bounding box center [221, 143] width 80 height 12
type input "1 cục đỏ _ tem"
click at [494, 139] on input "0" at bounding box center [517, 143] width 64 height 12
type input "3"
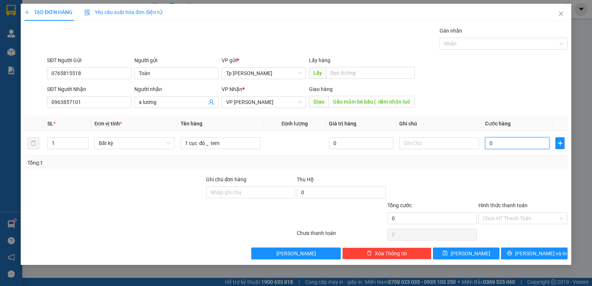
type input "3"
type input "30"
type input "30.000"
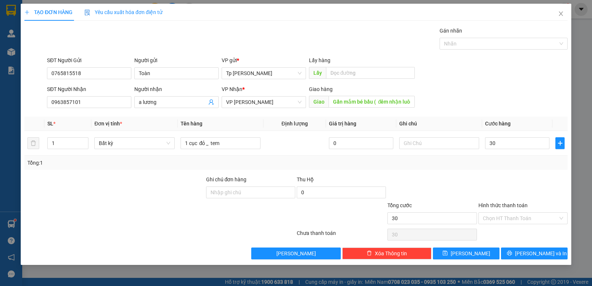
type input "30.000"
drag, startPoint x: 516, startPoint y: 163, endPoint x: 513, endPoint y: 155, distance: 8.9
click at [516, 164] on div "Tổng: 1" at bounding box center [295, 163] width 537 height 8
click at [513, 146] on input "30.000" at bounding box center [517, 143] width 64 height 12
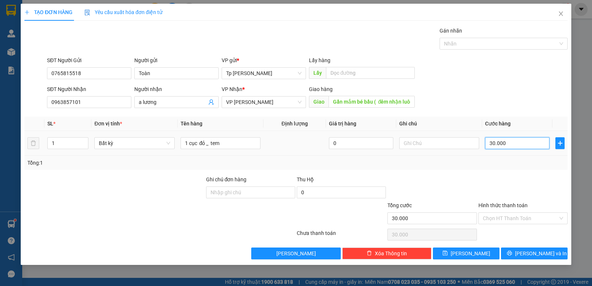
type input "5"
type input "50"
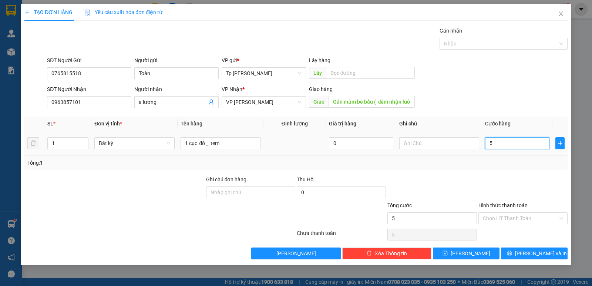
type input "50"
drag, startPoint x: 514, startPoint y: 145, endPoint x: 480, endPoint y: 146, distance: 33.7
click at [480, 146] on tr "1 Bất kỳ 1 cục đỏ _ tem 0 50" at bounding box center [295, 143] width 543 height 25
type input "4"
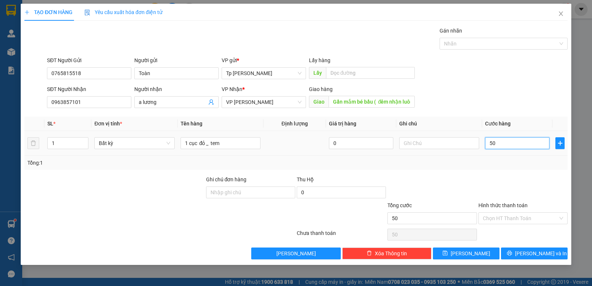
type input "4"
type input "40"
type input "40.000"
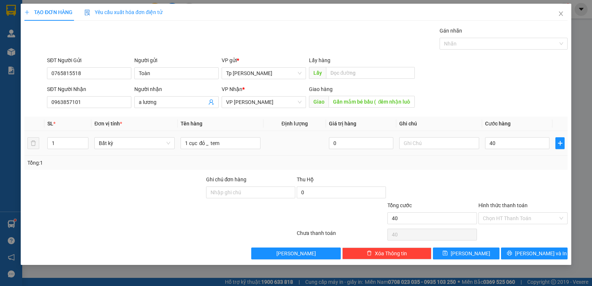
type input "40.000"
drag, startPoint x: 500, startPoint y: 162, endPoint x: 505, endPoint y: 184, distance: 22.3
click at [501, 163] on div "Tổng: 1" at bounding box center [295, 163] width 537 height 8
drag, startPoint x: 505, startPoint y: 219, endPoint x: 508, endPoint y: 224, distance: 5.8
click at [506, 220] on input "Hình thức thanh toán" at bounding box center [520, 218] width 75 height 11
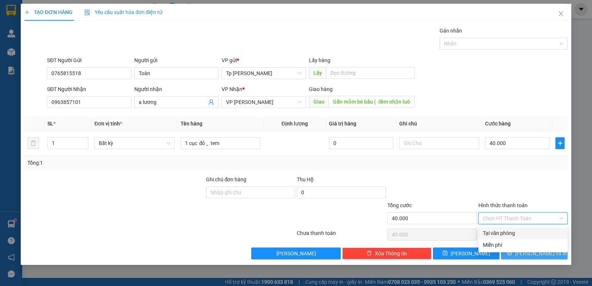
drag, startPoint x: 508, startPoint y: 224, endPoint x: 518, endPoint y: 247, distance: 25.2
click at [511, 233] on div "Tại văn phòng" at bounding box center [523, 233] width 80 height 8
type input "0"
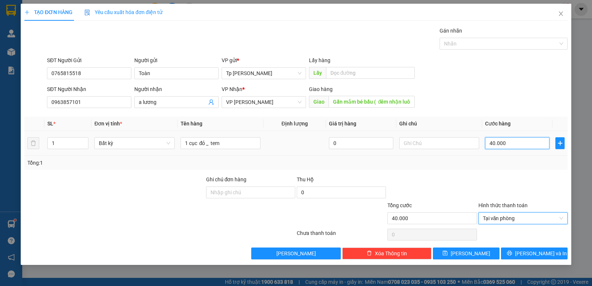
click at [510, 141] on input "40.000" at bounding box center [517, 143] width 64 height 12
type input "5"
type input "50"
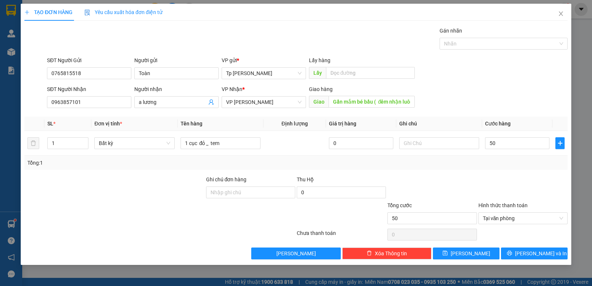
type input "50.000"
click at [506, 178] on div at bounding box center [523, 188] width 91 height 26
click at [528, 253] on span "[PERSON_NAME] và In" at bounding box center [541, 253] width 52 height 8
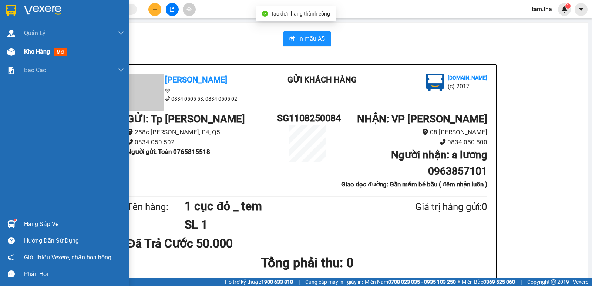
click at [5, 55] on div at bounding box center [11, 51] width 13 height 13
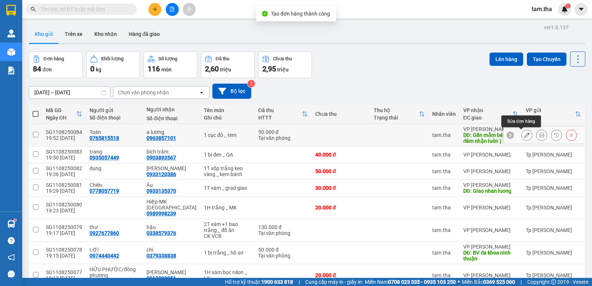
click at [522, 135] on button at bounding box center [527, 135] width 10 height 13
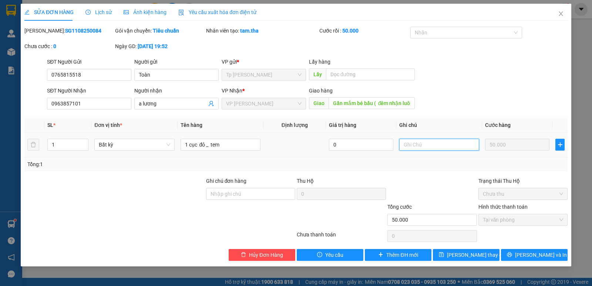
click at [420, 141] on input "text" at bounding box center [439, 145] width 80 height 12
click at [468, 252] on span "[PERSON_NAME] thay đổi" at bounding box center [476, 255] width 59 height 8
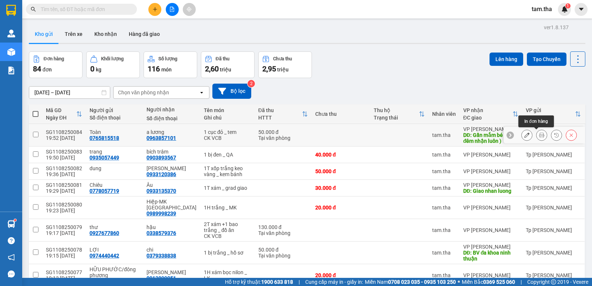
click at [536, 135] on button at bounding box center [541, 135] width 10 height 13
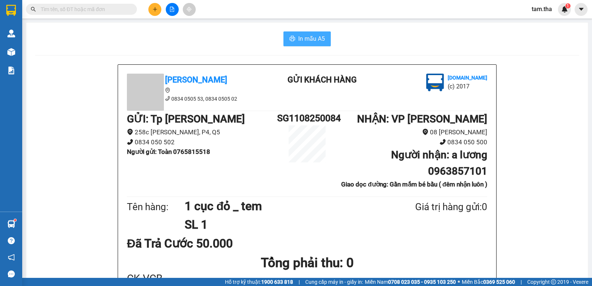
click at [311, 37] on span "In mẫu A5" at bounding box center [311, 38] width 27 height 9
click at [150, 10] on button at bounding box center [154, 9] width 13 height 13
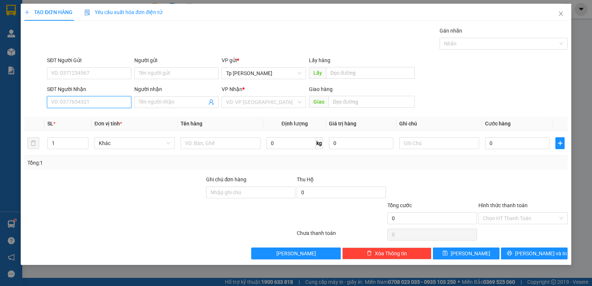
click at [97, 105] on input "SĐT Người Nhận" at bounding box center [89, 102] width 84 height 12
drag, startPoint x: 98, startPoint y: 117, endPoint x: 195, endPoint y: 141, distance: 100.6
click at [100, 118] on div "0978749070 - KimKiềuHưng" at bounding box center [88, 117] width 75 height 8
type input "0978749070"
type input "KimKiềuHưng"
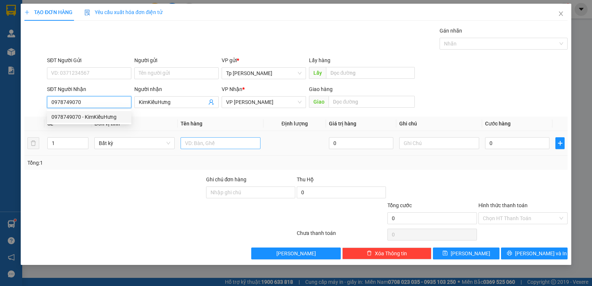
type input "0978749070"
click at [212, 145] on input "text" at bounding box center [221, 143] width 80 height 12
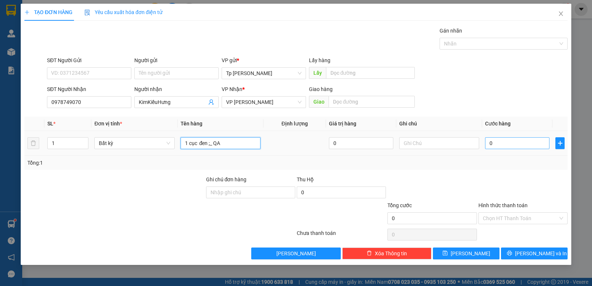
type input "1 cục đen ;_ QA"
click at [529, 146] on input "0" at bounding box center [517, 143] width 64 height 12
type input "3"
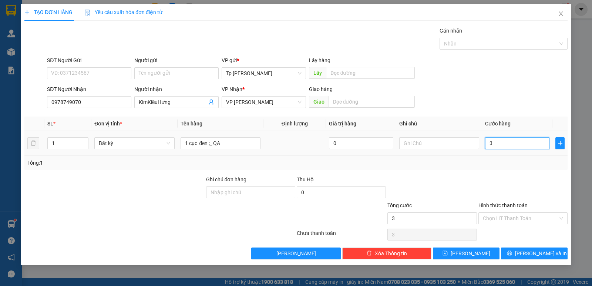
type input "30"
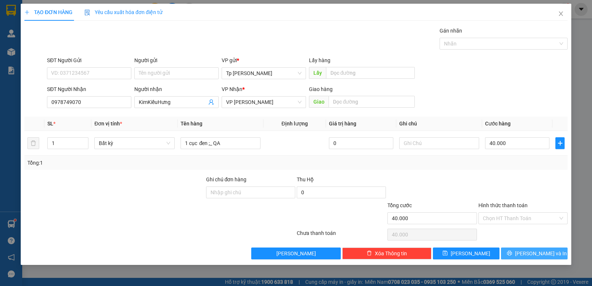
drag, startPoint x: 547, startPoint y: 252, endPoint x: 540, endPoint y: 249, distance: 7.4
click at [545, 252] on span "[PERSON_NAME] và In" at bounding box center [541, 253] width 52 height 8
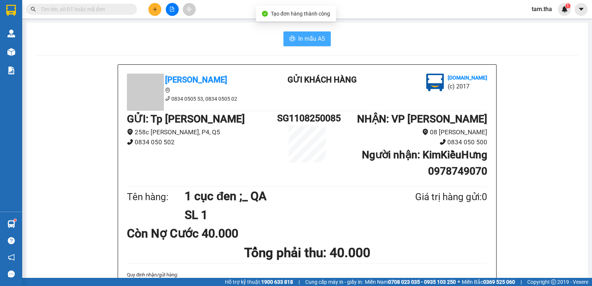
click at [317, 41] on span "In mẫu A5" at bounding box center [311, 38] width 27 height 9
click at [160, 6] on button at bounding box center [154, 9] width 13 height 13
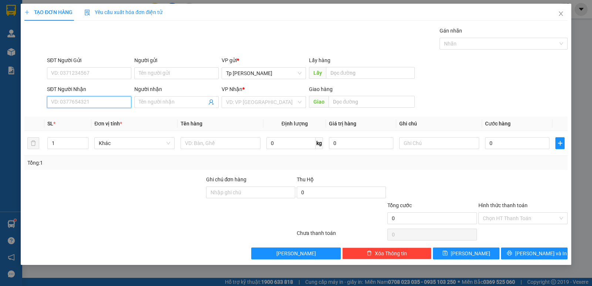
click at [94, 104] on input "SĐT Người Nhận" at bounding box center [89, 102] width 84 height 12
drag, startPoint x: 96, startPoint y: 118, endPoint x: 104, endPoint y: 87, distance: 32.8
click at [98, 116] on div "0938453853 - Chị Nhung (bệnh viện An Phước)" at bounding box center [107, 117] width 112 height 8
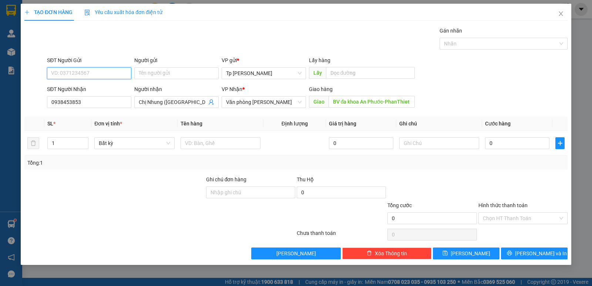
click at [106, 77] on input "SĐT Người Gửi" at bounding box center [89, 73] width 84 height 12
click at [106, 76] on input "SĐT Người Gửi" at bounding box center [89, 73] width 84 height 12
click at [98, 89] on div "0777459495 - Cty thái sơn" at bounding box center [92, 88] width 83 height 8
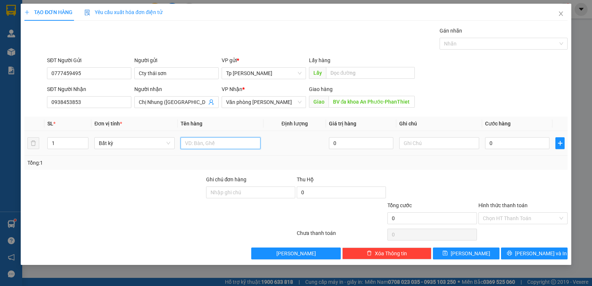
click at [235, 141] on input "text" at bounding box center [221, 143] width 80 height 12
click at [524, 140] on input "0" at bounding box center [517, 143] width 64 height 12
drag, startPoint x: 537, startPoint y: 218, endPoint x: 523, endPoint y: 224, distance: 16.1
click at [535, 218] on input "Hình thức thanh toán" at bounding box center [520, 218] width 75 height 11
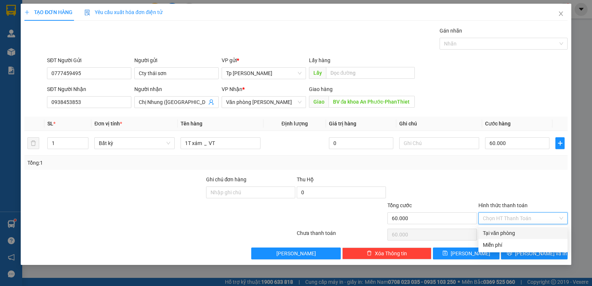
drag, startPoint x: 512, startPoint y: 233, endPoint x: 515, endPoint y: 239, distance: 6.3
click at [512, 233] on div "Tại văn phòng" at bounding box center [523, 233] width 80 height 8
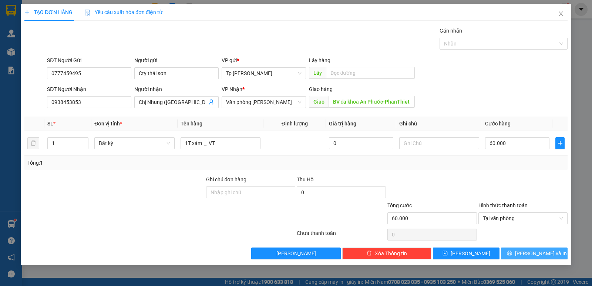
drag, startPoint x: 522, startPoint y: 251, endPoint x: 372, endPoint y: 159, distance: 176.0
click at [512, 252] on icon "printer" at bounding box center [509, 252] width 5 height 5
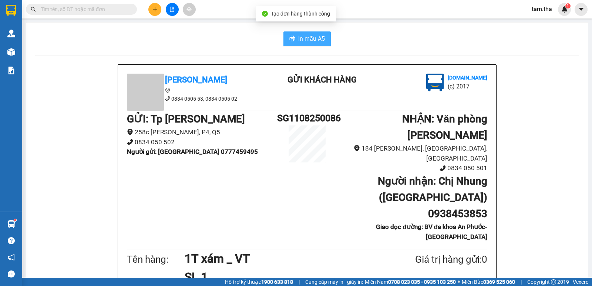
click at [290, 41] on icon "printer" at bounding box center [293, 38] width 6 height 5
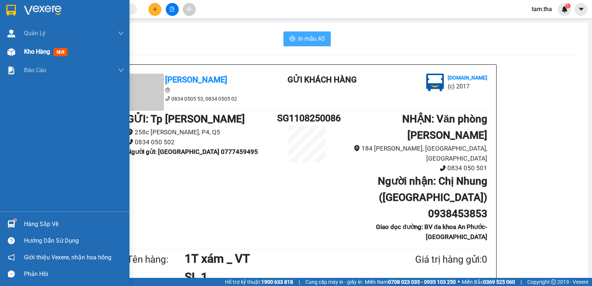
click at [16, 57] on div at bounding box center [11, 51] width 13 height 13
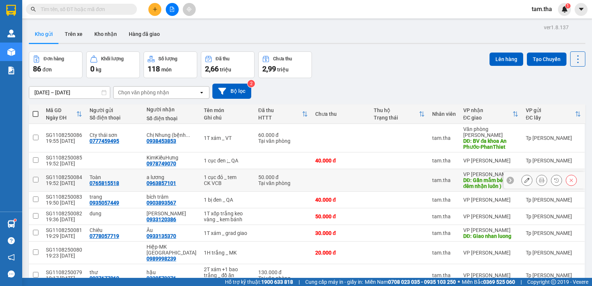
click at [524, 178] on icon at bounding box center [526, 180] width 5 height 5
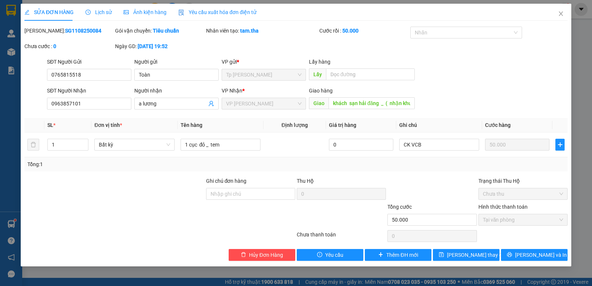
click at [432, 117] on div "Total Paid Fee 50.000 Total UnPaid Fee 0 Cash Collection Total Fee Mã ĐH: SG110…" at bounding box center [295, 144] width 543 height 234
click at [462, 252] on span "[PERSON_NAME] thay đổi" at bounding box center [476, 255] width 59 height 8
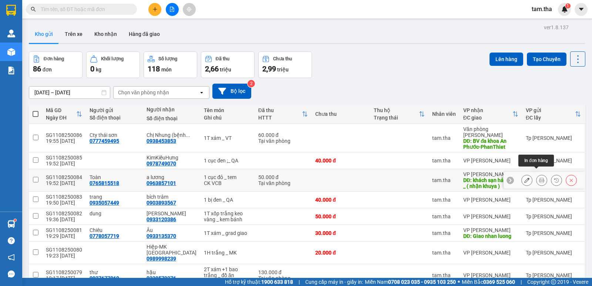
click at [539, 178] on icon at bounding box center [541, 180] width 5 height 5
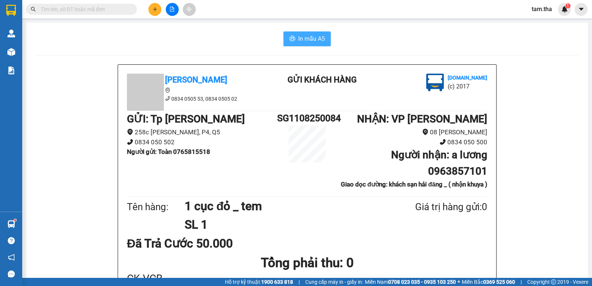
click at [306, 40] on span "In mẫu A5" at bounding box center [311, 38] width 27 height 9
click at [156, 10] on icon "plus" at bounding box center [154, 9] width 5 height 5
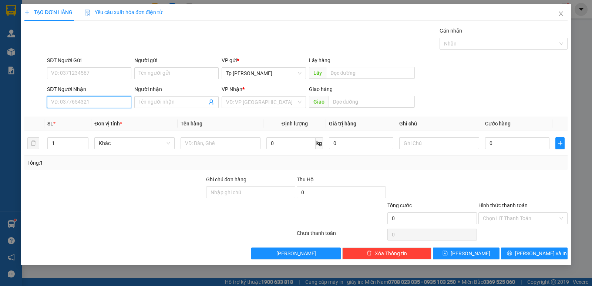
click at [126, 101] on input "SĐT Người Nhận" at bounding box center [89, 102] width 84 height 12
click at [115, 115] on div "0933111451 - AnhĐẩu" at bounding box center [88, 117] width 75 height 8
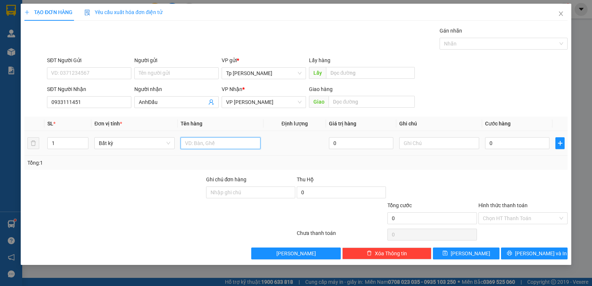
click at [192, 143] on input "text" at bounding box center [221, 143] width 80 height 12
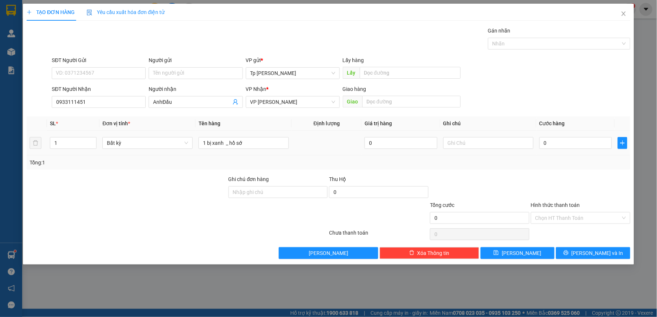
click at [554, 149] on div "0" at bounding box center [576, 143] width 73 height 15
click at [555, 147] on input "0" at bounding box center [576, 143] width 73 height 12
click at [546, 218] on input "Hình thức thanh toán" at bounding box center [578, 218] width 85 height 11
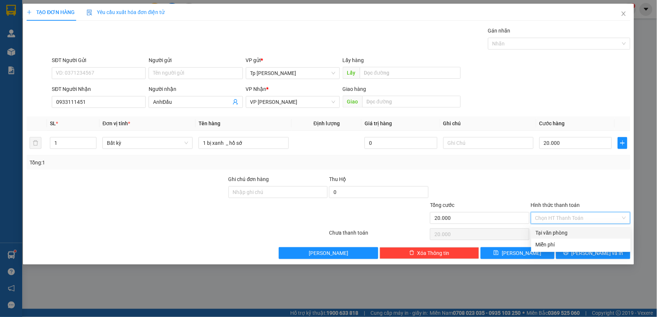
click at [548, 233] on div "Tại văn phòng" at bounding box center [581, 233] width 91 height 8
click at [559, 256] on button "[PERSON_NAME] và In" at bounding box center [593, 253] width 74 height 12
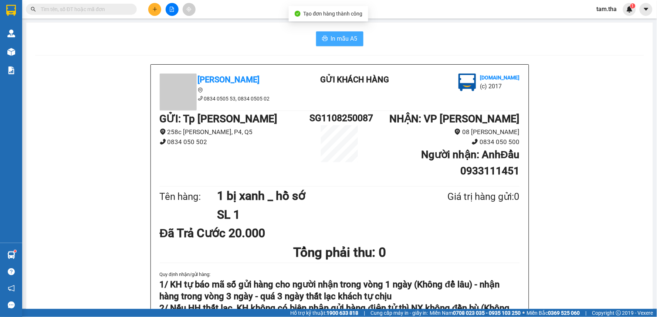
click at [346, 35] on span "In mẫu A5" at bounding box center [344, 38] width 27 height 9
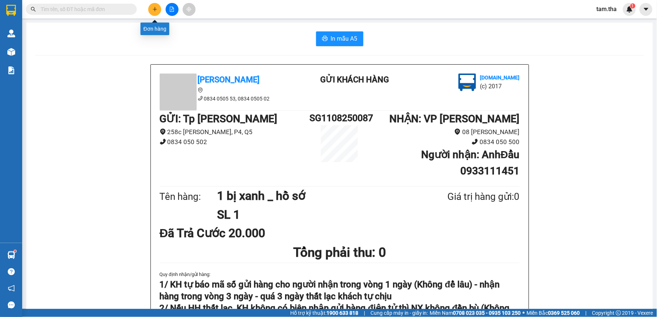
click at [151, 13] on button at bounding box center [154, 9] width 13 height 13
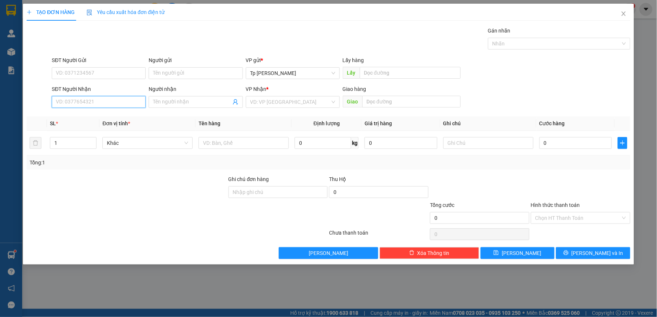
click at [115, 104] on input "SĐT Người Nhận" at bounding box center [99, 102] width 94 height 12
click at [107, 121] on div "0382855968 - minh chung" at bounding box center [98, 117] width 85 height 8
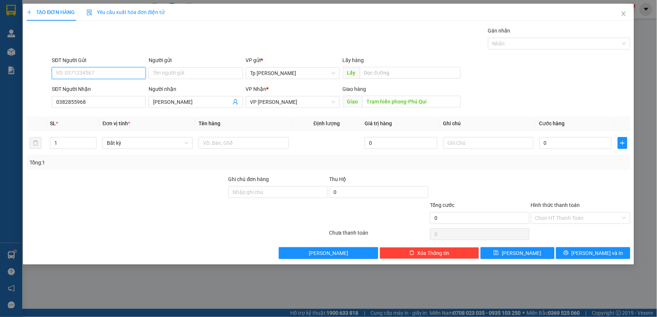
click at [118, 71] on input "SĐT Người Gửi" at bounding box center [99, 73] width 94 height 12
click at [232, 135] on td at bounding box center [244, 143] width 96 height 25
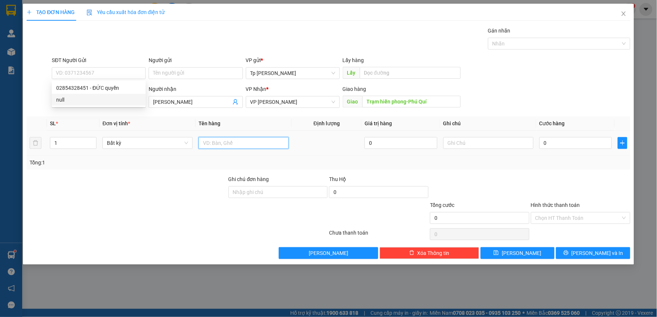
click at [232, 139] on input "text" at bounding box center [244, 143] width 90 height 12
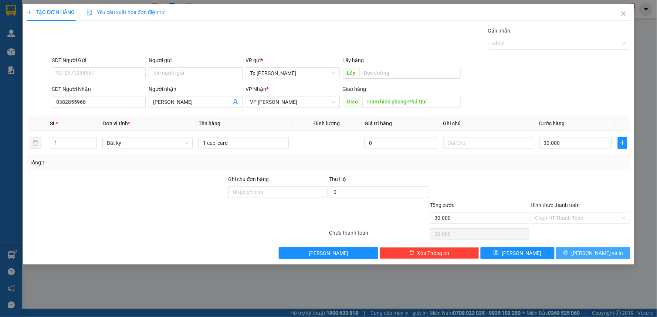
click at [591, 253] on span "[PERSON_NAME] và In" at bounding box center [598, 253] width 52 height 8
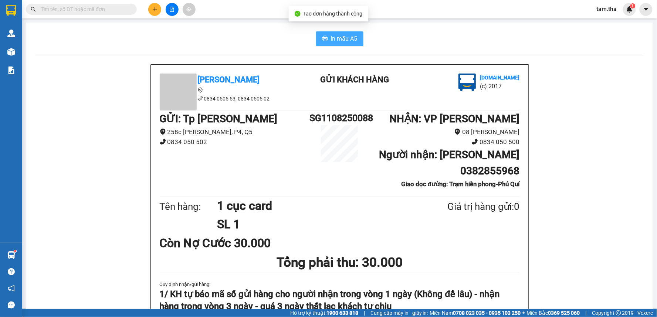
click at [346, 42] on span "In mẫu A5" at bounding box center [344, 38] width 27 height 9
click at [152, 10] on icon "plus" at bounding box center [154, 9] width 5 height 5
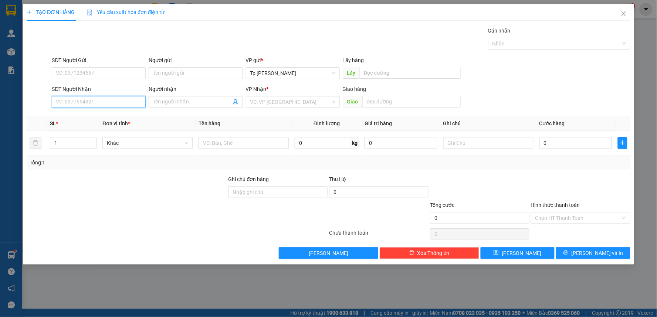
click at [89, 105] on input "SĐT Người Nhận" at bounding box center [99, 102] width 94 height 12
click at [97, 110] on div "0798391415 0798391415 - Khắc Thi" at bounding box center [99, 116] width 94 height 15
drag, startPoint x: 100, startPoint y: 103, endPoint x: 102, endPoint y: 112, distance: 9.5
click at [101, 102] on input "1415" at bounding box center [99, 102] width 94 height 12
drag, startPoint x: 102, startPoint y: 115, endPoint x: 220, endPoint y: 148, distance: 123.0
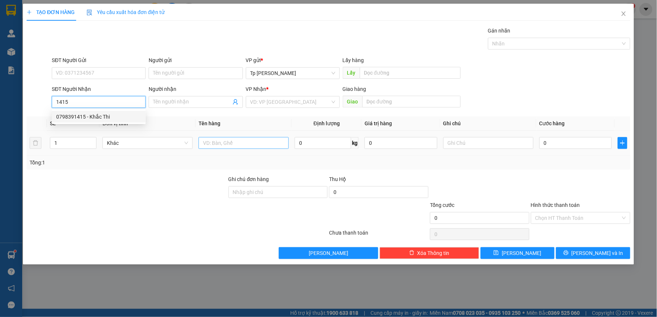
click at [102, 115] on div "0798391415 - Khắc Thi" at bounding box center [98, 117] width 85 height 8
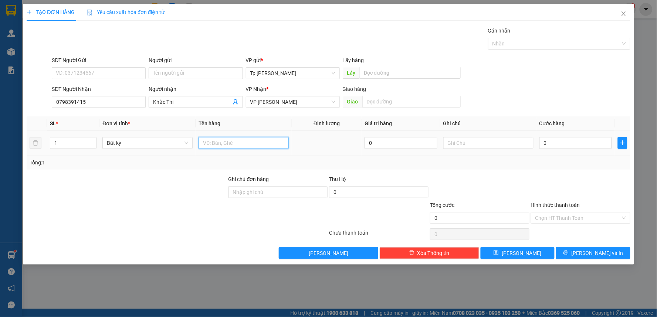
click at [234, 143] on input "text" at bounding box center [244, 143] width 90 height 12
click at [583, 147] on input "0" at bounding box center [576, 143] width 73 height 12
drag, startPoint x: 619, startPoint y: 256, endPoint x: 530, endPoint y: 200, distance: 105.3
click at [591, 256] on button "[PERSON_NAME] và In" at bounding box center [593, 253] width 74 height 12
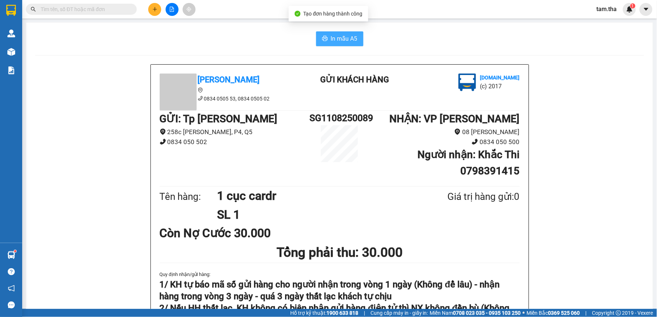
click at [347, 34] on span "In mẫu A5" at bounding box center [344, 38] width 27 height 9
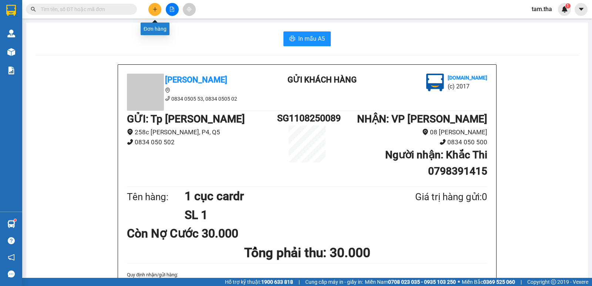
click at [158, 9] on button at bounding box center [154, 9] width 13 height 13
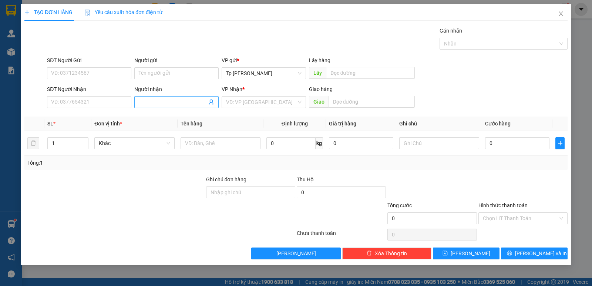
click at [140, 101] on input "Người nhận" at bounding box center [173, 102] width 68 height 8
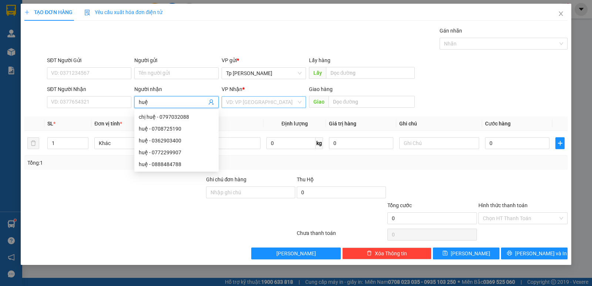
drag, startPoint x: 223, startPoint y: 104, endPoint x: 227, endPoint y: 104, distance: 4.1
click at [225, 104] on div "VD: VP [GEOGRAPHIC_DATA]" at bounding box center [264, 102] width 84 height 12
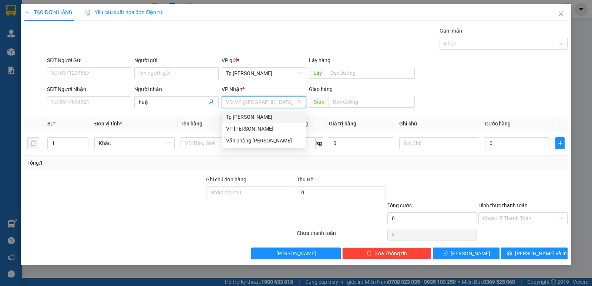
click at [233, 124] on div "VP [PERSON_NAME]" at bounding box center [264, 129] width 84 height 12
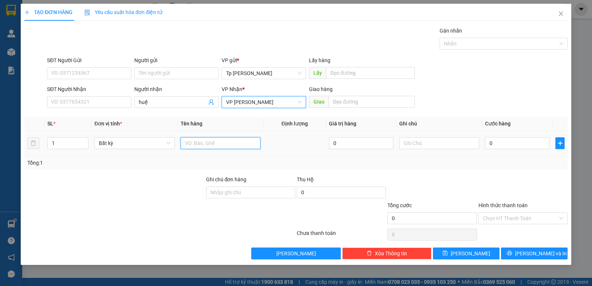
click at [200, 139] on input "text" at bounding box center [221, 143] width 80 height 12
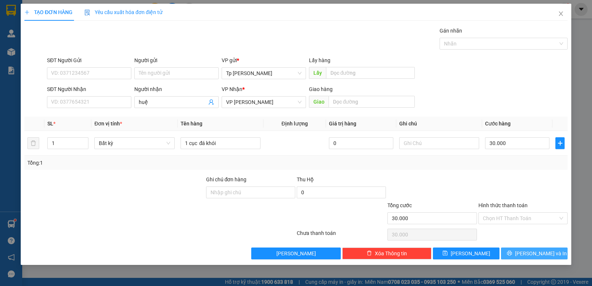
click at [536, 249] on span "[PERSON_NAME] và In" at bounding box center [541, 253] width 52 height 8
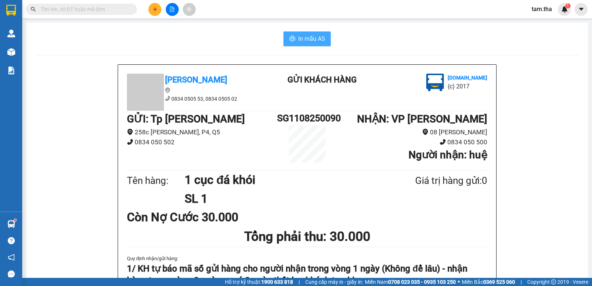
click at [313, 34] on button "In mẫu A5" at bounding box center [306, 38] width 47 height 15
click at [157, 13] on button at bounding box center [154, 9] width 13 height 13
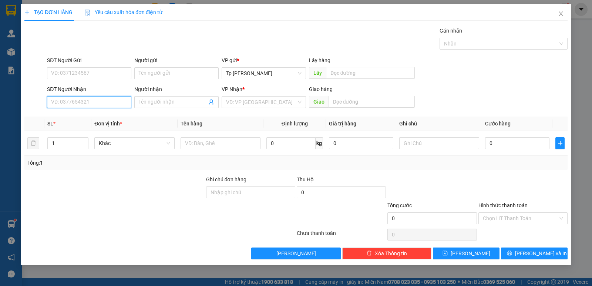
click at [89, 104] on input "SĐT Người Nhận" at bounding box center [89, 102] width 84 height 12
drag, startPoint x: 91, startPoint y: 117, endPoint x: 189, endPoint y: 119, distance: 98.0
click at [95, 117] on div "0838629050 - Vân" at bounding box center [88, 117] width 75 height 8
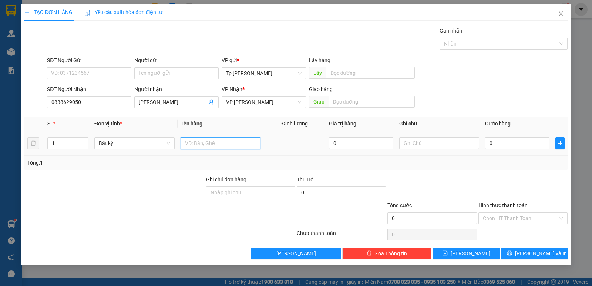
drag, startPoint x: 205, startPoint y: 148, endPoint x: 210, endPoint y: 141, distance: 8.5
click at [206, 148] on input "text" at bounding box center [221, 143] width 80 height 12
click at [504, 138] on div "0" at bounding box center [517, 143] width 64 height 15
click at [503, 139] on input "0" at bounding box center [517, 143] width 64 height 12
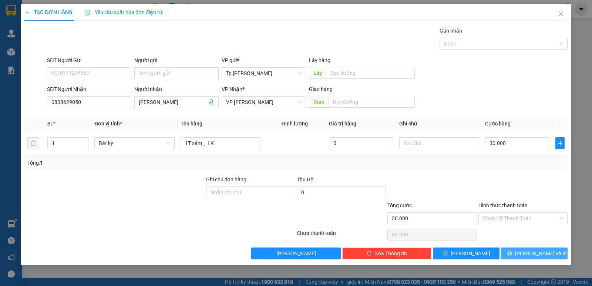
click at [526, 250] on button "[PERSON_NAME] và In" at bounding box center [534, 253] width 67 height 12
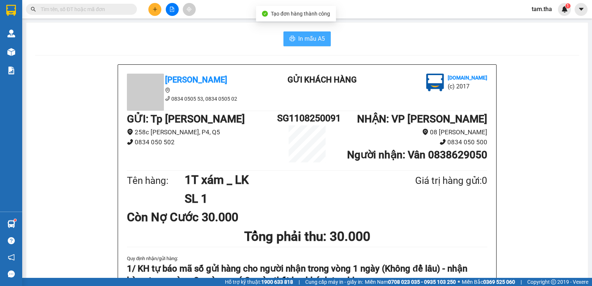
click at [293, 39] on button "In mẫu A5" at bounding box center [306, 38] width 47 height 15
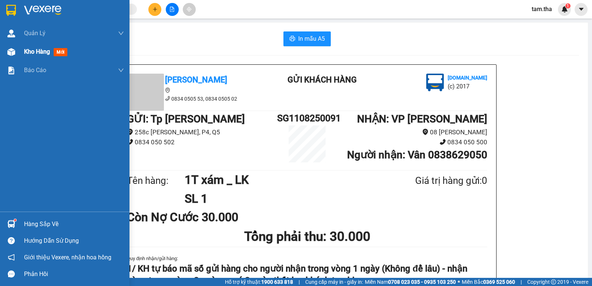
click at [1, 54] on div "Kho hàng mới" at bounding box center [64, 52] width 129 height 18
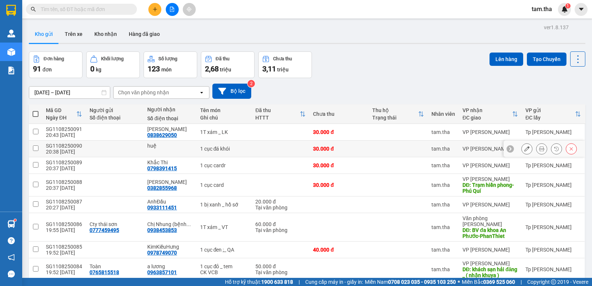
scroll to position [61, 0]
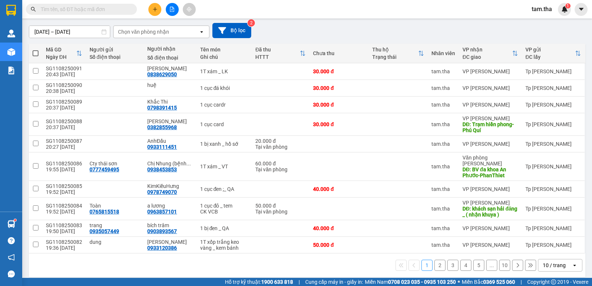
drag, startPoint x: 565, startPoint y: 263, endPoint x: 562, endPoint y: 256, distance: 7.3
click at [565, 262] on div "10 / trang" at bounding box center [554, 265] width 33 height 12
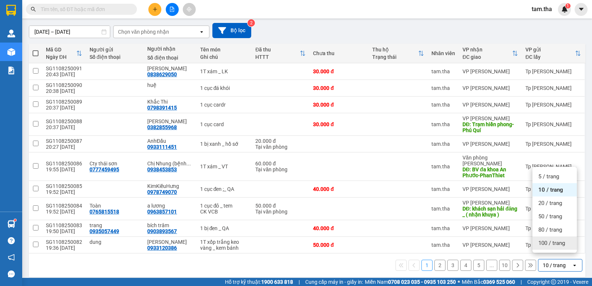
click at [557, 246] on span "100 / trang" at bounding box center [551, 242] width 27 height 7
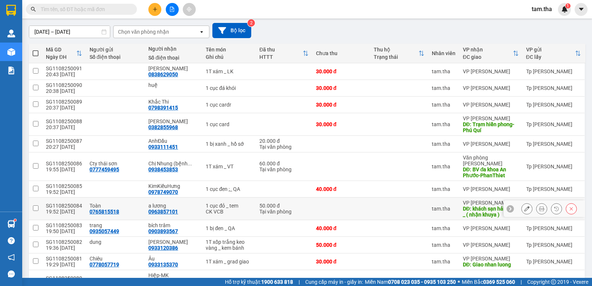
click at [522, 202] on button at bounding box center [527, 208] width 10 height 13
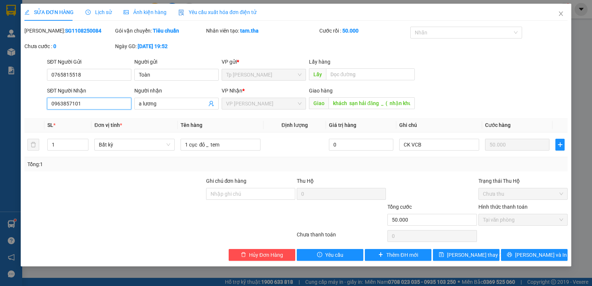
drag, startPoint x: 90, startPoint y: 103, endPoint x: 46, endPoint y: 103, distance: 44.0
click at [47, 103] on div "SĐT Người Nhận 0963857101 0963857101" at bounding box center [88, 100] width 87 height 26
click at [340, 104] on input "khách sạn hải đăng _ ( nhận khuya )" at bounding box center [371, 103] width 87 height 12
drag, startPoint x: 230, startPoint y: 145, endPoint x: 128, endPoint y: 138, distance: 102.3
click at [128, 138] on tr "1 Bất kỳ 1 cục đỏ _ tem 0 CK VCB 50.000" at bounding box center [295, 144] width 543 height 25
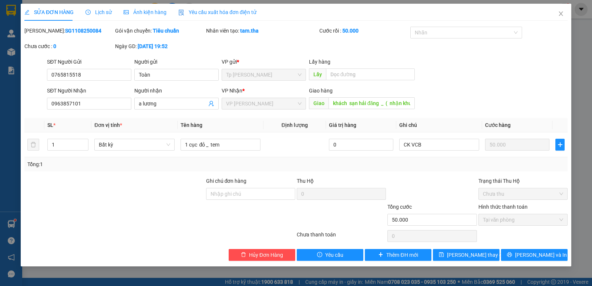
click at [71, 32] on b "SG1108250084" at bounding box center [83, 31] width 36 height 6
copy b "SG1108250084"
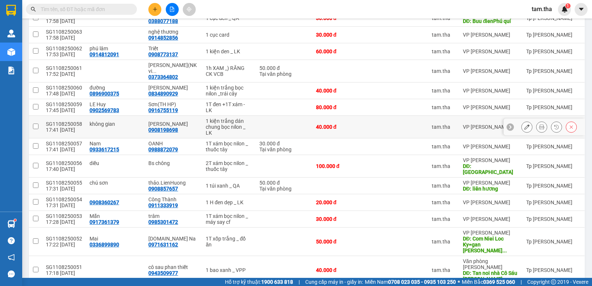
scroll to position [678, 0]
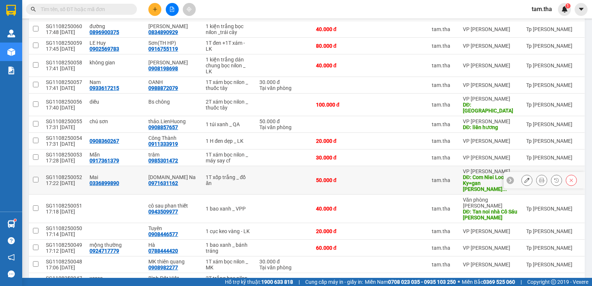
click at [521, 175] on div at bounding box center [526, 180] width 11 height 11
click at [522, 174] on button at bounding box center [527, 180] width 10 height 13
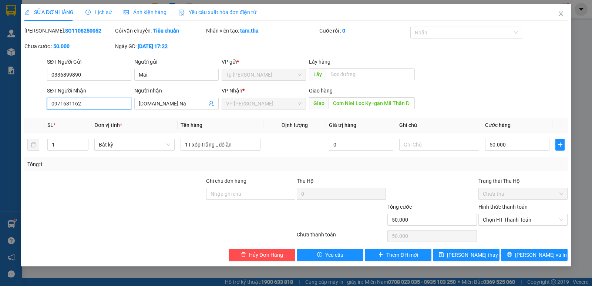
drag, startPoint x: 92, startPoint y: 102, endPoint x: 22, endPoint y: 99, distance: 70.3
click at [22, 99] on div "SỬA ĐƠN HÀNG Lịch sử Ảnh kiện hàng Yêu cầu xuất hóa đơn điện tử Total Paid Fee …" at bounding box center [296, 135] width 550 height 263
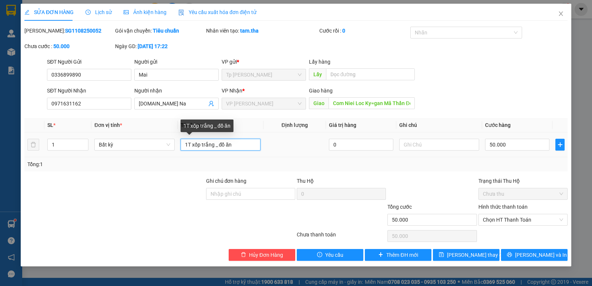
drag, startPoint x: 248, startPoint y: 146, endPoint x: 182, endPoint y: 146, distance: 66.2
click at [135, 143] on tr "1 Bất kỳ 1T xốp trắng _ đồ ăn 0 50.000" at bounding box center [295, 144] width 543 height 25
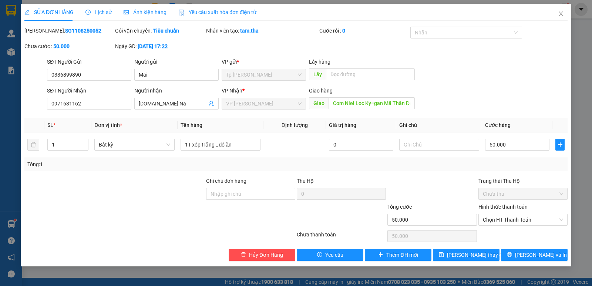
click at [65, 33] on b "SG1108250052" at bounding box center [83, 31] width 36 height 6
copy b "SG1108250052"
click at [393, 105] on input "Com Niei Loc Ky=gan Mã Thần Đồng-Cà Ná-" at bounding box center [371, 103] width 87 height 12
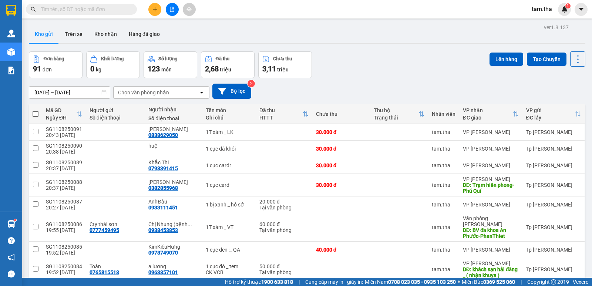
click at [168, 88] on div "Chọn văn phòng nhận" at bounding box center [156, 93] width 85 height 12
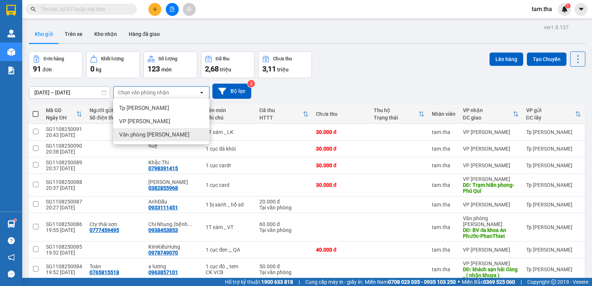
click at [175, 133] on div "Văn phòng [PERSON_NAME]" at bounding box center [161, 134] width 96 height 13
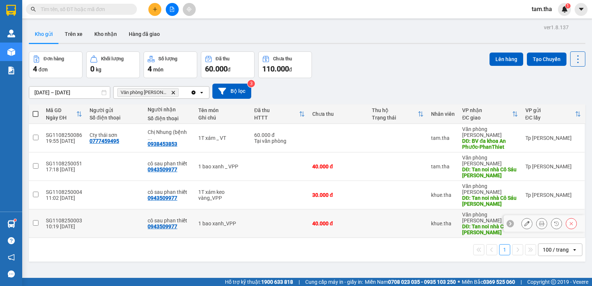
click at [524, 221] on icon at bounding box center [526, 223] width 5 height 5
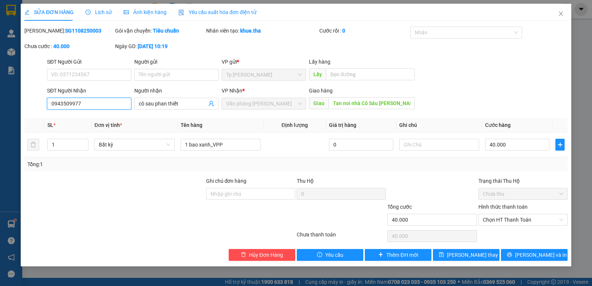
drag, startPoint x: 99, startPoint y: 105, endPoint x: 36, endPoint y: 98, distance: 63.2
click at [27, 99] on div "SĐT Người Nhận 0943509977 0943509977 Người nhận cô sau phan thiết VP Nhận * Văn…" at bounding box center [296, 100] width 544 height 26
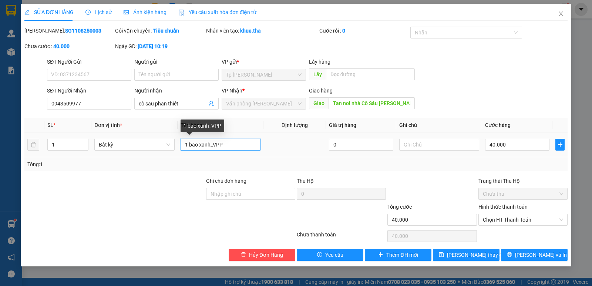
drag, startPoint x: 230, startPoint y: 144, endPoint x: 184, endPoint y: 145, distance: 45.9
click at [184, 145] on input "1 bao xanh_VPP" at bounding box center [221, 145] width 80 height 12
click at [68, 28] on b "SG1108250003" at bounding box center [83, 31] width 36 height 6
copy b "SG1108250003"
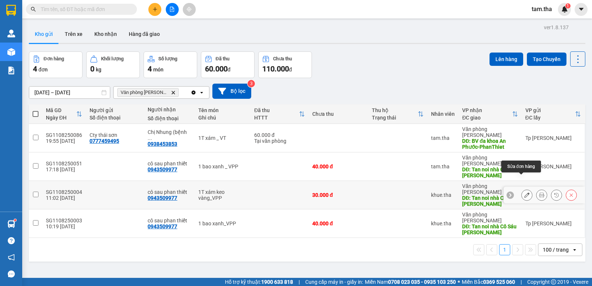
click at [524, 192] on icon at bounding box center [526, 194] width 5 height 5
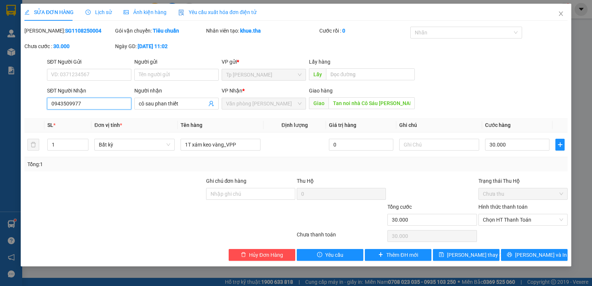
drag, startPoint x: 97, startPoint y: 104, endPoint x: 55, endPoint y: 104, distance: 41.8
click at [53, 104] on input "0943509977" at bounding box center [89, 104] width 84 height 12
drag, startPoint x: 73, startPoint y: 118, endPoint x: 99, endPoint y: 105, distance: 28.8
click at [78, 116] on div "Total Paid Fee 0 Total UnPaid Fee 30.000 Cash Collection Total Fee Mã ĐH: SG110…" at bounding box center [295, 144] width 543 height 234
drag, startPoint x: 98, startPoint y: 104, endPoint x: 51, endPoint y: 103, distance: 47.0
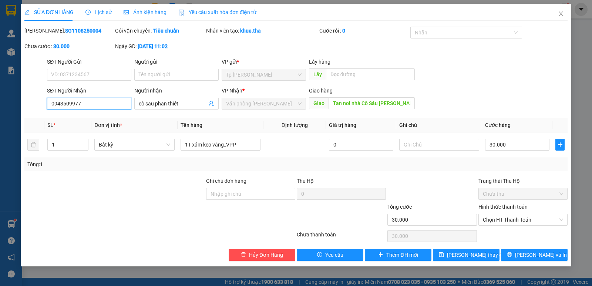
click at [28, 98] on div "SĐT Người Nhận 0943509977 0943509977 Người nhận cô sau phan thiết VP Nhận * Văn…" at bounding box center [296, 100] width 544 height 26
drag, startPoint x: 141, startPoint y: 160, endPoint x: 181, endPoint y: 156, distance: 40.5
click at [139, 159] on div "SL * Đơn vị tính * Tên hàng Định lượng Giá trị hàng Ghi chú Cước hàng 1 Bất kỳ …" at bounding box center [295, 144] width 543 height 53
click at [68, 32] on b "SG1108250004" at bounding box center [83, 31] width 36 height 6
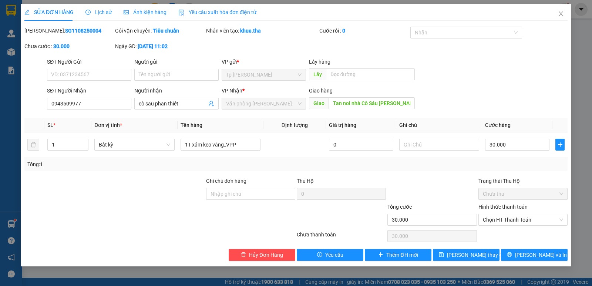
copy b "SG1108250004"
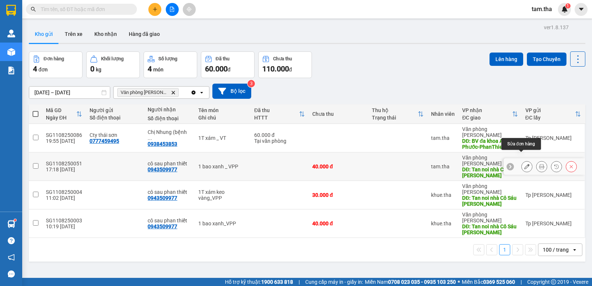
click at [524, 160] on button at bounding box center [527, 166] width 10 height 13
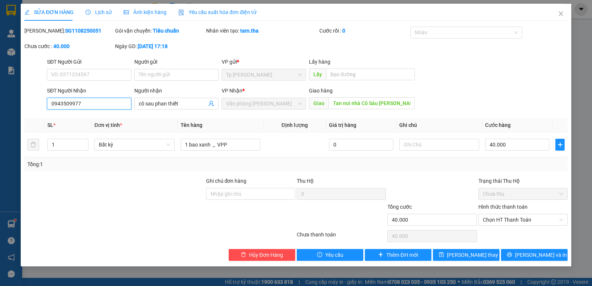
drag, startPoint x: 102, startPoint y: 109, endPoint x: 33, endPoint y: 100, distance: 69.7
click at [7, 101] on div "SỬA ĐƠN HÀNG Lịch sử Ảnh kiện hàng Yêu cầu xuất hóa đơn điện tử Total Paid Fee …" at bounding box center [296, 143] width 592 height 286
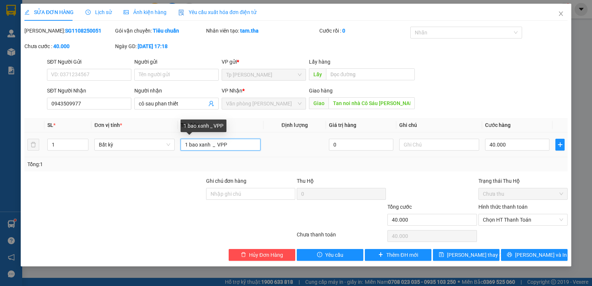
drag, startPoint x: 218, startPoint y: 141, endPoint x: 182, endPoint y: 139, distance: 36.3
click at [182, 139] on input "1 bao xanh _ VPP" at bounding box center [221, 145] width 80 height 12
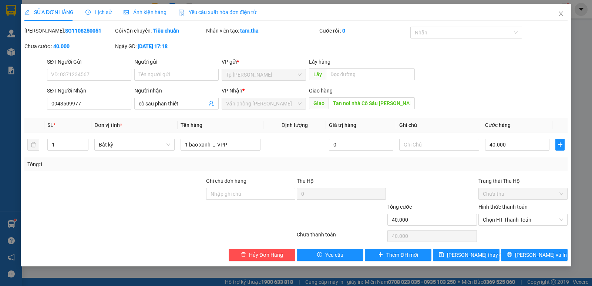
click at [65, 28] on b "SG1108250051" at bounding box center [83, 31] width 36 height 6
copy b "SG1108250051"
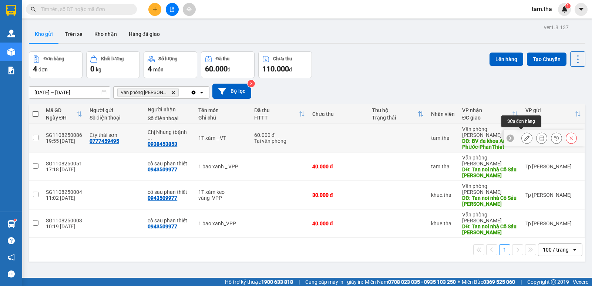
click at [524, 137] on icon at bounding box center [526, 137] width 5 height 5
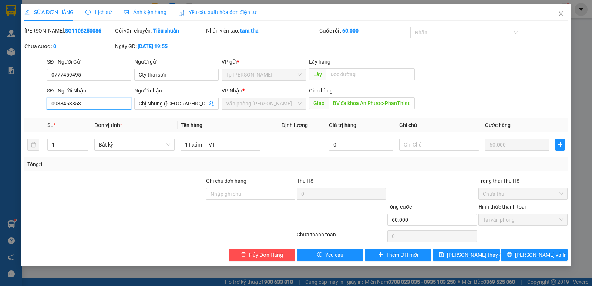
drag, startPoint x: 71, startPoint y: 104, endPoint x: 11, endPoint y: 107, distance: 60.4
click at [11, 107] on div "SỬA ĐƠN HÀNG Lịch sử Ảnh kiện hàng Yêu cầu xuất hóa đơn điện tử Total Paid Fee …" at bounding box center [296, 143] width 592 height 286
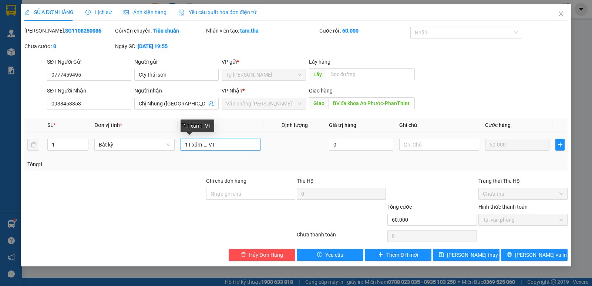
drag, startPoint x: 236, startPoint y: 142, endPoint x: 173, endPoint y: 138, distance: 62.6
click at [131, 140] on tr "1 Bất kỳ 1T xám _ VT 0 60.000" at bounding box center [295, 144] width 543 height 25
click at [74, 32] on b "SG1108250086" at bounding box center [83, 31] width 36 height 6
copy b "SG1108250086"
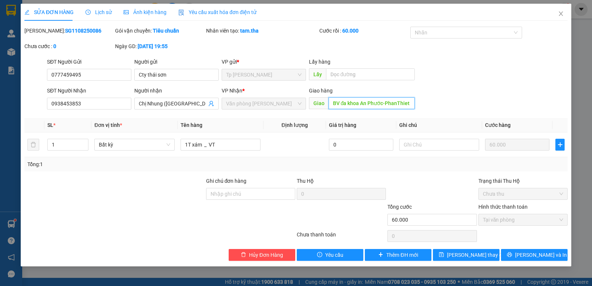
click at [355, 104] on input "BV đa khoa An Phước-PhanThiet" at bounding box center [371, 103] width 87 height 12
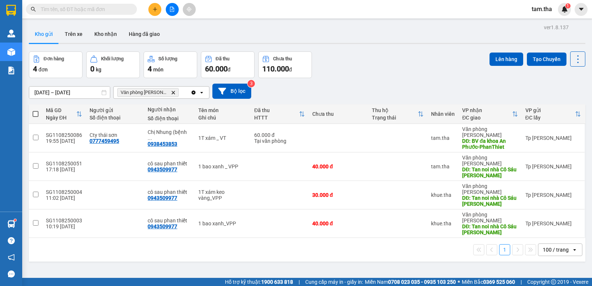
click at [193, 91] on icon "Clear all" at bounding box center [194, 92] width 4 height 4
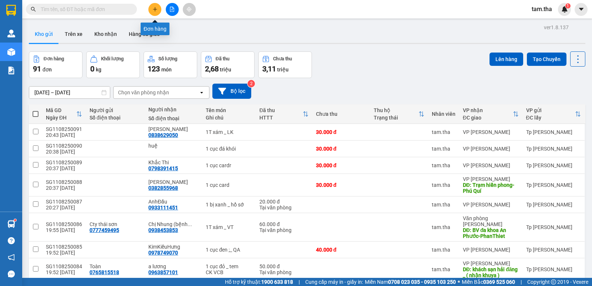
click at [156, 10] on icon "plus" at bounding box center [154, 9] width 5 height 5
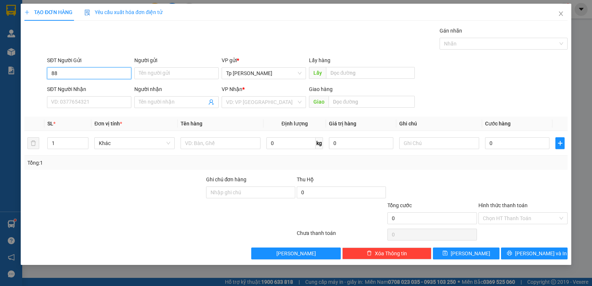
type input "8"
click at [155, 74] on input "Người gửi" at bounding box center [176, 73] width 84 height 12
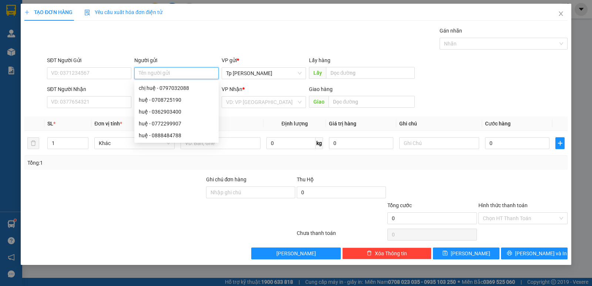
click at [158, 74] on input "Người gửi" at bounding box center [176, 73] width 84 height 12
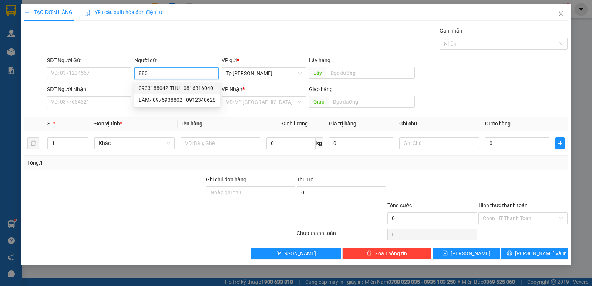
click at [163, 73] on input "880" at bounding box center [176, 73] width 84 height 12
type input "880"
click at [102, 74] on input "SĐT Người Gửi" at bounding box center [89, 73] width 84 height 12
drag, startPoint x: 167, startPoint y: 74, endPoint x: 52, endPoint y: 77, distance: 115.1
click at [60, 77] on div "SĐT Người Gửi VD: 0371234567 Người gửi 880 880 VP gửi * Tp Hồ Chí Minh Lấy hàng…" at bounding box center [306, 69] width 523 height 26
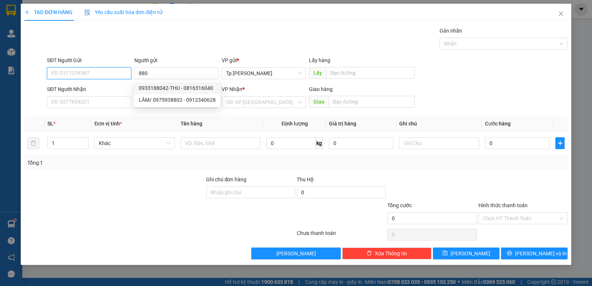
click at [78, 73] on input "SĐT Người Gửi" at bounding box center [89, 73] width 84 height 12
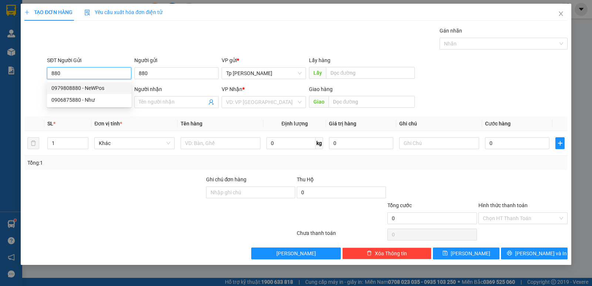
click at [91, 86] on div "0979808880 - NeWPos" at bounding box center [88, 88] width 75 height 8
type input "0979808880"
type input "NeWPos"
type input "0967440000"
type input "Cường"
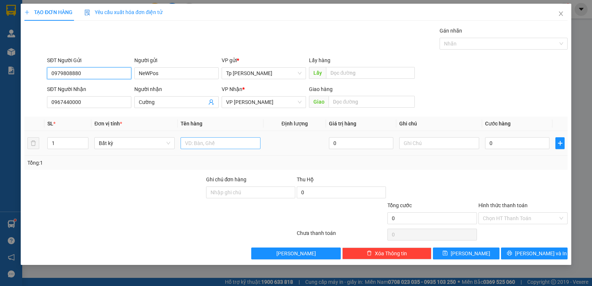
type input "0979808880"
click at [199, 144] on input "text" at bounding box center [221, 143] width 80 height 12
type input "1k bo pham"
click at [509, 140] on input "0" at bounding box center [517, 143] width 64 height 12
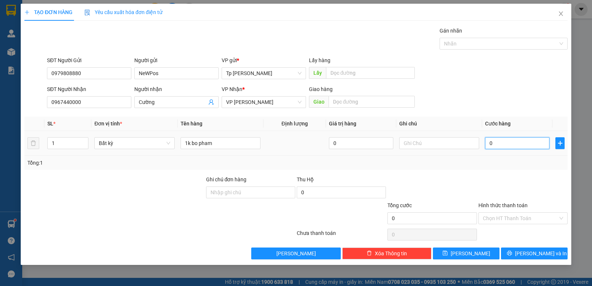
type input "03"
type input "3"
type input "030"
type input "30"
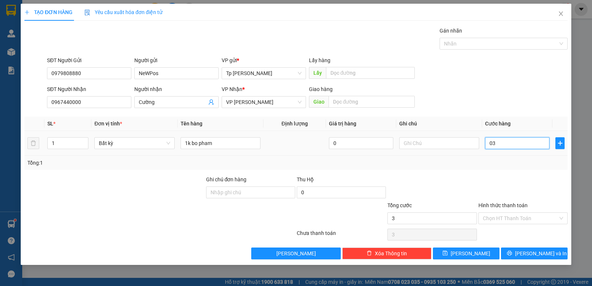
type input "30"
type input "03"
type input "3"
type input "0"
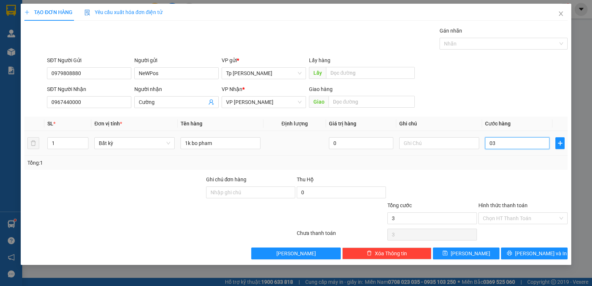
type input "0"
type input "30"
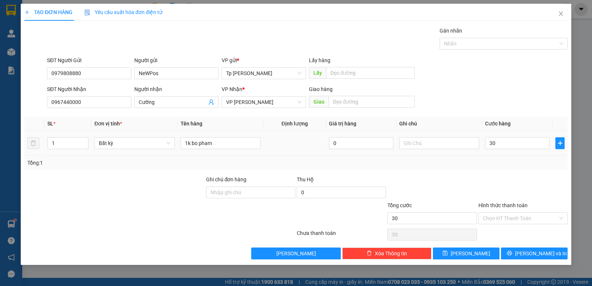
type input "30.000"
drag, startPoint x: 484, startPoint y: 173, endPoint x: 497, endPoint y: 204, distance: 33.8
click at [485, 174] on div "Transit Pickup Surcharge Ids Transit Deliver Surcharge Ids Transit Deliver Surc…" at bounding box center [295, 143] width 543 height 233
click at [502, 217] on input "Hình thức thanh toán" at bounding box center [520, 218] width 75 height 11
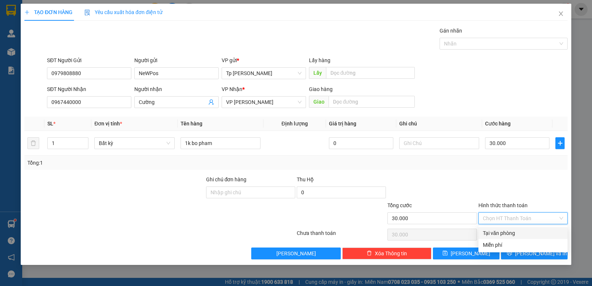
click at [508, 235] on div "Tại văn phòng" at bounding box center [523, 233] width 80 height 8
type input "0"
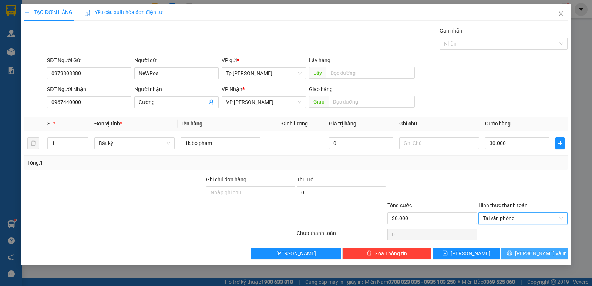
click at [512, 254] on icon "printer" at bounding box center [509, 252] width 5 height 5
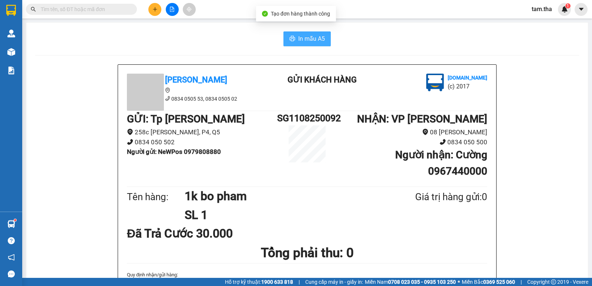
click at [303, 43] on span "In mẫu A5" at bounding box center [311, 38] width 27 height 9
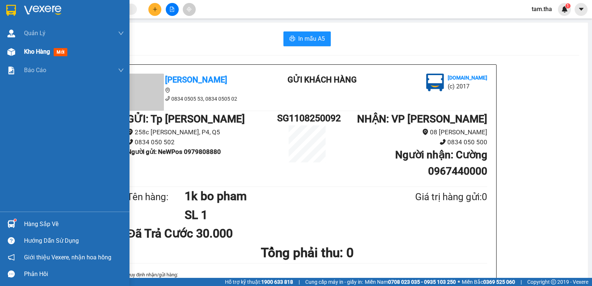
click at [18, 54] on div "Kho hàng mới" at bounding box center [64, 52] width 129 height 18
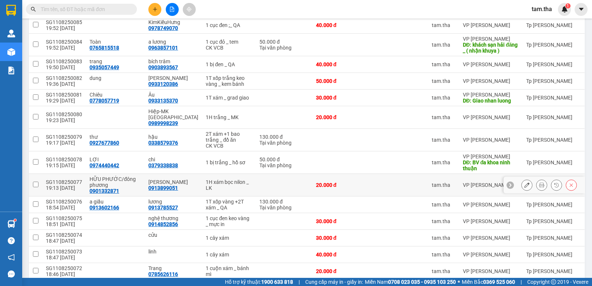
scroll to position [308, 0]
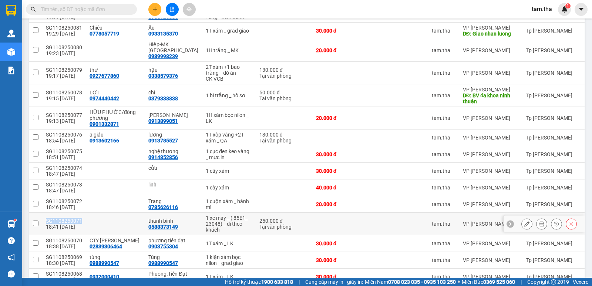
drag, startPoint x: 45, startPoint y: 209, endPoint x: 80, endPoint y: 209, distance: 34.4
click at [80, 213] on td "SG1108250071 18:41 11/08" at bounding box center [64, 224] width 44 height 23
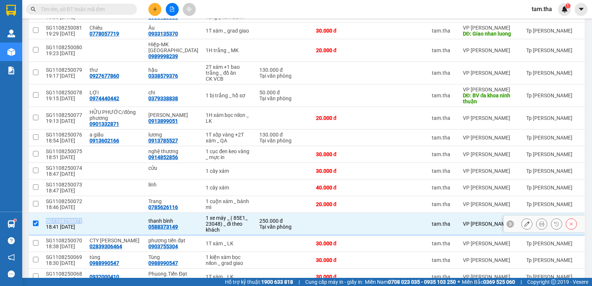
copy div "SG1108250071"
click at [87, 213] on td at bounding box center [115, 224] width 59 height 23
checkbox input "false"
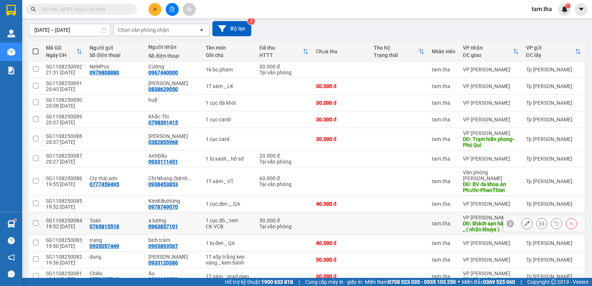
scroll to position [0, 0]
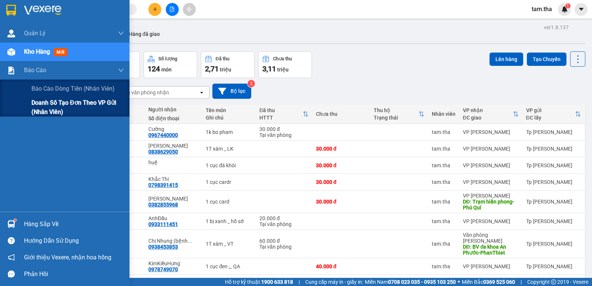
click at [33, 102] on span "Doanh số tạo đơn theo VP gửi (nhân viên)" at bounding box center [77, 107] width 92 height 18
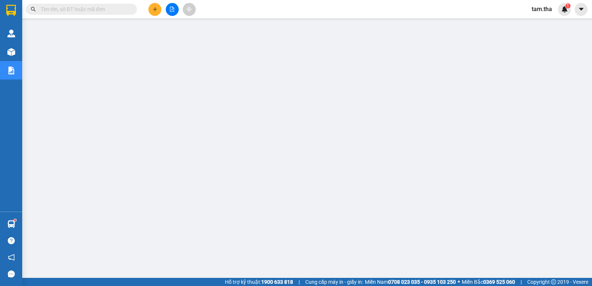
click at [540, 9] on span "tam.tha" at bounding box center [542, 8] width 32 height 9
click at [535, 24] on li "Đăng xuất" at bounding box center [548, 23] width 47 height 12
